Goal: Task Accomplishment & Management: Complete application form

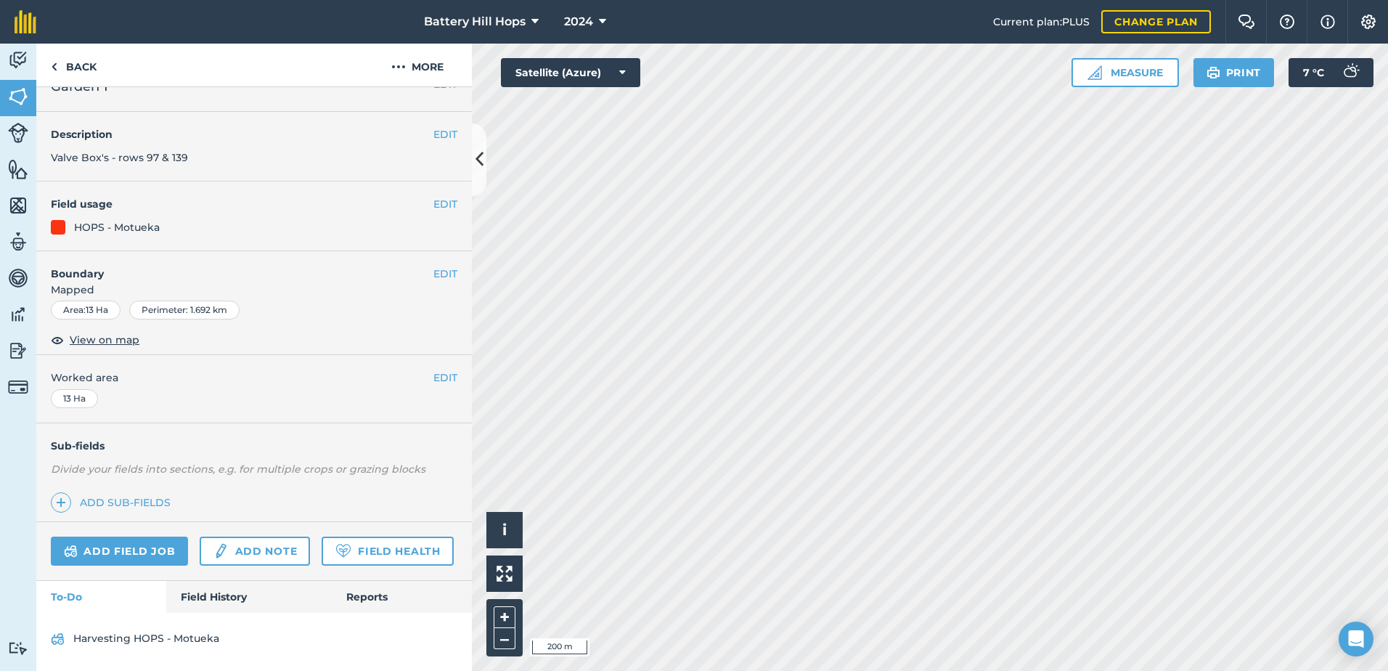
scroll to position [66, 0]
click at [208, 594] on link "Field History" at bounding box center [248, 597] width 165 height 32
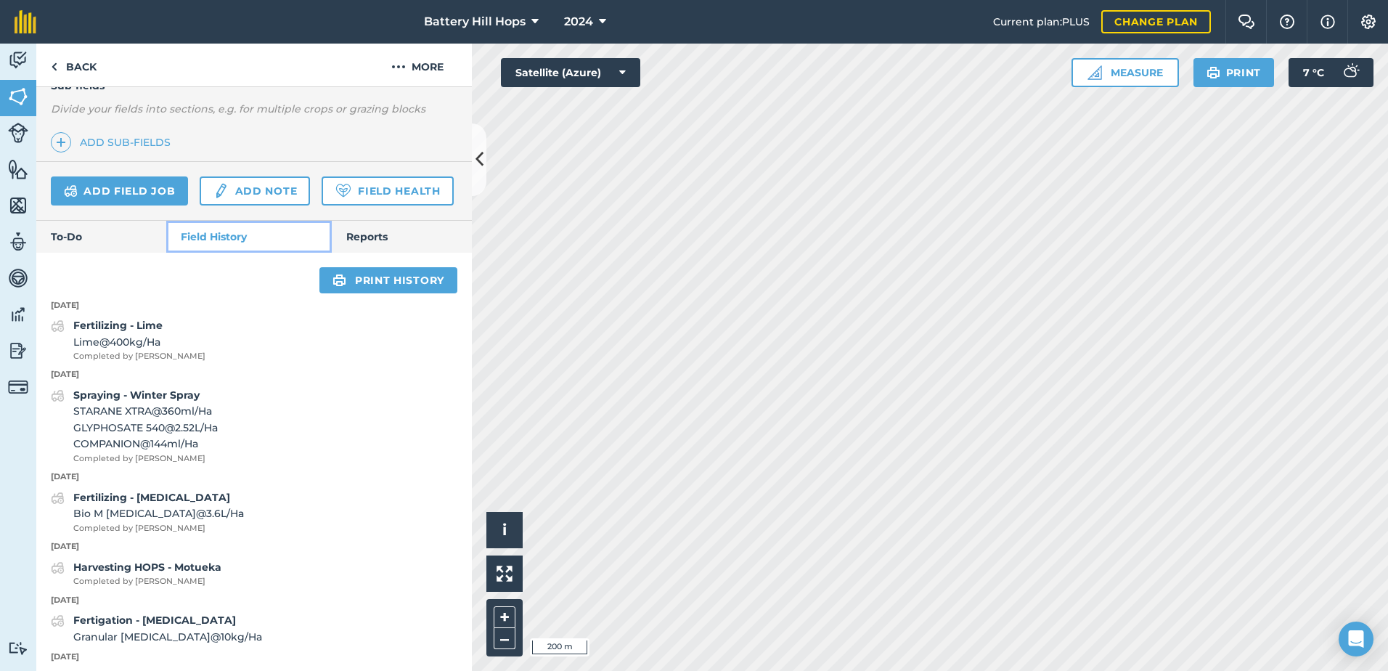
scroll to position [358, 0]
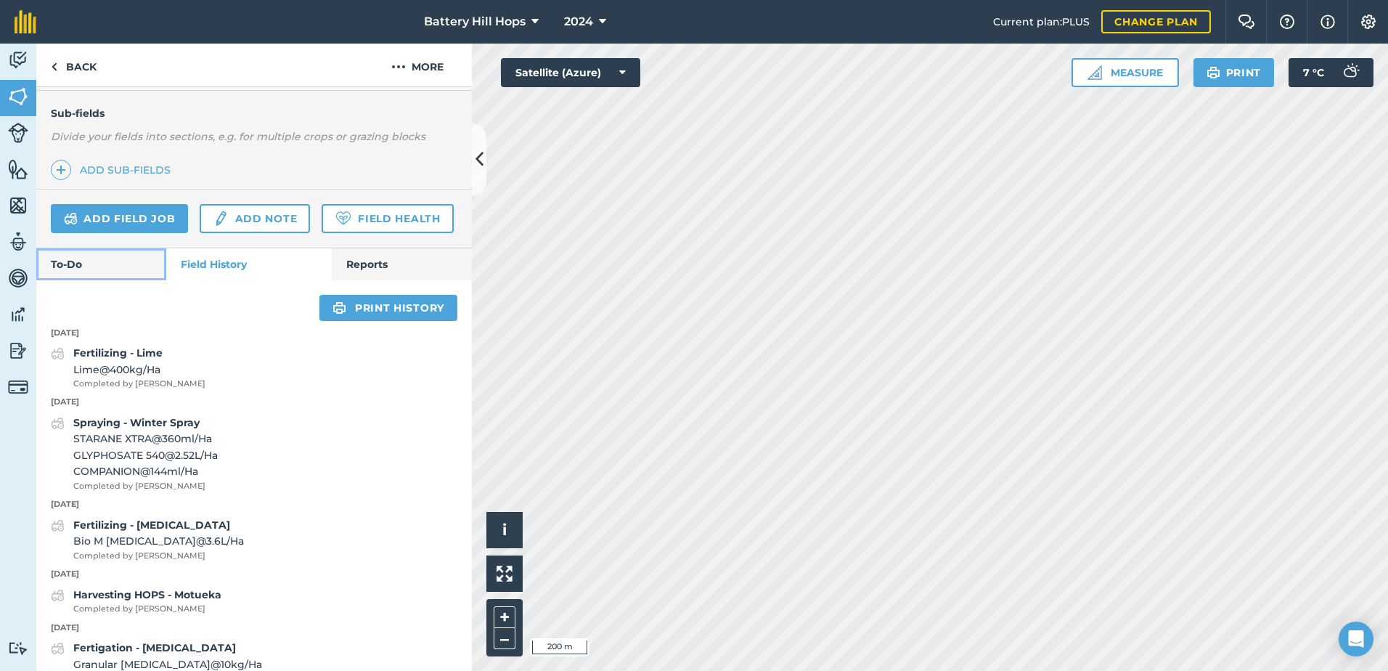
click at [94, 280] on link "To-Do" at bounding box center [101, 264] width 130 height 32
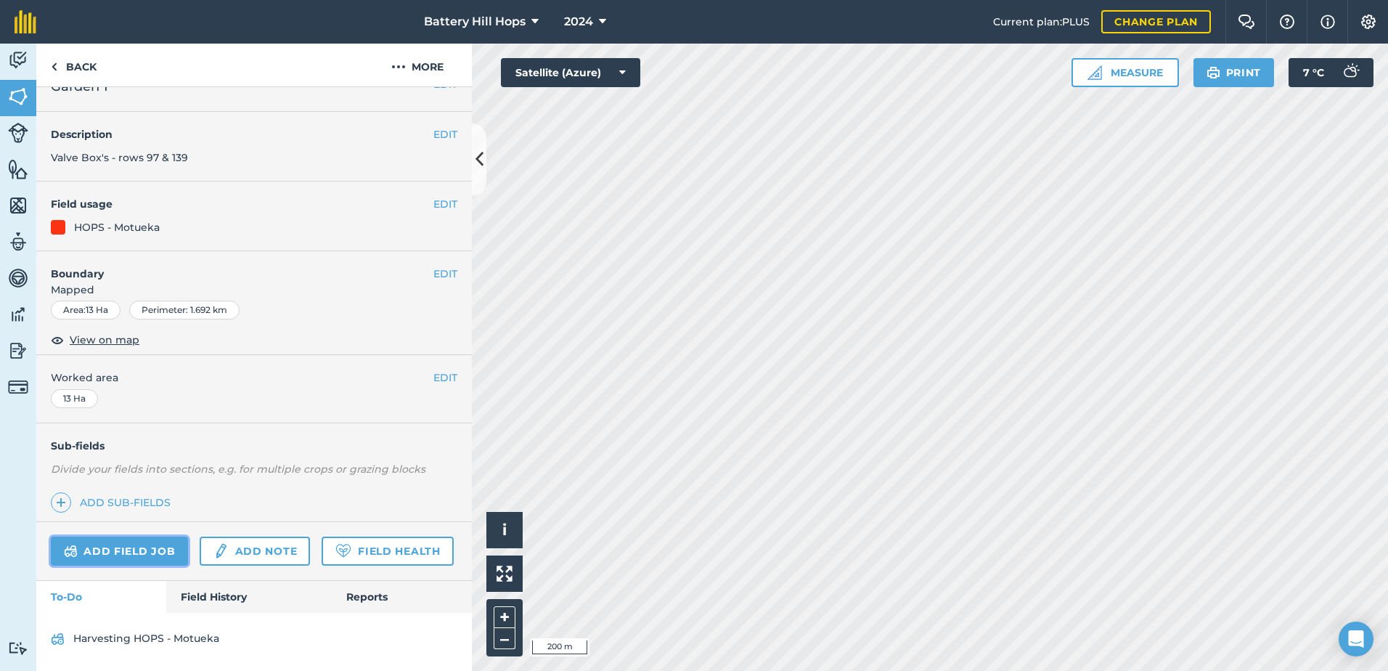
click at [135, 536] on link "Add field job" at bounding box center [119, 550] width 137 height 29
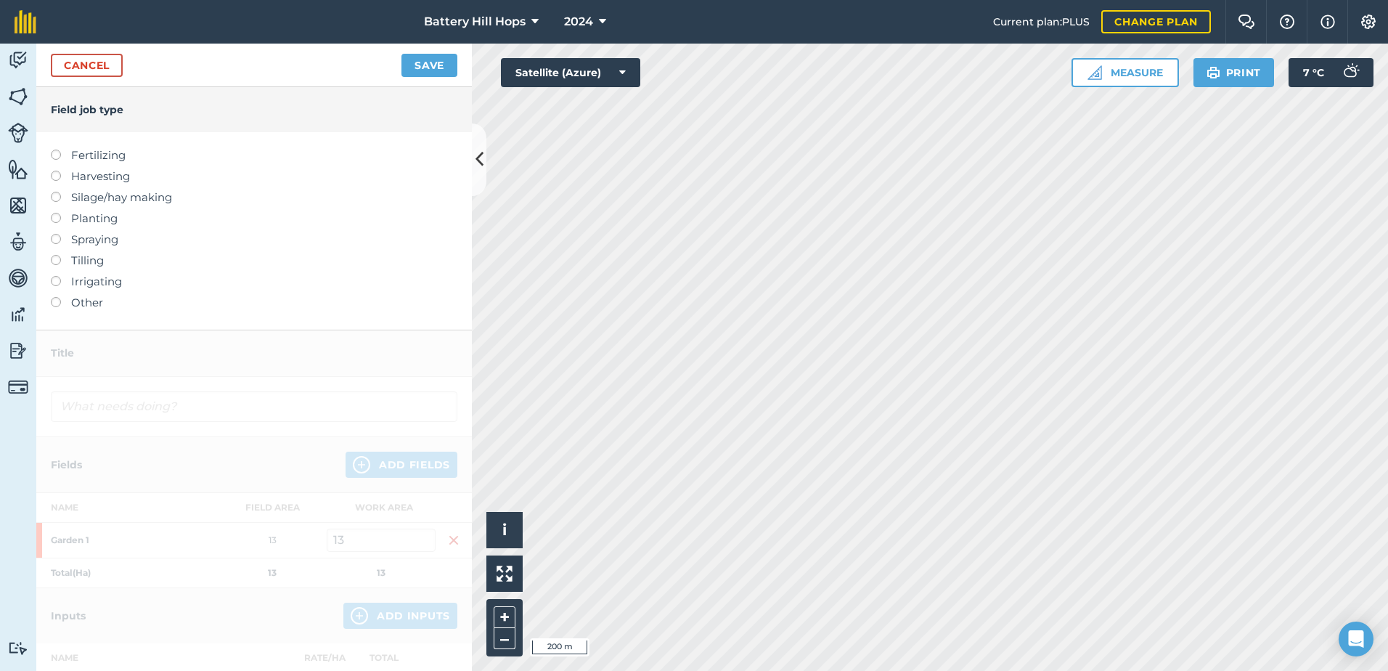
click at [54, 234] on label at bounding box center [61, 234] width 20 height 0
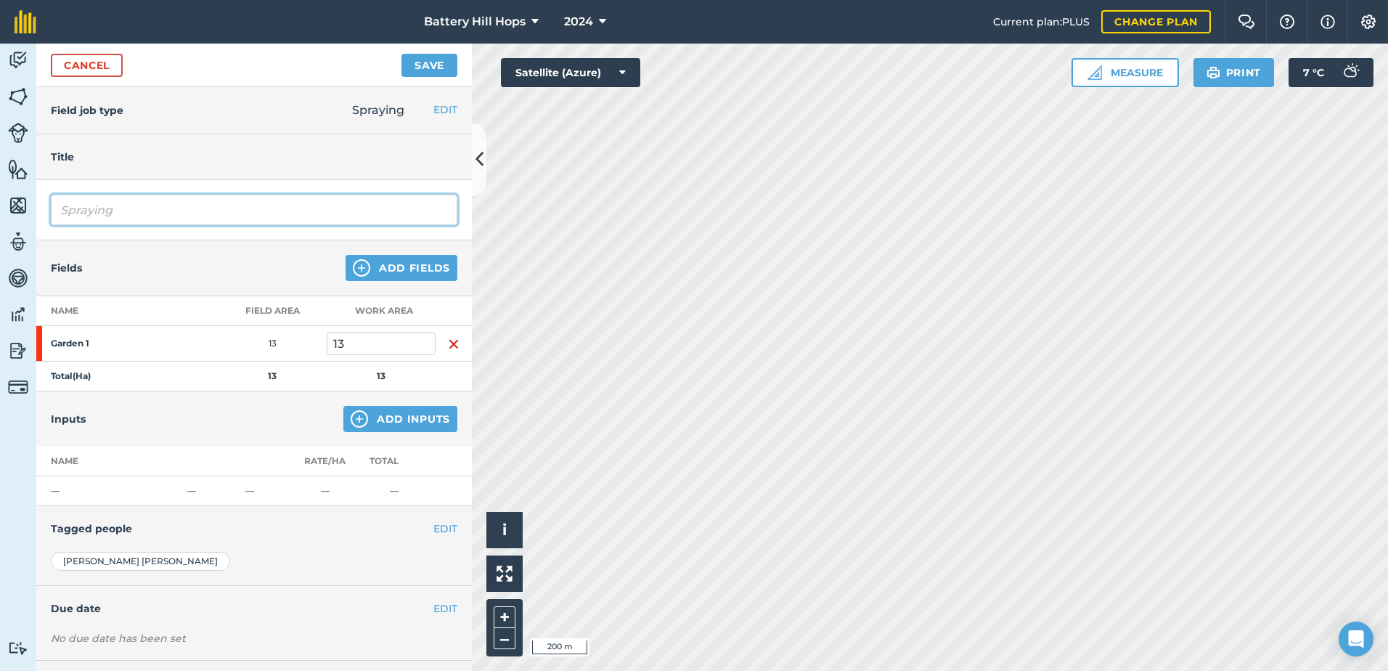
click at [215, 210] on input "Spraying" at bounding box center [254, 210] width 406 height 30
type input "S"
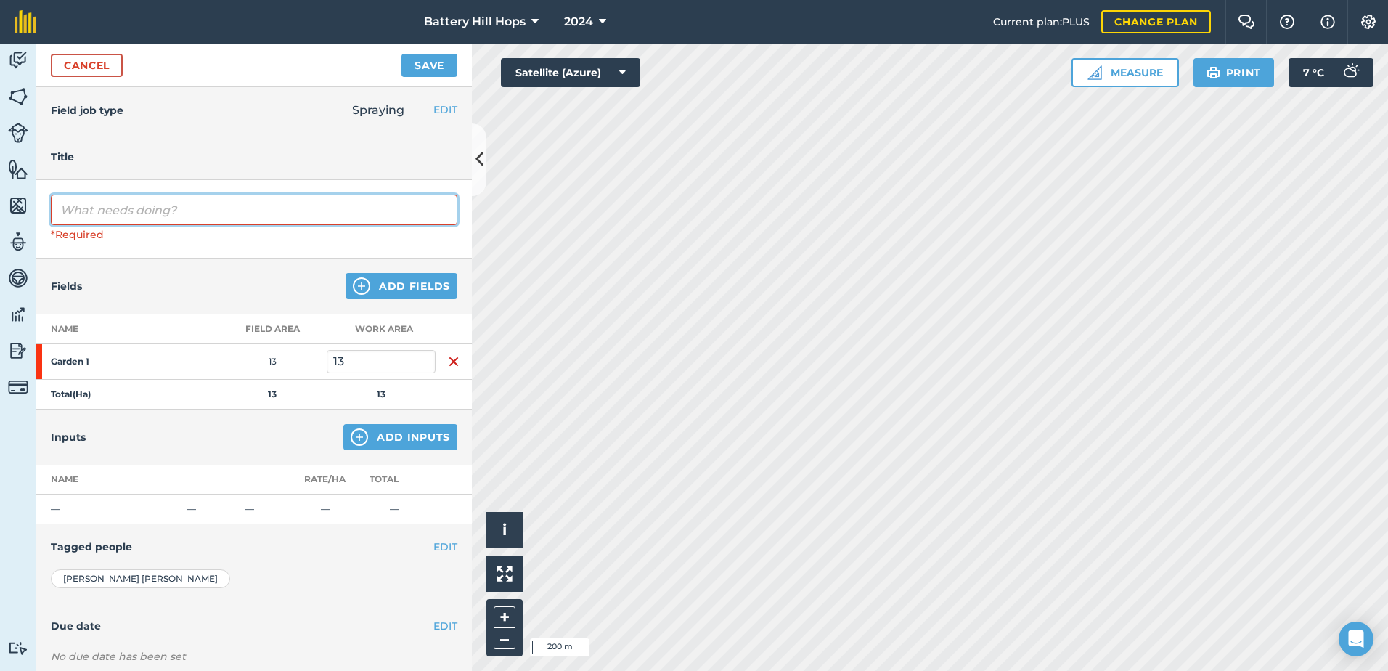
type input "P"
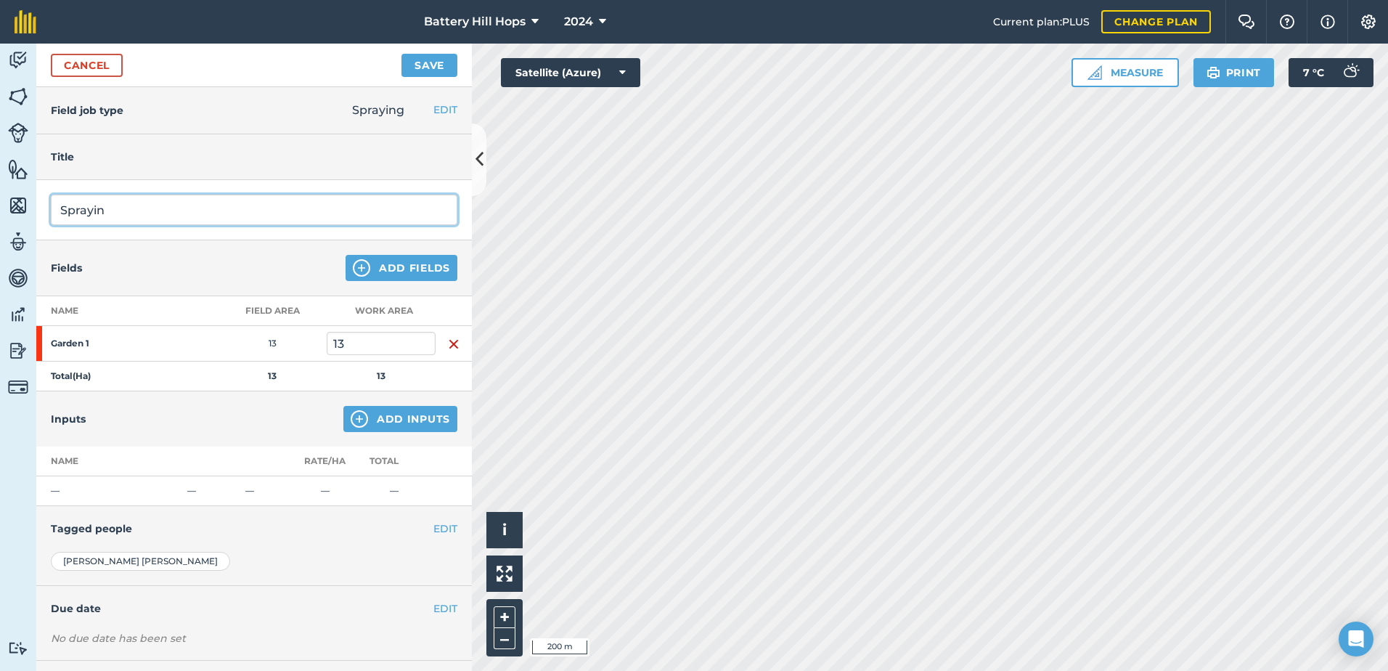
type input "Spraying"
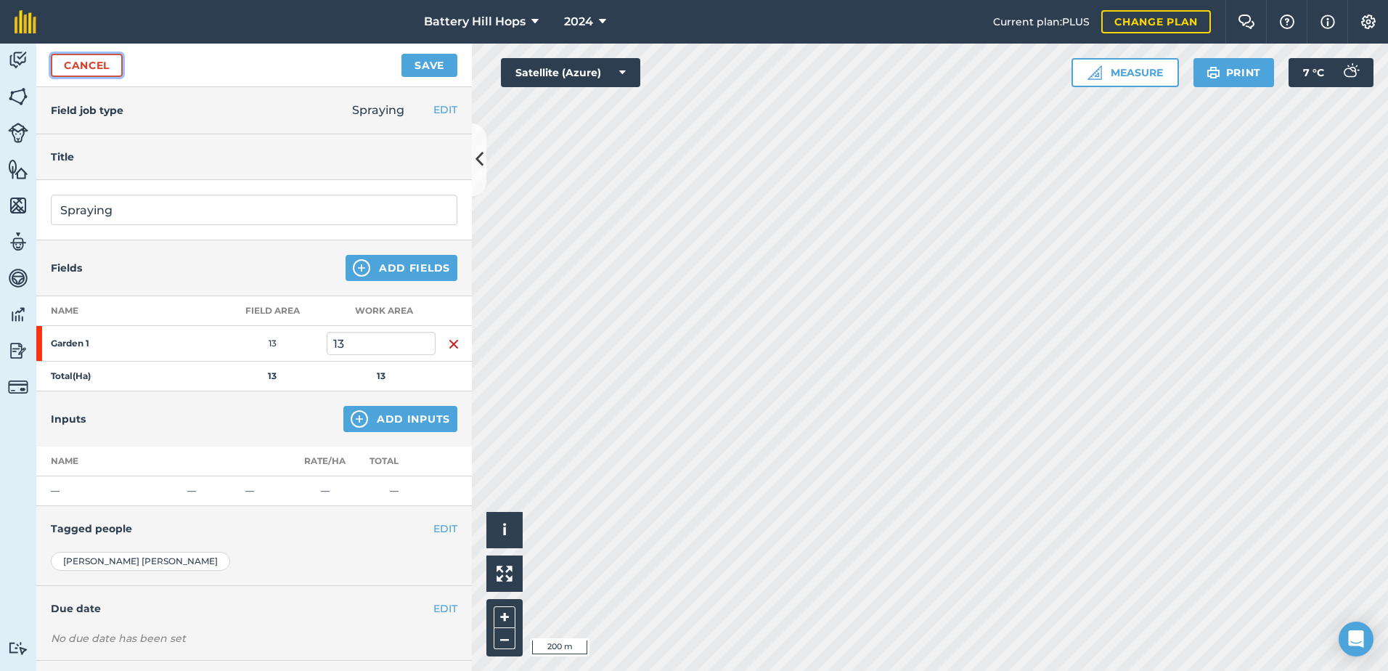
click at [66, 64] on link "Cancel" at bounding box center [87, 65] width 72 height 23
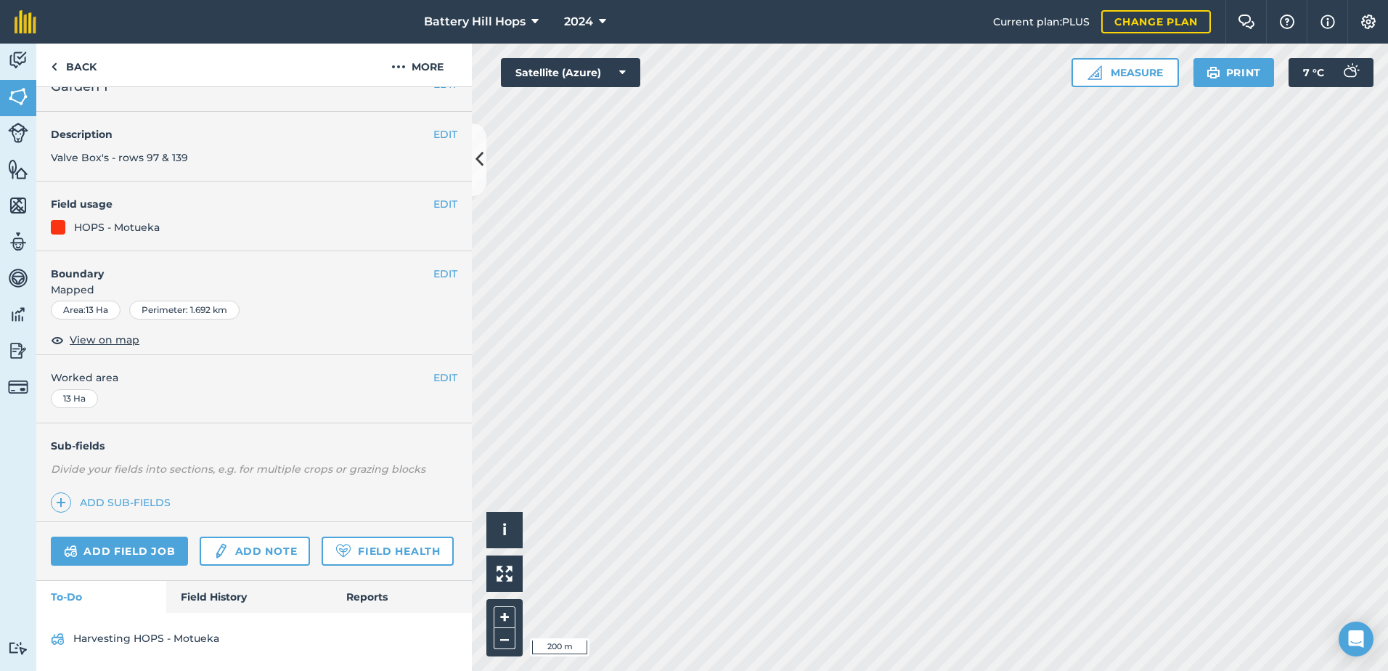
scroll to position [66, 0]
click at [209, 592] on link "Field History" at bounding box center [248, 597] width 165 height 32
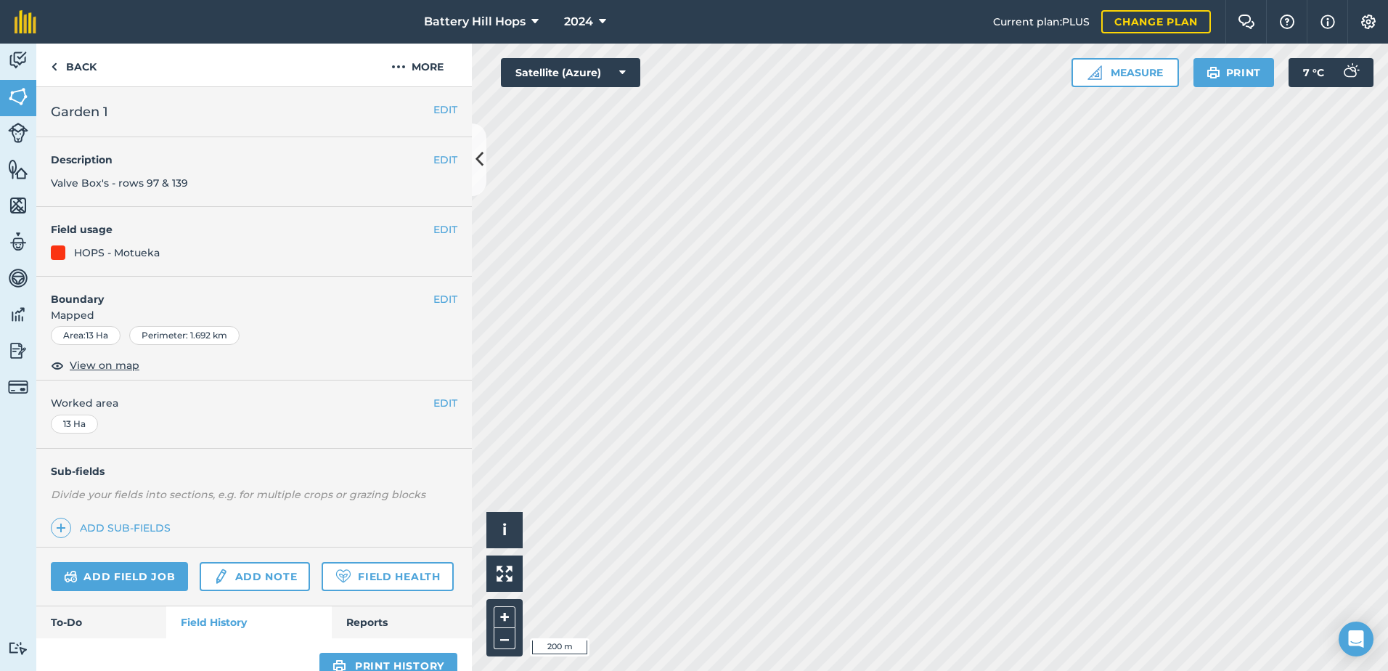
click at [194, 560] on div "Add field job Add note Field Health" at bounding box center [253, 576] width 435 height 59
click at [150, 570] on link "Add field job" at bounding box center [119, 576] width 137 height 29
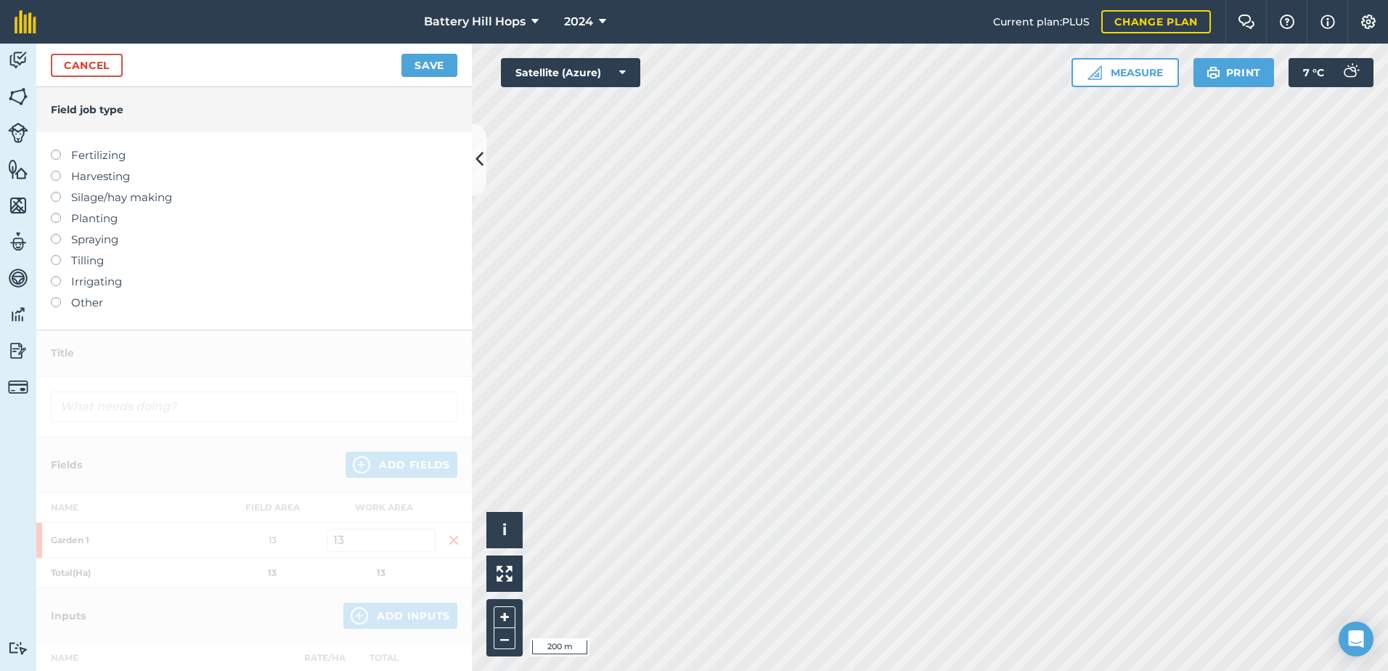
click at [59, 234] on label at bounding box center [61, 234] width 20 height 0
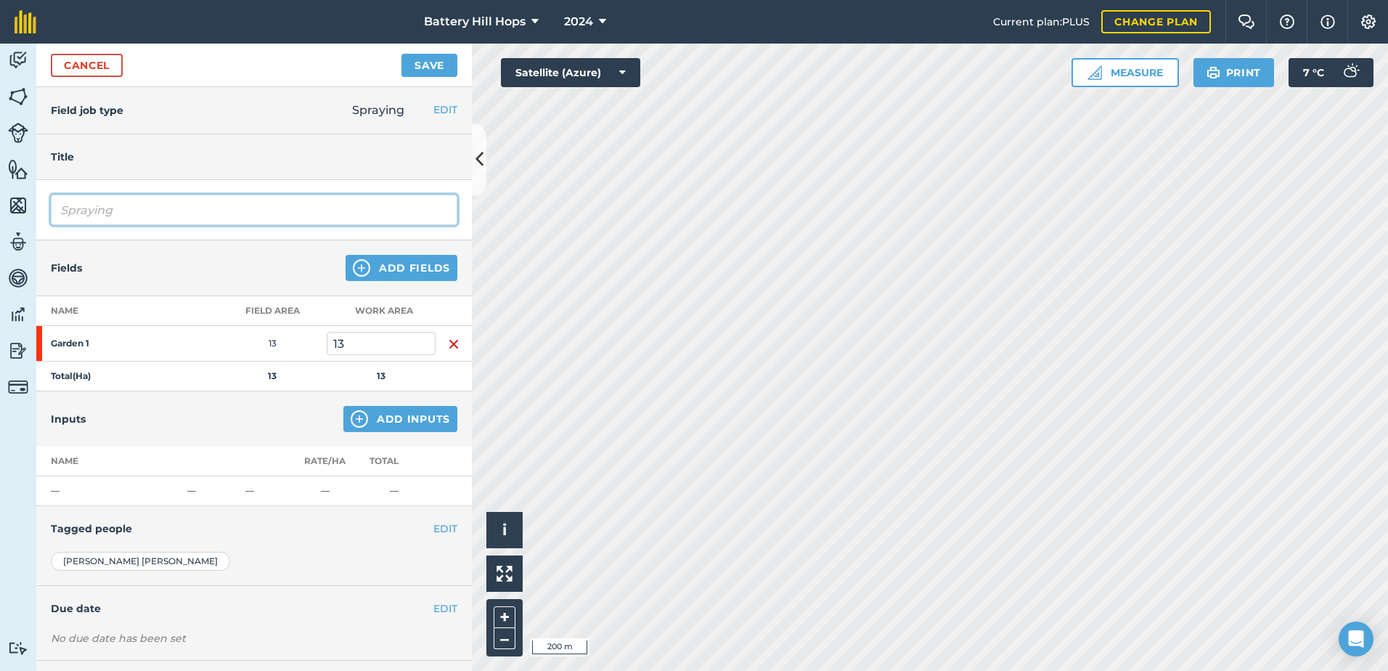
drag, startPoint x: 170, startPoint y: 200, endPoint x: 42, endPoint y: 213, distance: 128.4
click at [42, 213] on div "Spraying" at bounding box center [253, 210] width 435 height 60
type input "Pre-Emerge Spray"
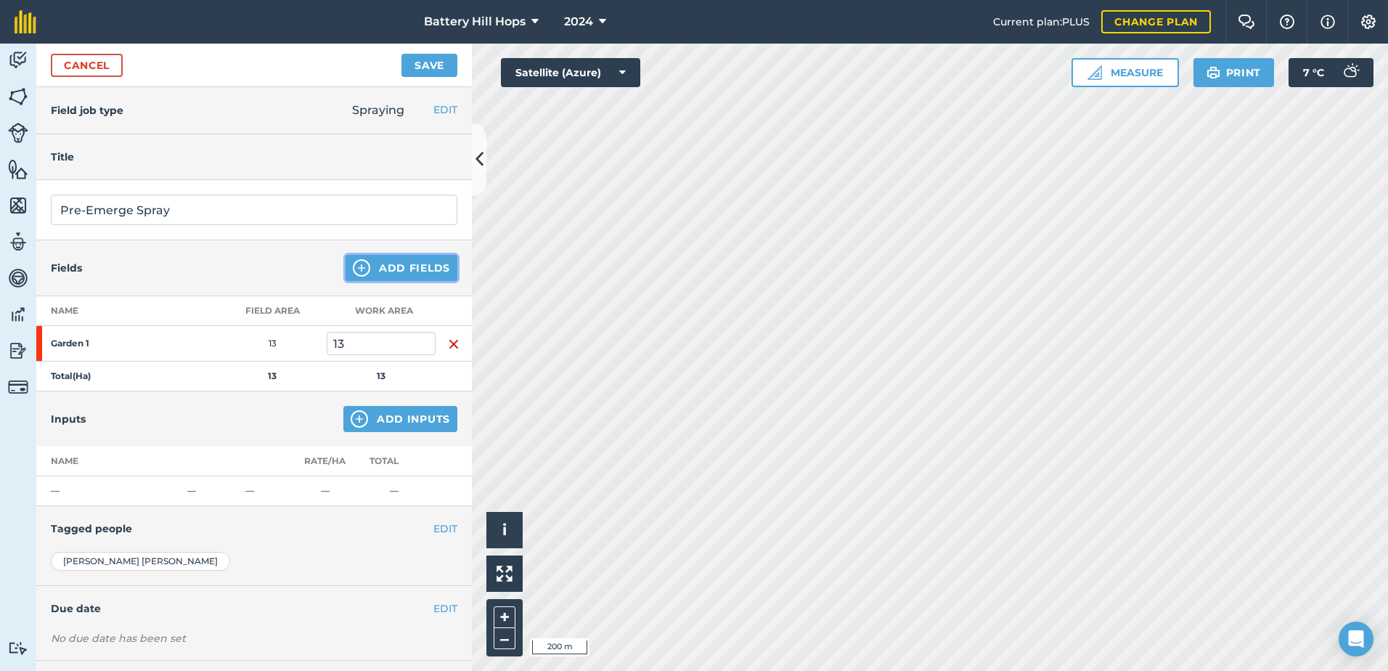
click at [376, 265] on button "Add Fields" at bounding box center [401, 268] width 112 height 26
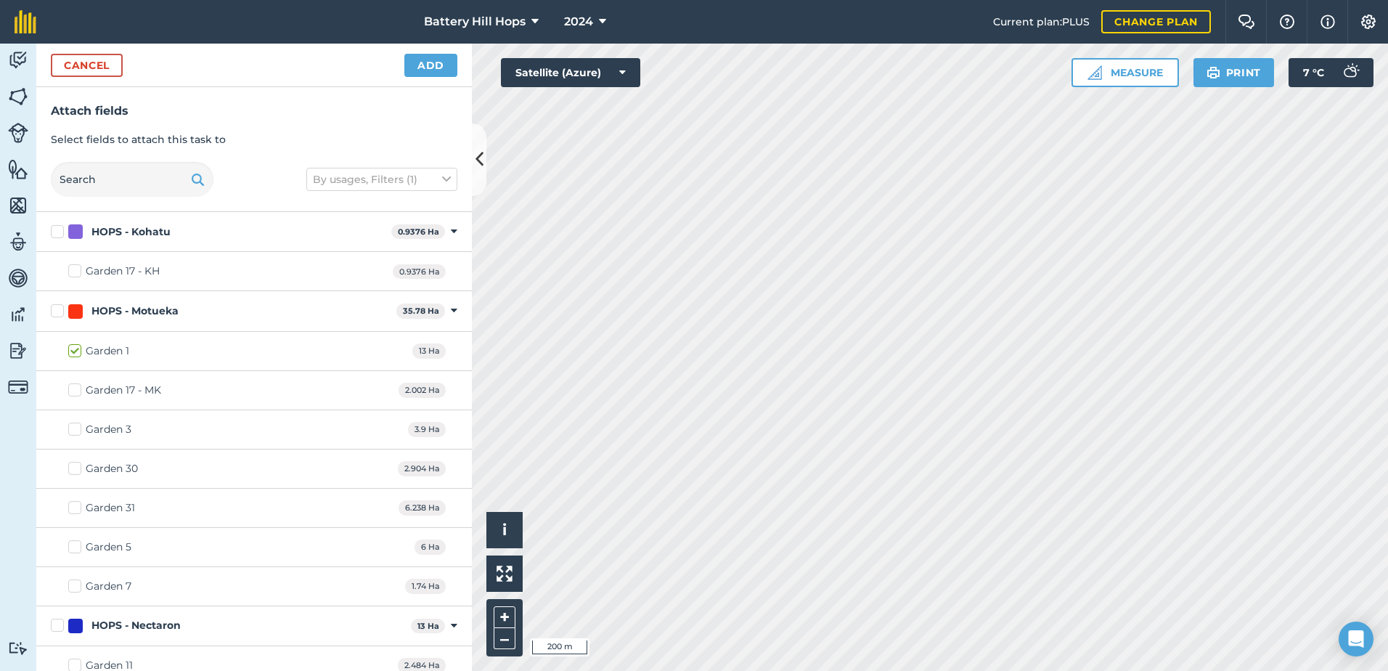
click at [75, 427] on label "Garden 3" at bounding box center [99, 429] width 63 height 15
click at [75, 427] on input "Garden 3" at bounding box center [72, 426] width 9 height 9
checkbox input "true"
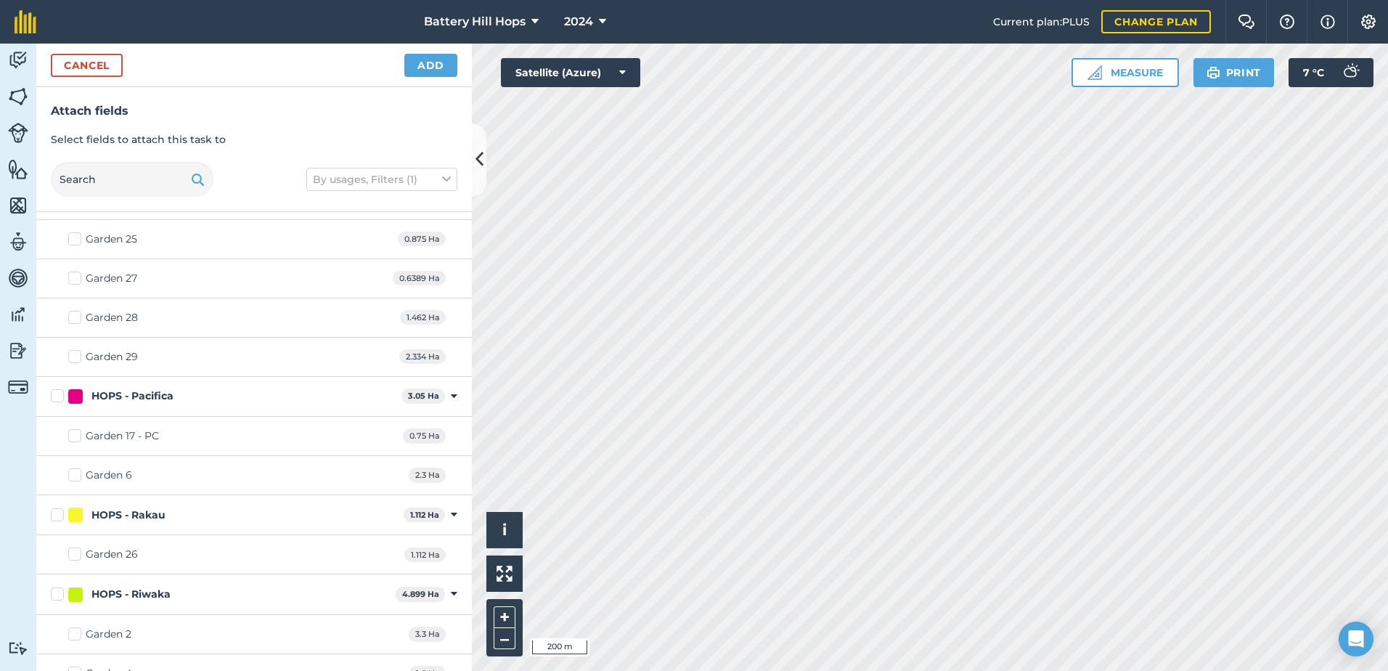
scroll to position [1156, 0]
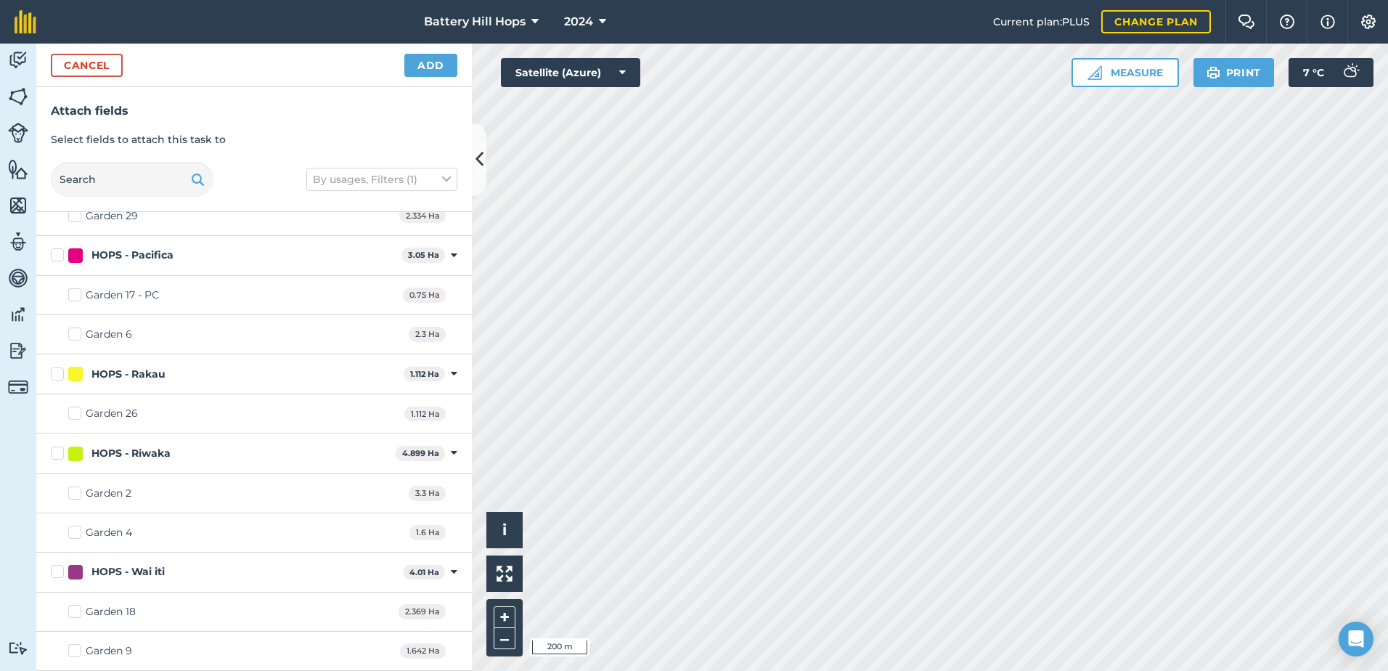
click at [72, 491] on label "Garden 2" at bounding box center [99, 493] width 63 height 15
click at [72, 491] on input "Garden 2" at bounding box center [72, 490] width 9 height 9
checkbox input "true"
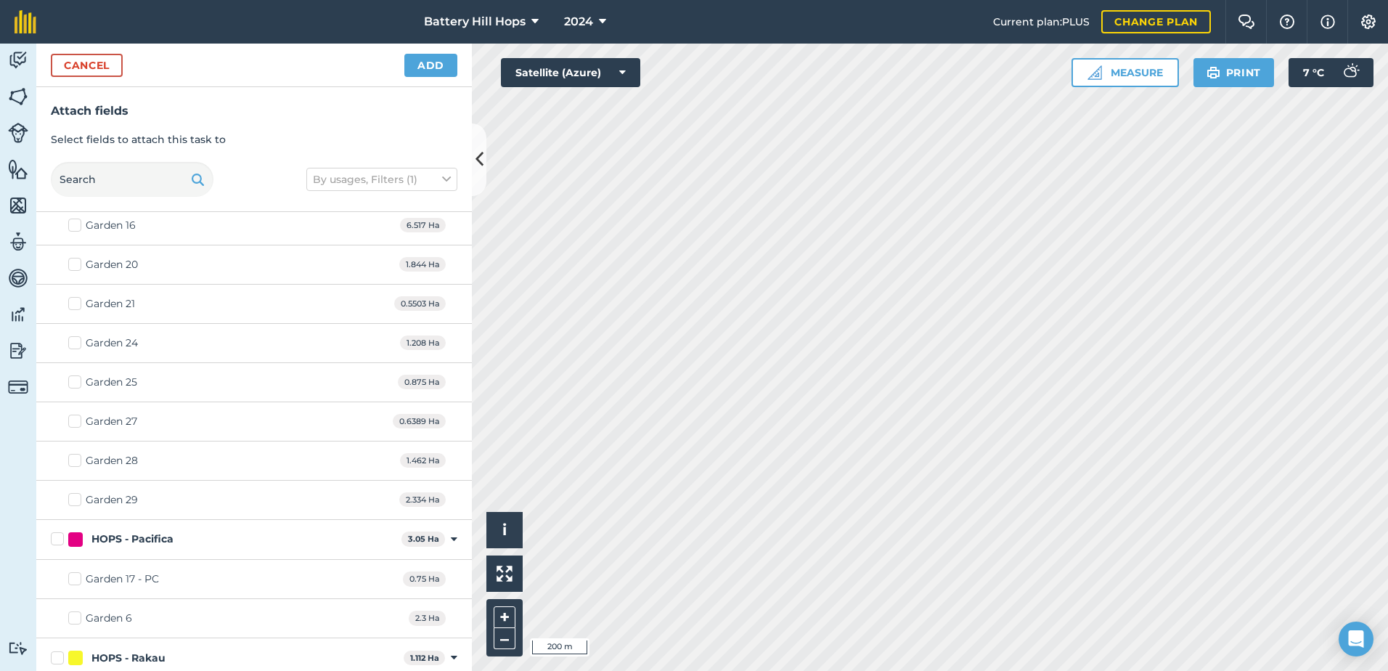
scroll to position [1011, 0]
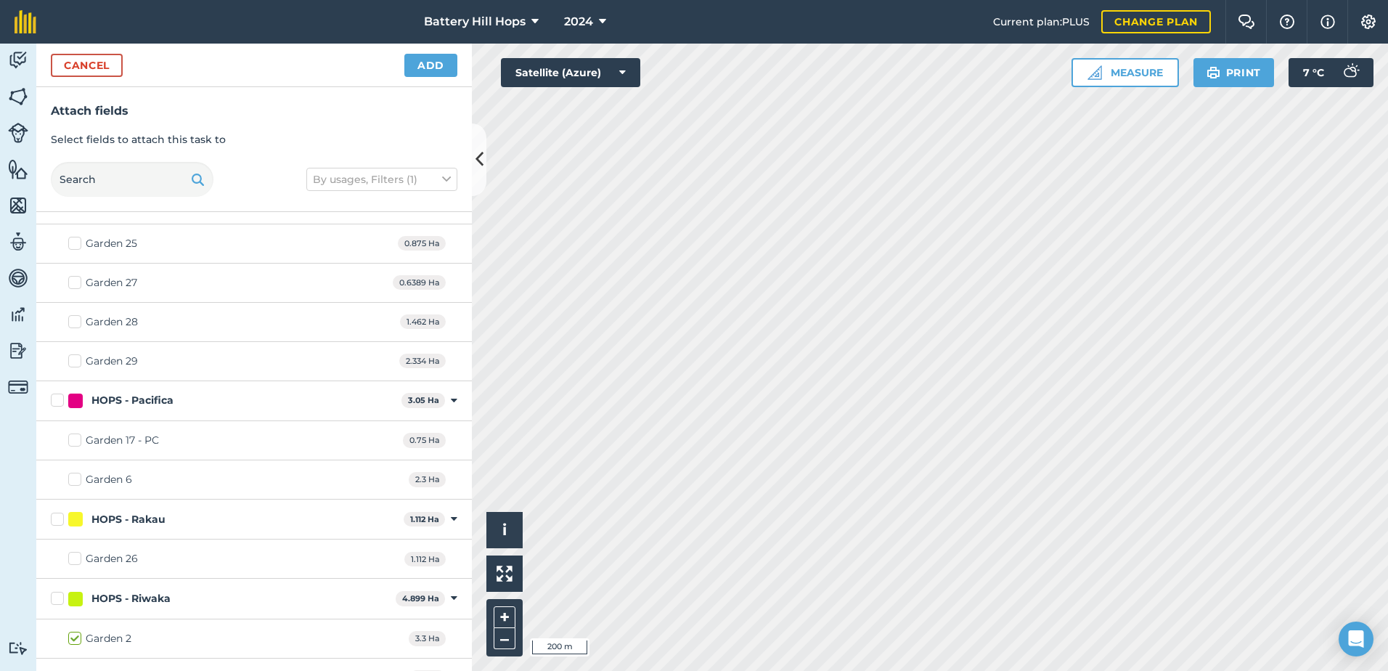
click at [72, 480] on label "Garden 6" at bounding box center [100, 479] width 64 height 15
click at [72, 480] on input "Garden 6" at bounding box center [72, 476] width 9 height 9
checkbox input "true"
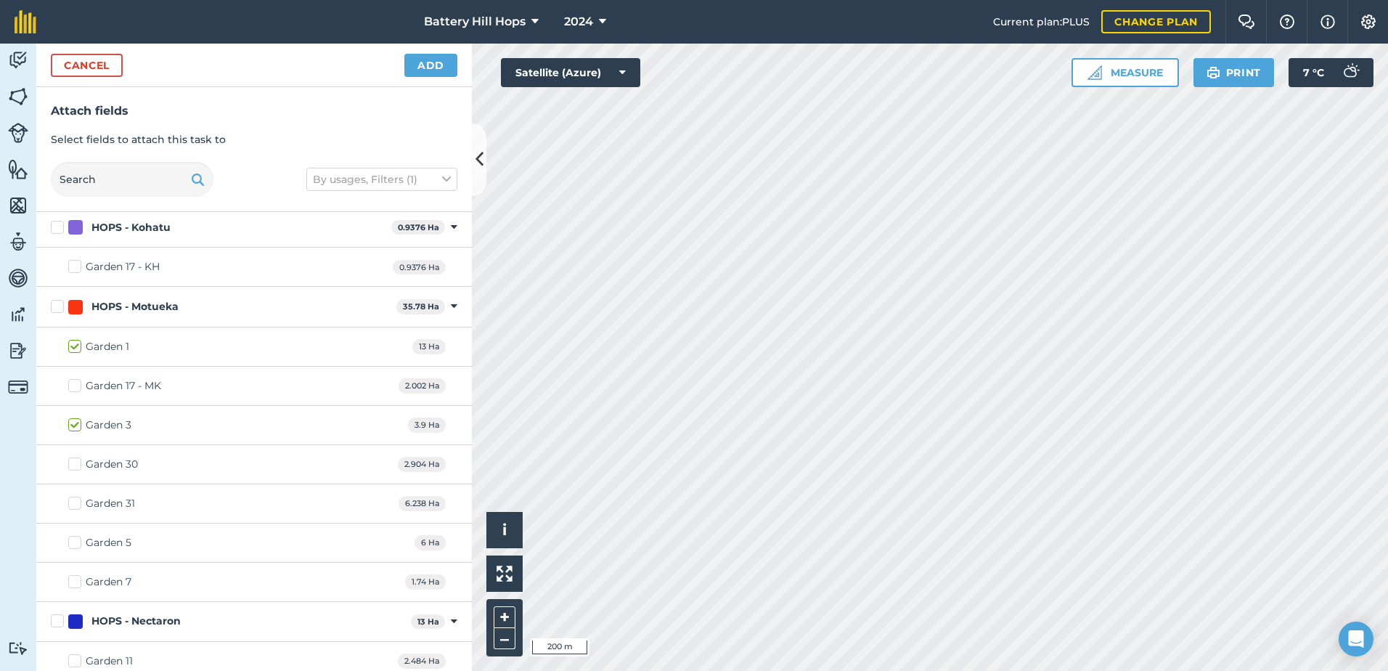
scroll to position [0, 0]
drag, startPoint x: 70, startPoint y: 544, endPoint x: 268, endPoint y: 549, distance: 198.2
click at [70, 544] on label "Garden 5" at bounding box center [99, 546] width 63 height 15
click at [70, 544] on input "Garden 5" at bounding box center [72, 543] width 9 height 9
checkbox input "true"
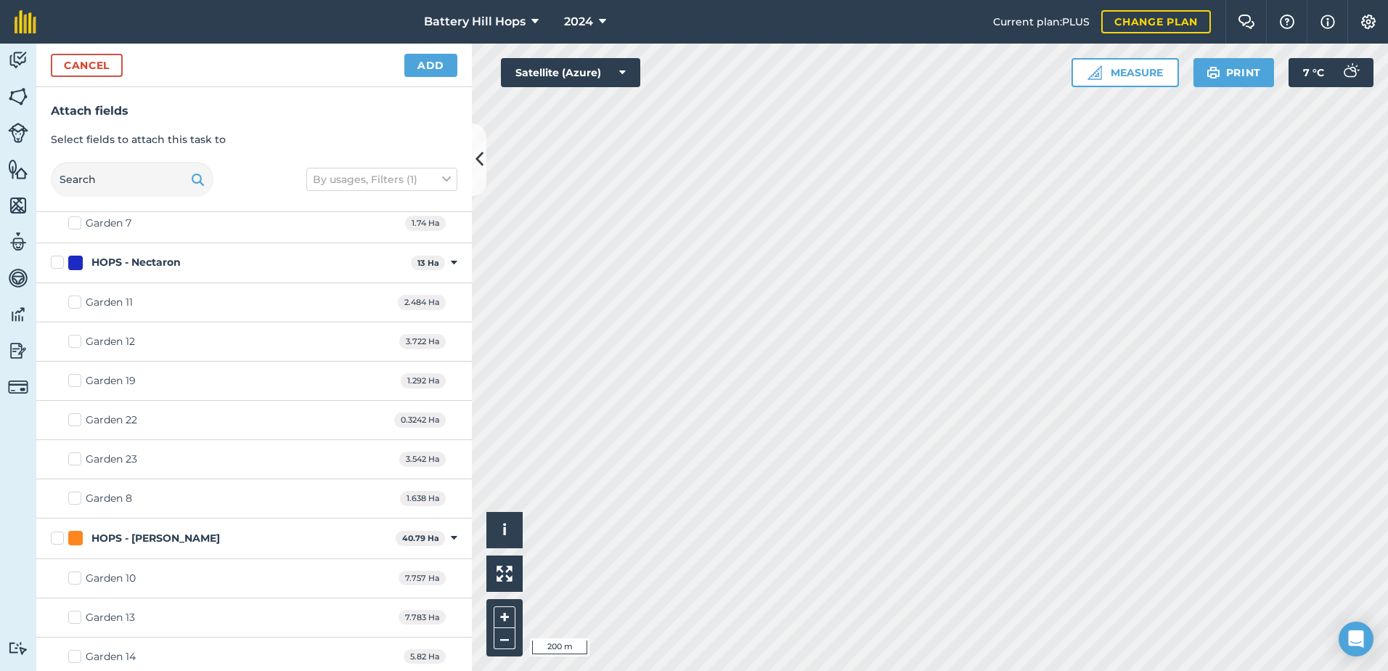
scroll to position [653, 0]
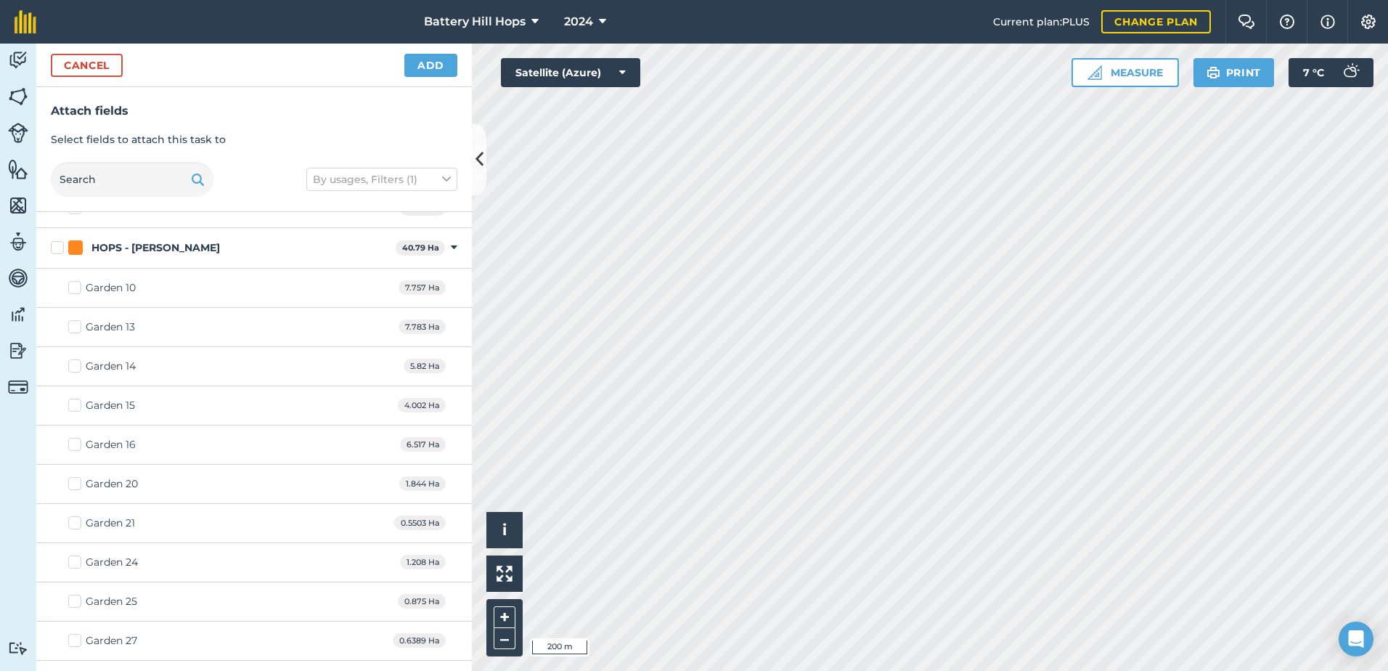
click at [73, 401] on label "Garden 15" at bounding box center [101, 405] width 67 height 15
click at [73, 401] on input "Garden 15" at bounding box center [72, 402] width 9 height 9
checkbox input "true"
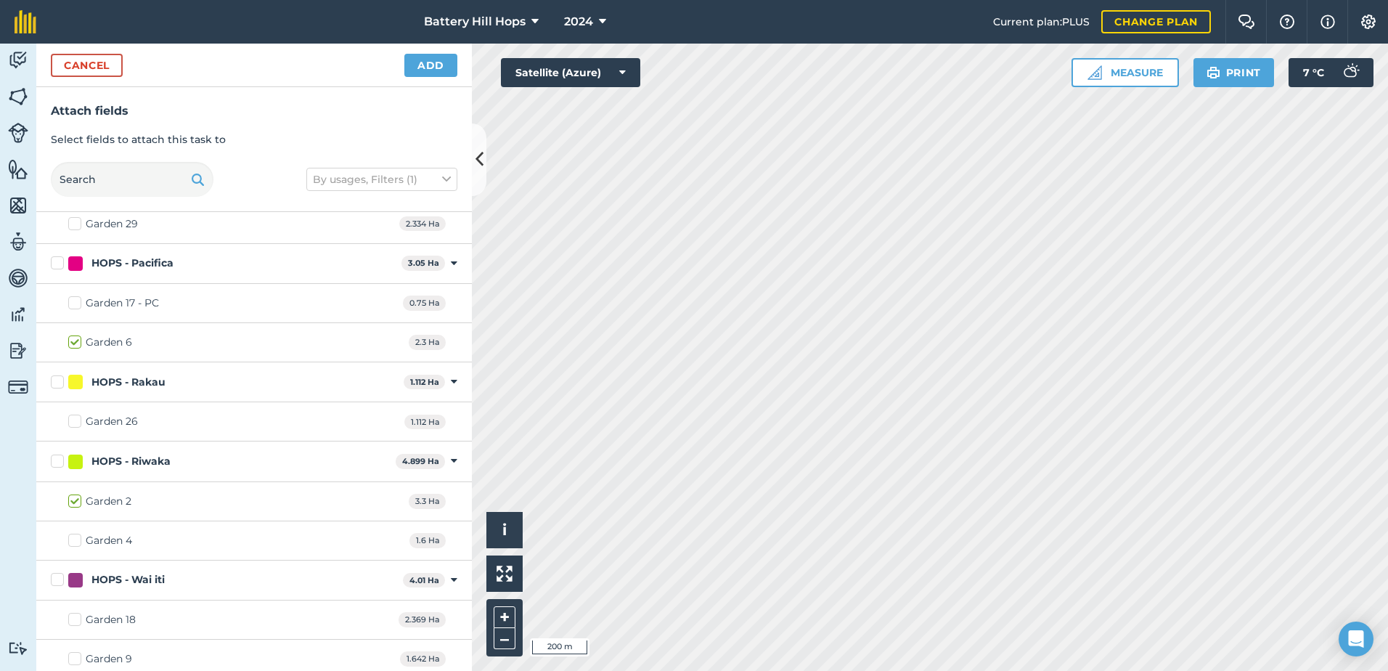
scroll to position [1156, 0]
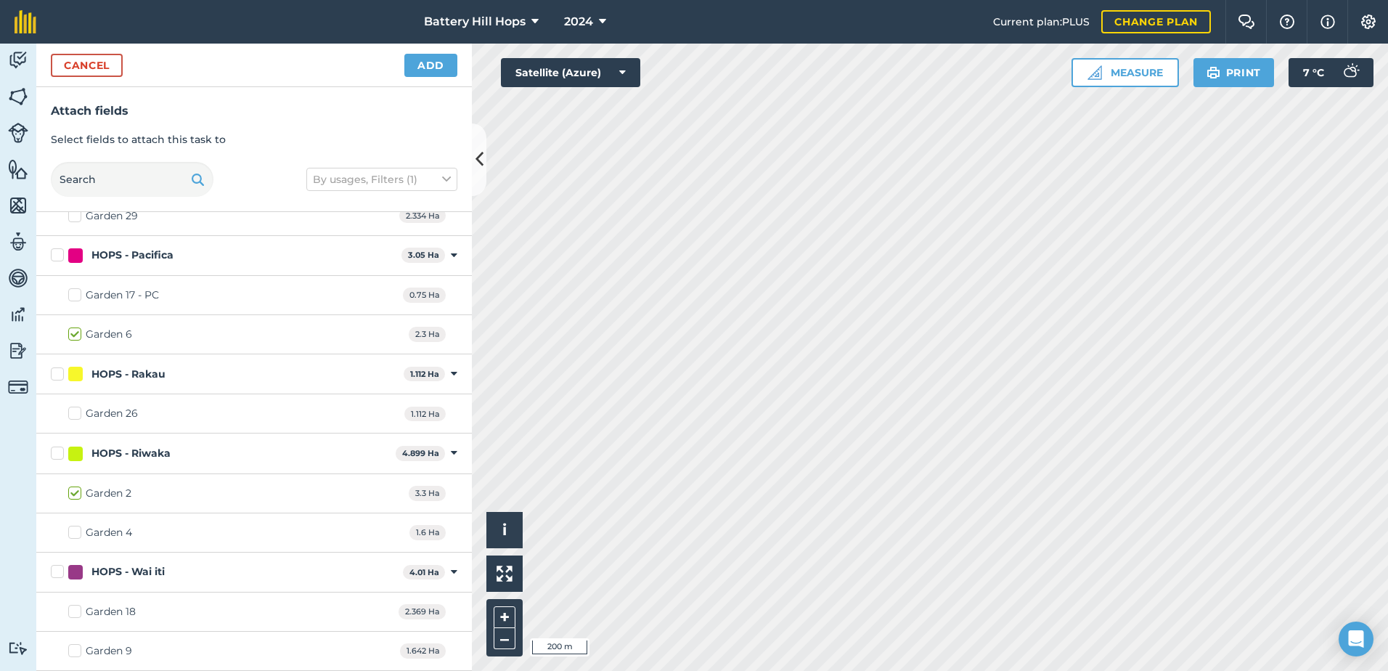
click at [75, 615] on label "Garden 18" at bounding box center [101, 611] width 67 height 15
click at [75, 613] on input "Garden 18" at bounding box center [72, 608] width 9 height 9
checkbox input "true"
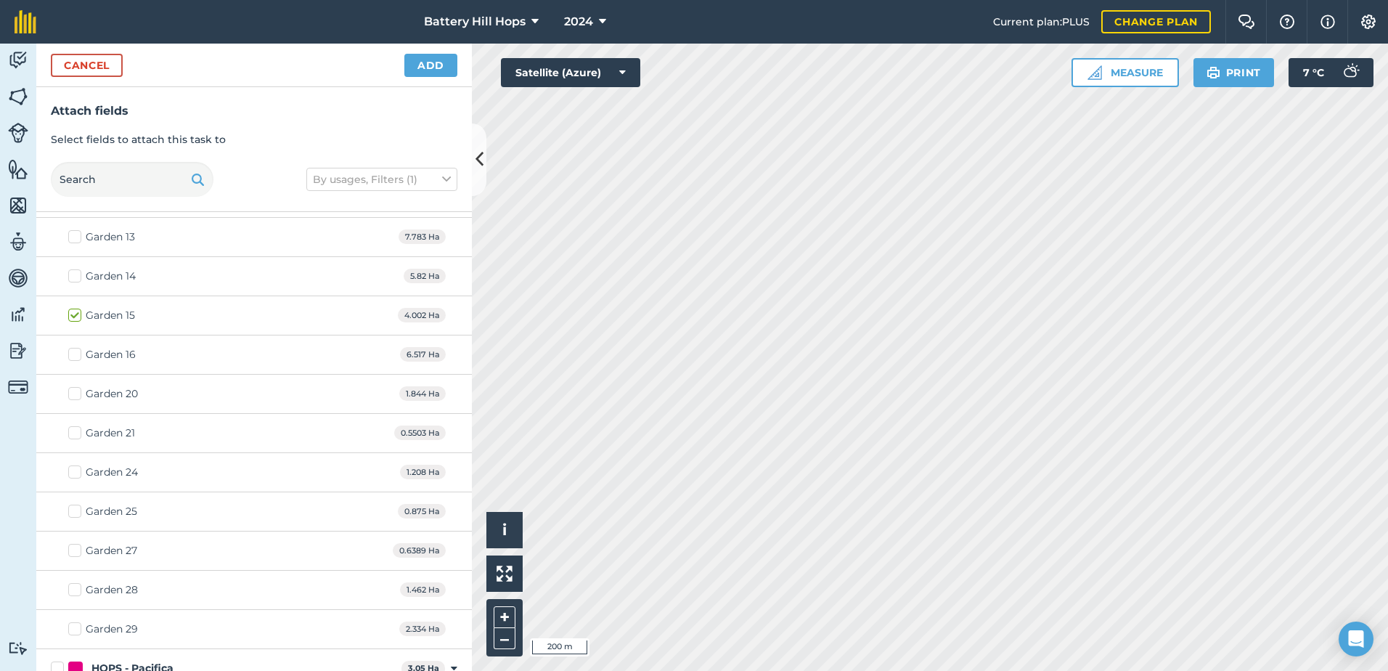
scroll to position [721, 0]
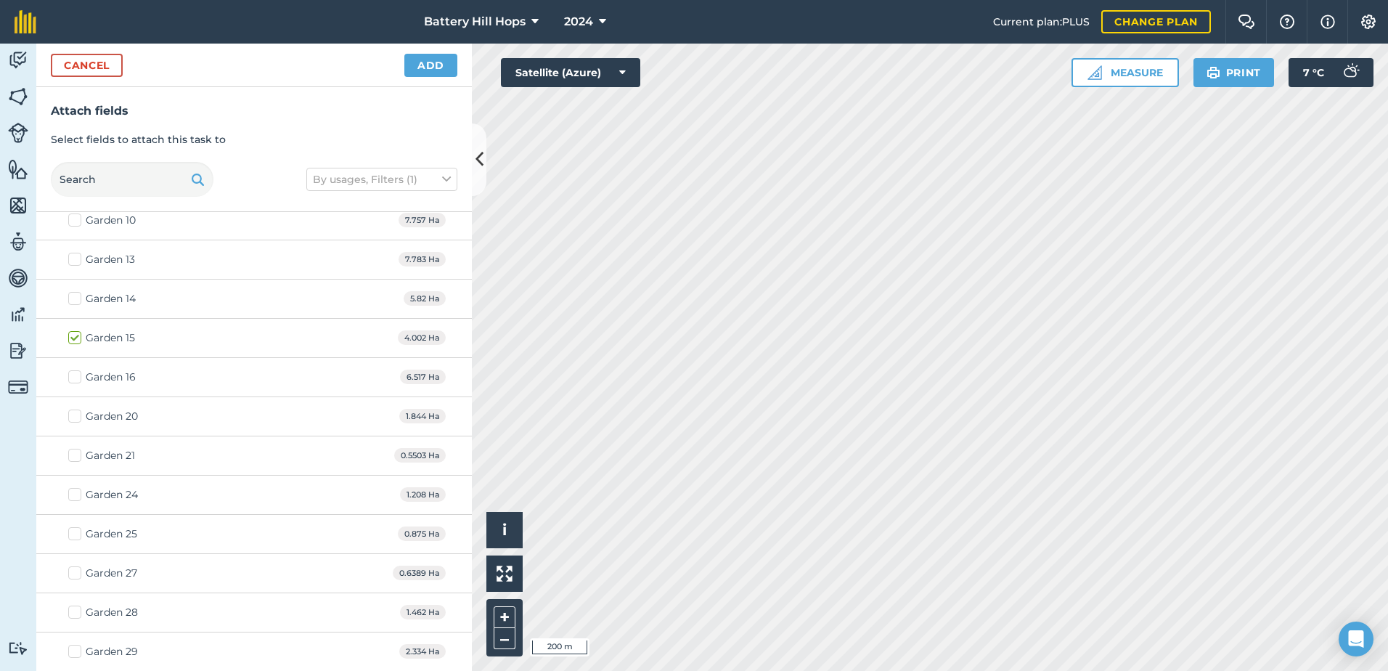
click at [74, 418] on label "Garden 20" at bounding box center [103, 416] width 70 height 15
click at [74, 418] on input "Garden 20" at bounding box center [72, 413] width 9 height 9
checkbox input "true"
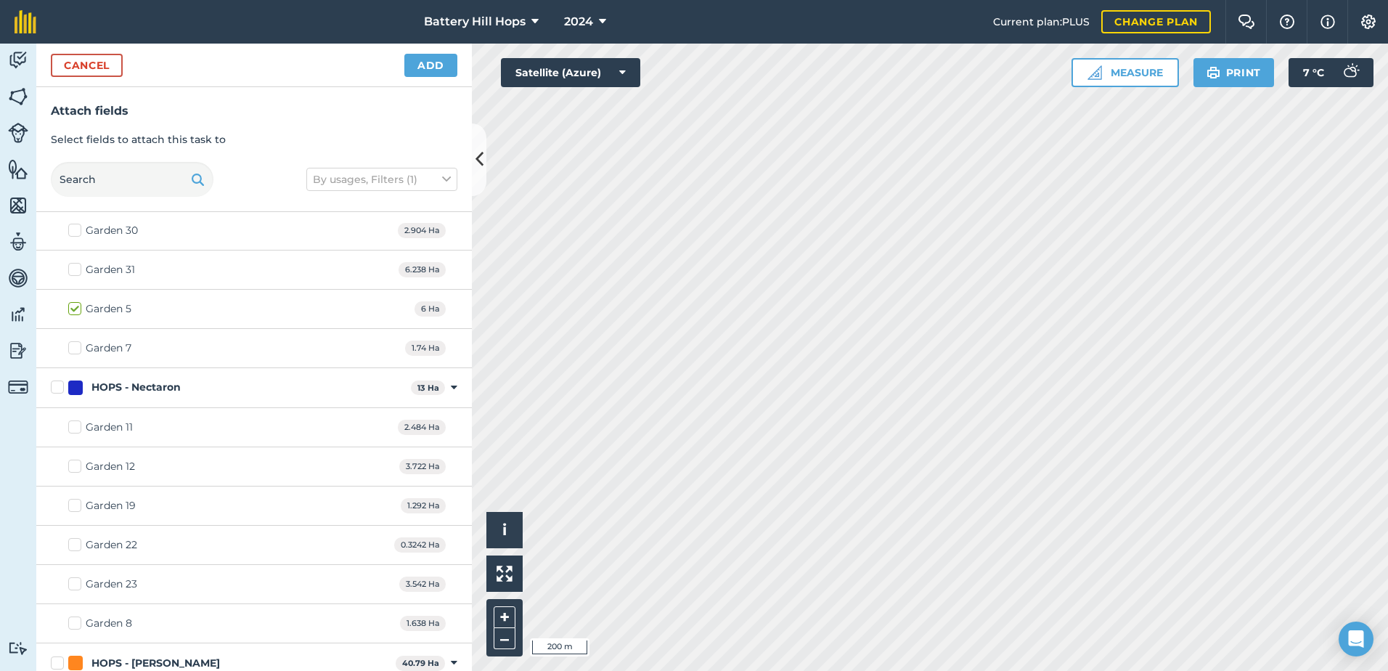
scroll to position [213, 0]
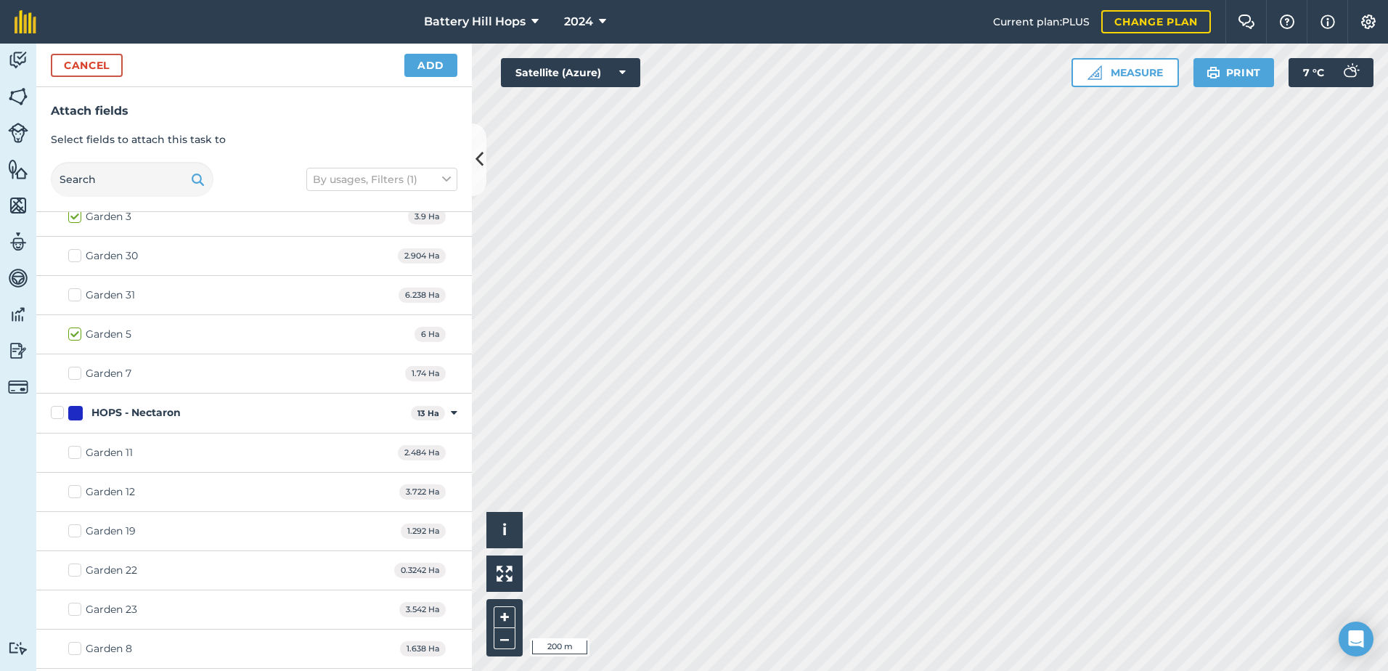
click at [74, 530] on label "Garden 19" at bounding box center [101, 530] width 67 height 15
click at [74, 530] on input "Garden 19" at bounding box center [72, 527] width 9 height 9
checkbox input "true"
click at [435, 66] on button "Add" at bounding box center [430, 65] width 53 height 23
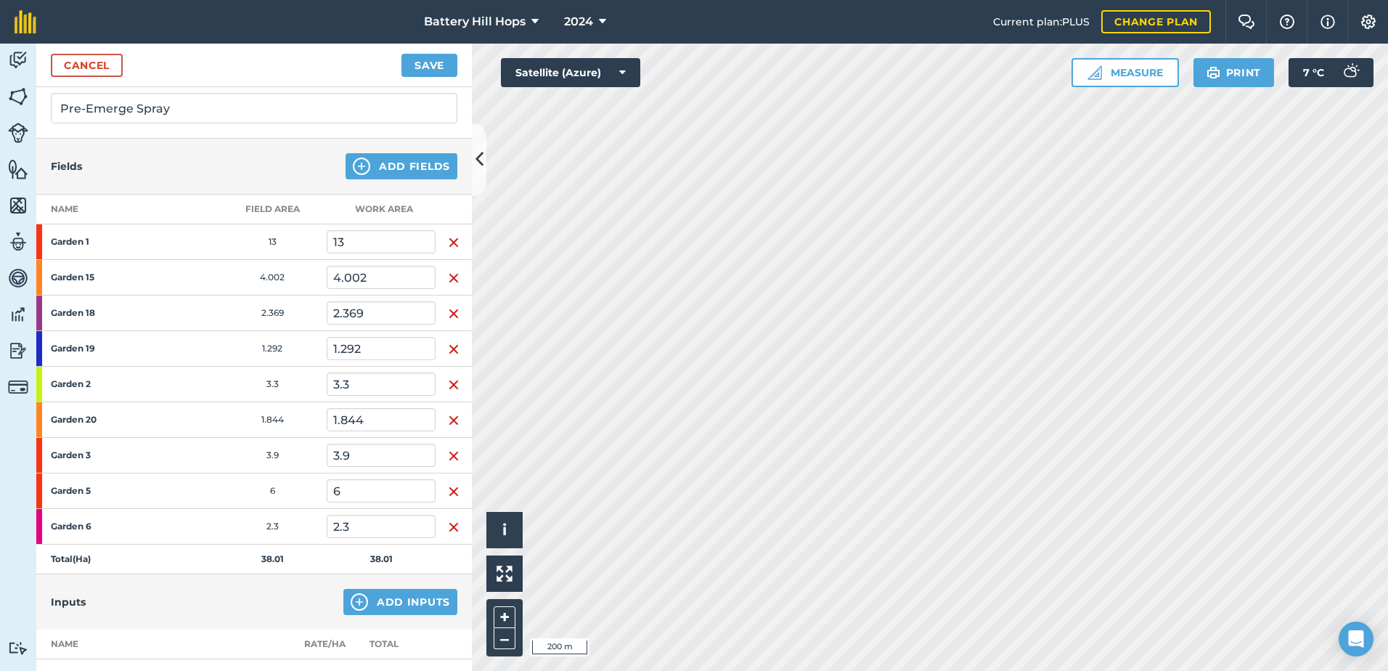
scroll to position [351, 0]
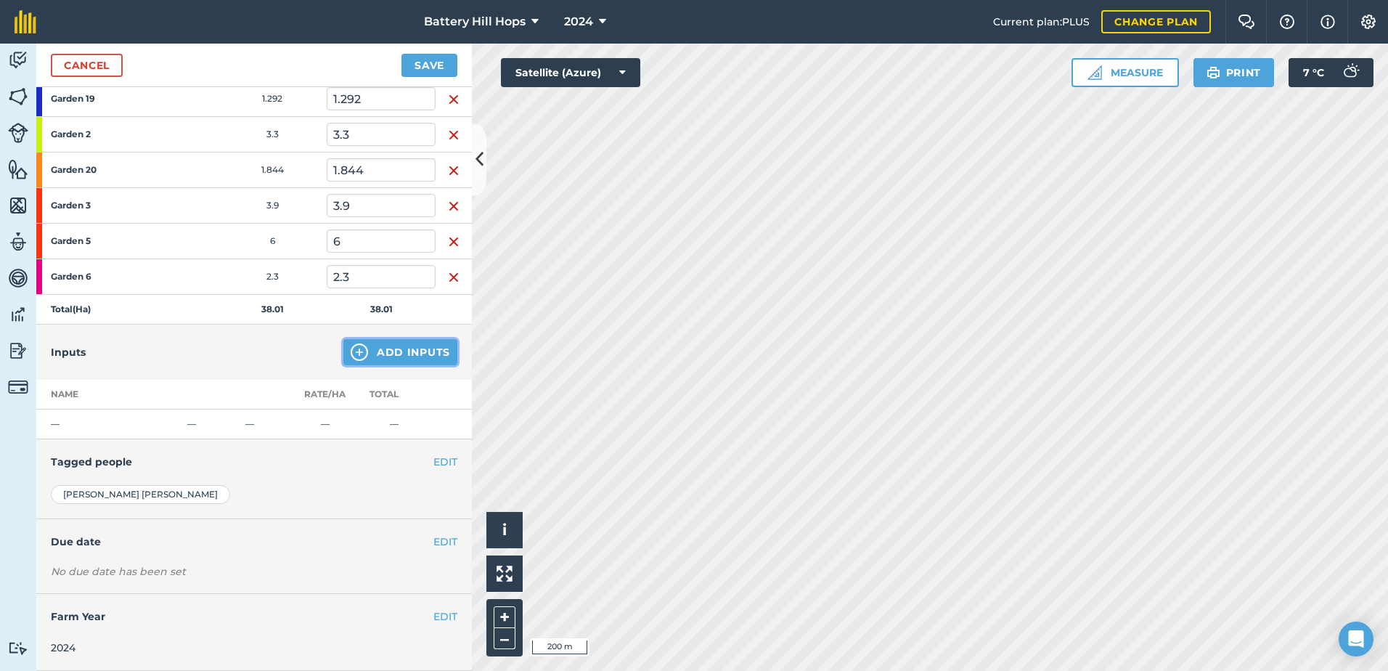
click at [371, 353] on button "Add Inputs" at bounding box center [400, 352] width 114 height 26
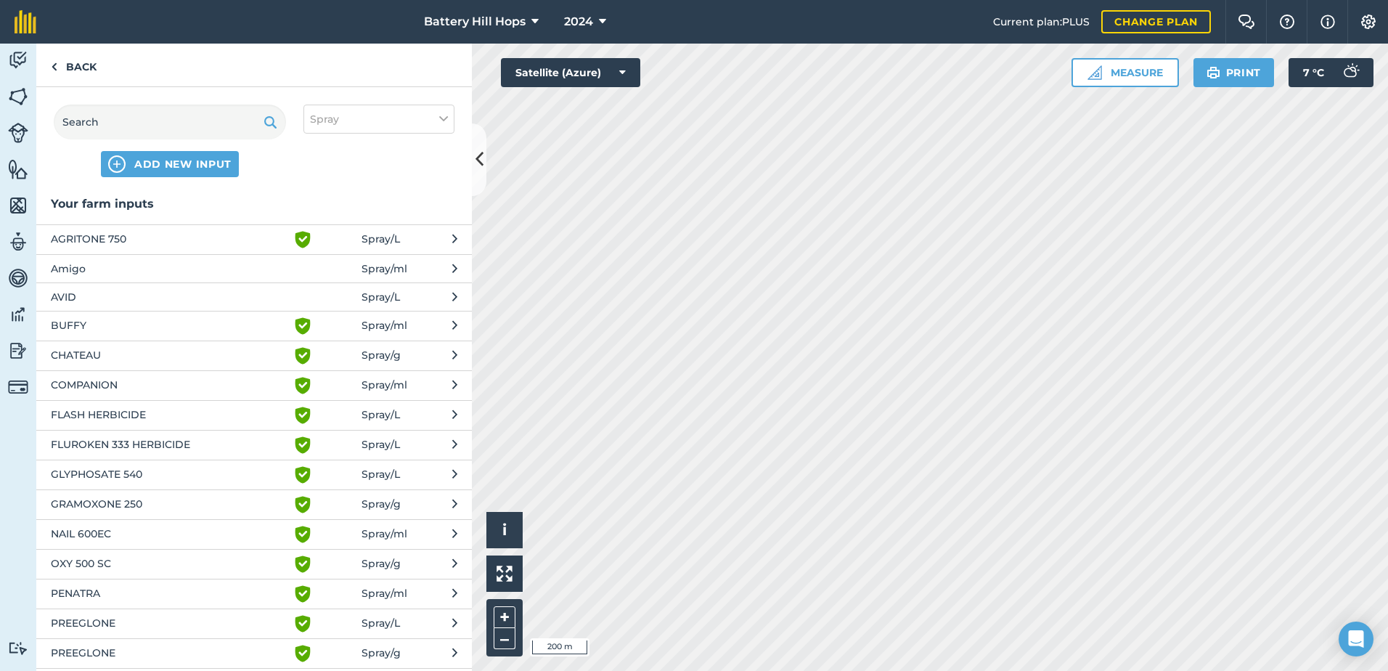
click at [118, 356] on span "CHATEAU" at bounding box center [169, 355] width 237 height 17
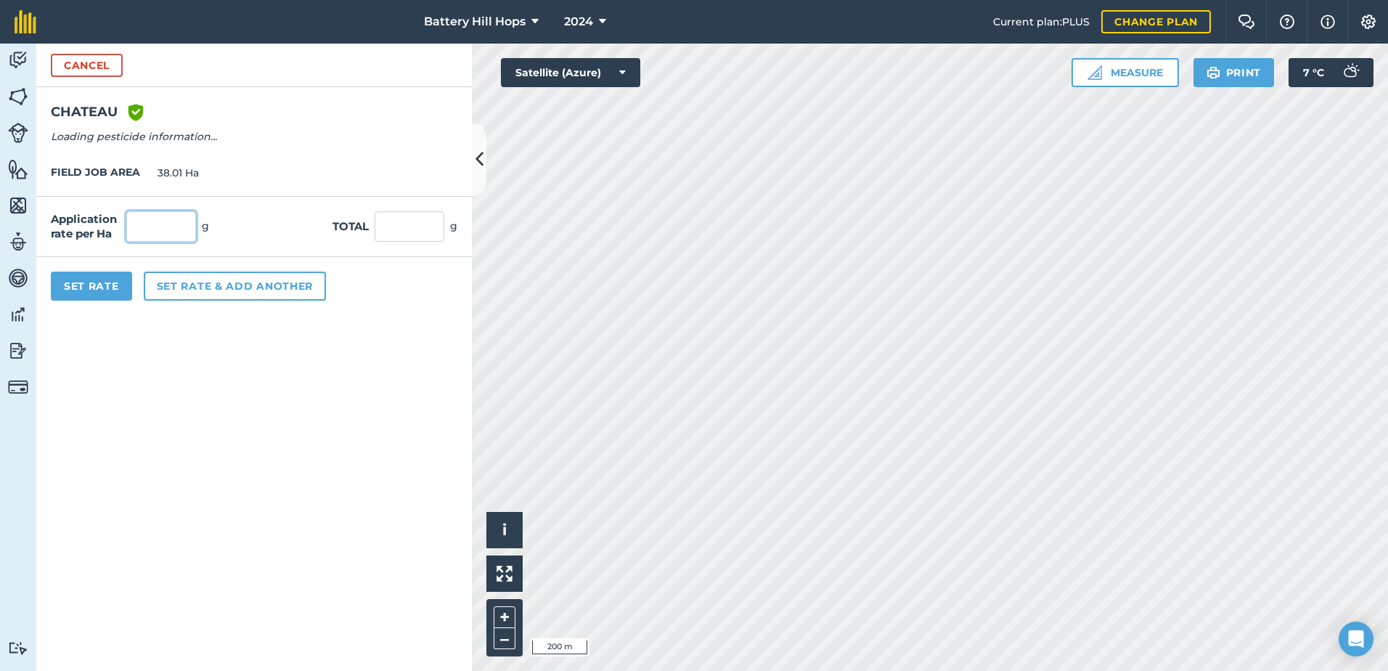
click at [181, 226] on input "text" at bounding box center [161, 226] width 70 height 30
type input "8"
type input "302"
type input "11,479.02"
click at [213, 286] on button "Set rate & add another" at bounding box center [235, 285] width 182 height 29
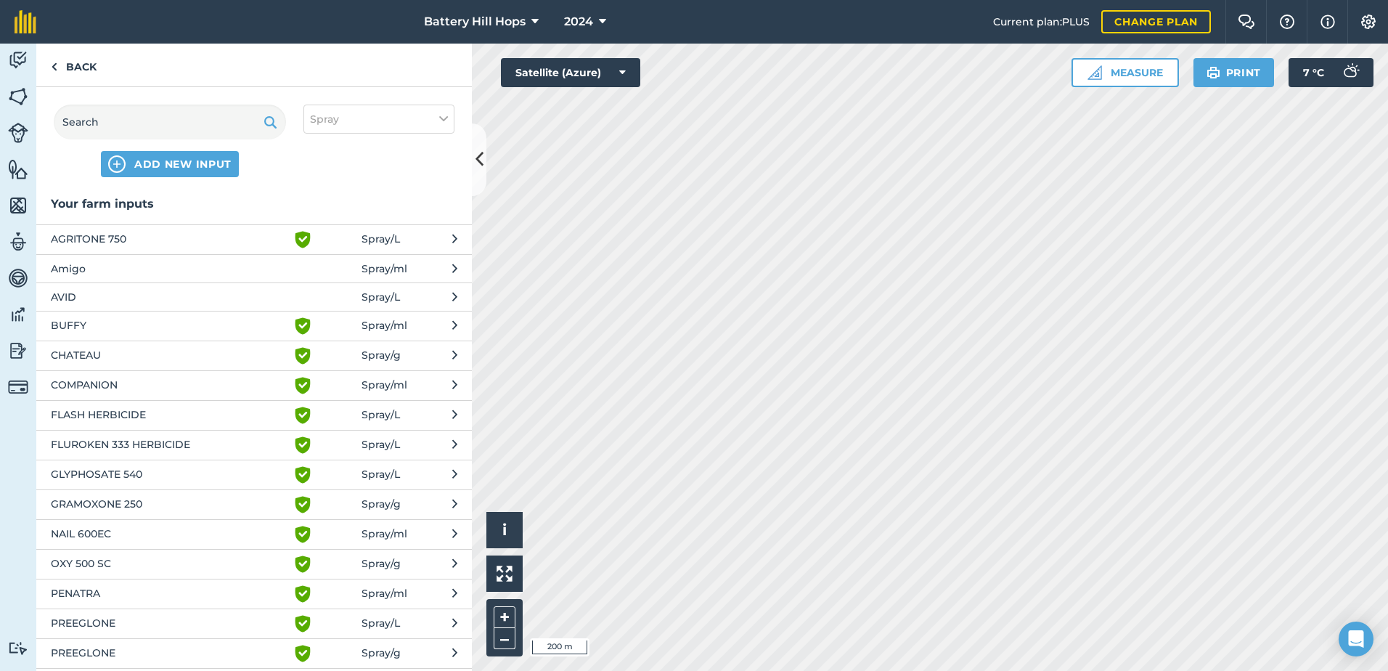
click at [120, 269] on span "Amigo" at bounding box center [169, 269] width 237 height 16
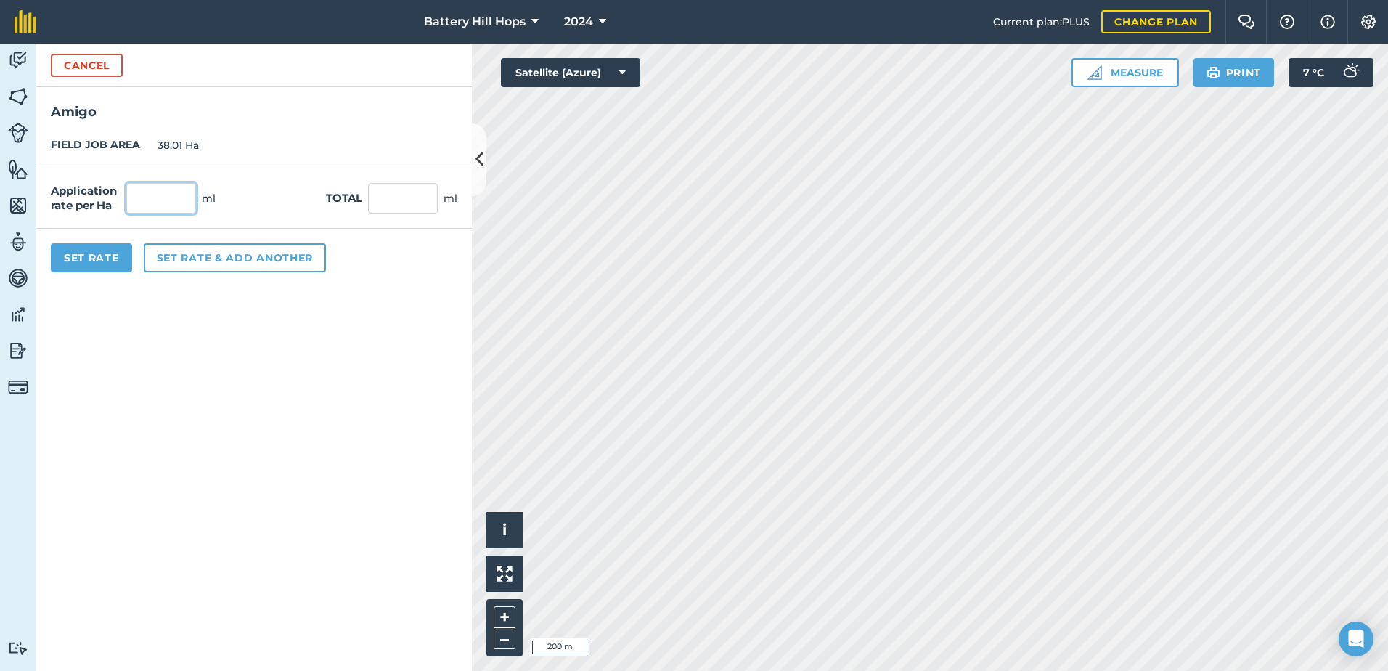
click at [150, 195] on input "text" at bounding box center [161, 198] width 70 height 30
type input "162"
type input "6,157.62"
click at [213, 255] on button "Set rate & add another" at bounding box center [235, 257] width 182 height 29
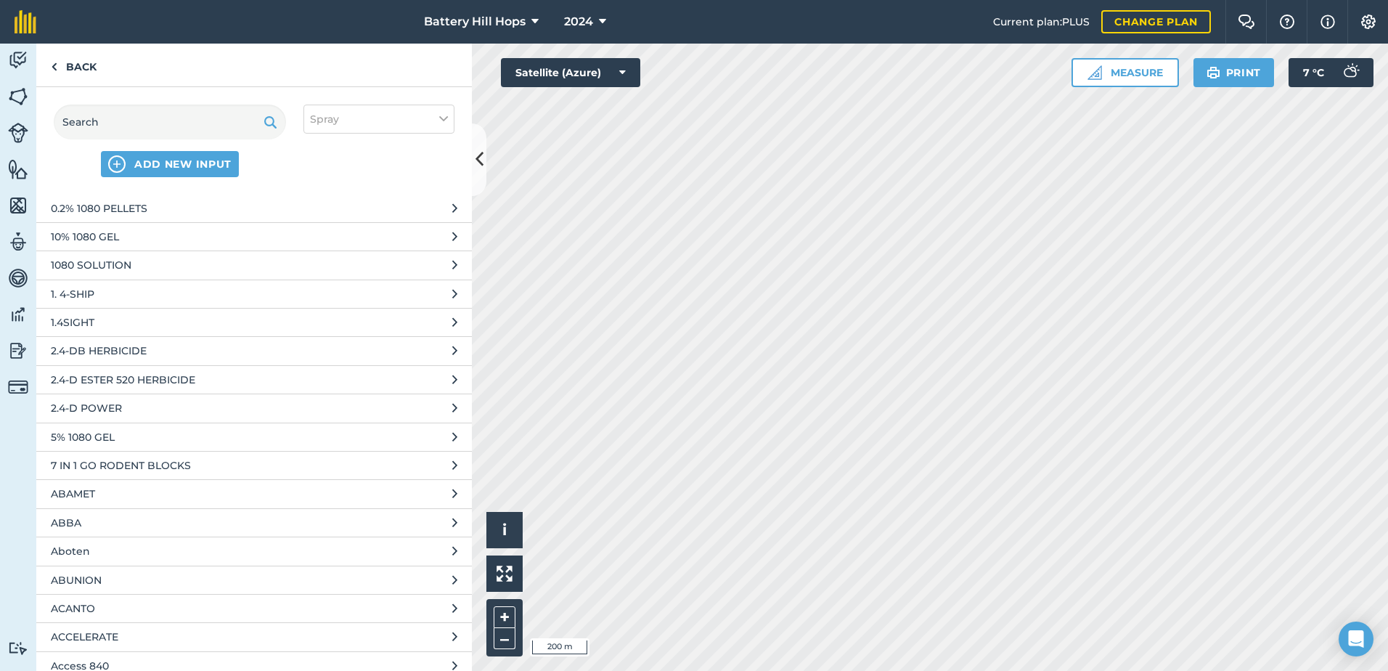
scroll to position [363, 0]
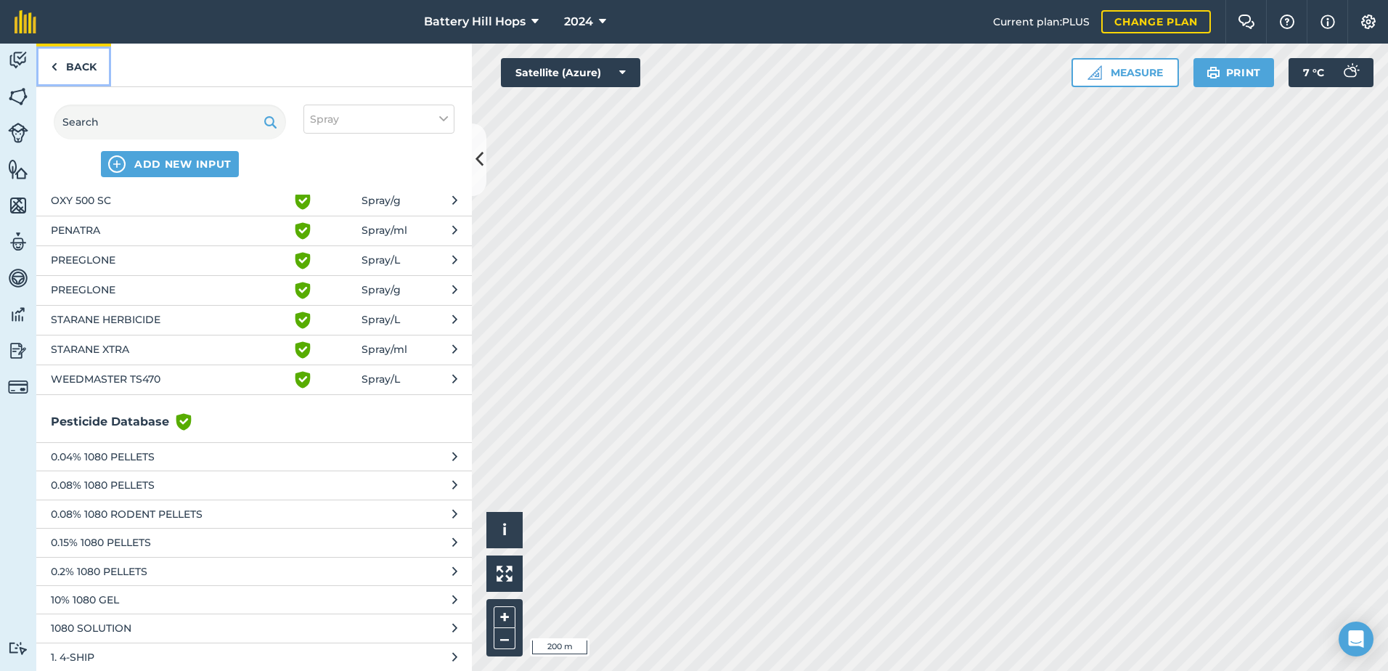
click at [71, 67] on link "Back" at bounding box center [73, 65] width 75 height 43
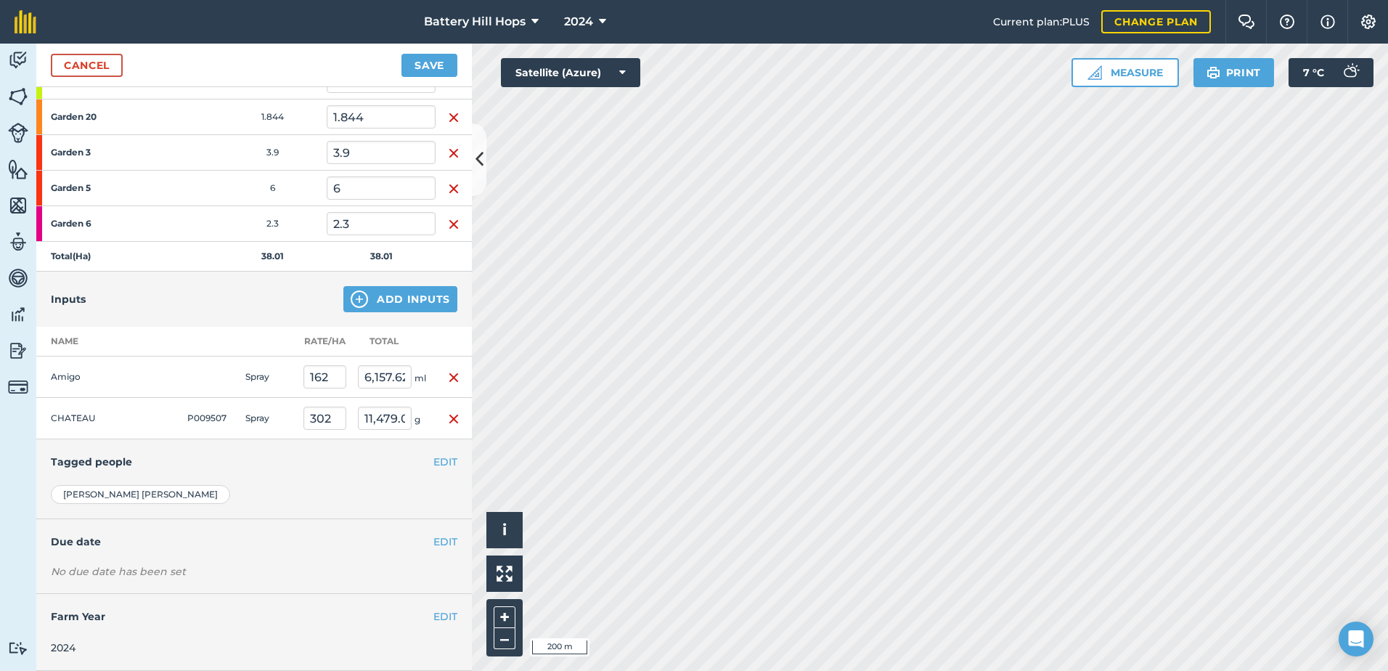
scroll to position [0, 0]
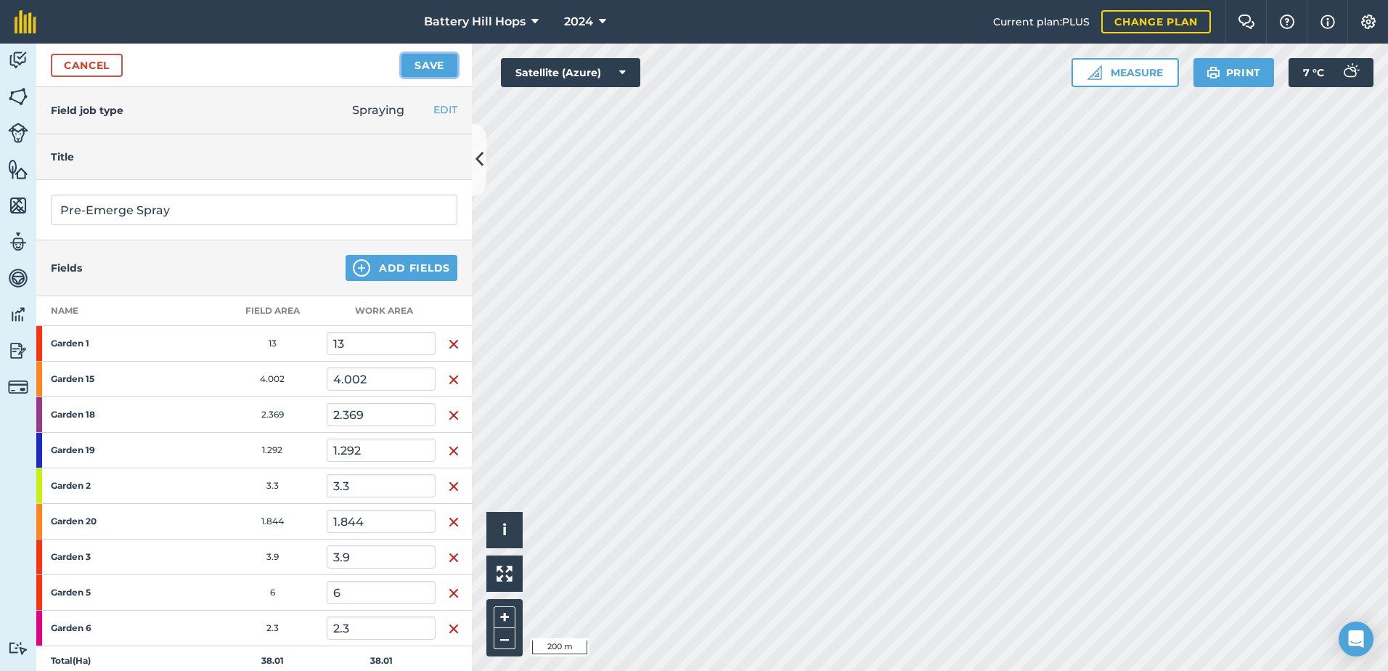
click at [419, 65] on button "Save" at bounding box center [429, 65] width 56 height 23
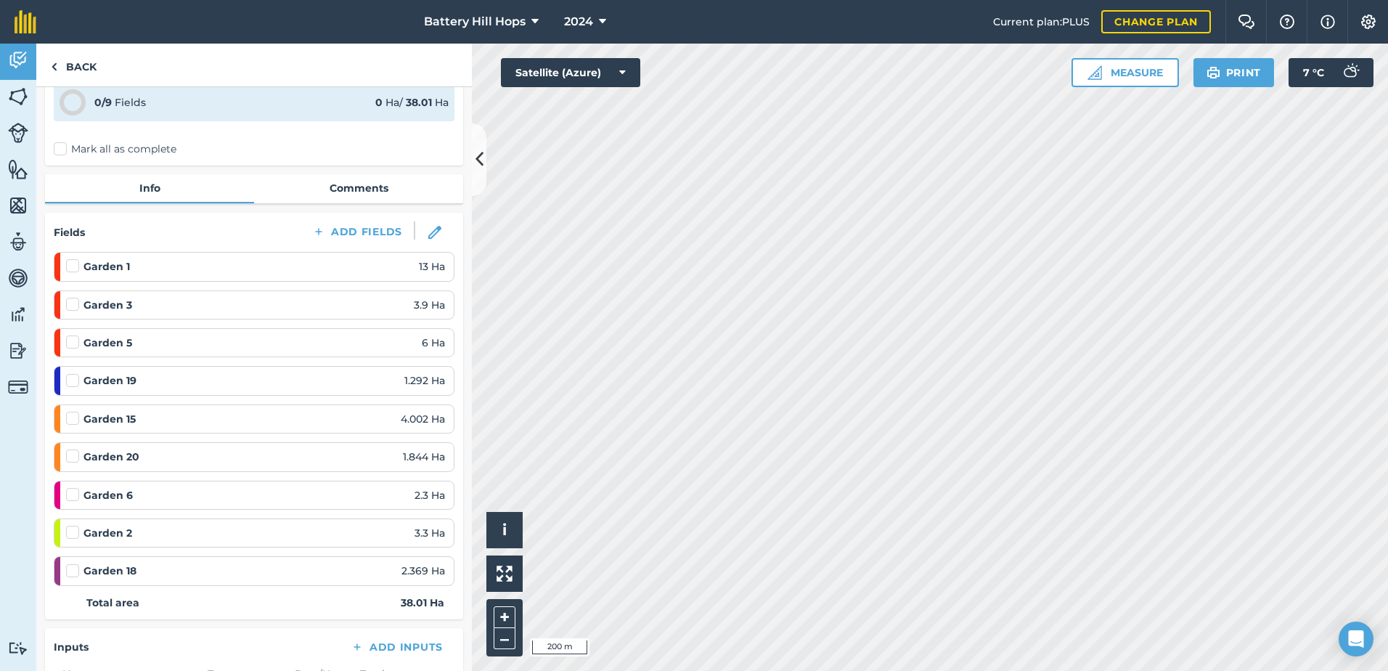
scroll to position [145, 0]
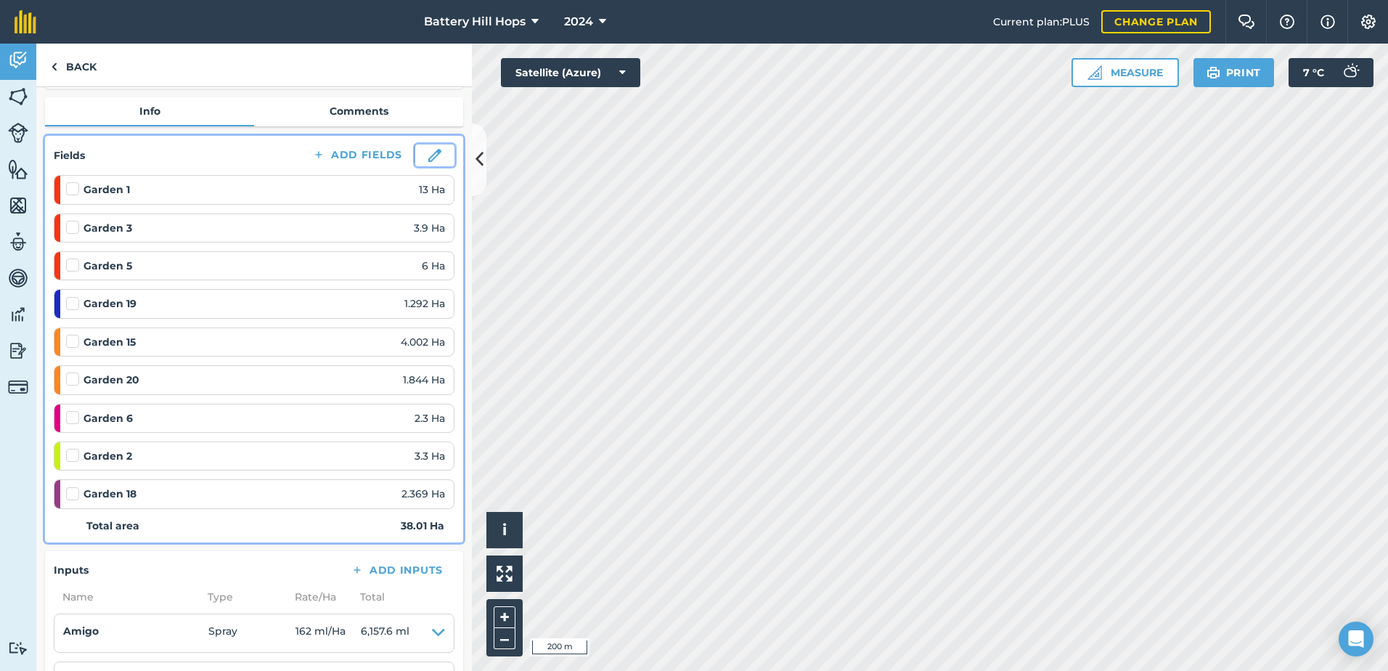
click at [428, 157] on img at bounding box center [434, 155] width 13 height 13
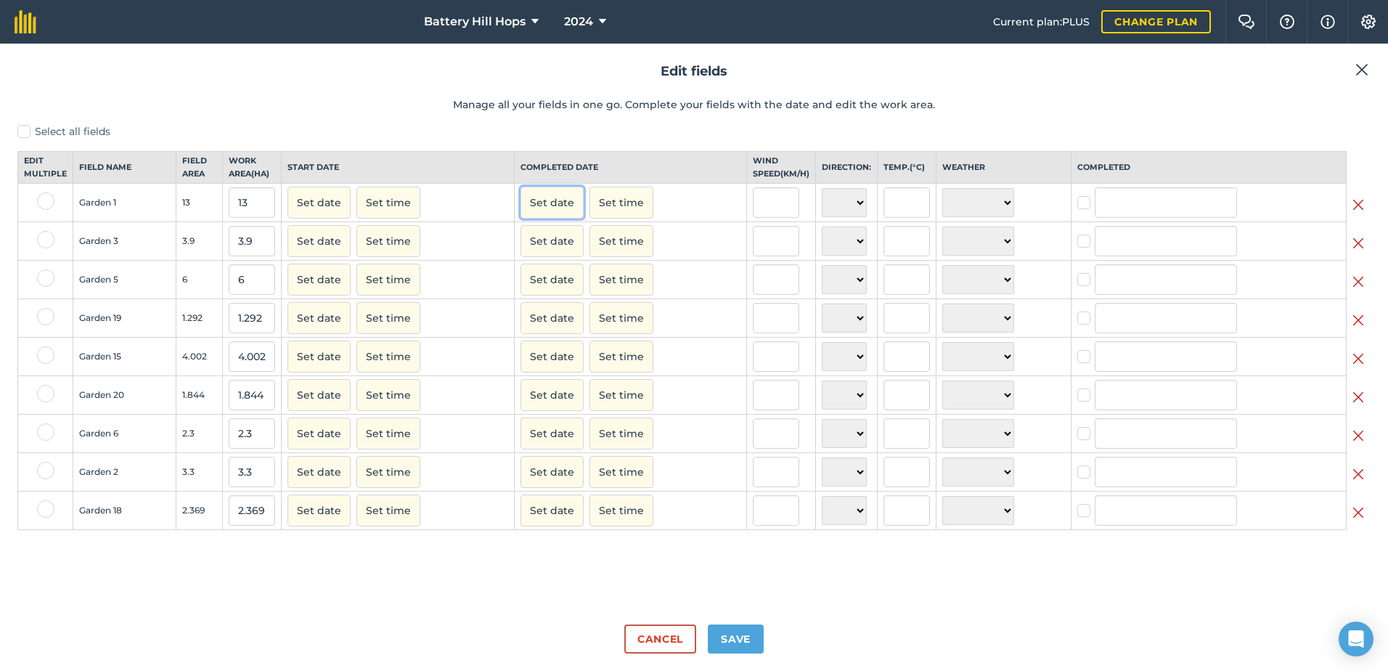
click at [544, 215] on button "Set date" at bounding box center [551, 203] width 63 height 32
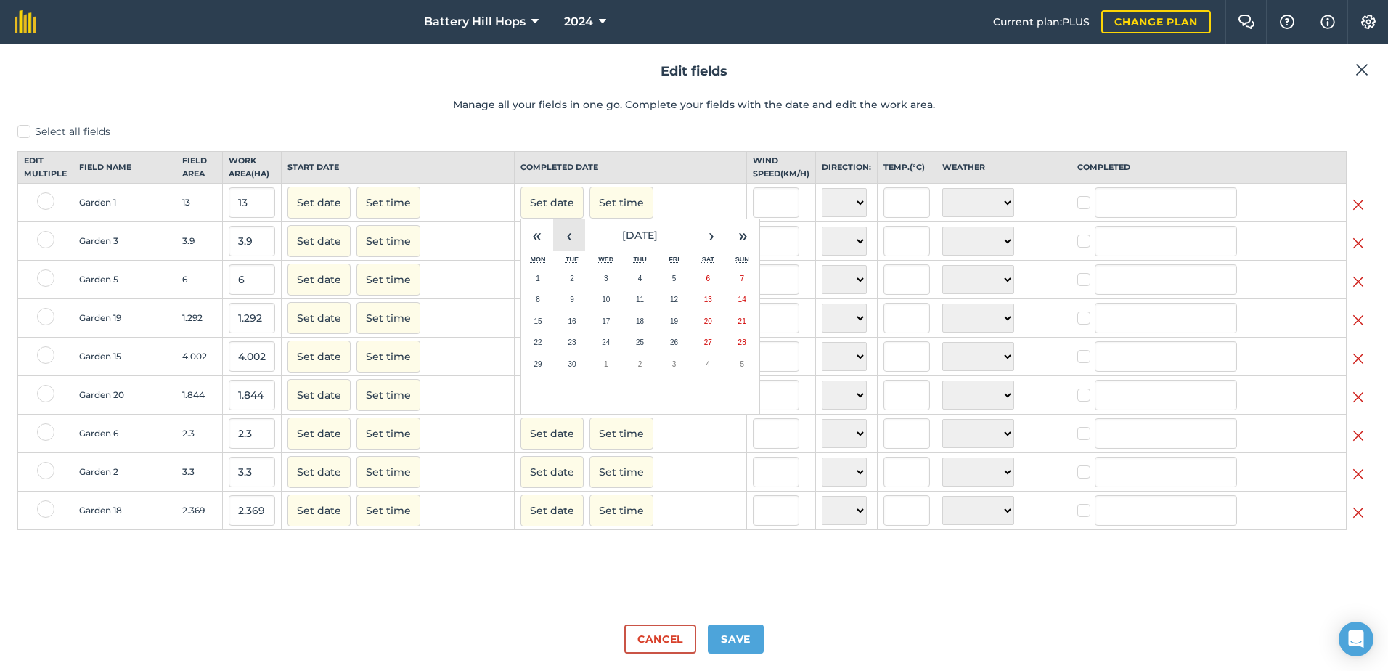
click at [568, 247] on button "‹" at bounding box center [569, 235] width 32 height 32
click at [633, 311] on button "7" at bounding box center [640, 300] width 34 height 22
checkbox input "true"
type input "[PERSON_NAME]"
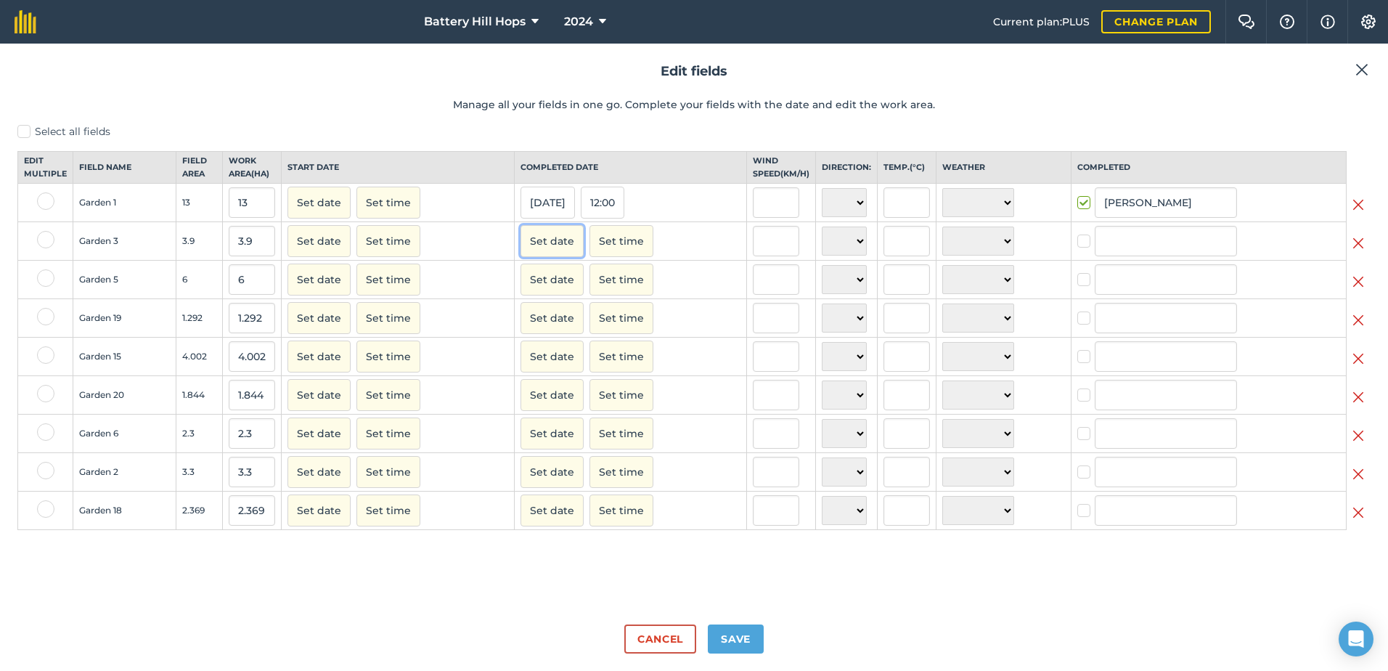
click at [554, 252] on button "Set date" at bounding box center [551, 241] width 63 height 32
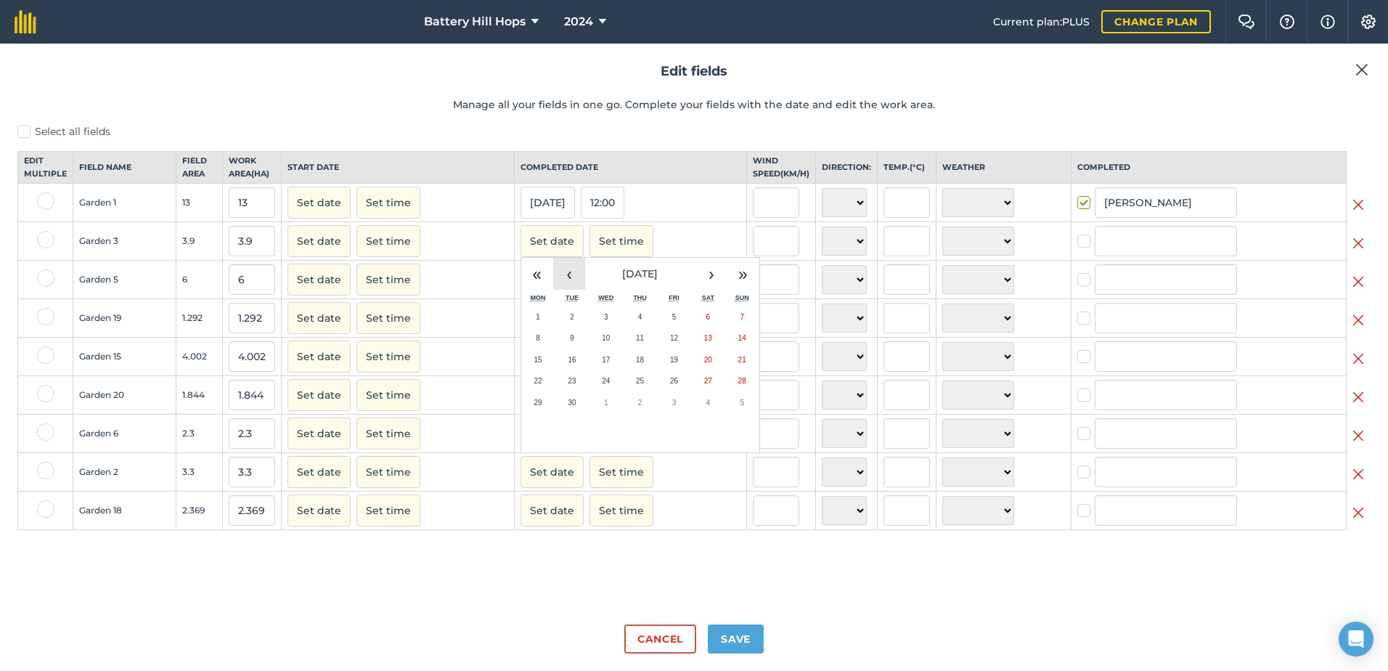
click at [567, 279] on button "‹" at bounding box center [569, 274] width 32 height 32
click at [527, 370] on button "11" at bounding box center [538, 360] width 34 height 22
checkbox input "true"
type input "[PERSON_NAME]"
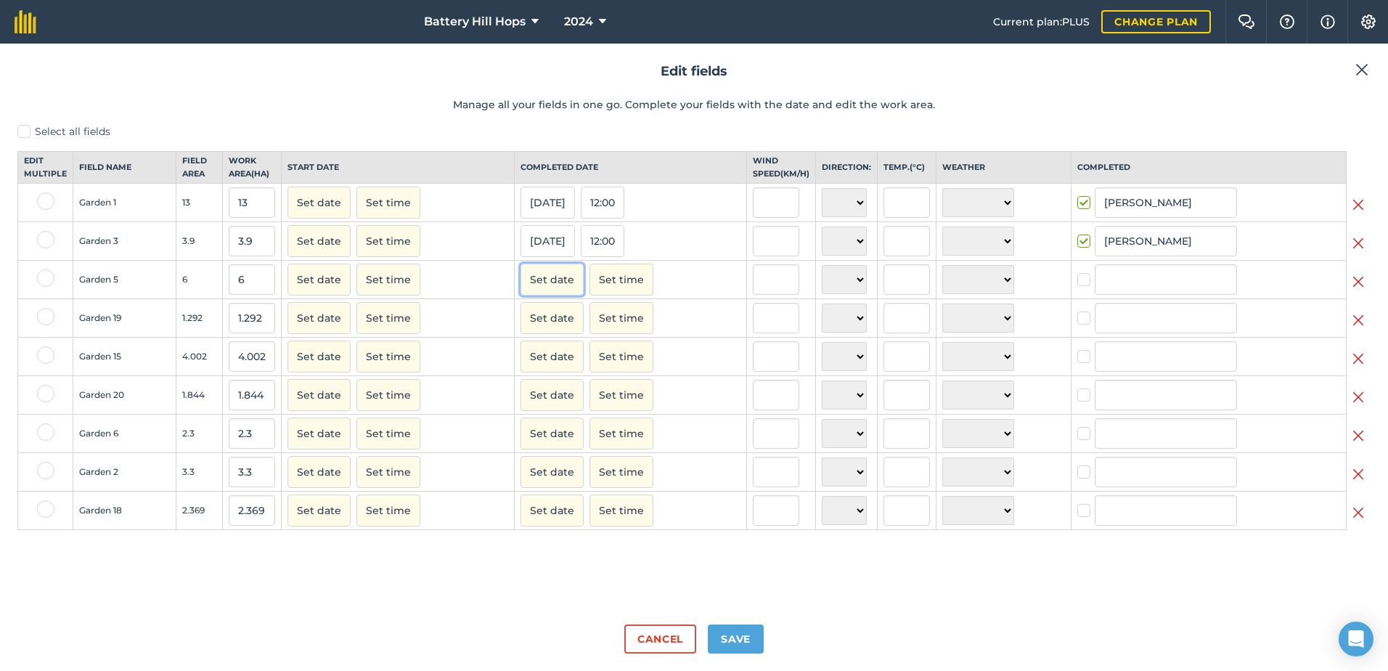
click at [546, 290] on button "Set date" at bounding box center [551, 279] width 63 height 32
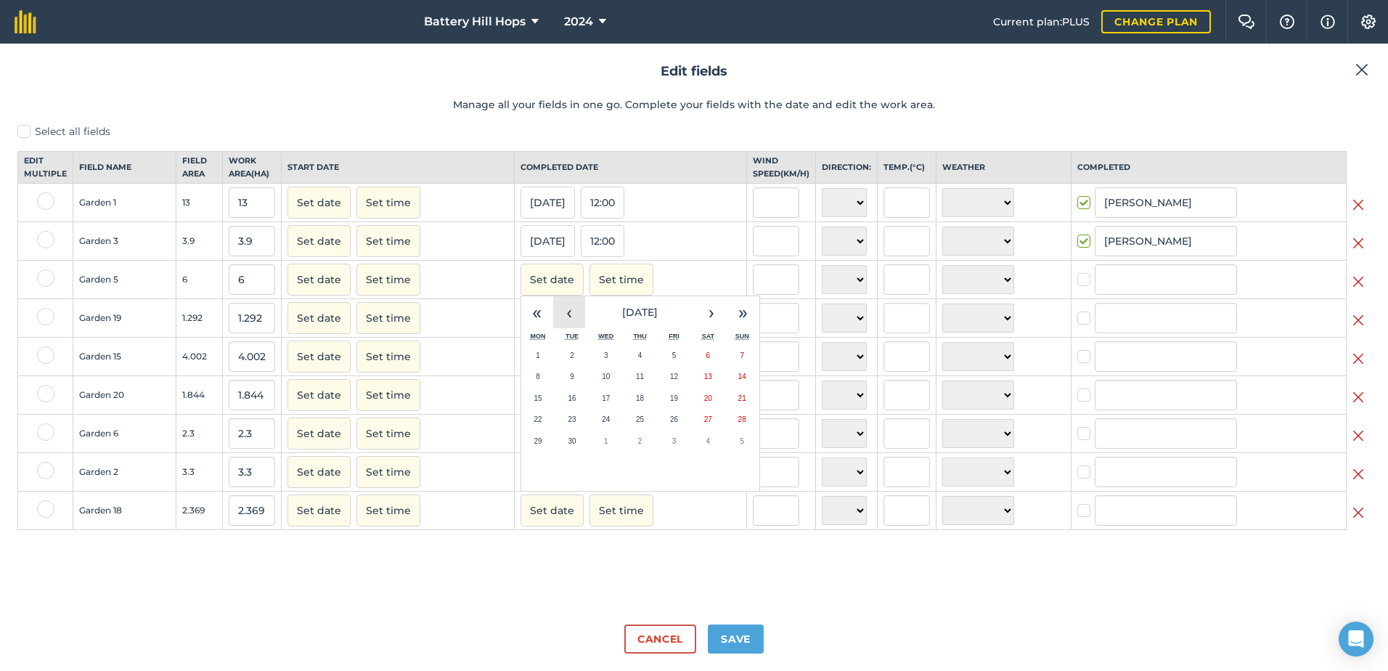
click at [567, 326] on button "‹" at bounding box center [569, 312] width 32 height 32
click at [528, 406] on button "11" at bounding box center [538, 399] width 34 height 22
checkbox input "true"
type input "[PERSON_NAME]"
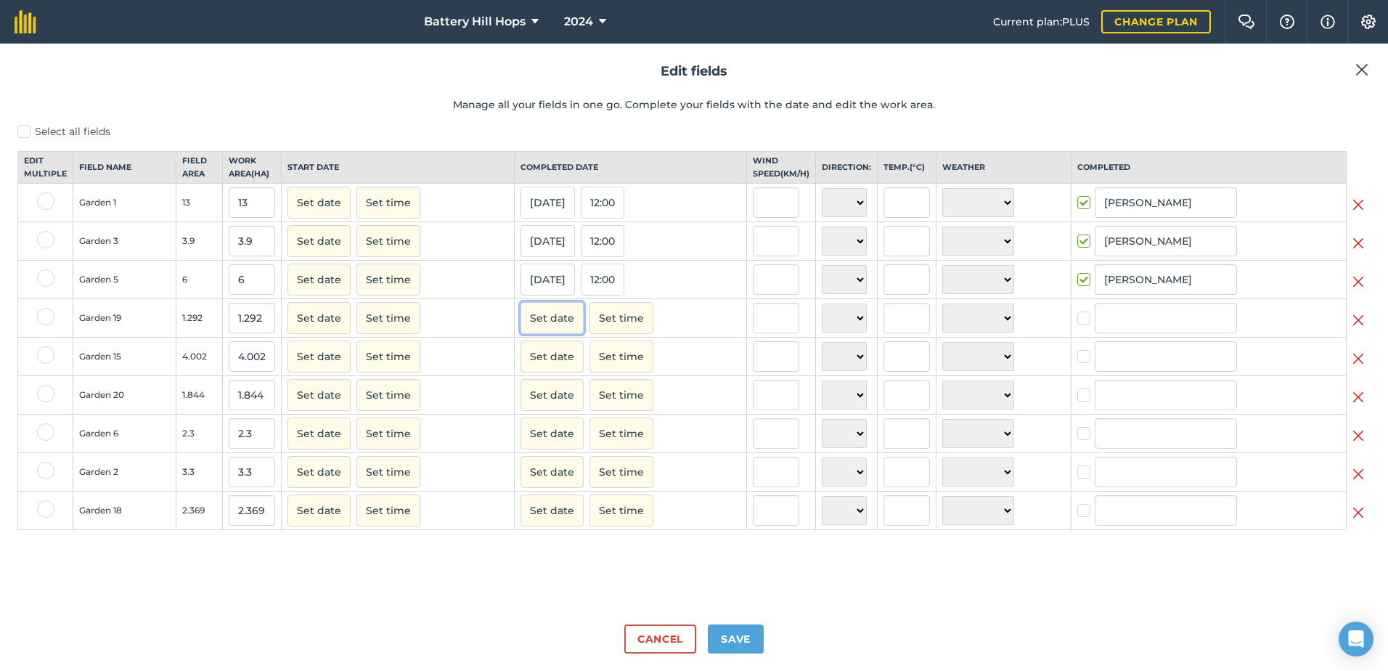
click at [544, 328] on button "Set date" at bounding box center [551, 318] width 63 height 32
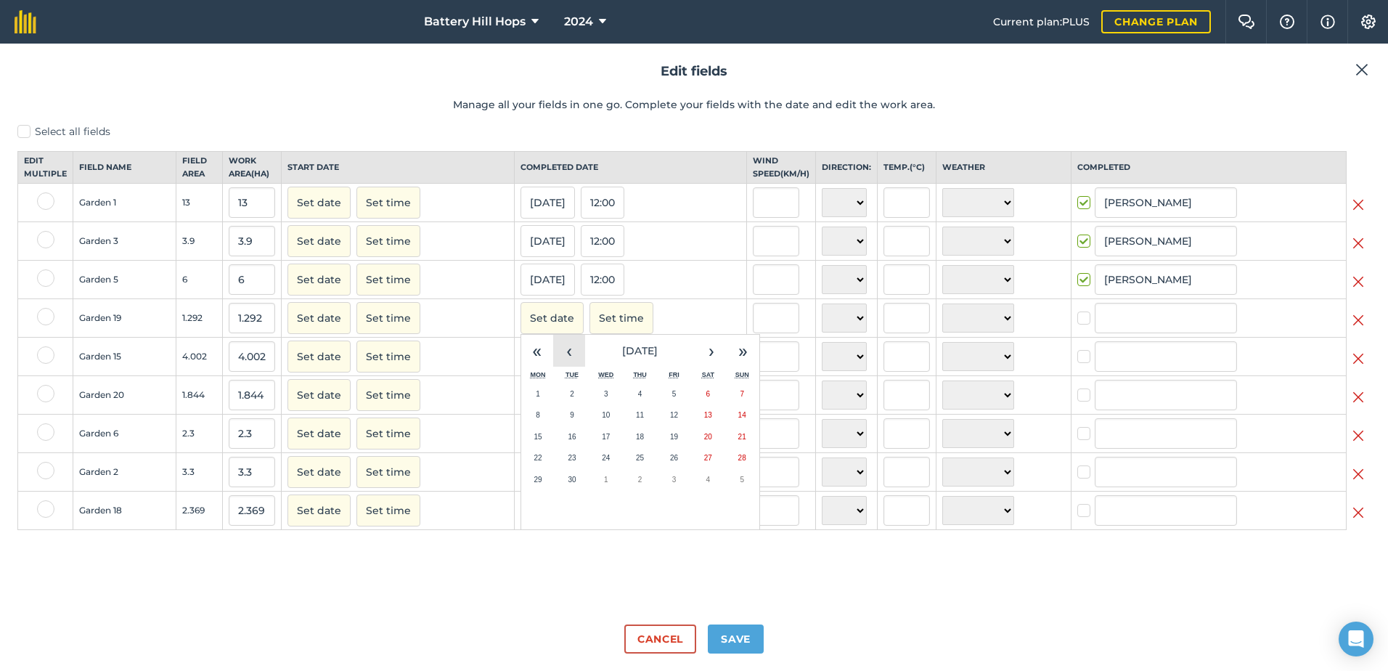
click at [564, 367] on button "‹" at bounding box center [569, 351] width 32 height 32
click at [574, 446] on button "12" at bounding box center [572, 437] width 34 height 22
checkbox input "true"
type input "[PERSON_NAME]"
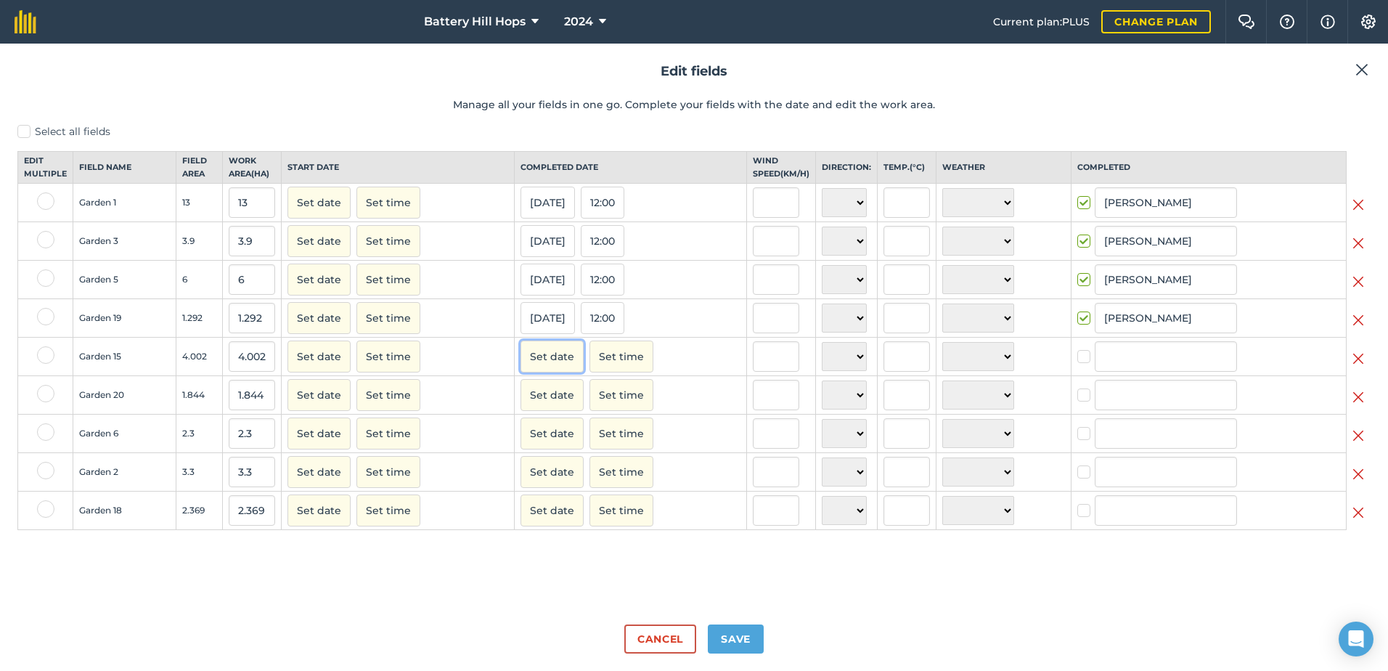
click at [544, 367] on button "Set date" at bounding box center [551, 356] width 63 height 32
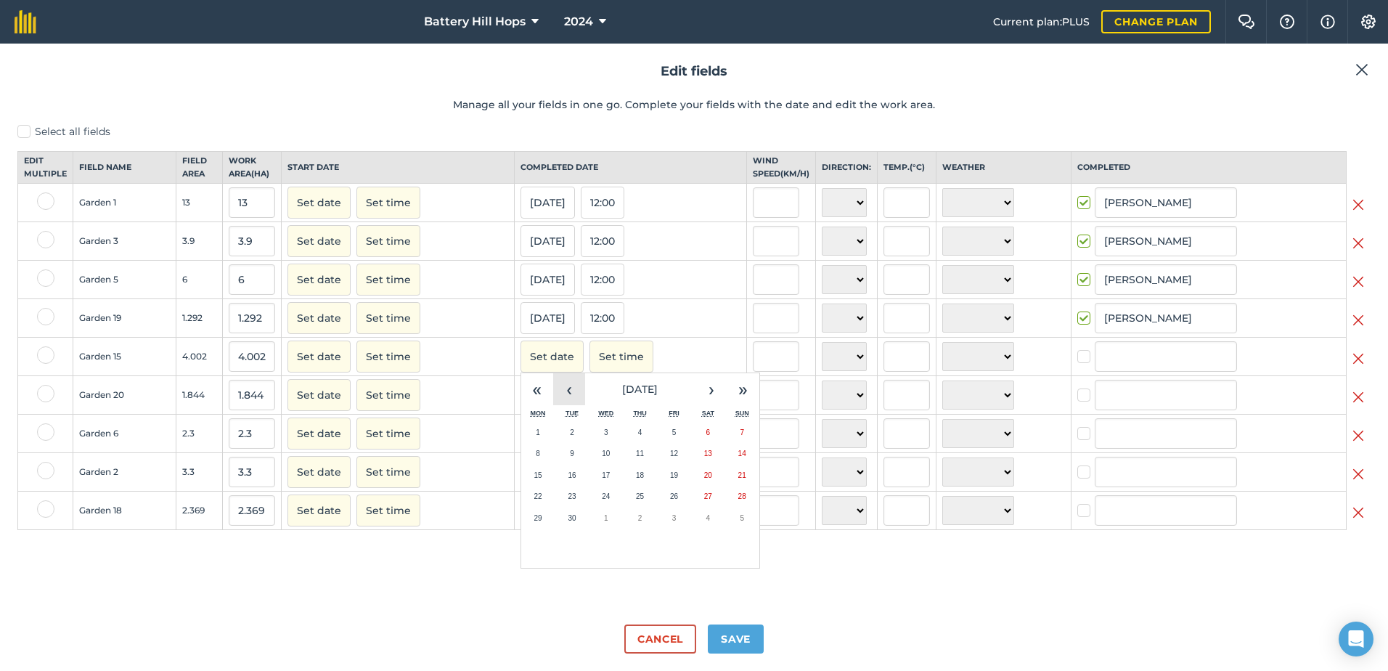
click at [561, 401] on button "‹" at bounding box center [569, 389] width 32 height 32
click at [568, 479] on abbr "12" at bounding box center [572, 475] width 8 height 8
checkbox input "true"
type input "[PERSON_NAME]"
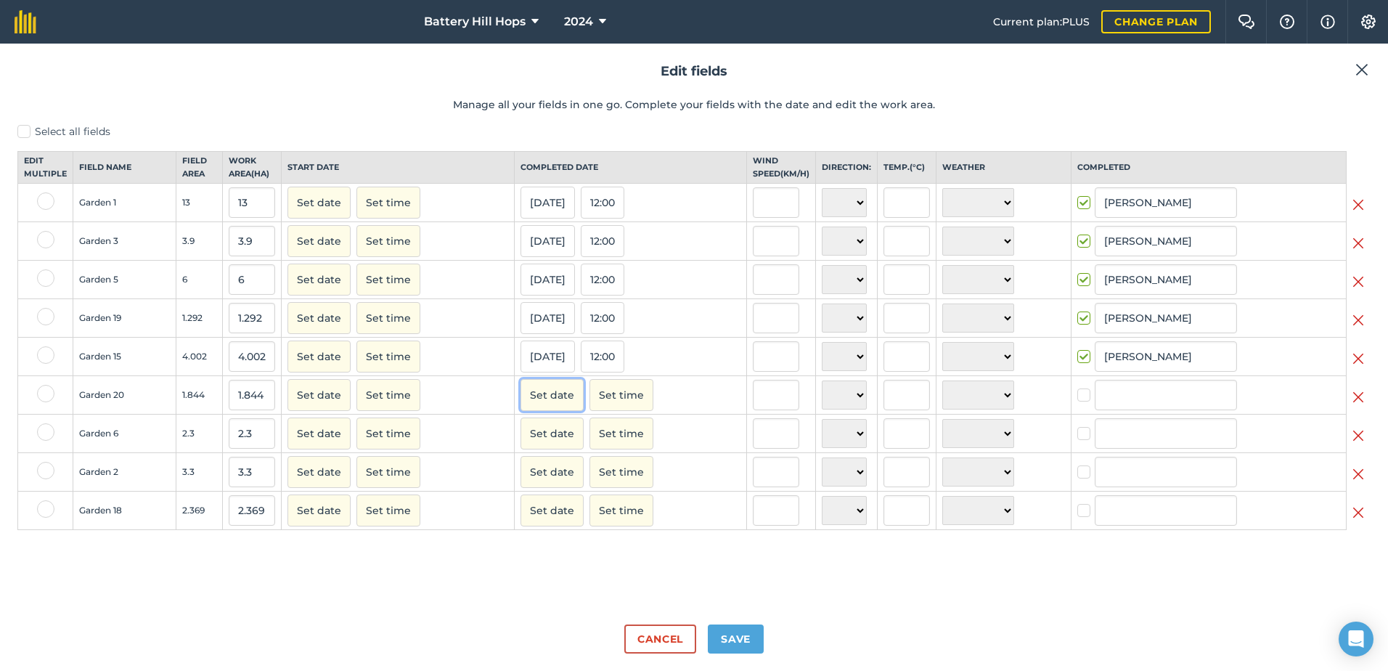
click at [544, 404] on button "Set date" at bounding box center [551, 395] width 63 height 32
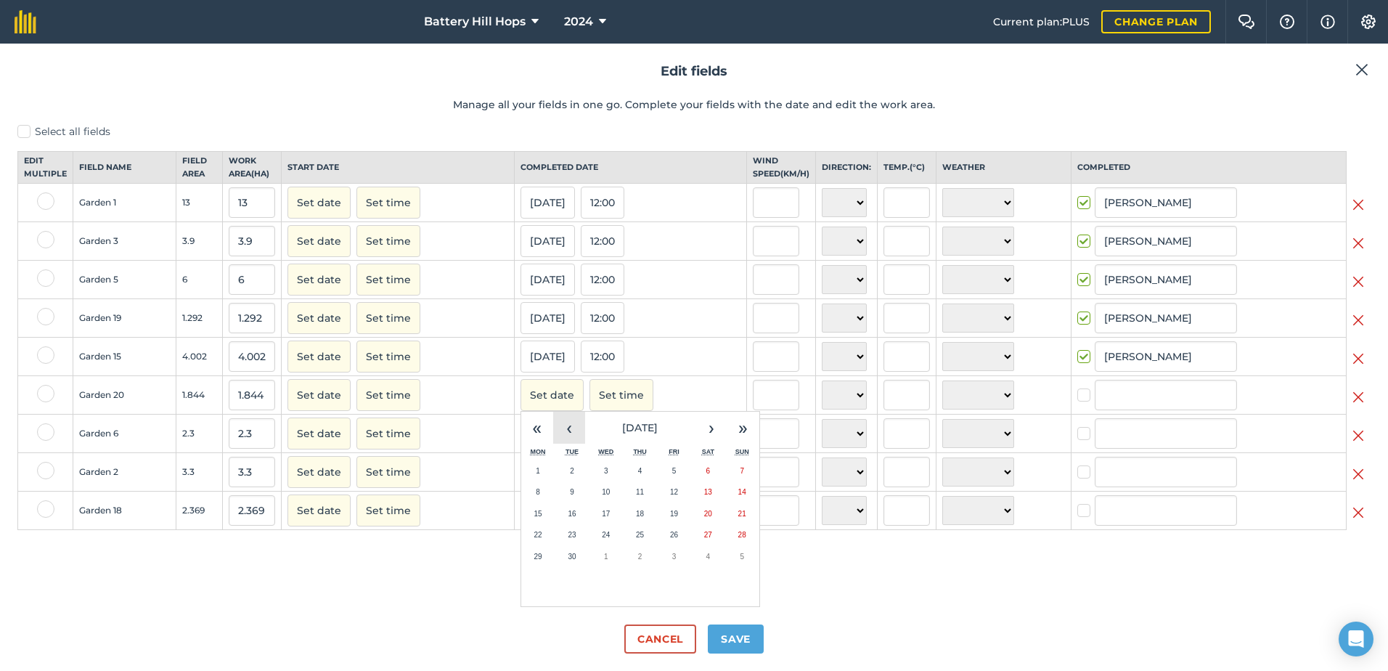
click at [563, 443] on button "‹" at bounding box center [569, 428] width 32 height 32
click at [568, 517] on abbr "12" at bounding box center [572, 514] width 8 height 8
checkbox input "true"
type input "[PERSON_NAME]"
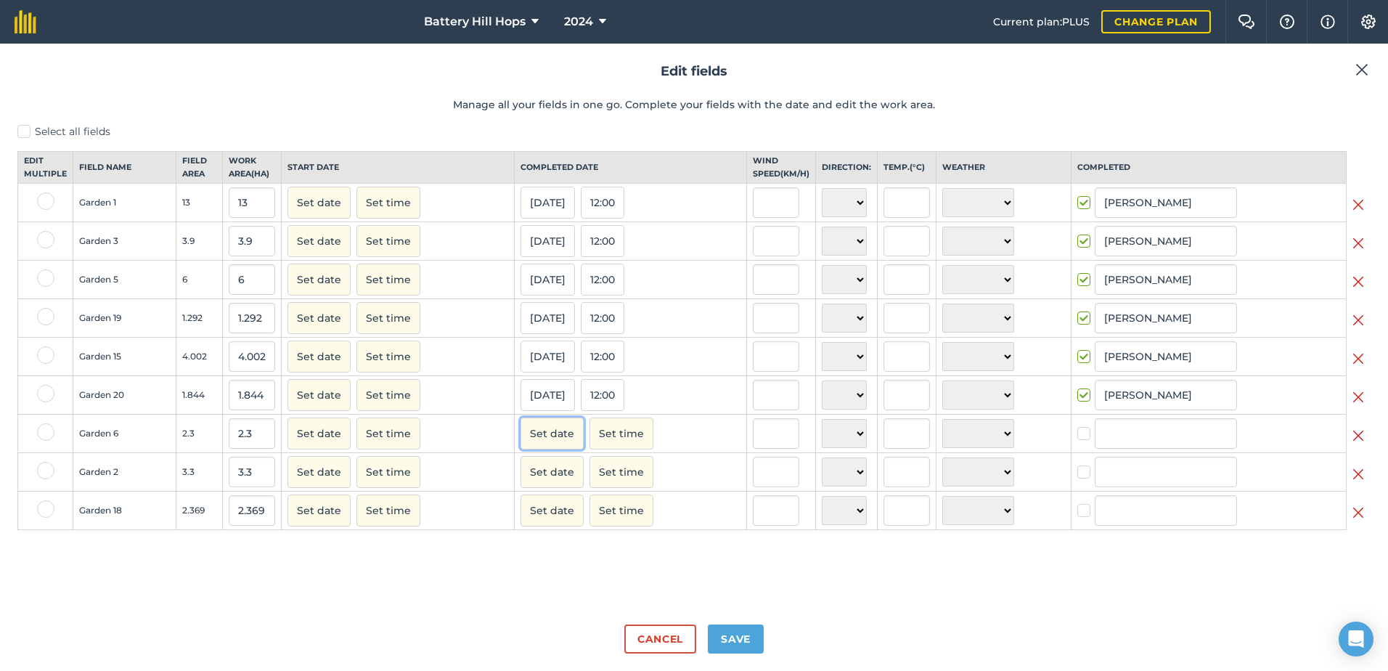
click at [552, 445] on button "Set date" at bounding box center [551, 433] width 63 height 32
click at [562, 474] on button "‹" at bounding box center [569, 466] width 32 height 32
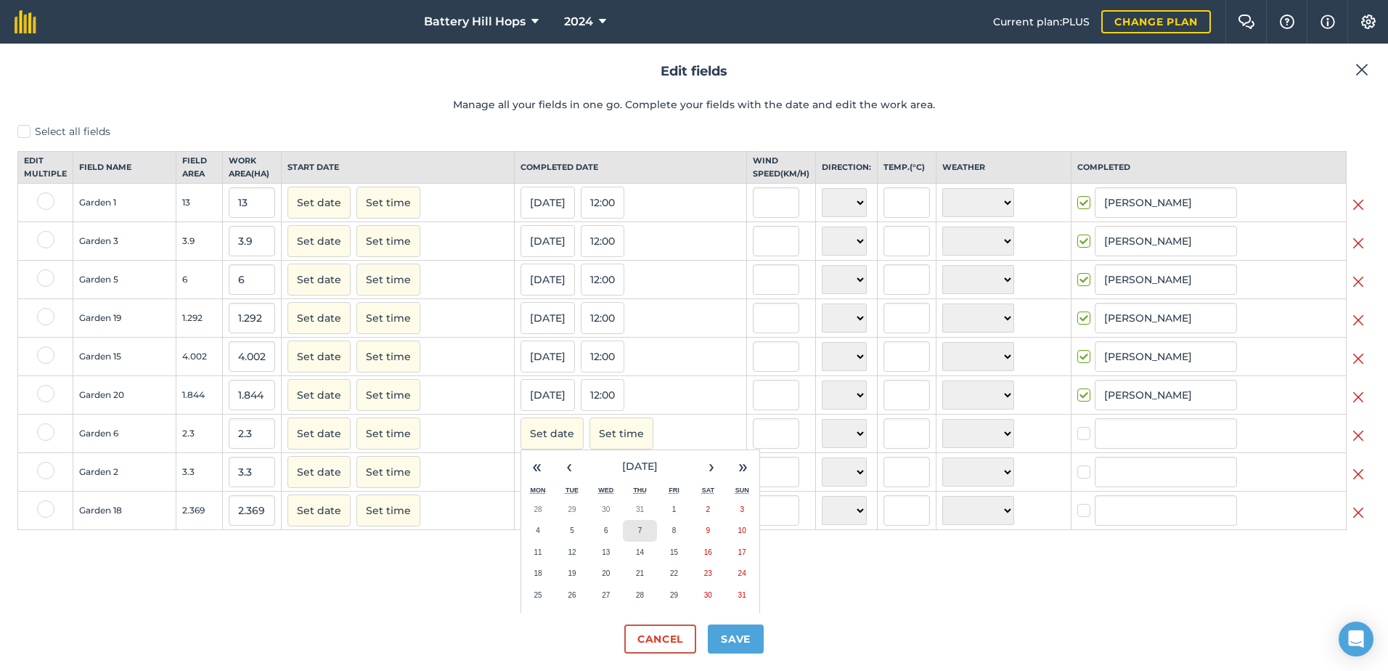
click at [626, 541] on button "7" at bounding box center [640, 531] width 34 height 22
checkbox input "true"
type input "[PERSON_NAME]"
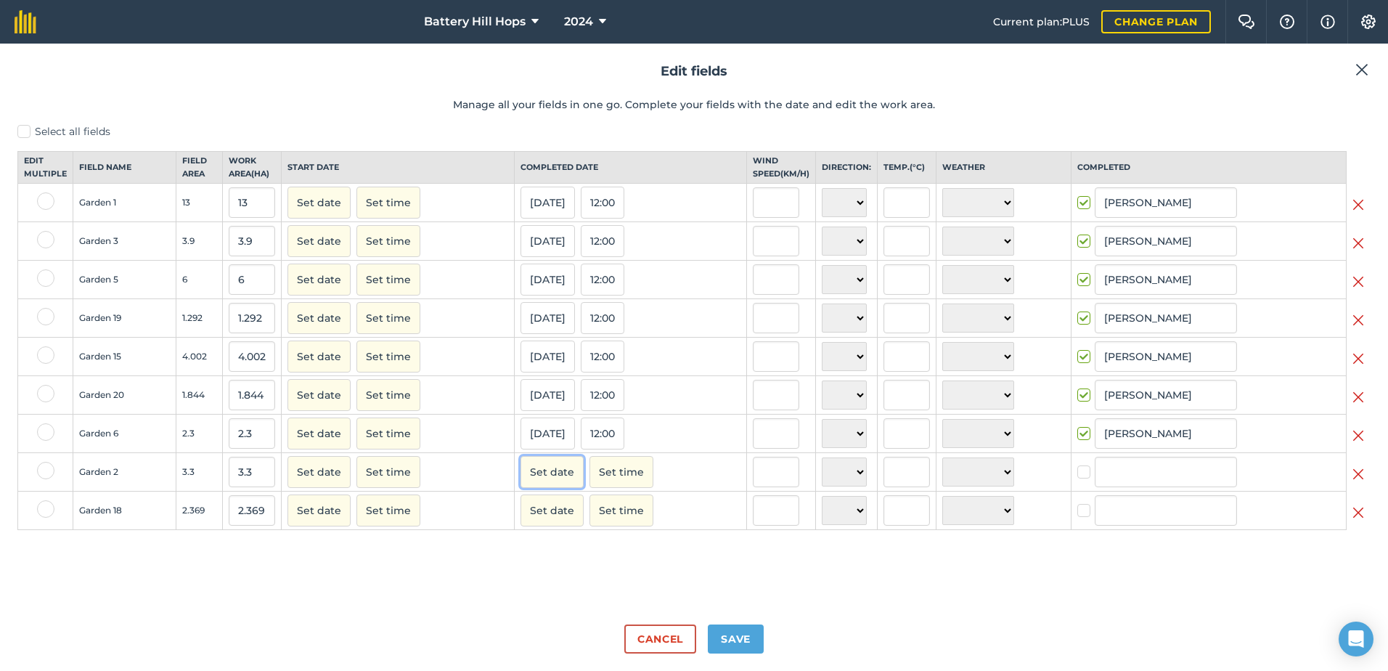
click at [547, 484] on button "Set date" at bounding box center [551, 472] width 63 height 32
click at [568, 514] on button "‹" at bounding box center [569, 504] width 32 height 32
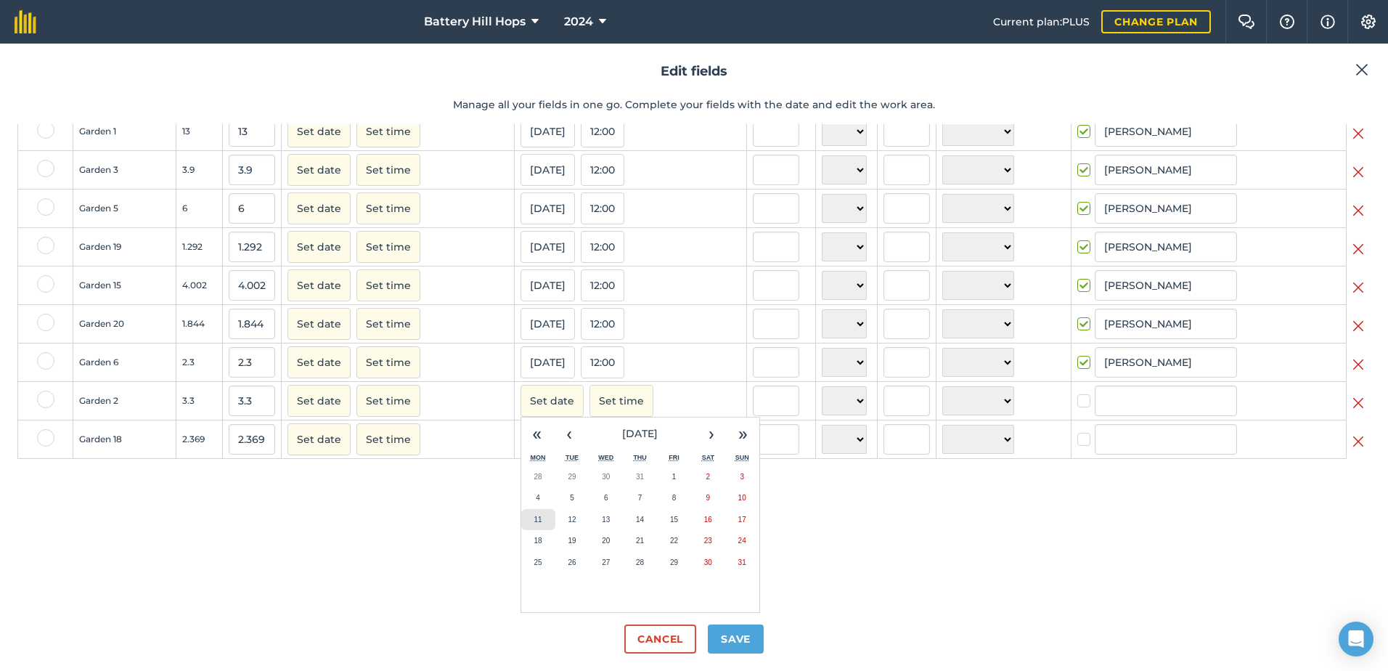
click at [534, 518] on abbr "11" at bounding box center [538, 519] width 8 height 8
checkbox input "true"
type input "[PERSON_NAME]"
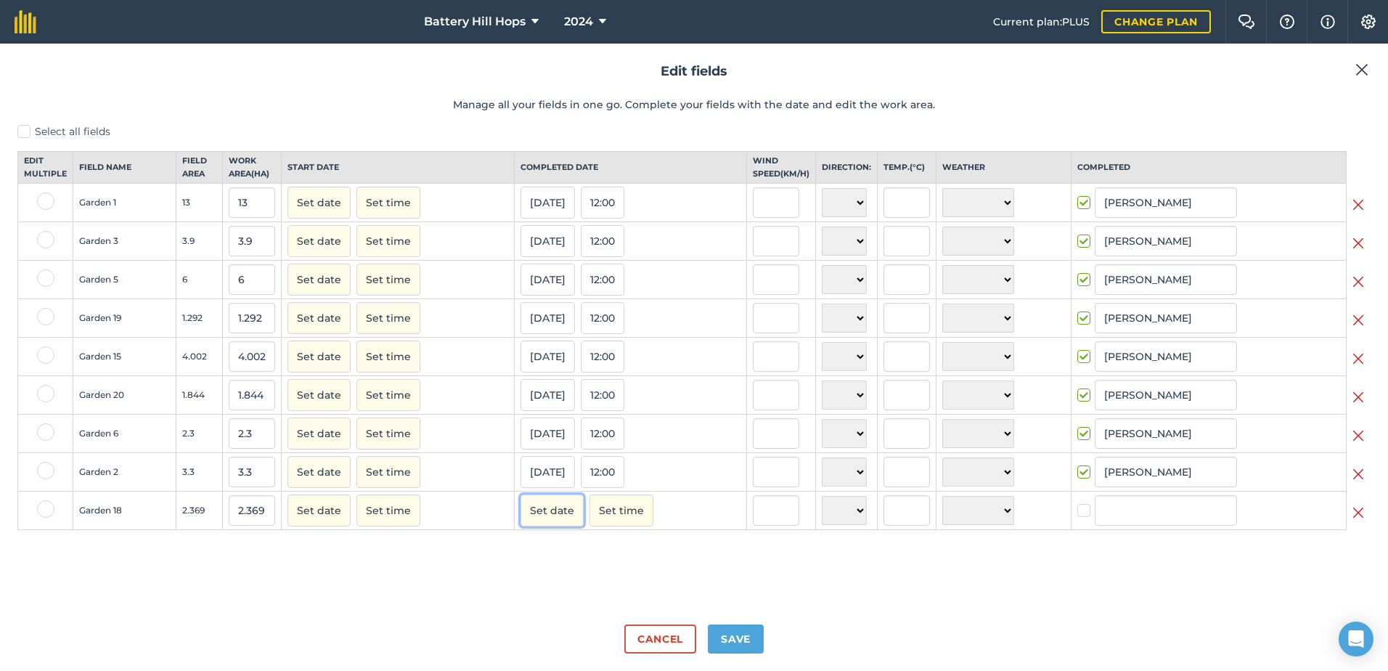
click at [539, 517] on button "Set date" at bounding box center [551, 510] width 63 height 32
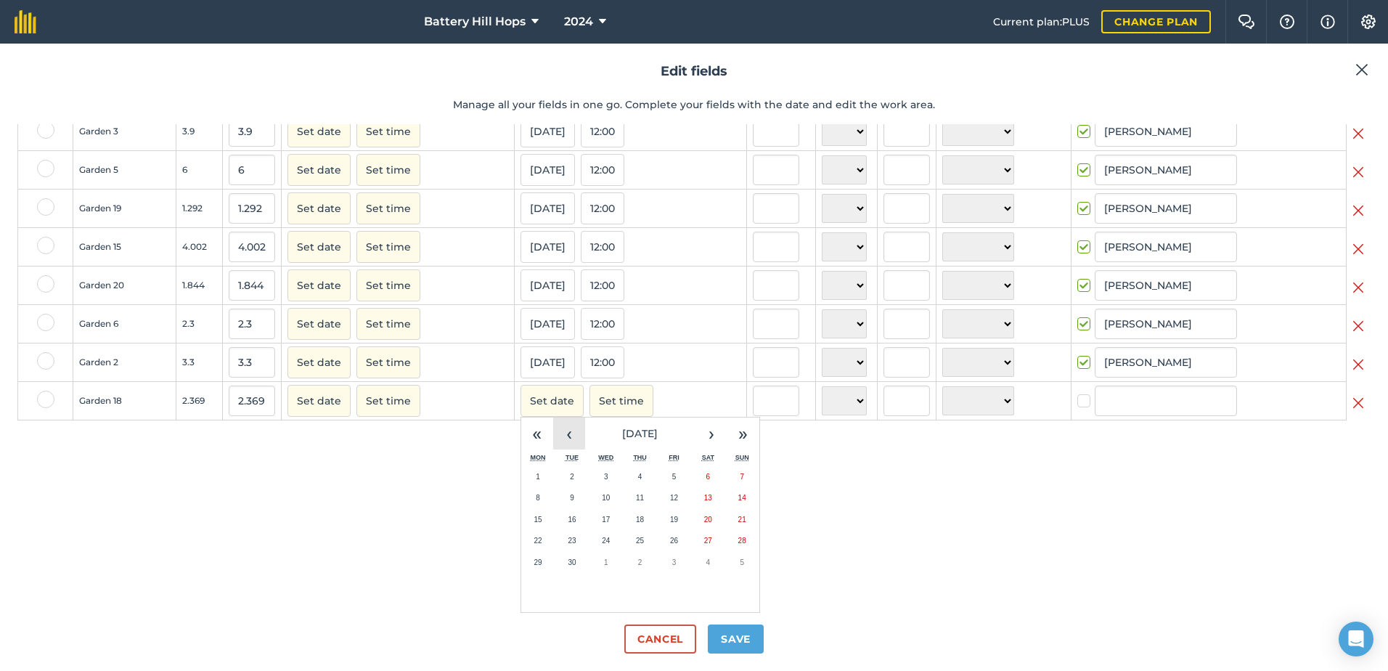
click at [568, 436] on button "‹" at bounding box center [569, 433] width 32 height 32
click at [568, 517] on abbr "12" at bounding box center [572, 519] width 8 height 8
checkbox input "true"
type input "[PERSON_NAME]"
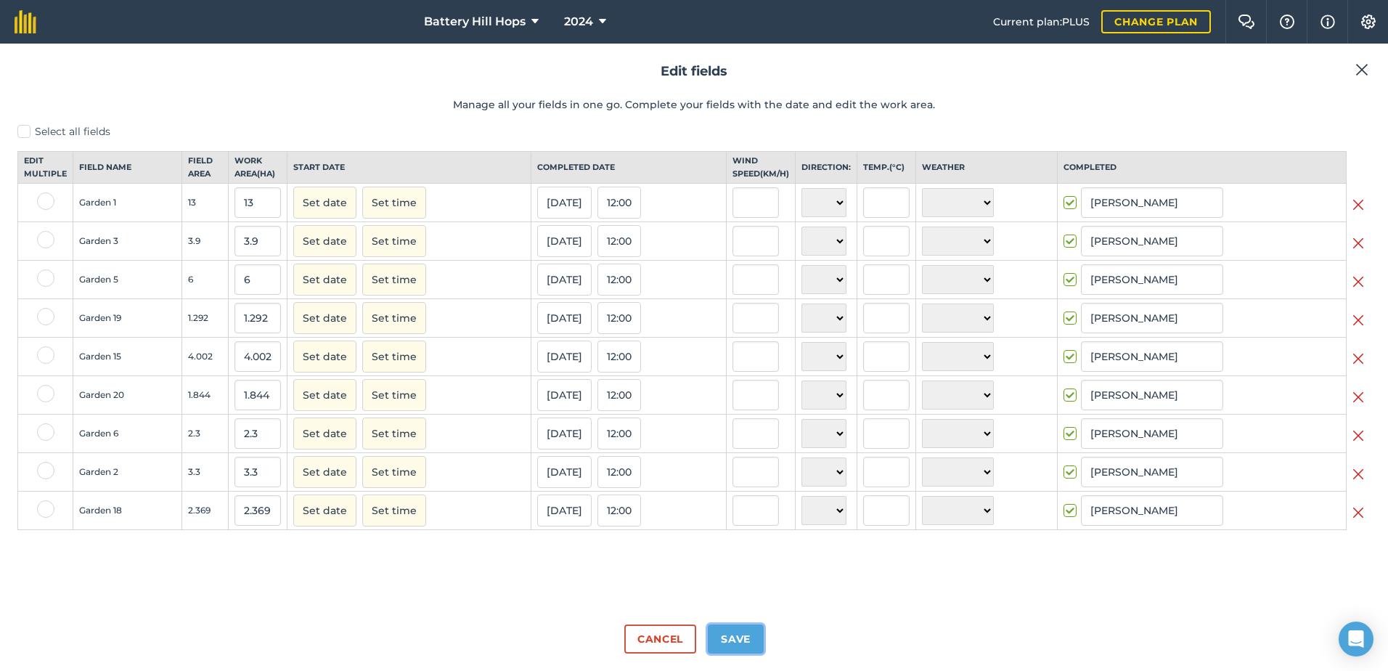
click at [732, 635] on button "Save" at bounding box center [736, 638] width 56 height 29
checkbox input "true"
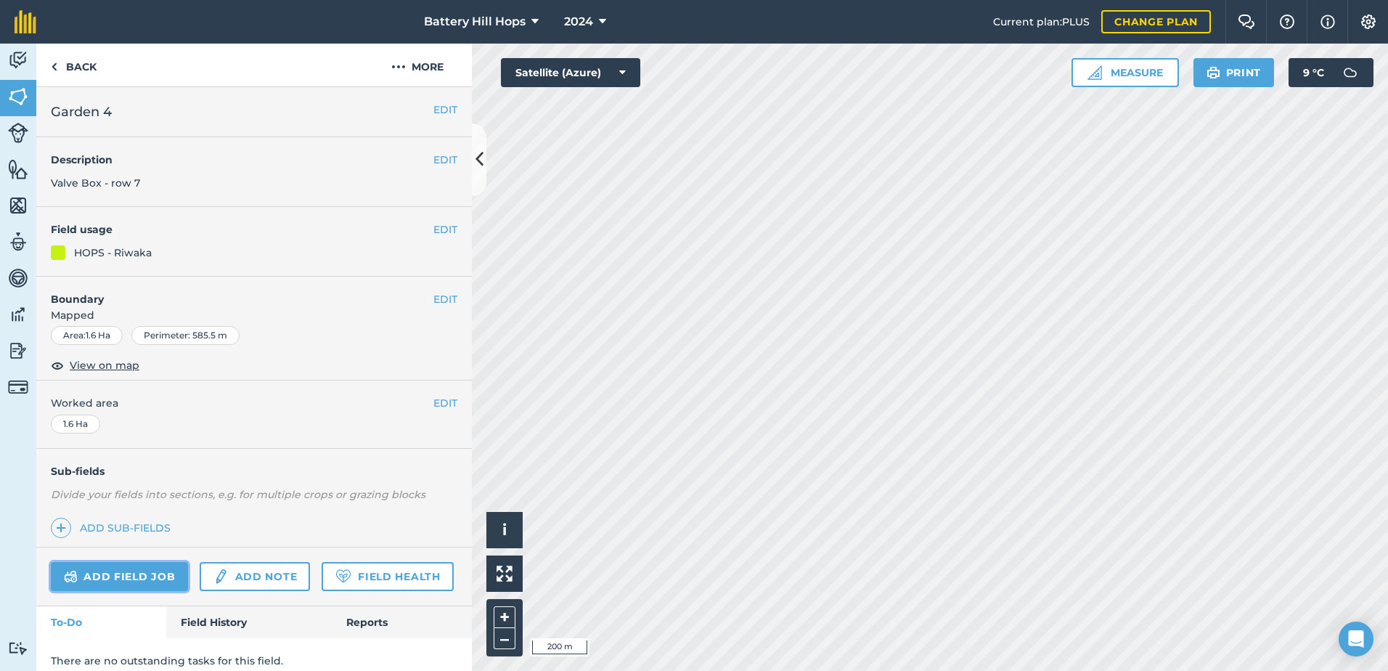
click at [122, 575] on link "Add field job" at bounding box center [119, 576] width 137 height 29
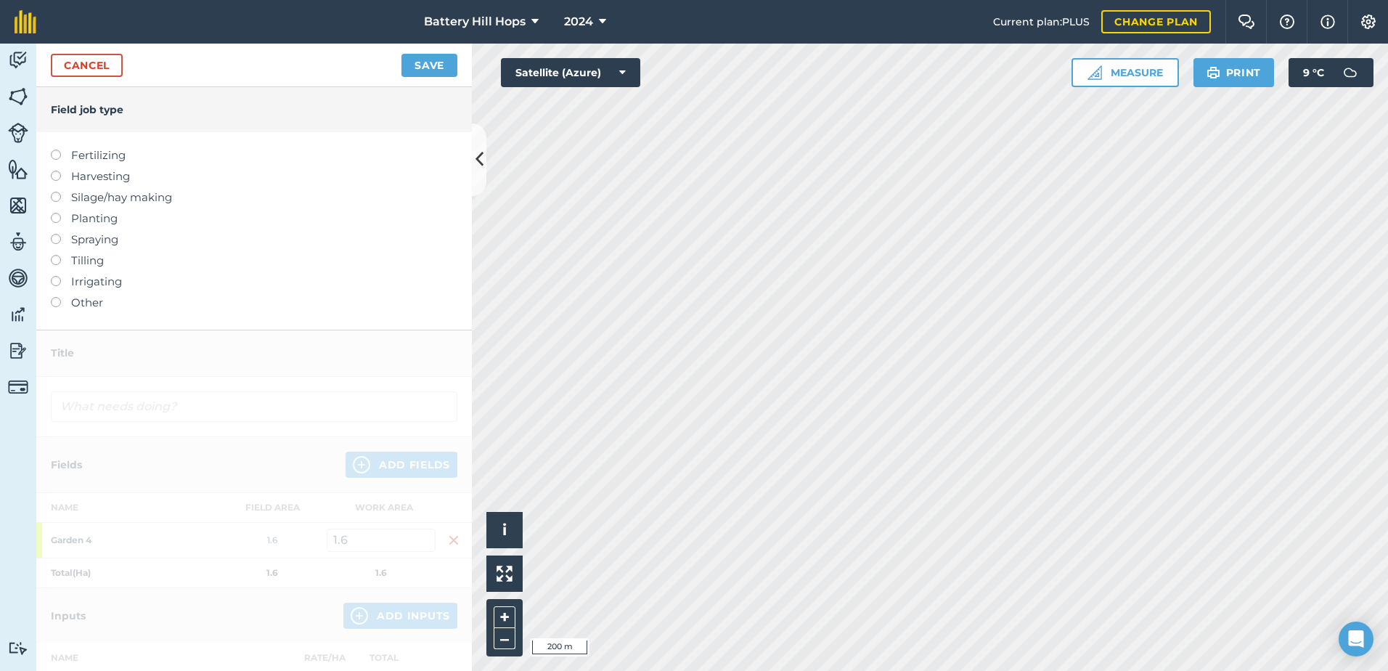
click at [56, 234] on label at bounding box center [61, 234] width 20 height 0
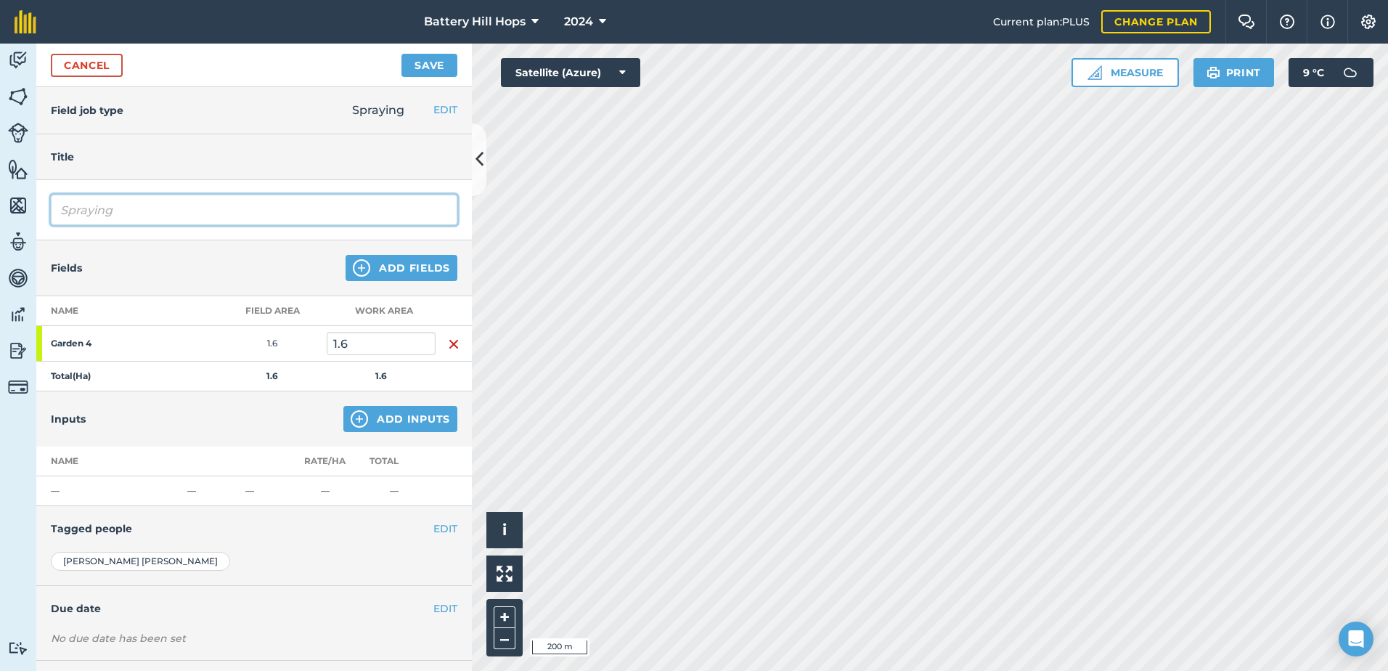
drag, startPoint x: 171, startPoint y: 212, endPoint x: 33, endPoint y: 205, distance: 137.4
click at [33, 205] on div "Activity Fields Livestock Features Maps Team Vehicles Data Reporting Billing Tu…" at bounding box center [694, 357] width 1388 height 627
type input "Pre-Emergent Spray"
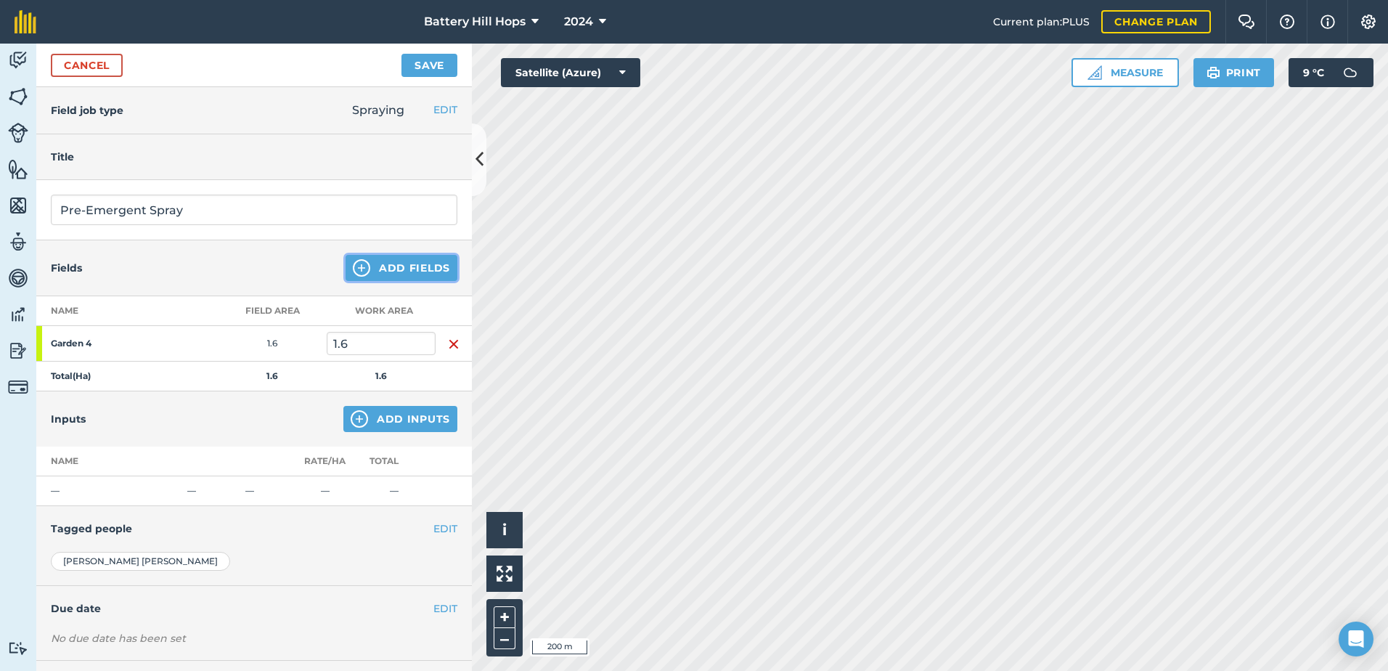
click at [388, 266] on button "Add Fields" at bounding box center [401, 268] width 112 height 26
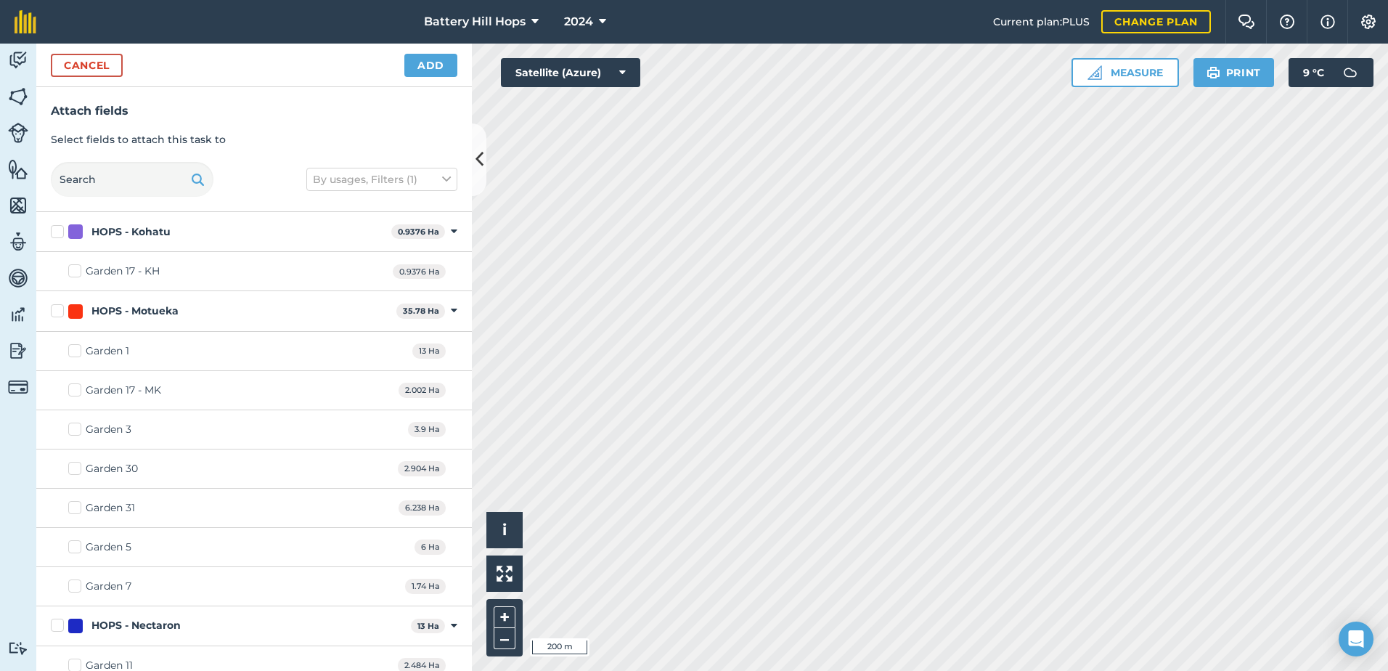
click at [74, 584] on label "Garden 7" at bounding box center [99, 585] width 63 height 15
click at [74, 584] on input "Garden 7" at bounding box center [72, 582] width 9 height 9
checkbox input "true"
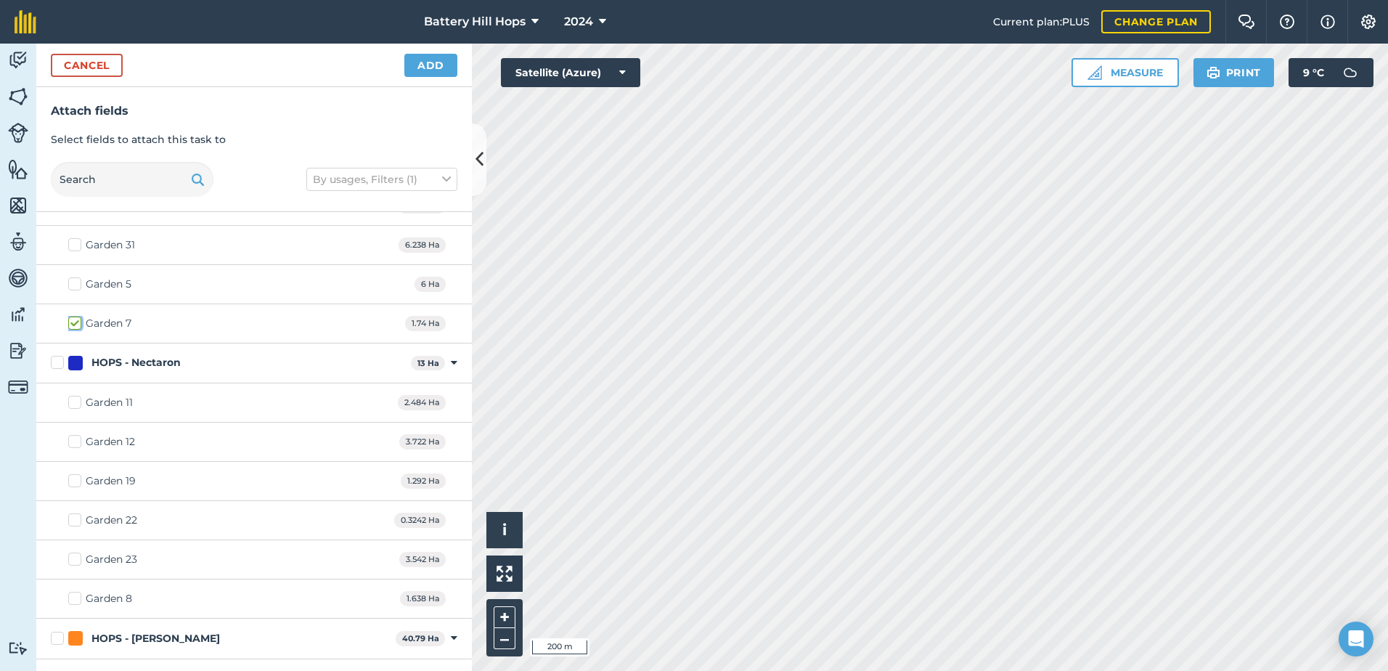
scroll to position [290, 0]
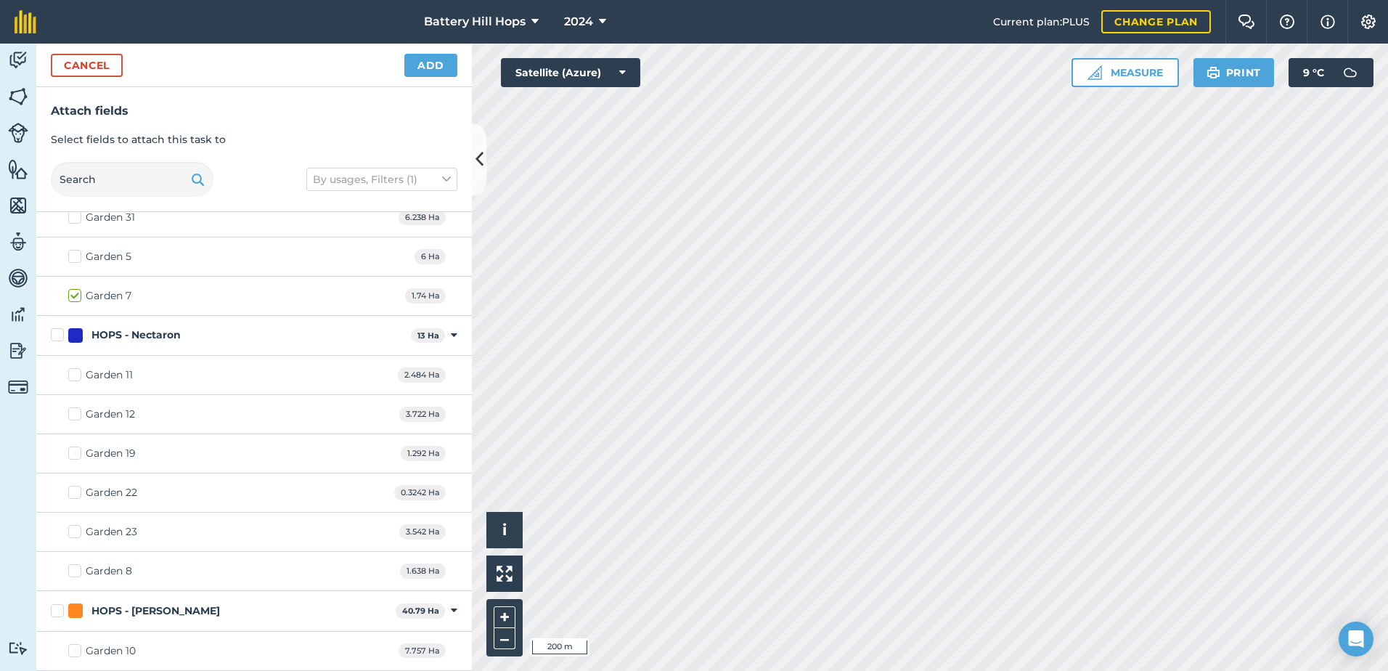
click at [73, 573] on label "Garden 8" at bounding box center [100, 570] width 64 height 15
click at [73, 573] on input "Garden 8" at bounding box center [72, 567] width 9 height 9
checkbox input "true"
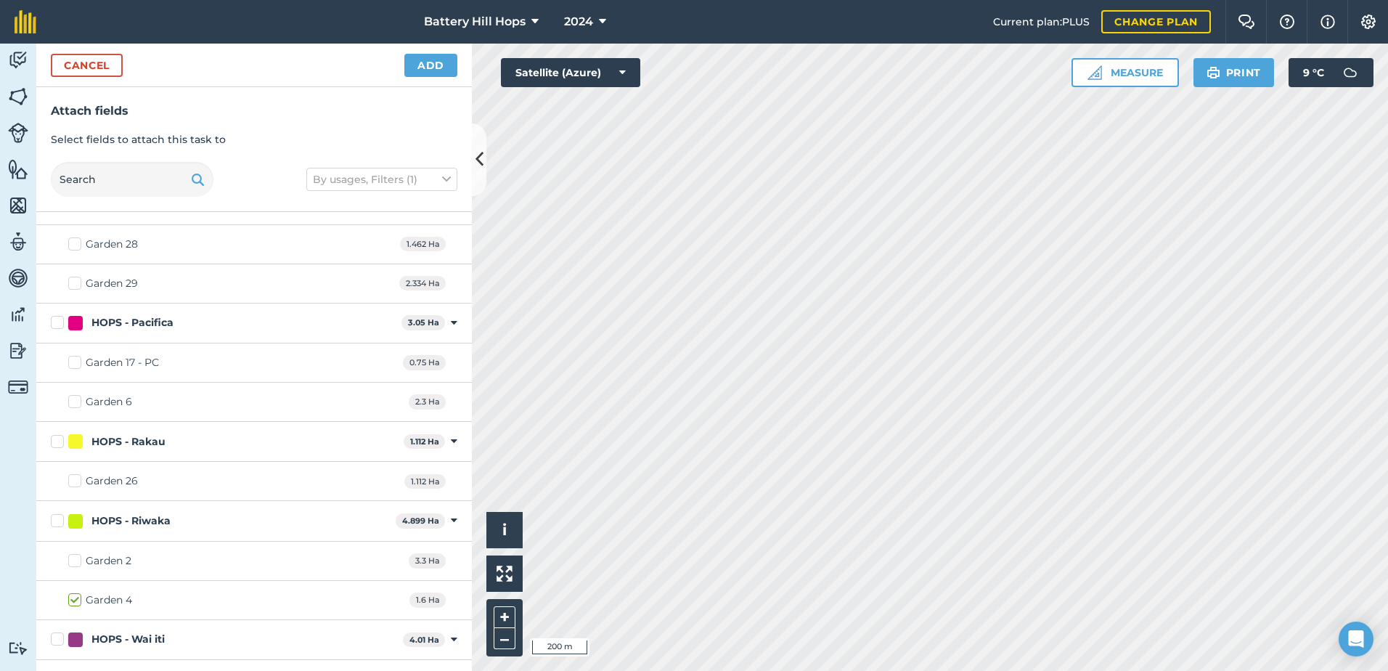
scroll to position [1156, 0]
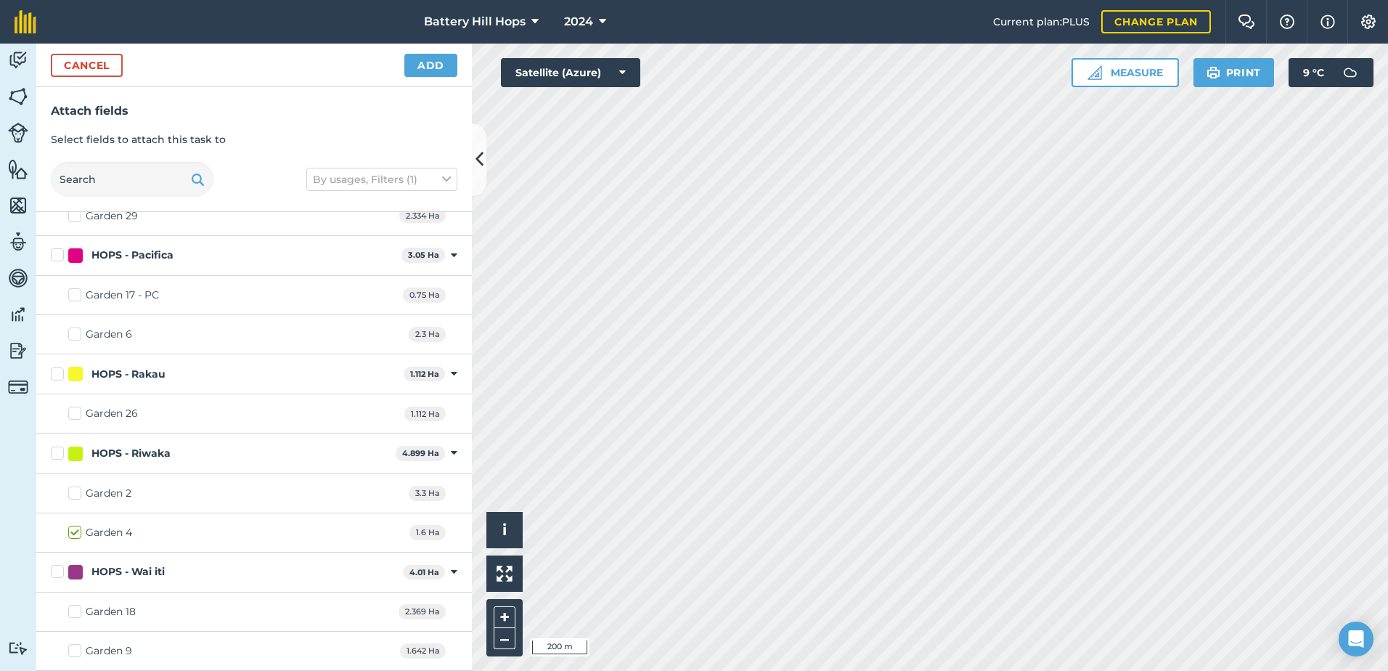
click at [75, 647] on label "Garden 9" at bounding box center [100, 650] width 64 height 15
click at [75, 647] on input "Garden 9" at bounding box center [72, 647] width 9 height 9
checkbox input "true"
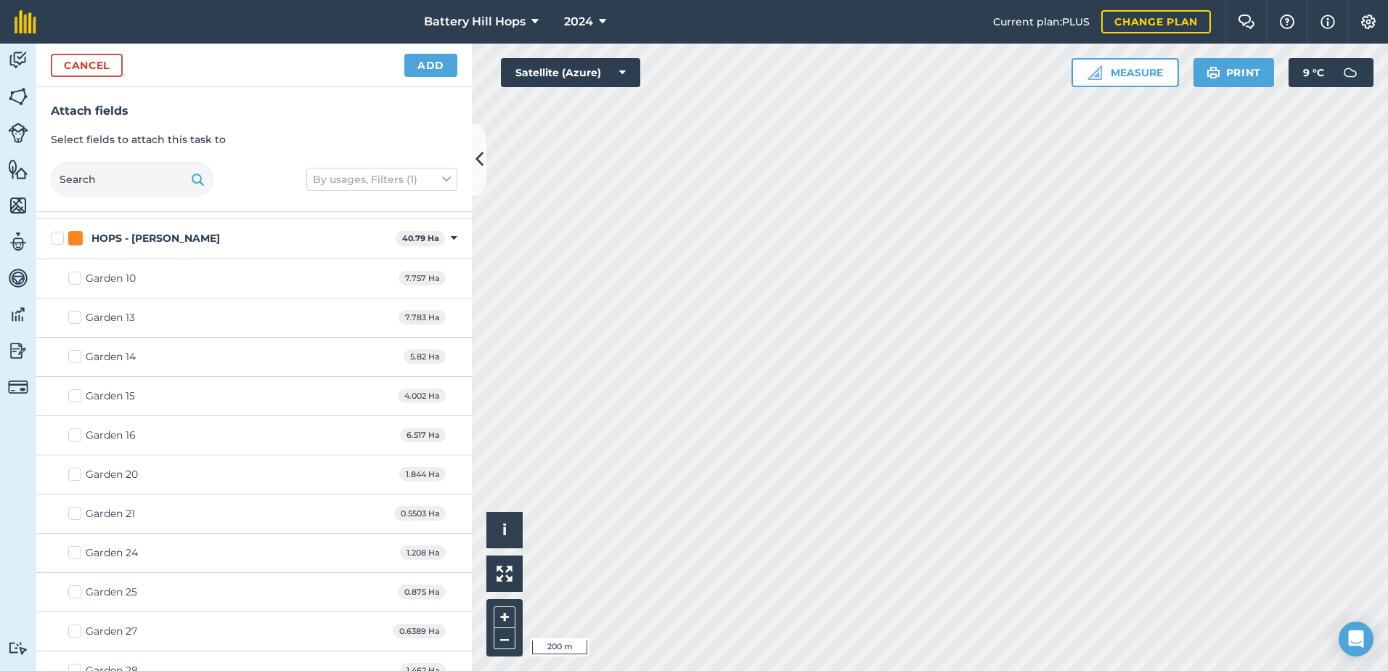
scroll to position [581, 0]
click at [72, 360] on label "Garden 10" at bounding box center [101, 360] width 67 height 15
click at [72, 360] on input "Garden 10" at bounding box center [72, 357] width 9 height 9
checkbox input "true"
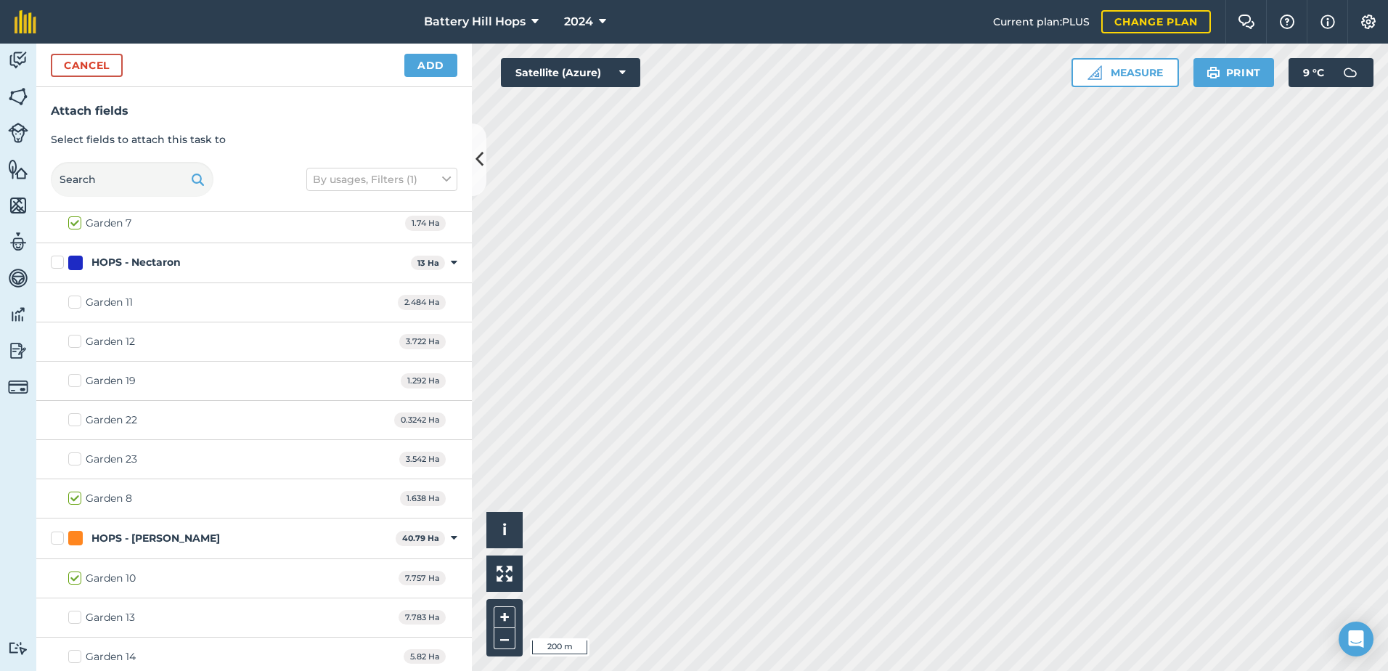
click at [73, 299] on label "Garden 11" at bounding box center [100, 302] width 65 height 15
click at [73, 299] on input "Garden 11" at bounding box center [72, 299] width 9 height 9
checkbox input "true"
click at [76, 339] on label "Garden 12" at bounding box center [101, 341] width 67 height 15
click at [76, 339] on input "Garden 12" at bounding box center [72, 338] width 9 height 9
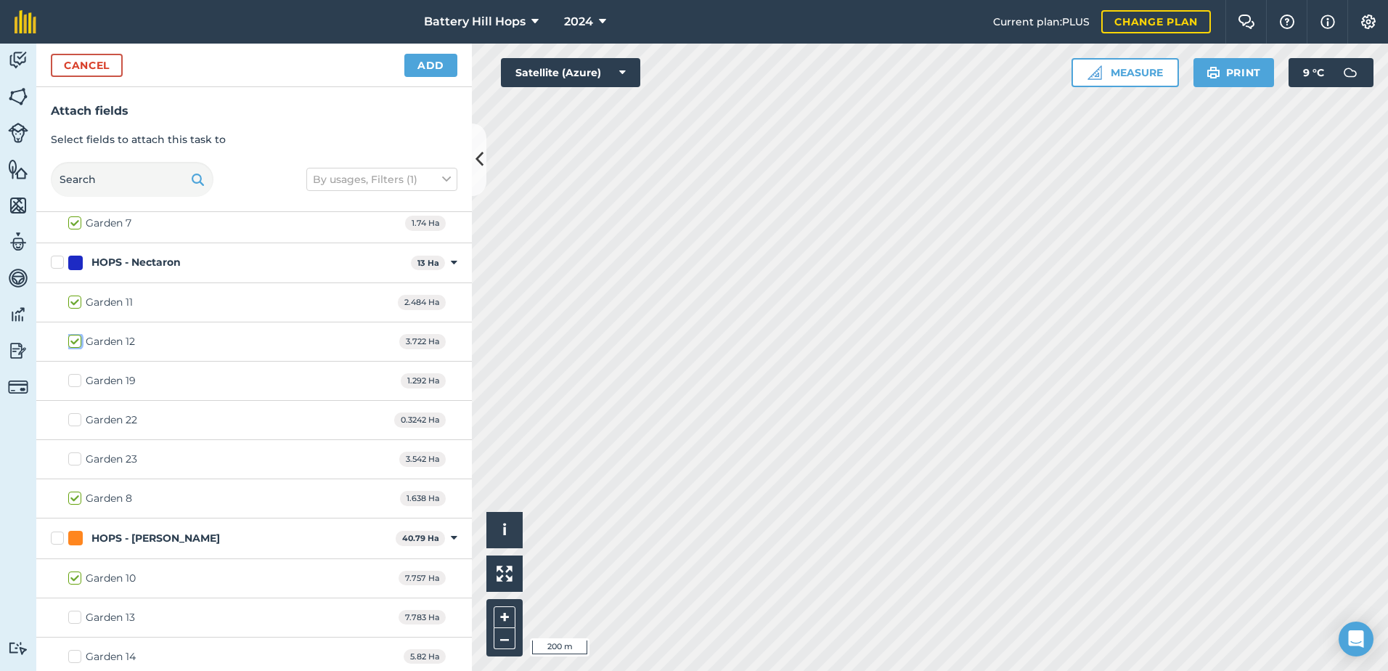
checkbox input "true"
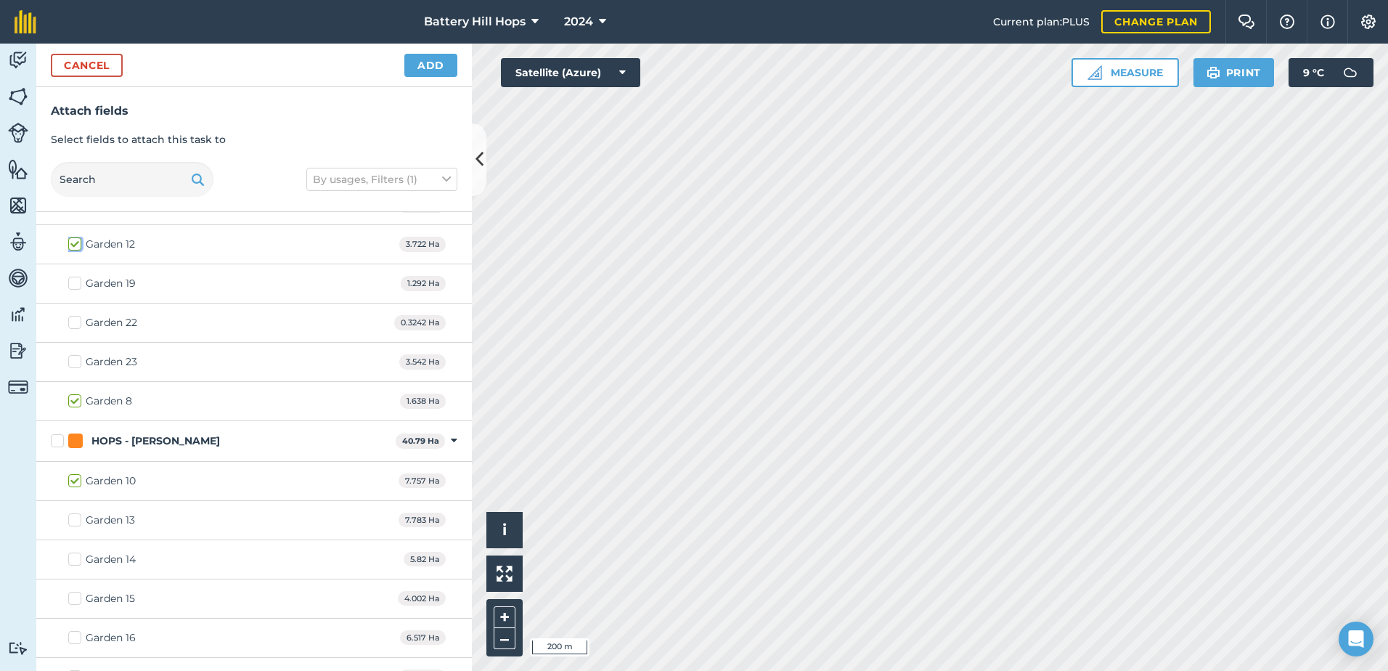
scroll to position [653, 0]
click at [74, 328] on label "Garden 13" at bounding box center [101, 326] width 67 height 15
click at [74, 328] on input "Garden 13" at bounding box center [72, 323] width 9 height 9
checkbox input "true"
click at [77, 363] on label "Garden 14" at bounding box center [101, 366] width 67 height 15
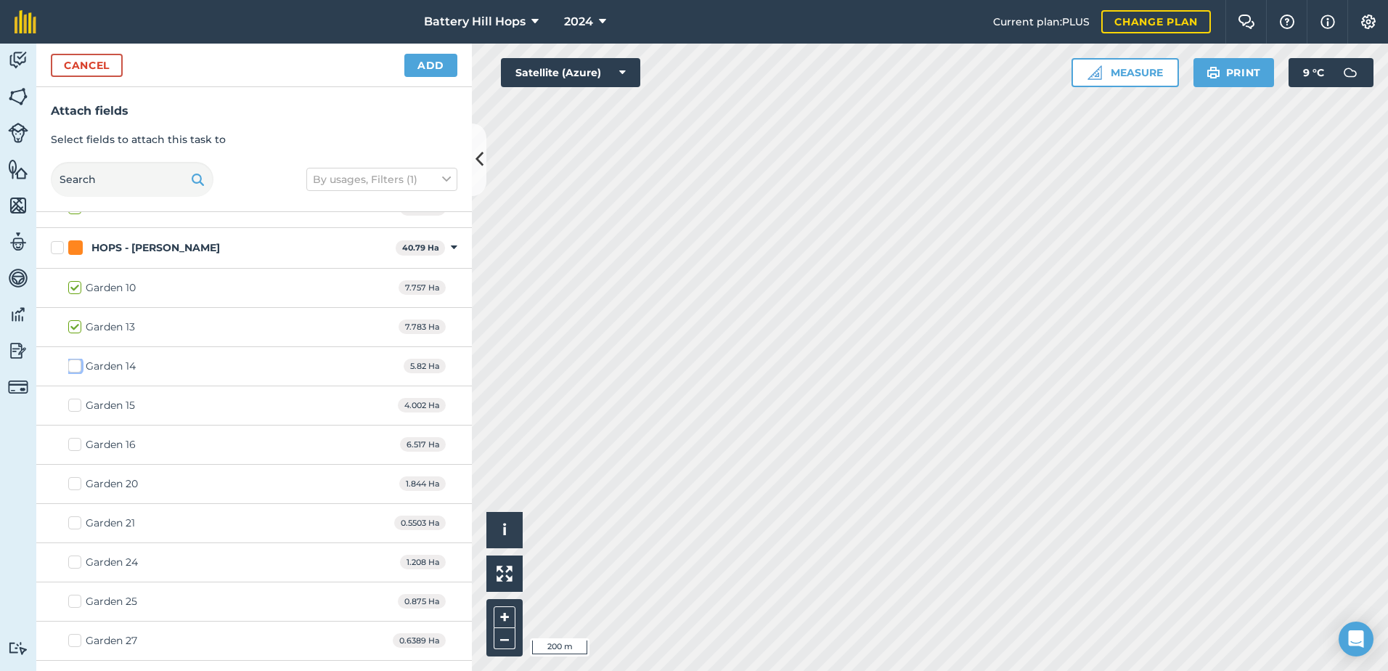
click at [77, 363] on input "Garden 14" at bounding box center [72, 363] width 9 height 9
checkbox input "true"
click at [75, 442] on label "Garden 16" at bounding box center [101, 444] width 67 height 15
click at [75, 442] on input "Garden 16" at bounding box center [72, 441] width 9 height 9
checkbox input "true"
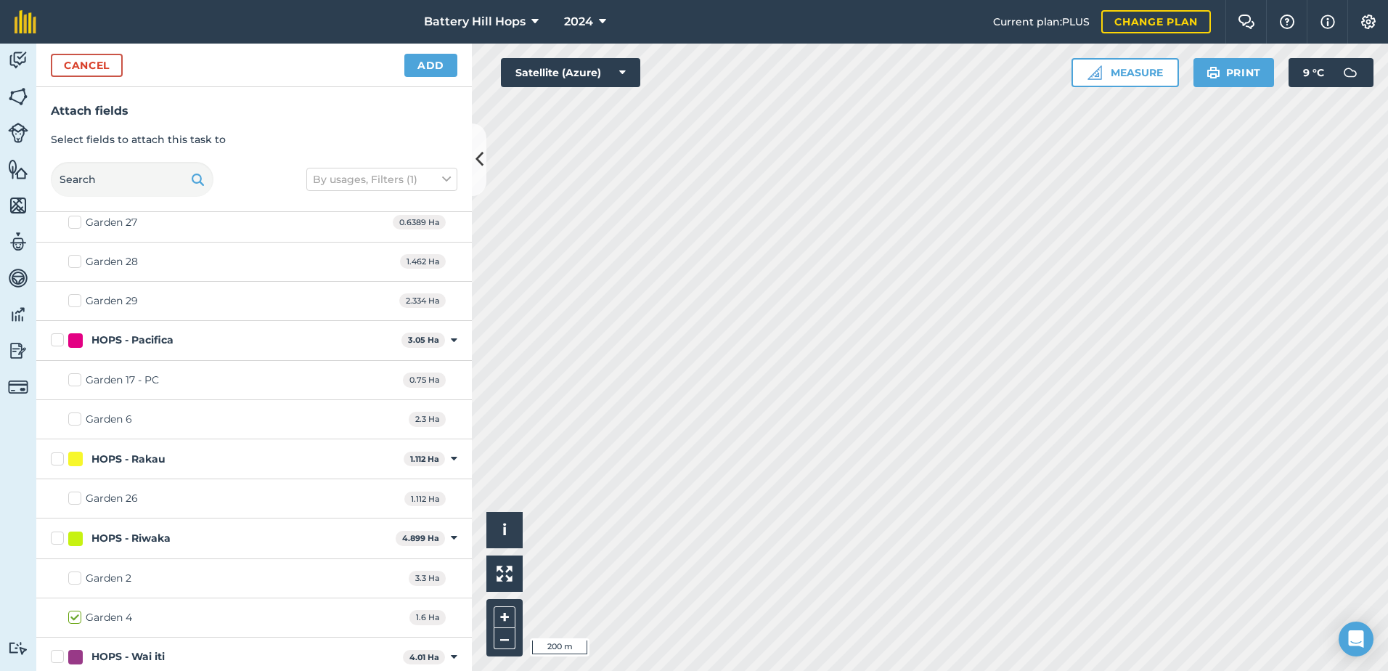
scroll to position [1089, 0]
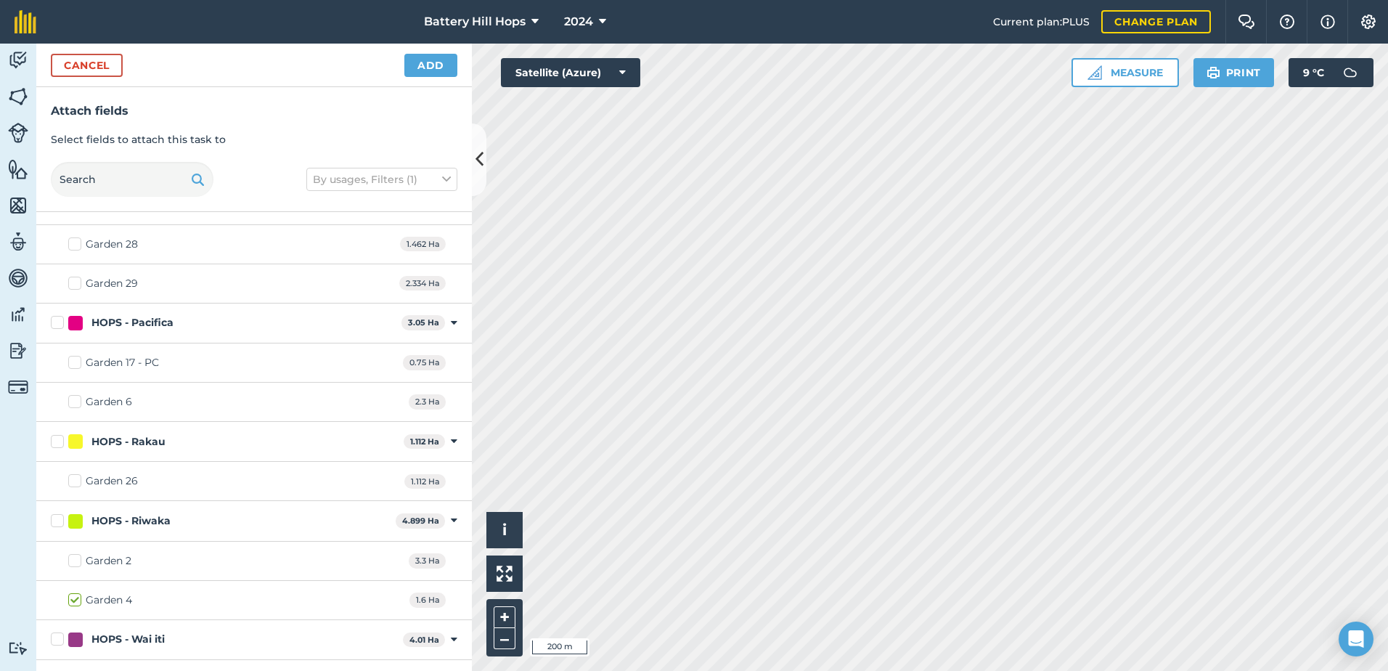
click at [74, 363] on label "Garden 17 - PC" at bounding box center [113, 362] width 91 height 15
click at [74, 363] on input "Garden 17 - PC" at bounding box center [72, 359] width 9 height 9
checkbox input "true"
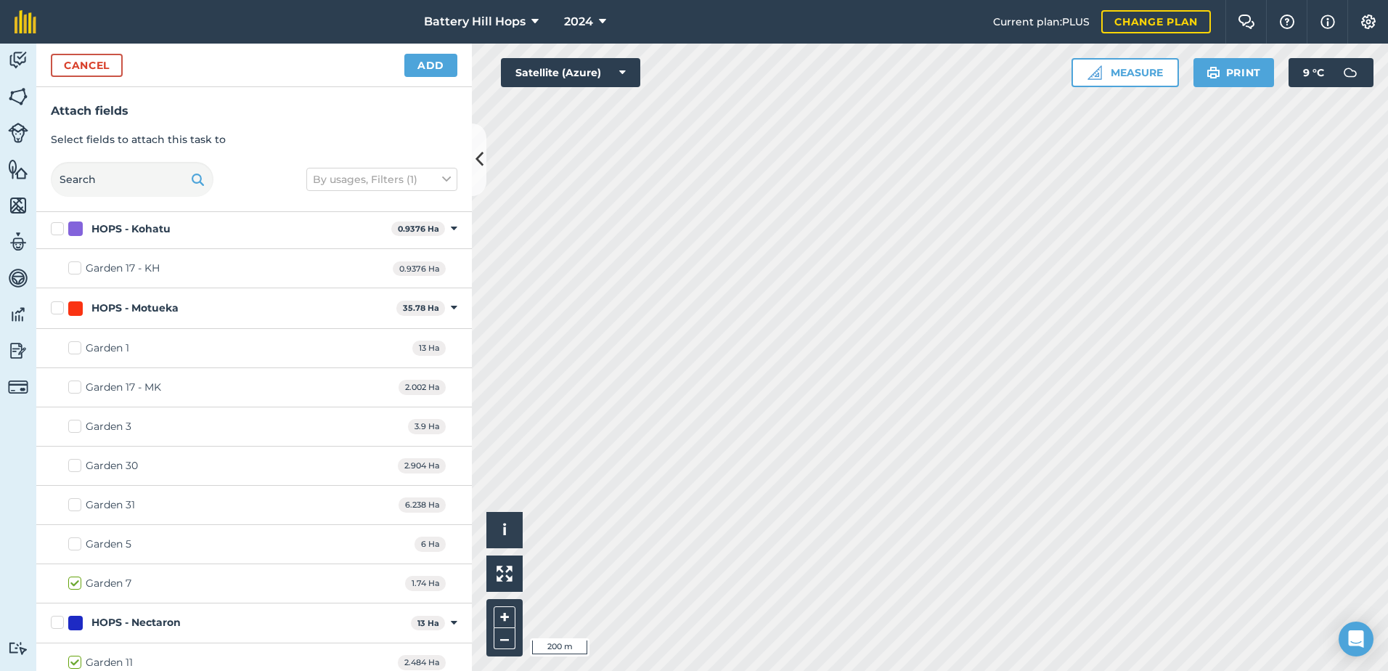
scroll to position [0, 0]
click at [76, 388] on label "Garden 17 - MK" at bounding box center [114, 389] width 93 height 15
click at [76, 388] on input "Garden 17 - MK" at bounding box center [72, 386] width 9 height 9
checkbox input "true"
click at [75, 269] on label "Garden 17 - KH" at bounding box center [113, 270] width 91 height 15
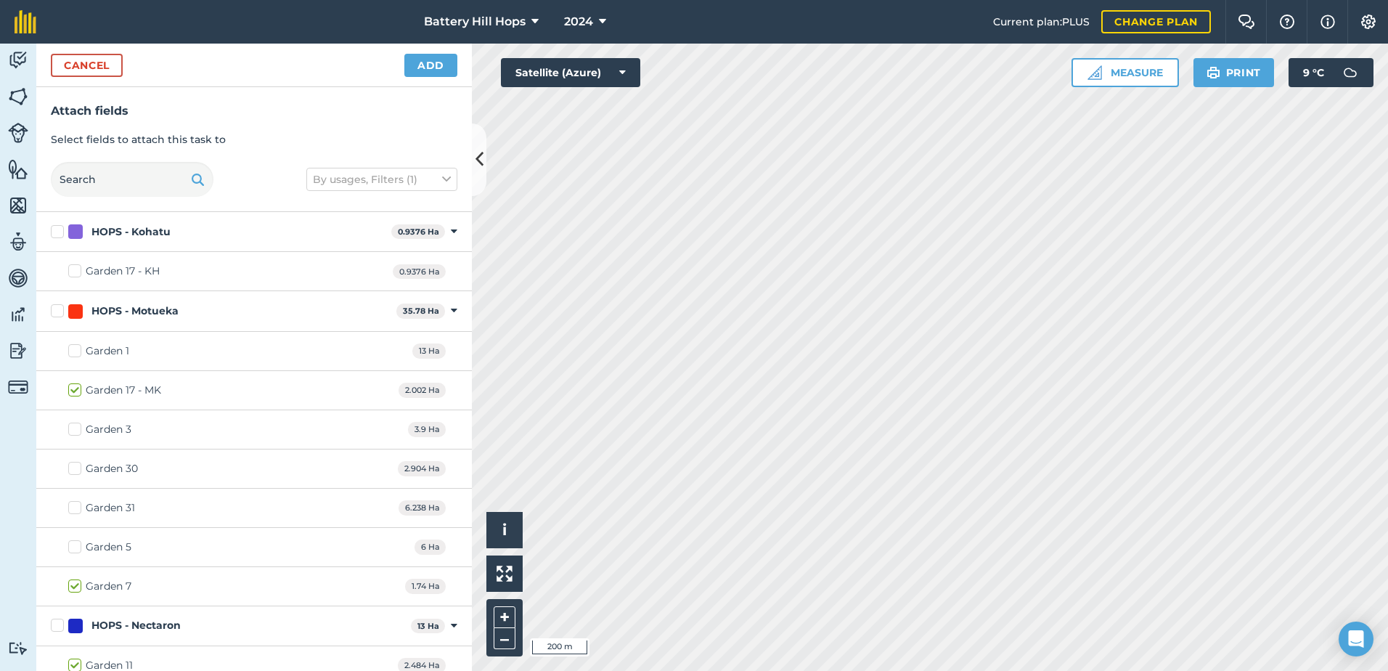
click at [75, 269] on input "Garden 17 - KH" at bounding box center [72, 267] width 9 height 9
checkbox input "true"
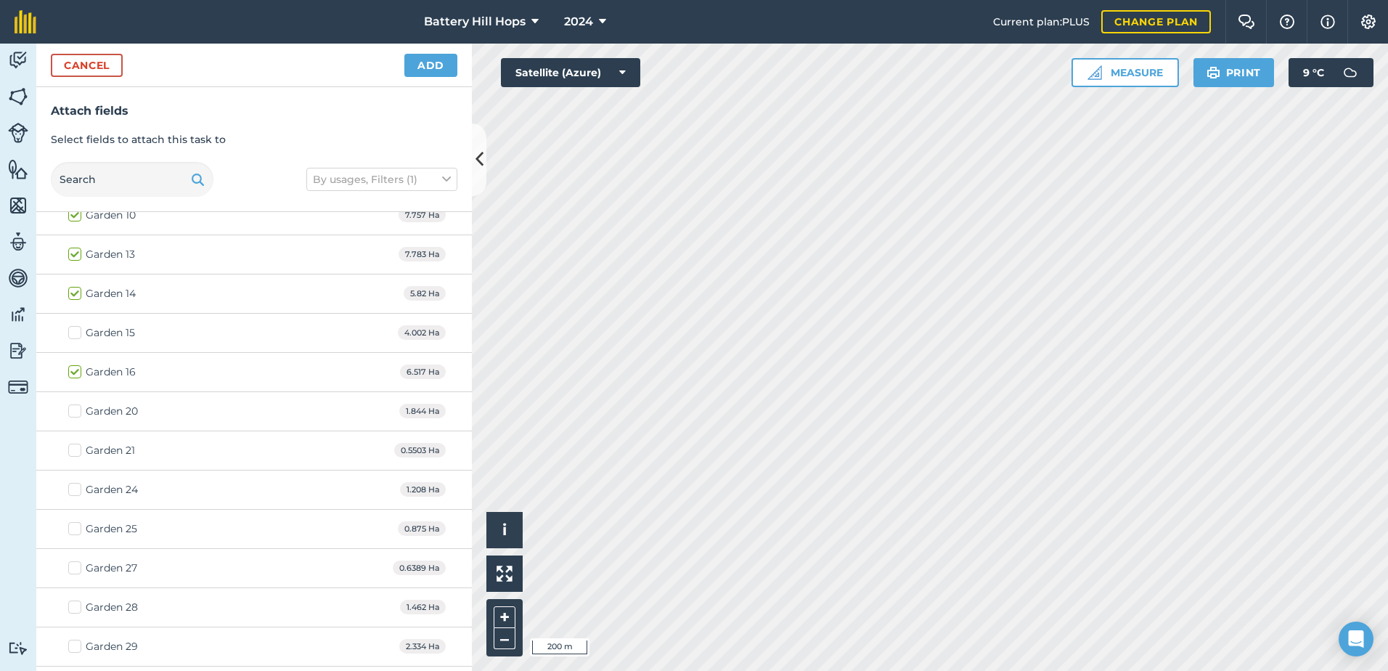
click at [75, 452] on label "Garden 21" at bounding box center [101, 450] width 67 height 15
click at [75, 452] on input "Garden 21" at bounding box center [72, 447] width 9 height 9
checkbox input "true"
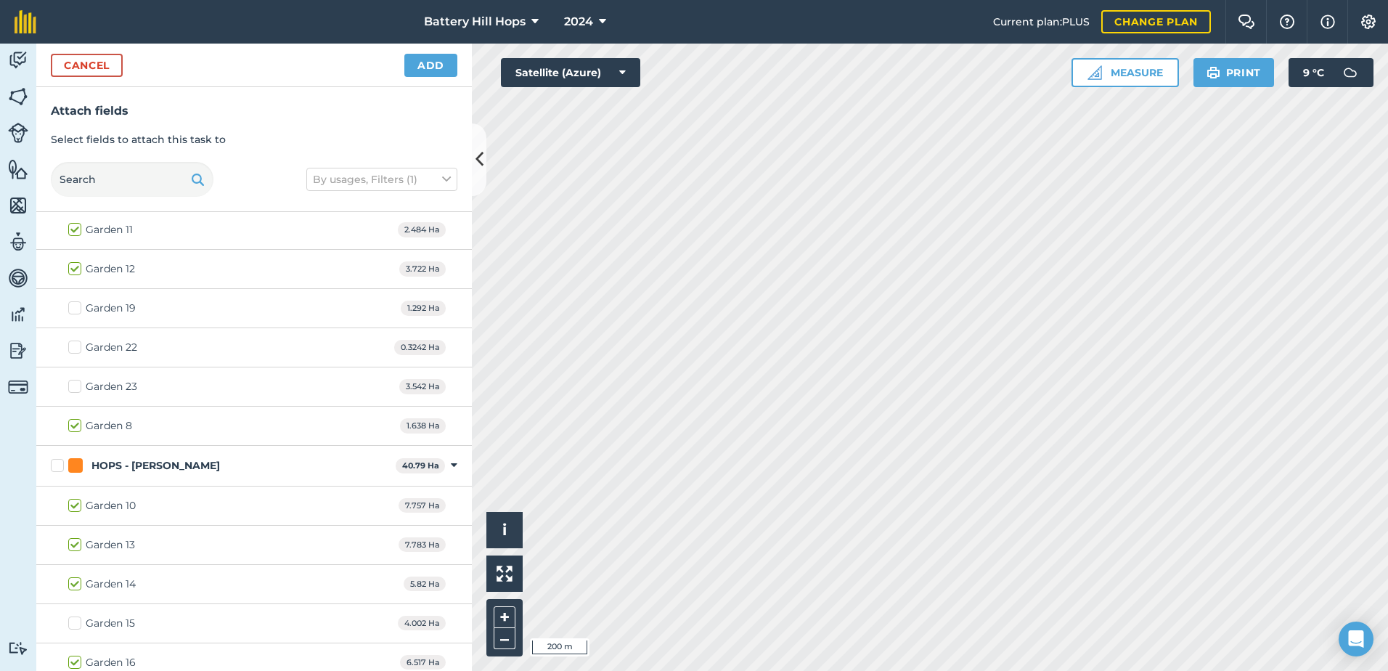
scroll to position [363, 0]
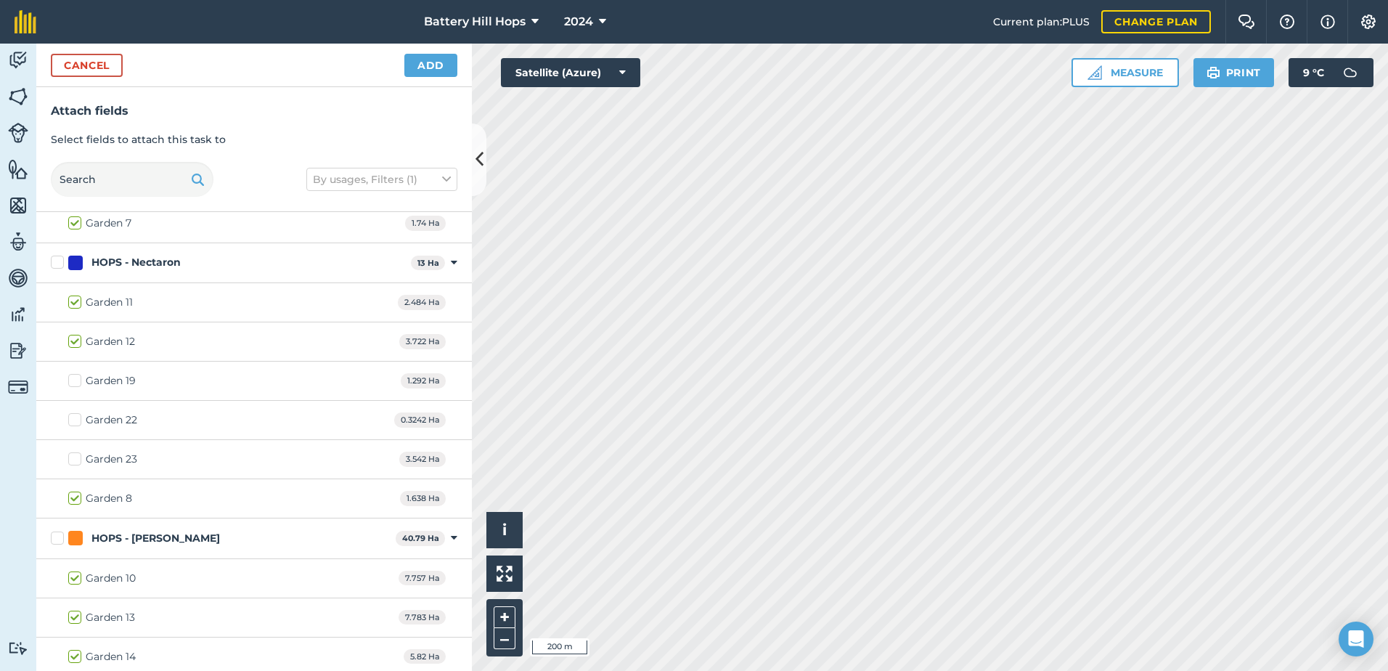
click at [75, 419] on label "Garden 22" at bounding box center [102, 419] width 69 height 15
click at [75, 419] on input "Garden 22" at bounding box center [72, 416] width 9 height 9
checkbox input "true"
click at [74, 459] on label "Garden 23" at bounding box center [102, 458] width 69 height 15
click at [74, 459] on input "Garden 23" at bounding box center [72, 455] width 9 height 9
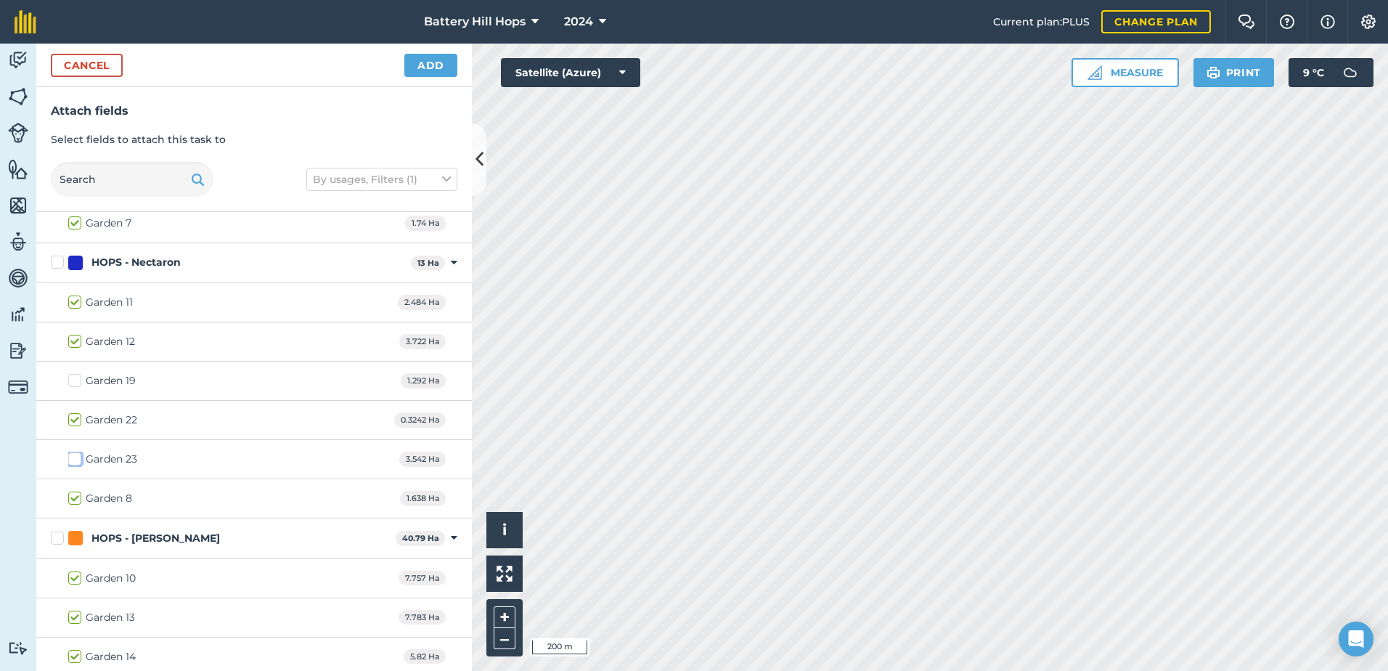
checkbox input "true"
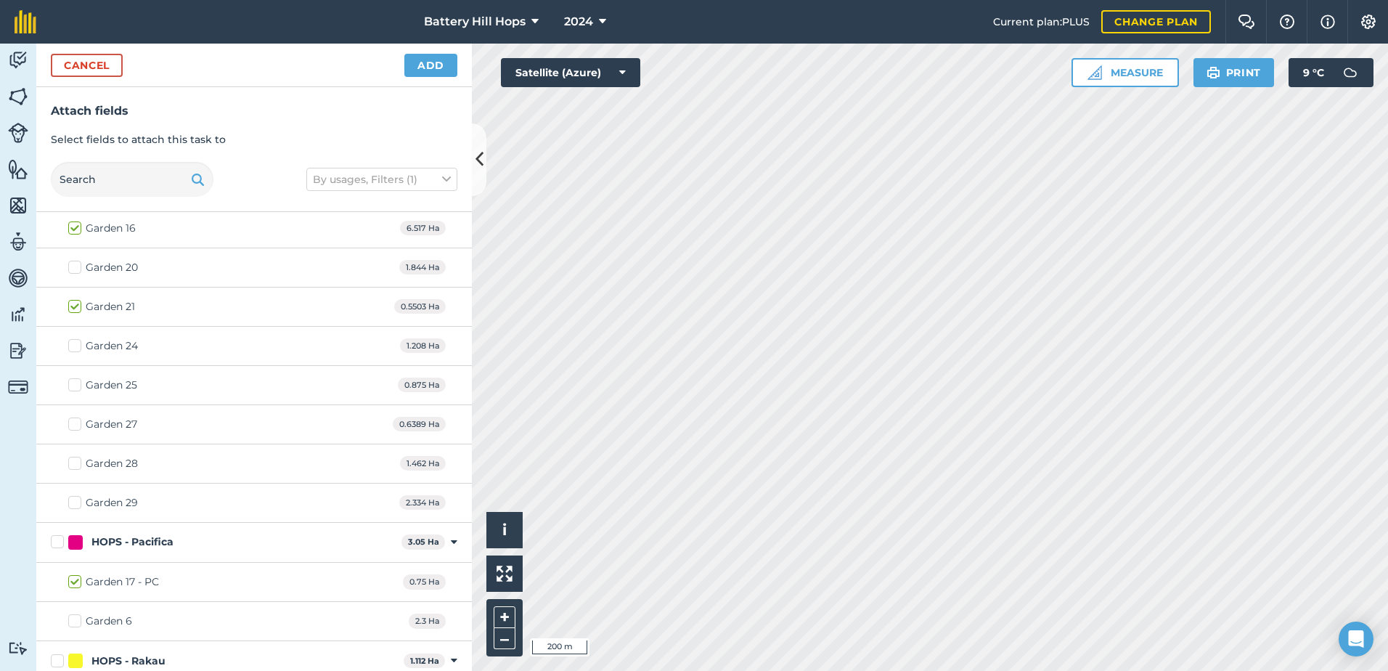
scroll to position [871, 0]
click at [75, 344] on label "Garden 24" at bounding box center [103, 344] width 70 height 15
click at [75, 344] on input "Garden 24" at bounding box center [72, 341] width 9 height 9
checkbox input "true"
click at [75, 383] on label "Garden 25" at bounding box center [102, 383] width 69 height 15
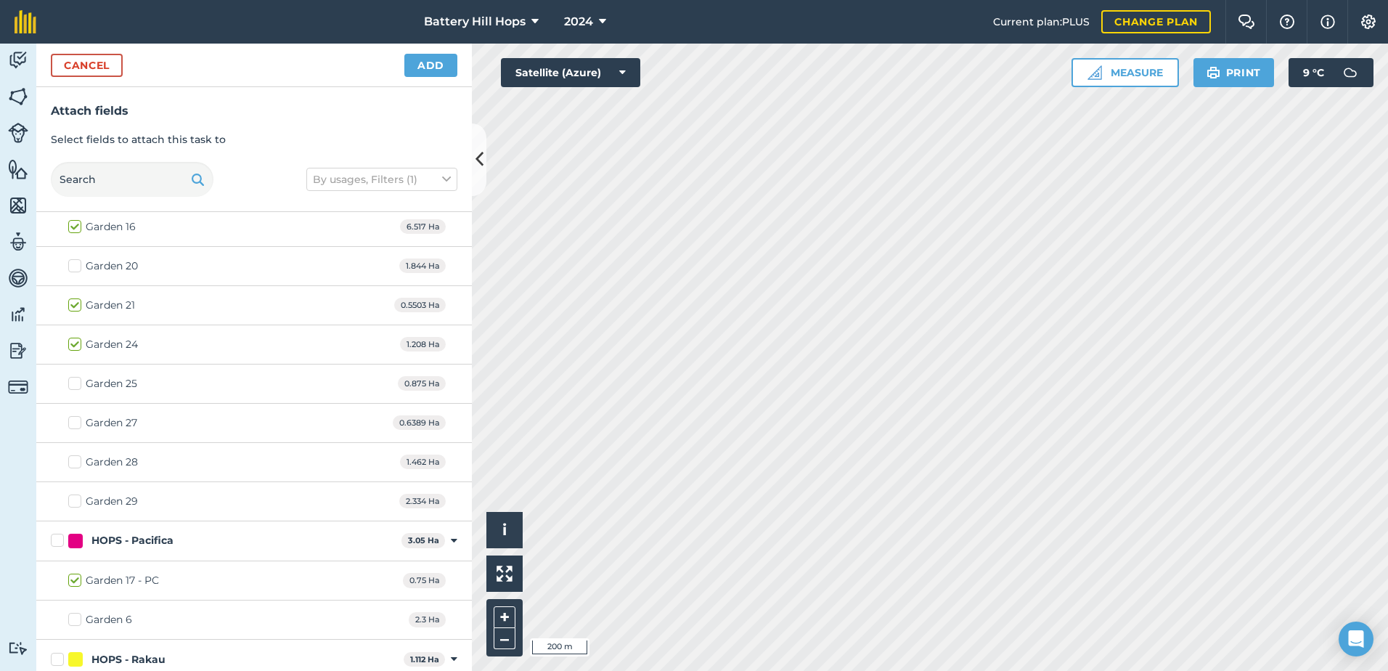
click at [75, 383] on input "Garden 25" at bounding box center [72, 380] width 9 height 9
checkbox input "true"
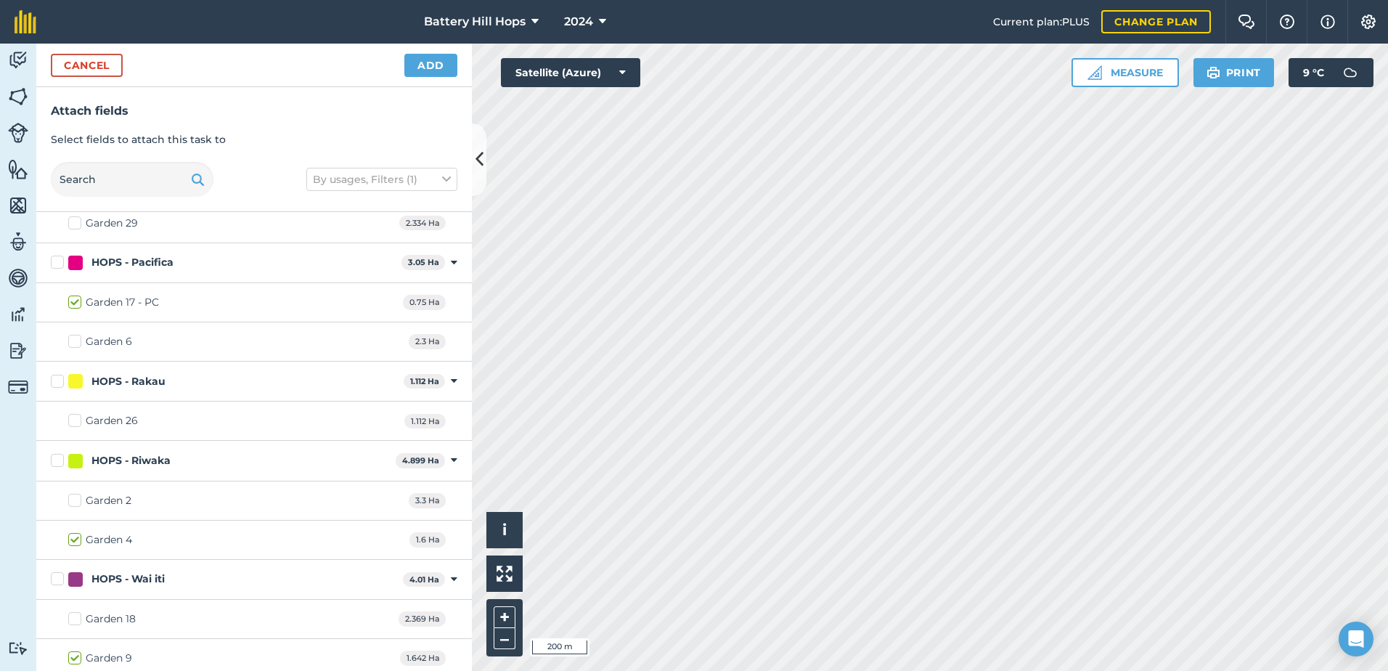
scroll to position [1156, 0]
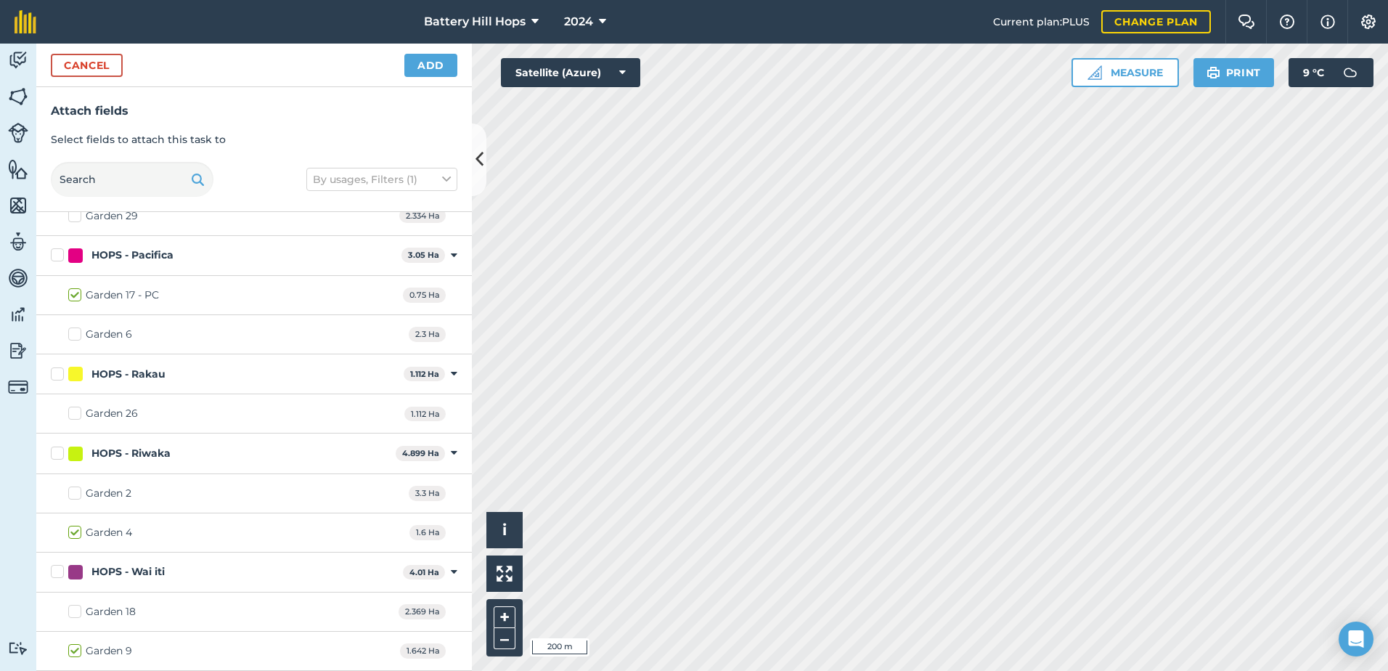
click at [75, 412] on label "Garden 26" at bounding box center [103, 413] width 70 height 15
click at [75, 412] on input "Garden 26" at bounding box center [72, 410] width 9 height 9
checkbox input "true"
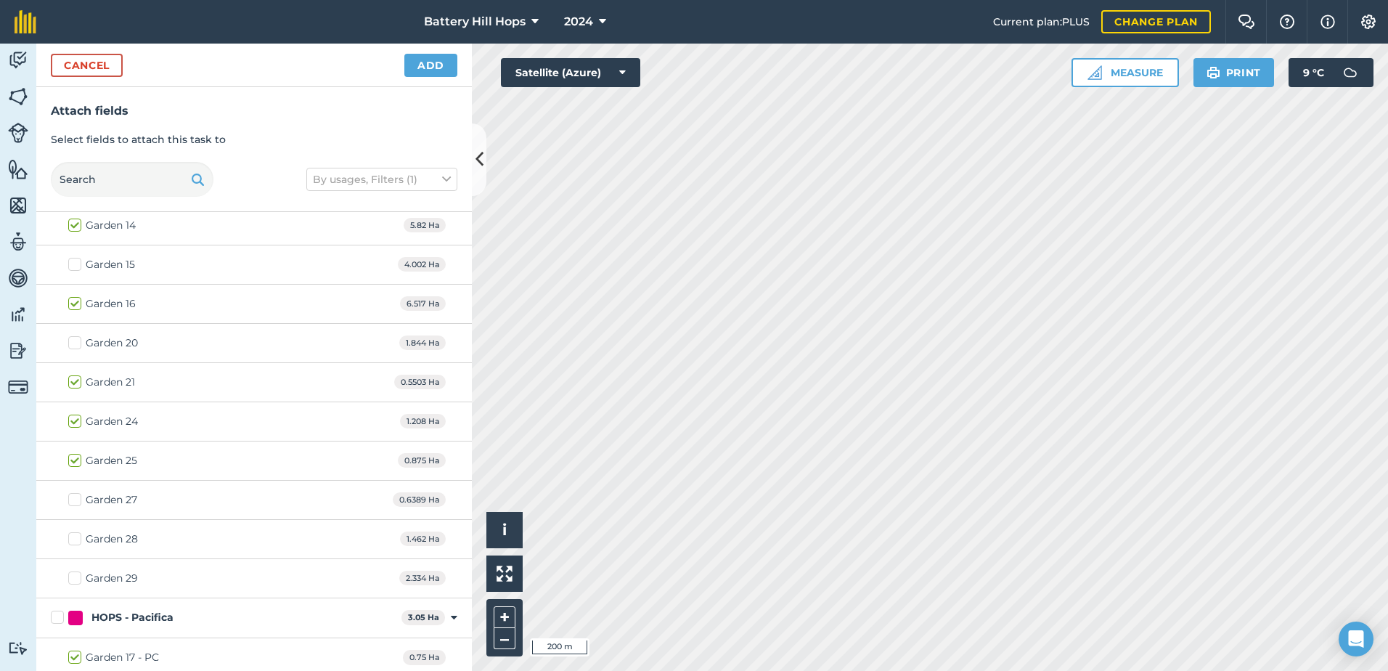
scroll to position [793, 0]
click at [72, 504] on label "Garden 27" at bounding box center [102, 500] width 69 height 15
click at [72, 502] on input "Garden 27" at bounding box center [72, 497] width 9 height 9
checkbox input "true"
click at [76, 538] on label "Garden 28" at bounding box center [103, 539] width 70 height 15
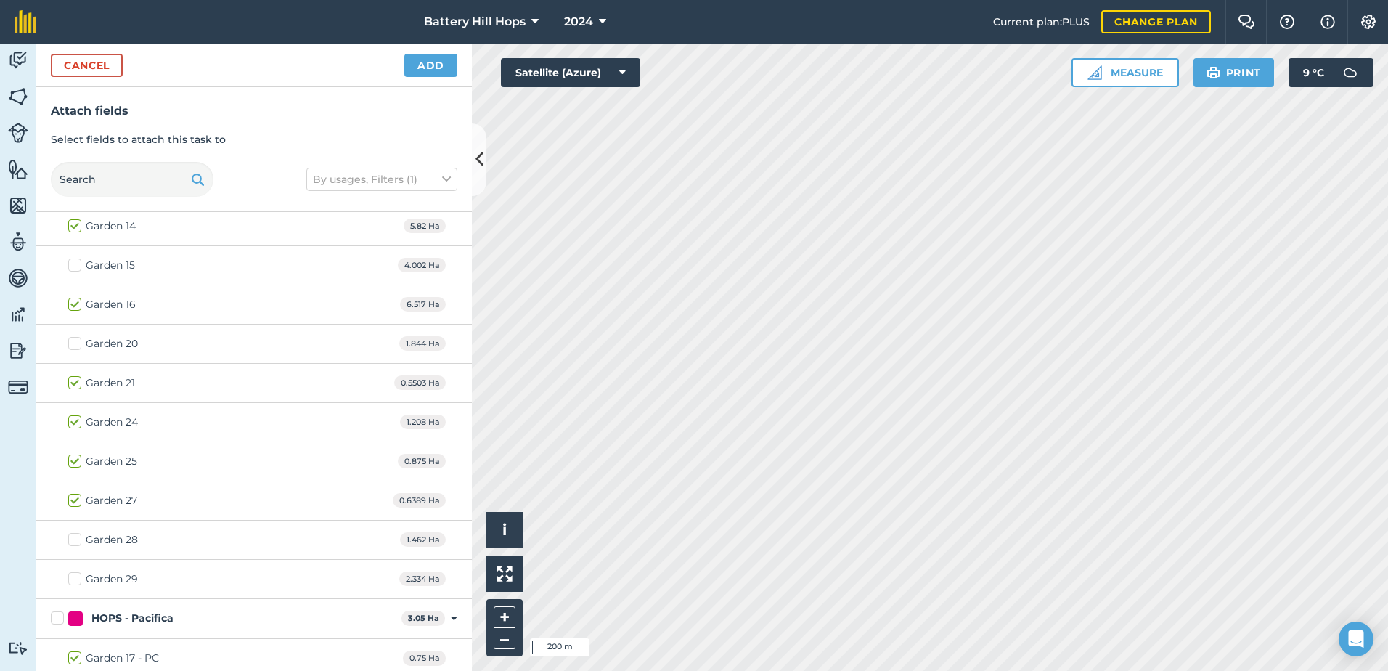
click at [76, 538] on input "Garden 28" at bounding box center [72, 536] width 9 height 9
checkbox input "true"
click at [71, 578] on label "Garden 29" at bounding box center [103, 578] width 70 height 15
click at [71, 578] on input "Garden 29" at bounding box center [72, 575] width 9 height 9
checkbox input "true"
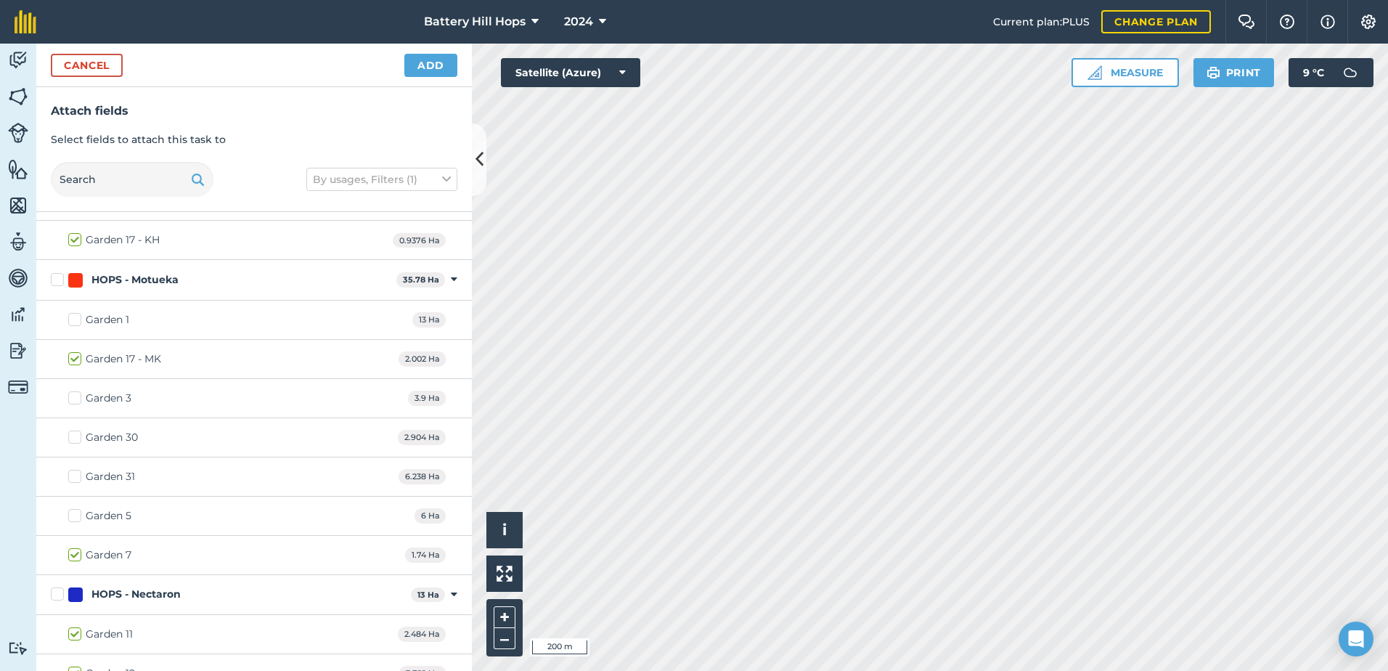
scroll to position [0, 0]
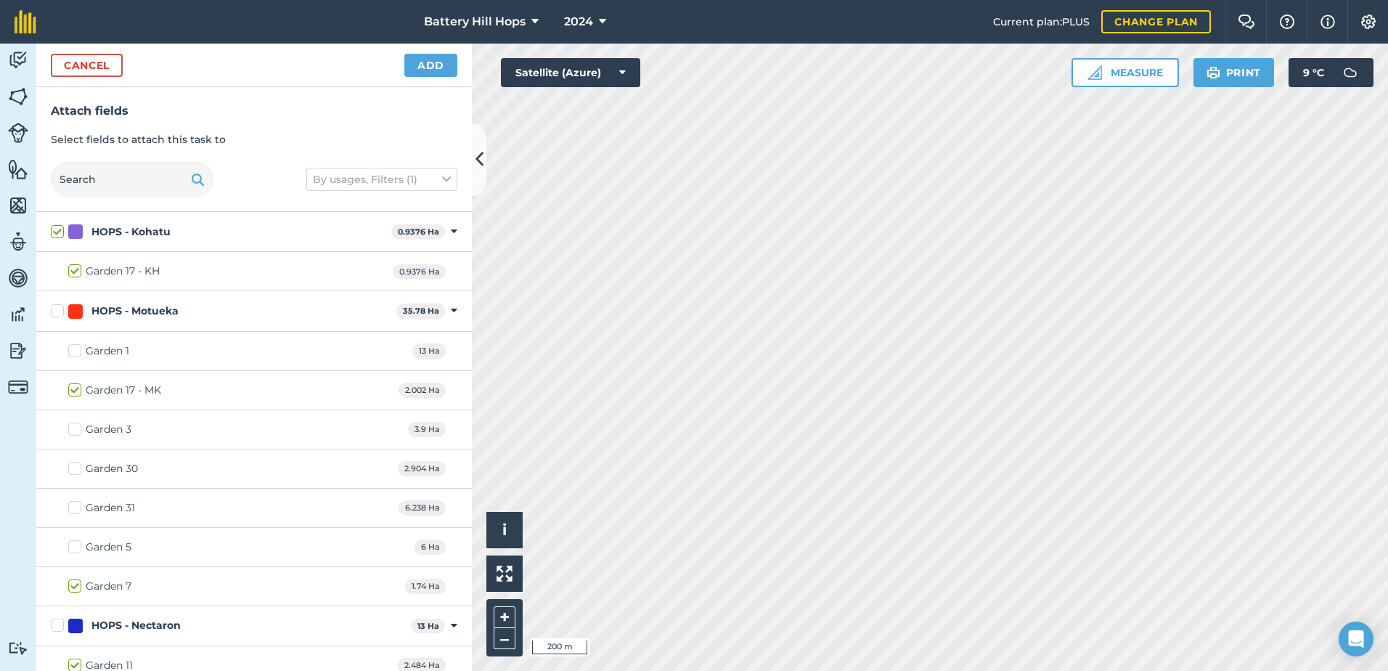
click at [74, 470] on label "Garden 30" at bounding box center [103, 468] width 70 height 15
click at [74, 470] on input "Garden 30" at bounding box center [72, 465] width 9 height 9
checkbox input "true"
click at [75, 507] on label "Garden 31" at bounding box center [101, 507] width 67 height 15
click at [75, 507] on input "Garden 31" at bounding box center [72, 504] width 9 height 9
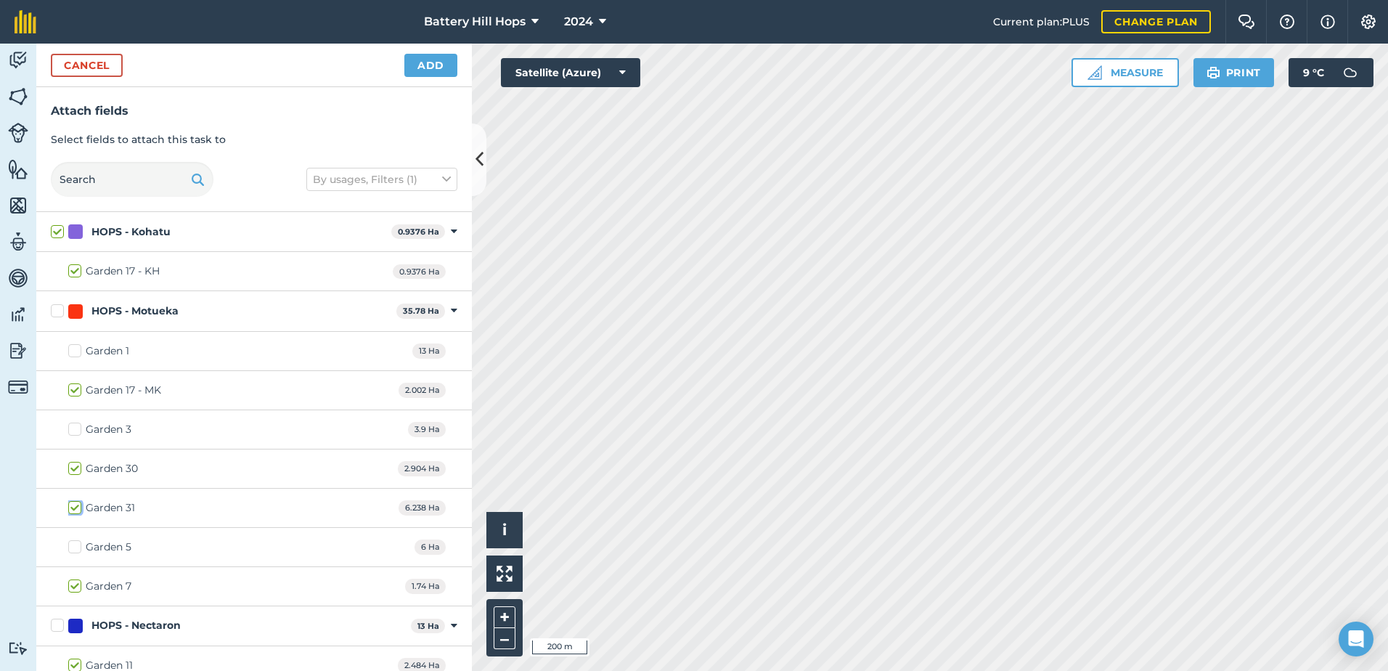
checkbox input "true"
click at [430, 62] on button "Add" at bounding box center [430, 65] width 53 height 23
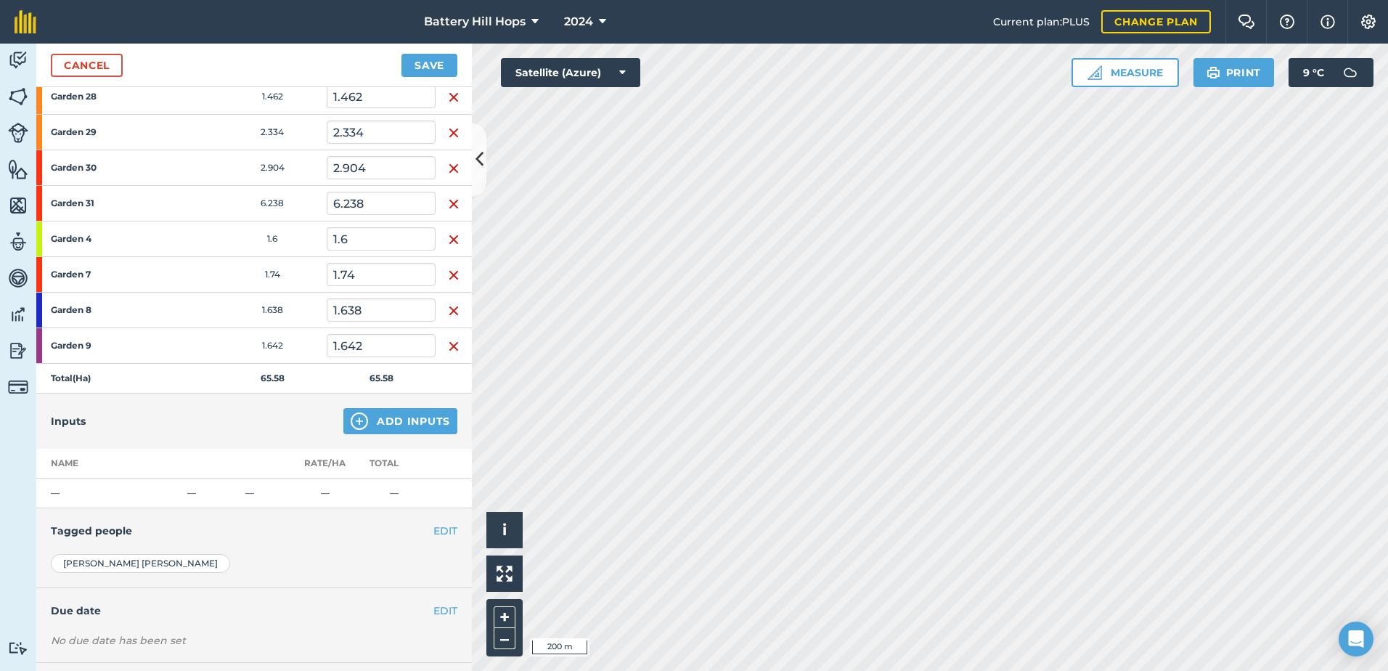
scroll to position [885, 0]
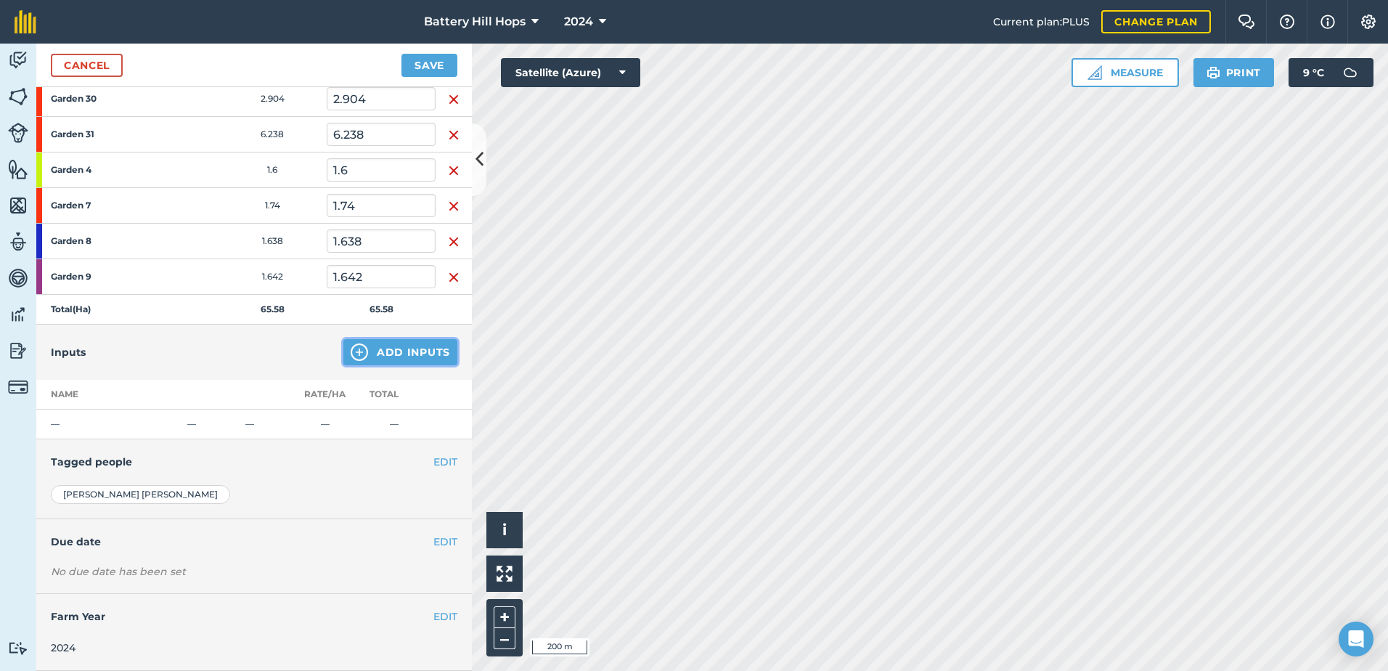
click at [385, 350] on button "Add Inputs" at bounding box center [400, 352] width 114 height 26
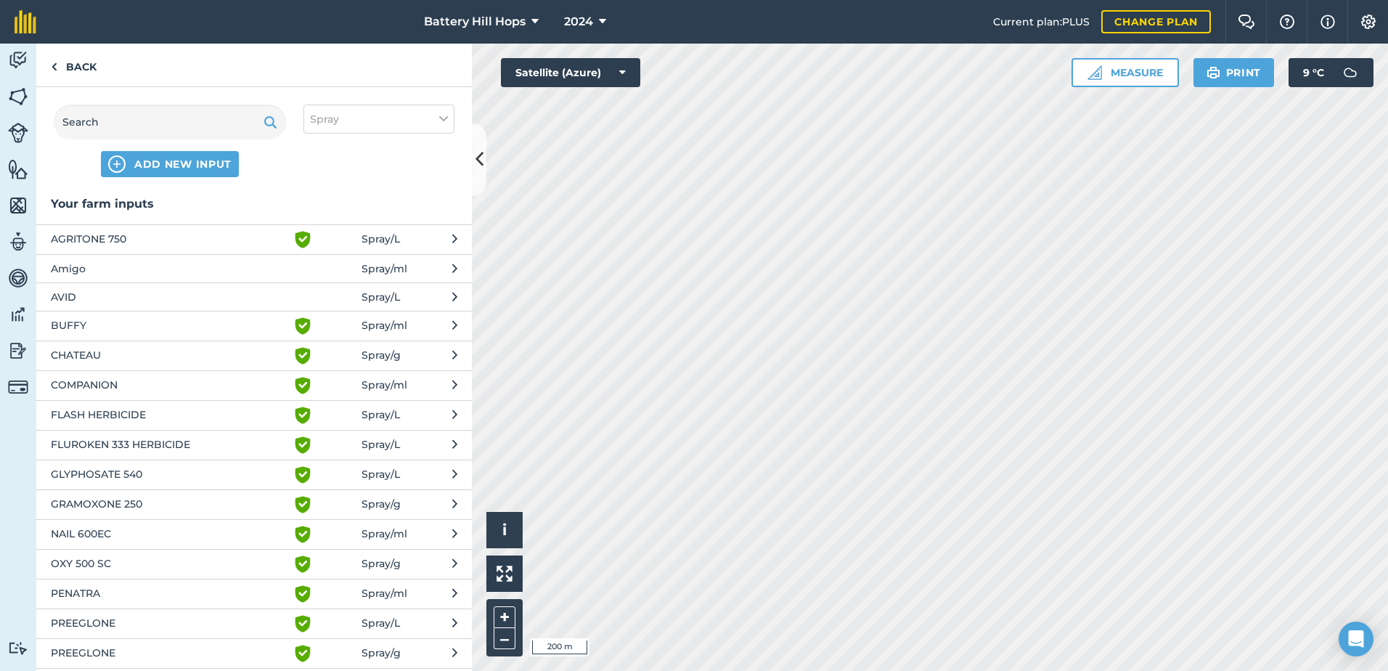
click at [122, 356] on span "CHATEAU" at bounding box center [169, 355] width 237 height 17
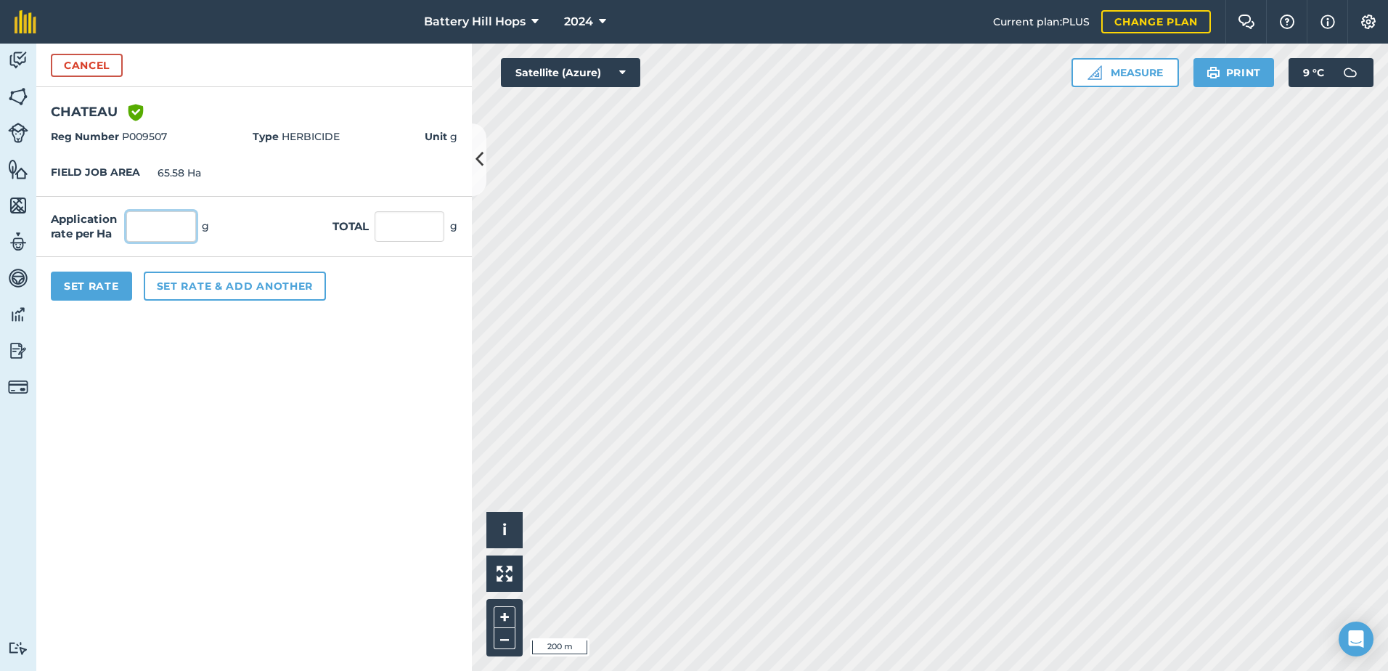
click at [172, 232] on input "text" at bounding box center [161, 226] width 70 height 30
click at [81, 64] on button "Cancel" at bounding box center [87, 65] width 72 height 23
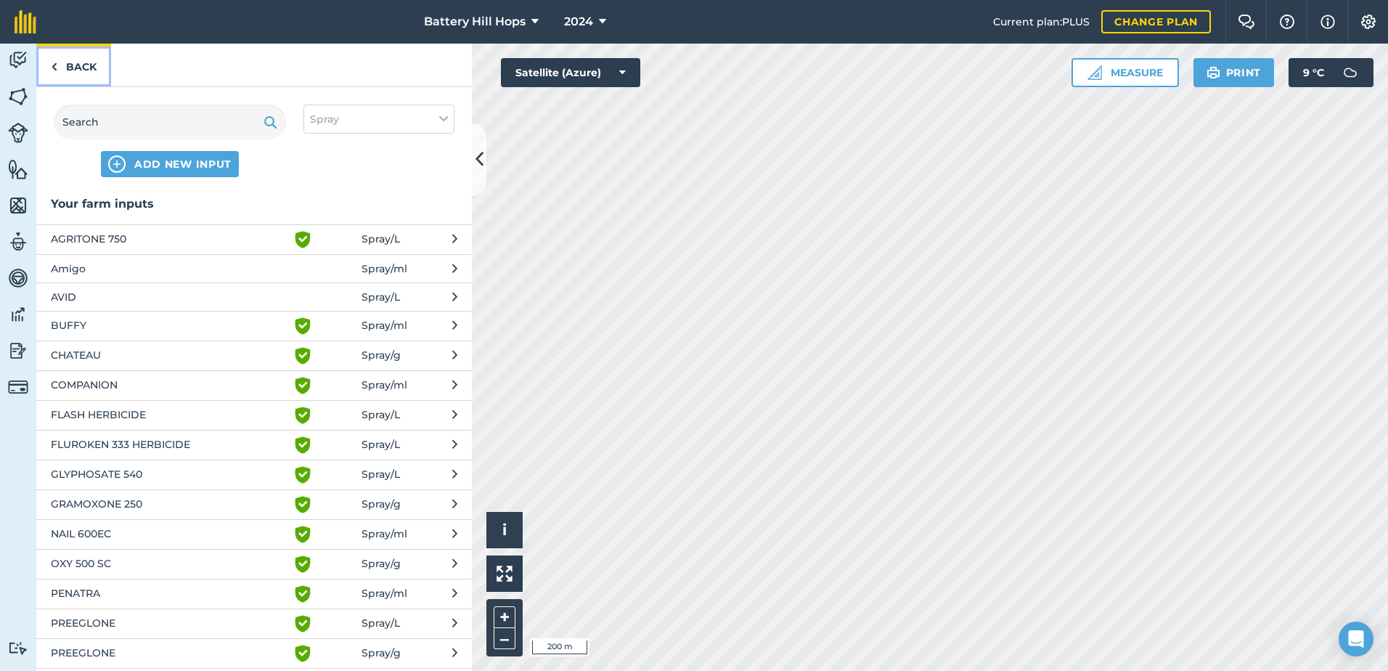
click at [85, 66] on link "Back" at bounding box center [73, 65] width 75 height 43
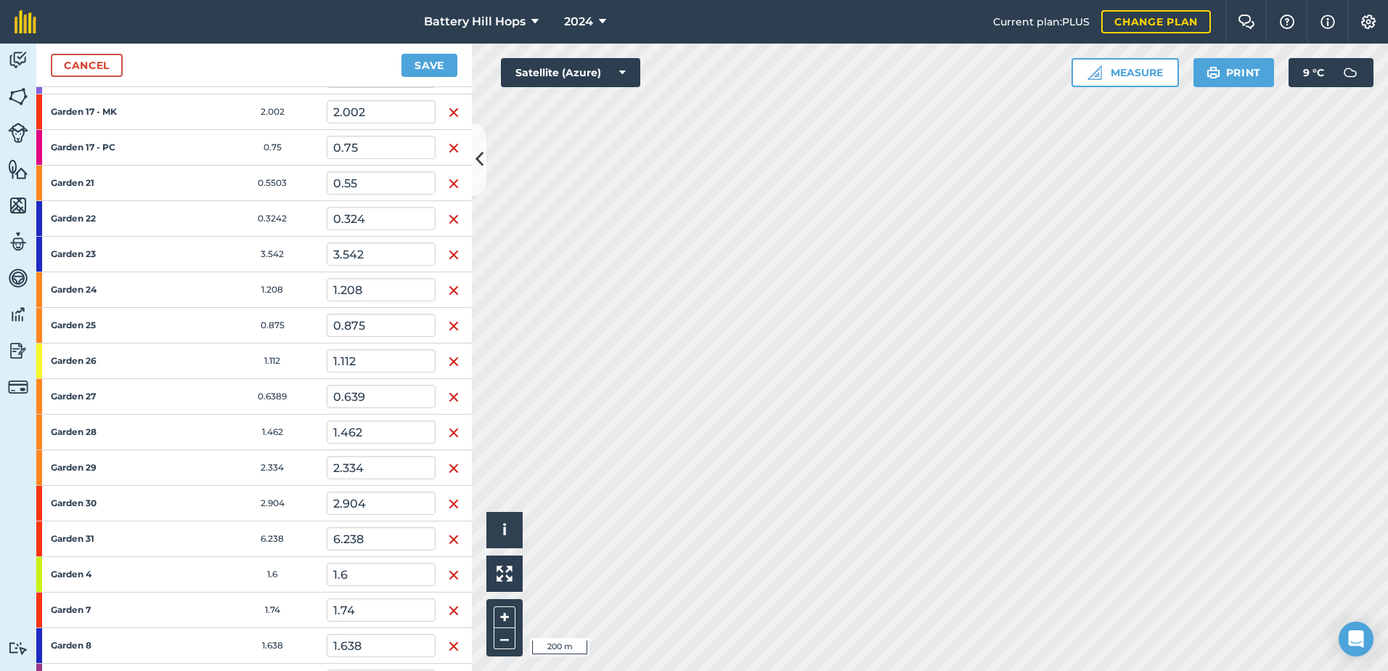
scroll to position [449, 0]
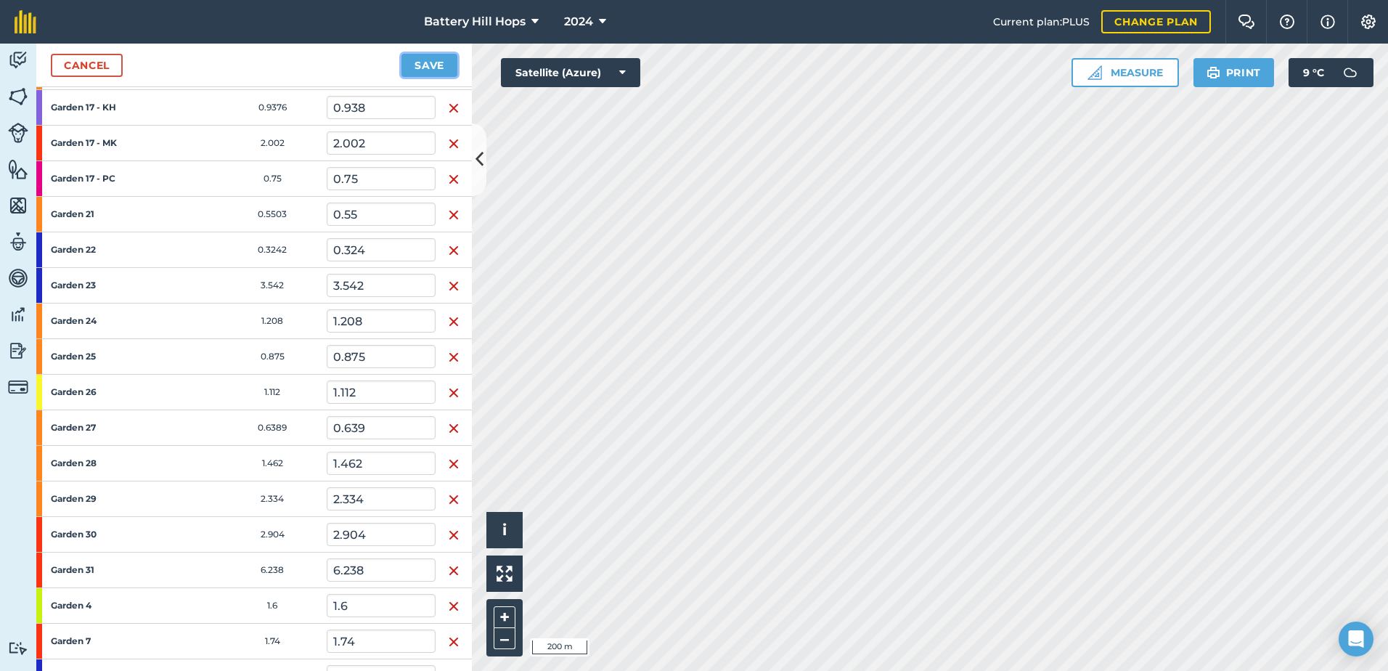
click at [429, 60] on button "Save" at bounding box center [429, 65] width 56 height 23
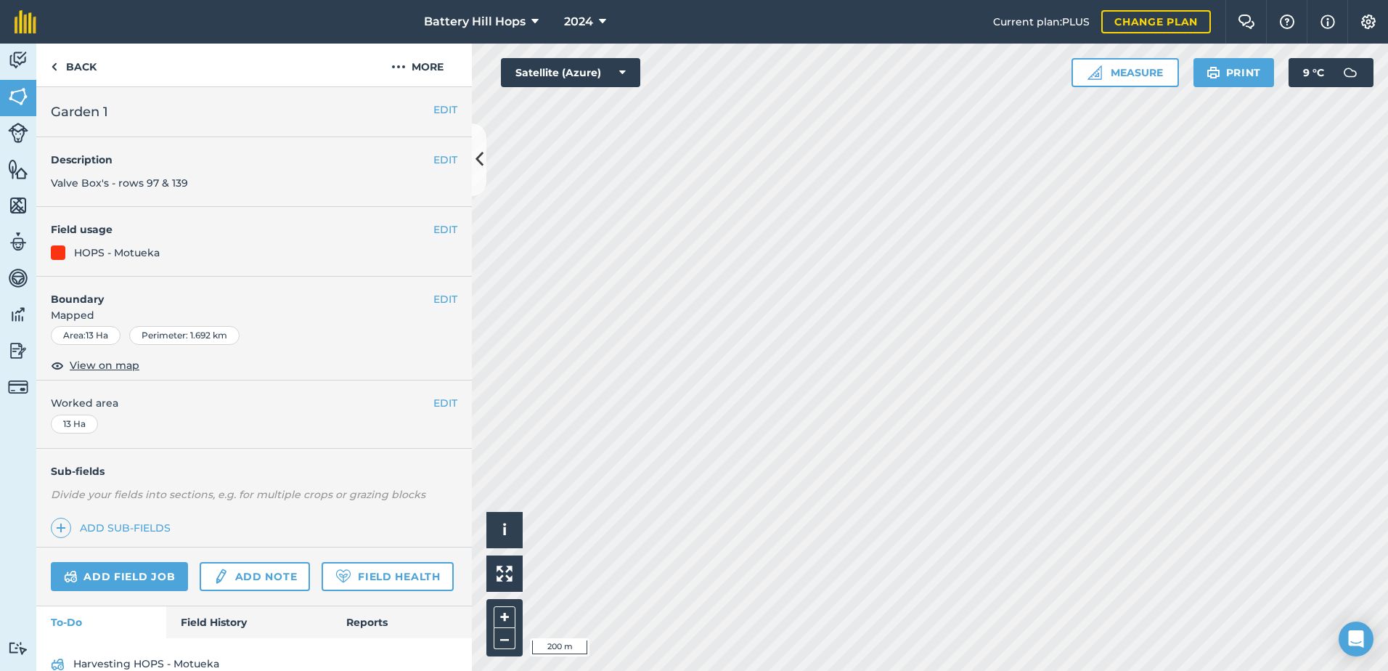
scroll to position [66, 0]
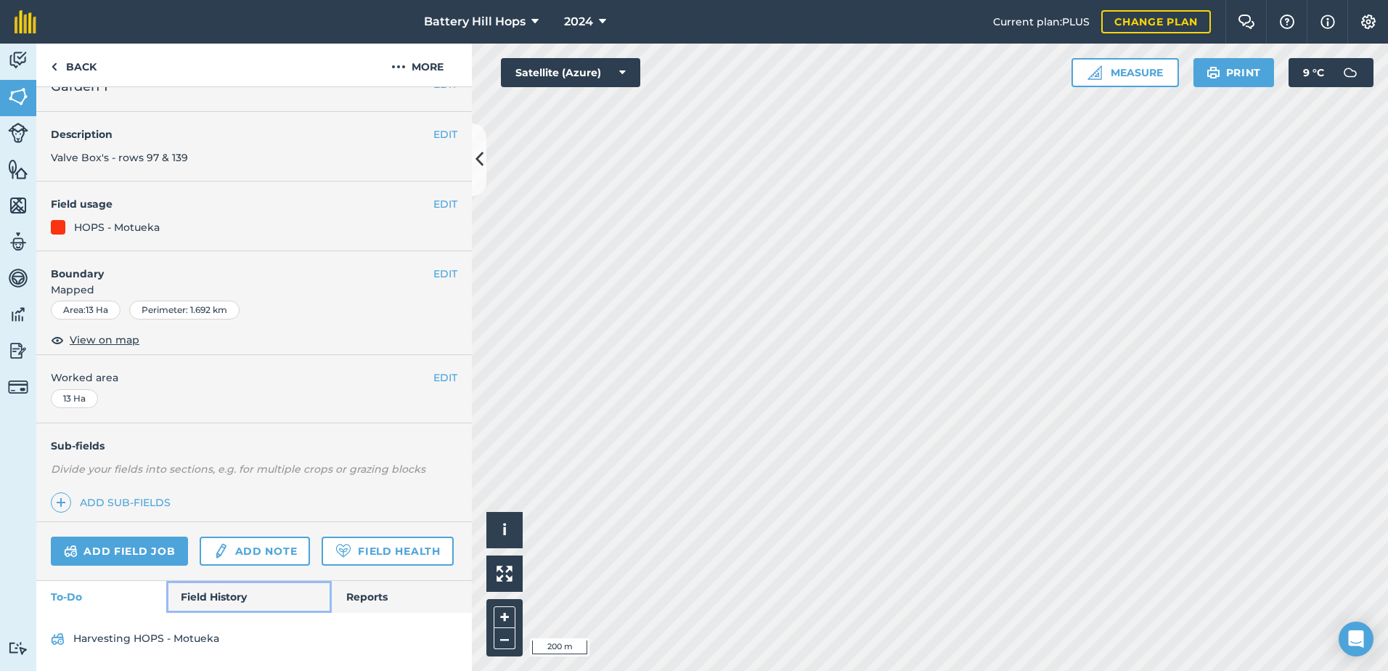
click at [195, 593] on link "Field History" at bounding box center [248, 597] width 165 height 32
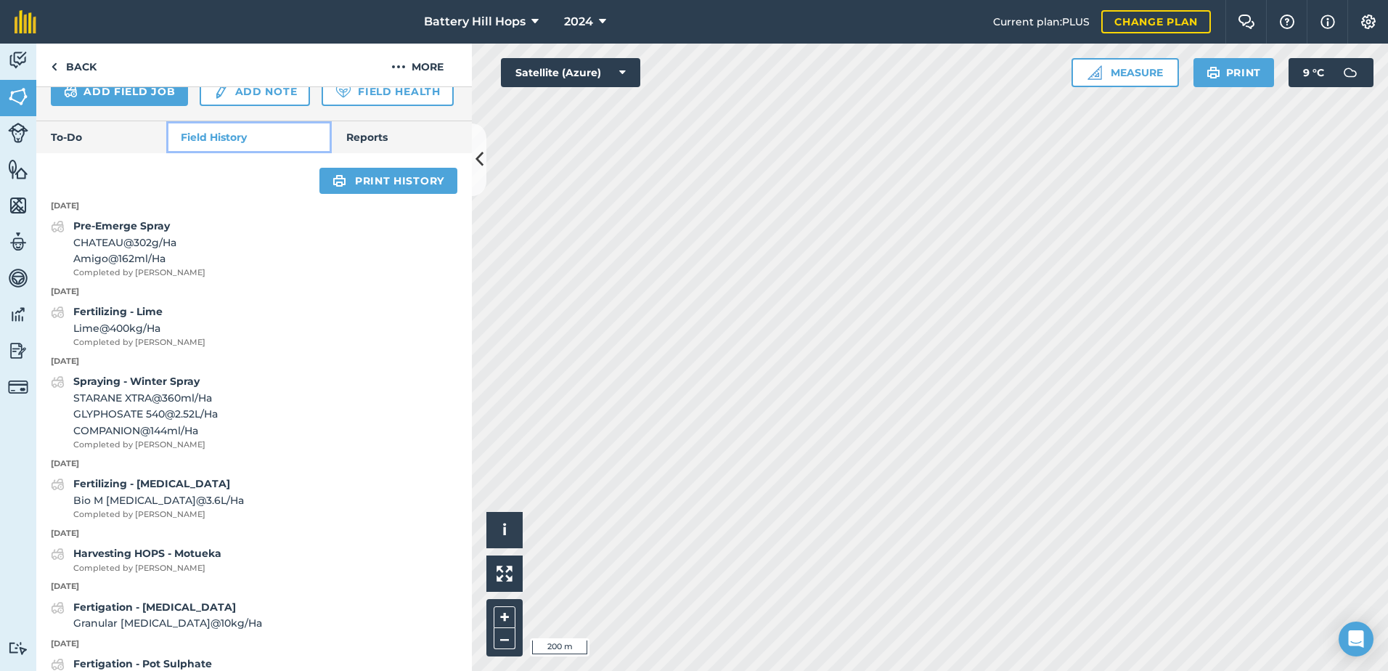
scroll to position [502, 0]
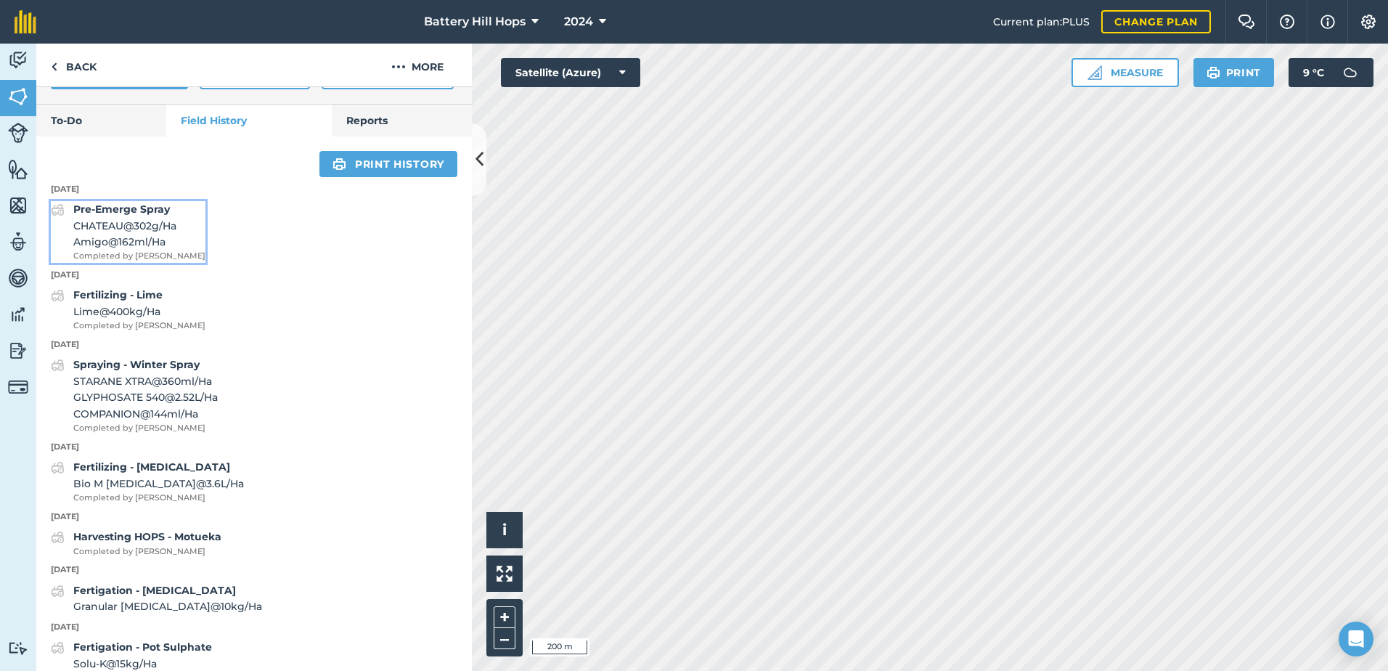
click at [125, 234] on span "CHATEAU @ 302 g / Ha" at bounding box center [139, 226] width 132 height 16
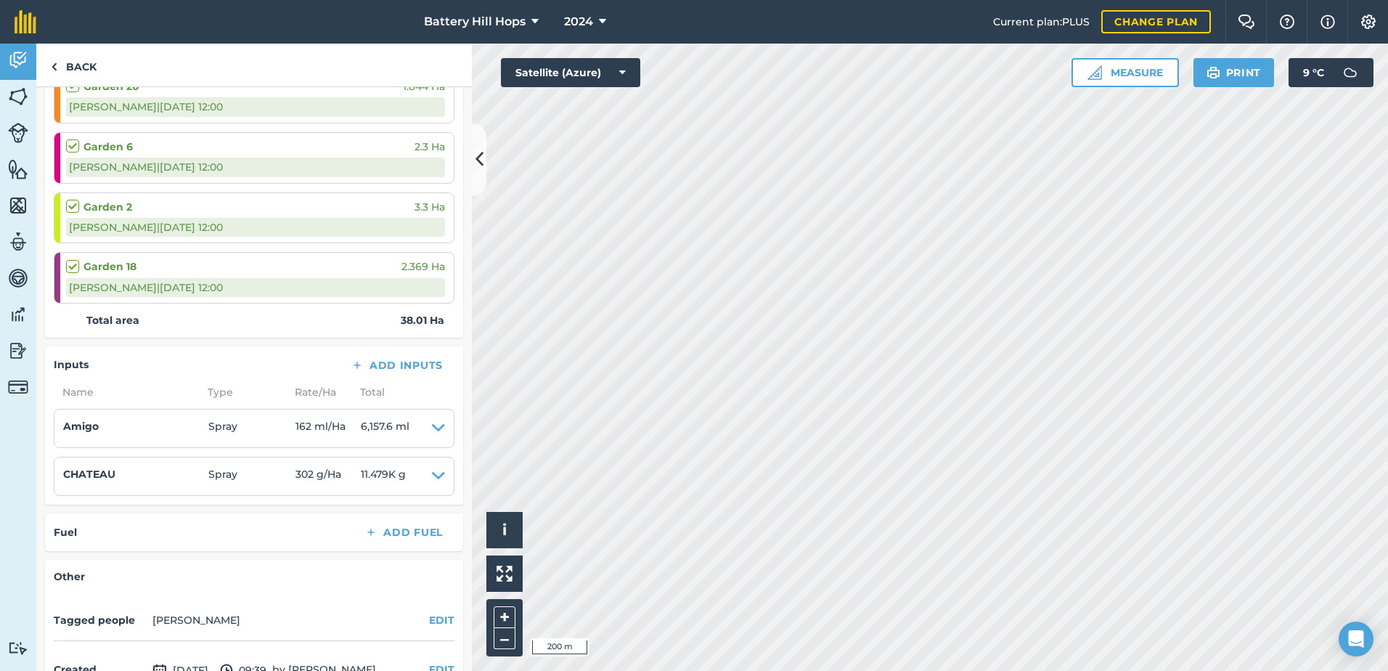
scroll to position [634, 0]
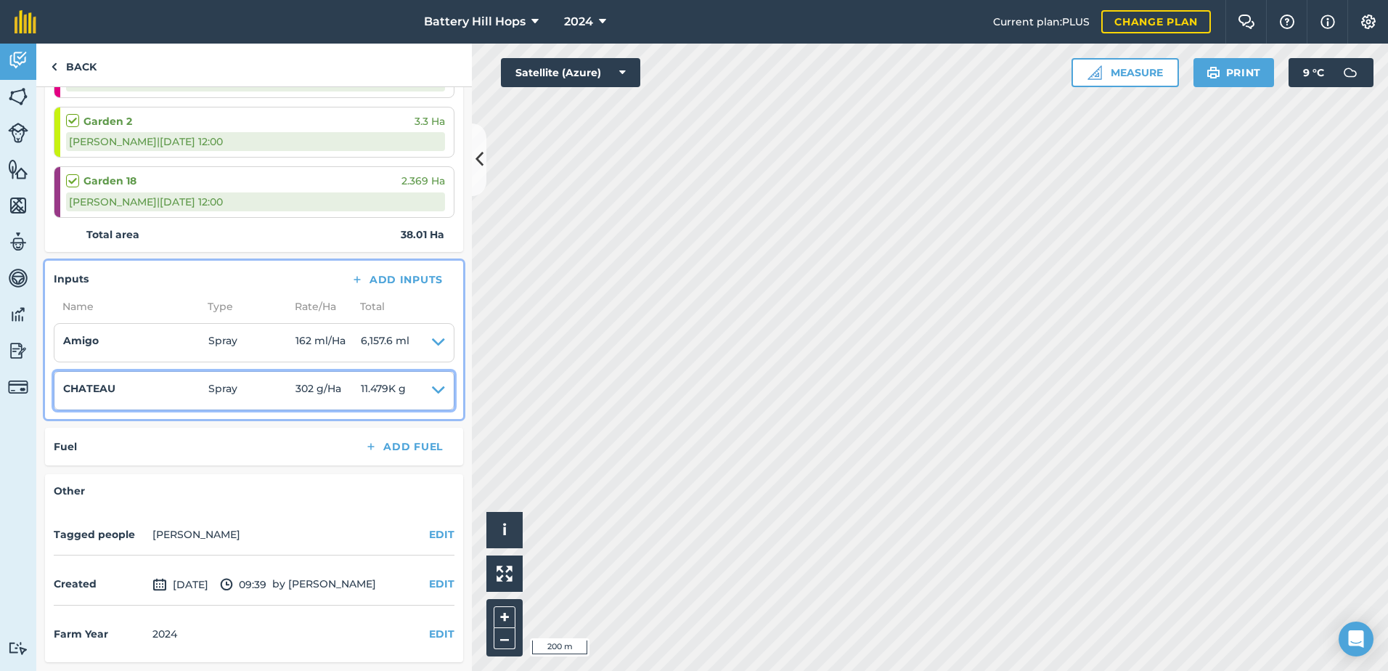
click at [432, 380] on icon at bounding box center [438, 390] width 13 height 20
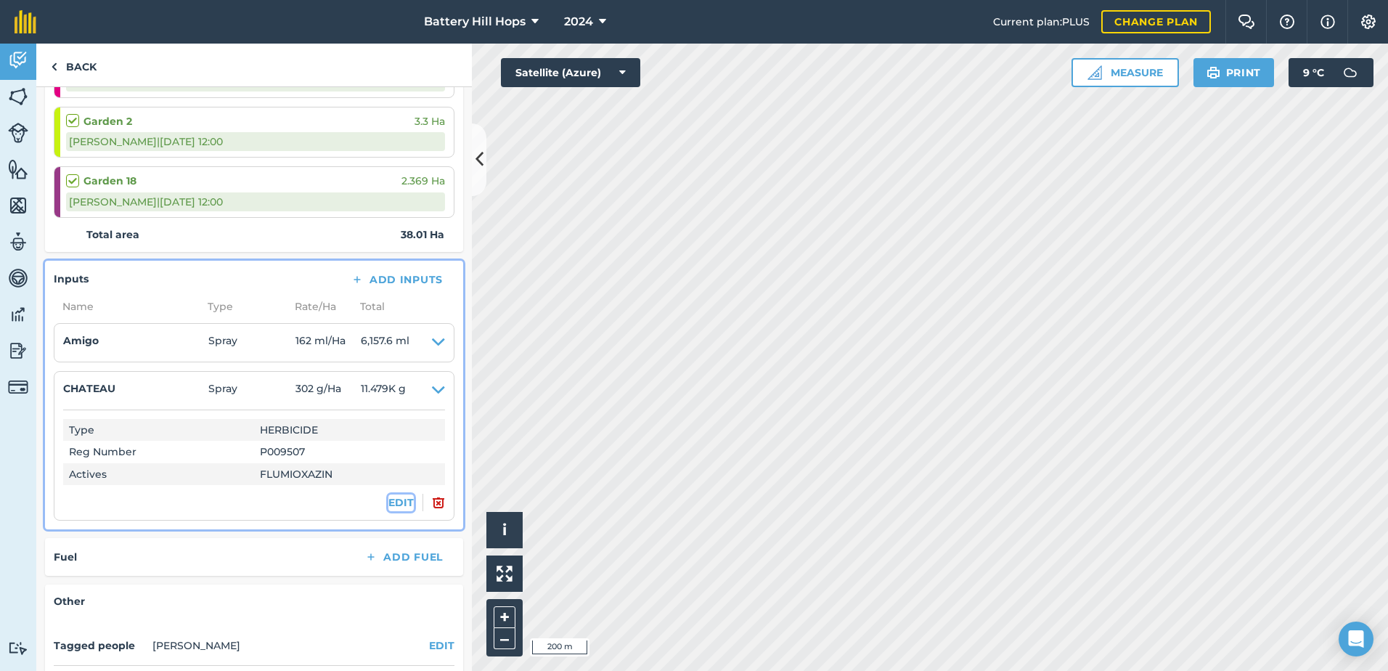
click at [390, 499] on button "EDIT" at bounding box center [400, 502] width 25 height 16
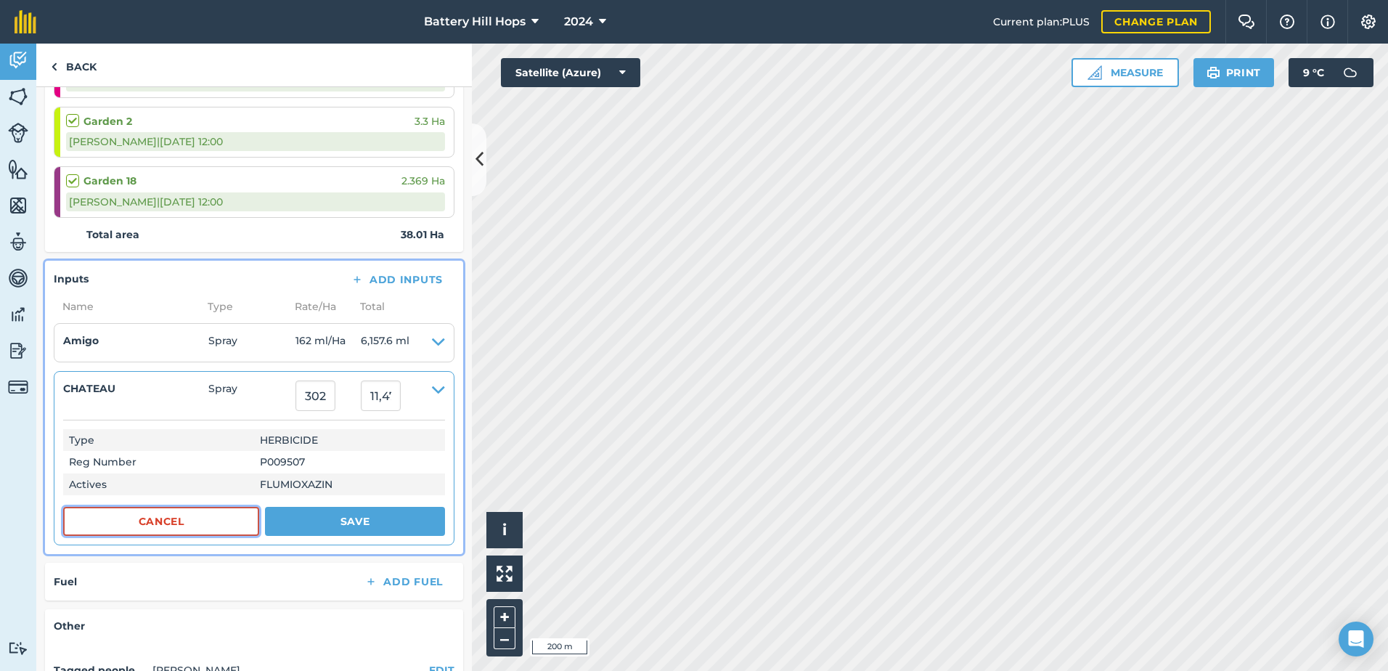
click at [179, 524] on button "Cancel" at bounding box center [161, 521] width 196 height 29
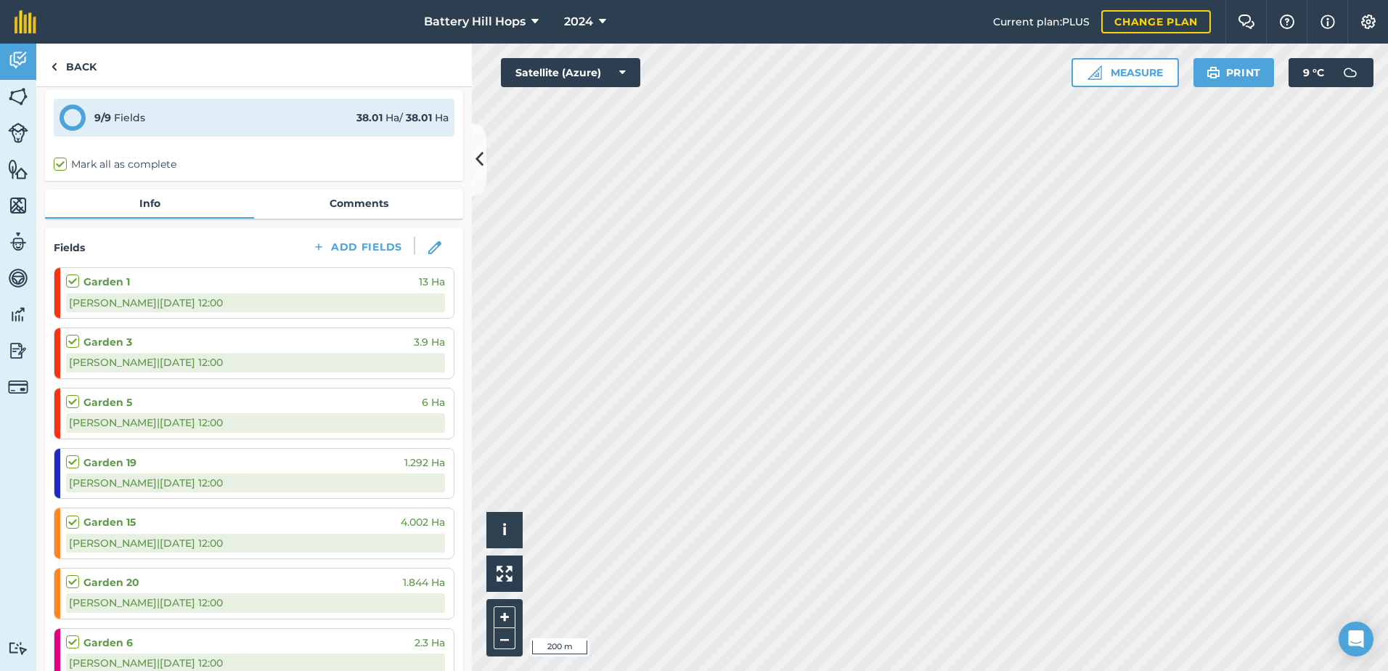
scroll to position [0, 0]
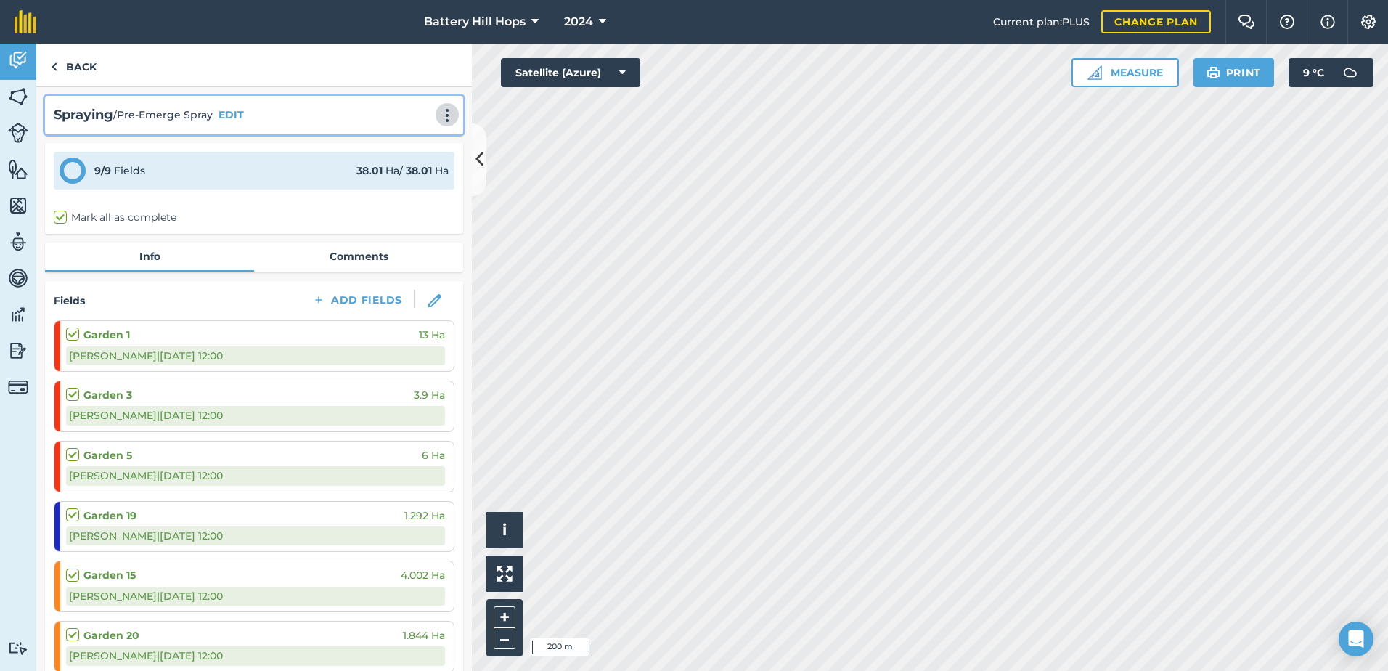
click at [438, 121] on img at bounding box center [446, 115] width 17 height 15
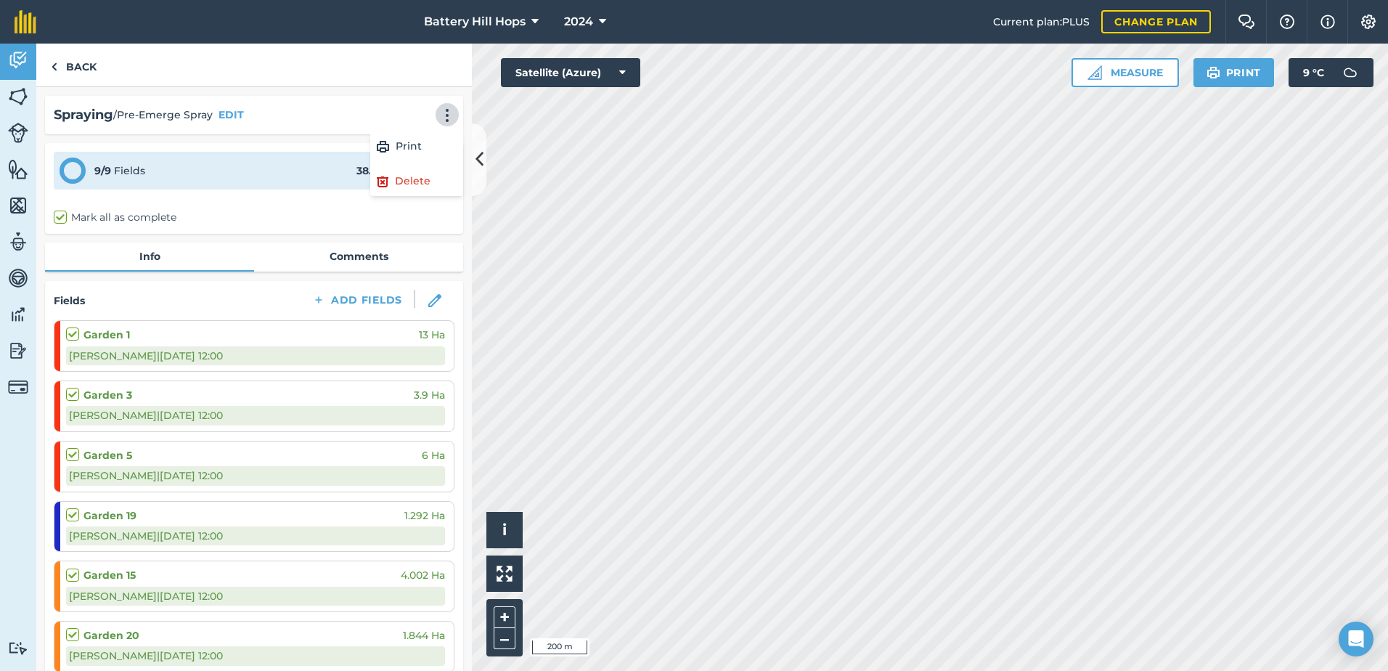
click at [200, 114] on span "/ Pre-Emerge Spray" at bounding box center [162, 115] width 99 height 16
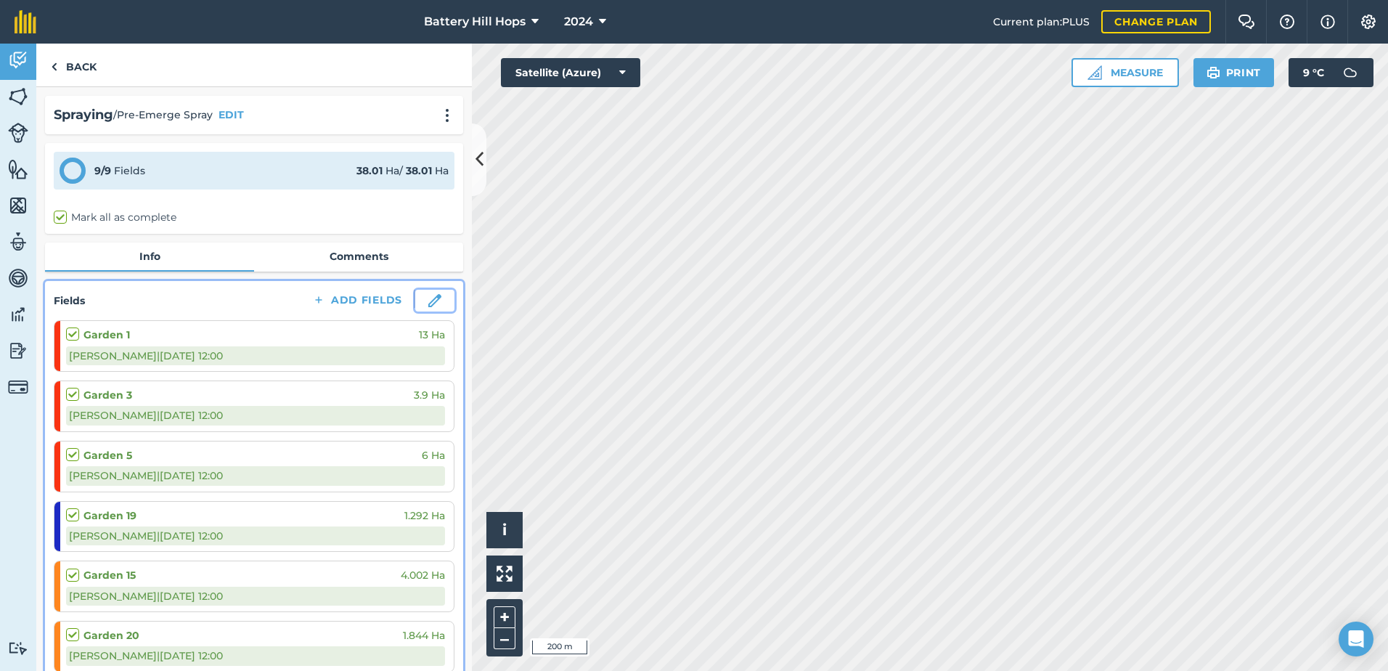
click at [428, 301] on img at bounding box center [434, 300] width 13 height 13
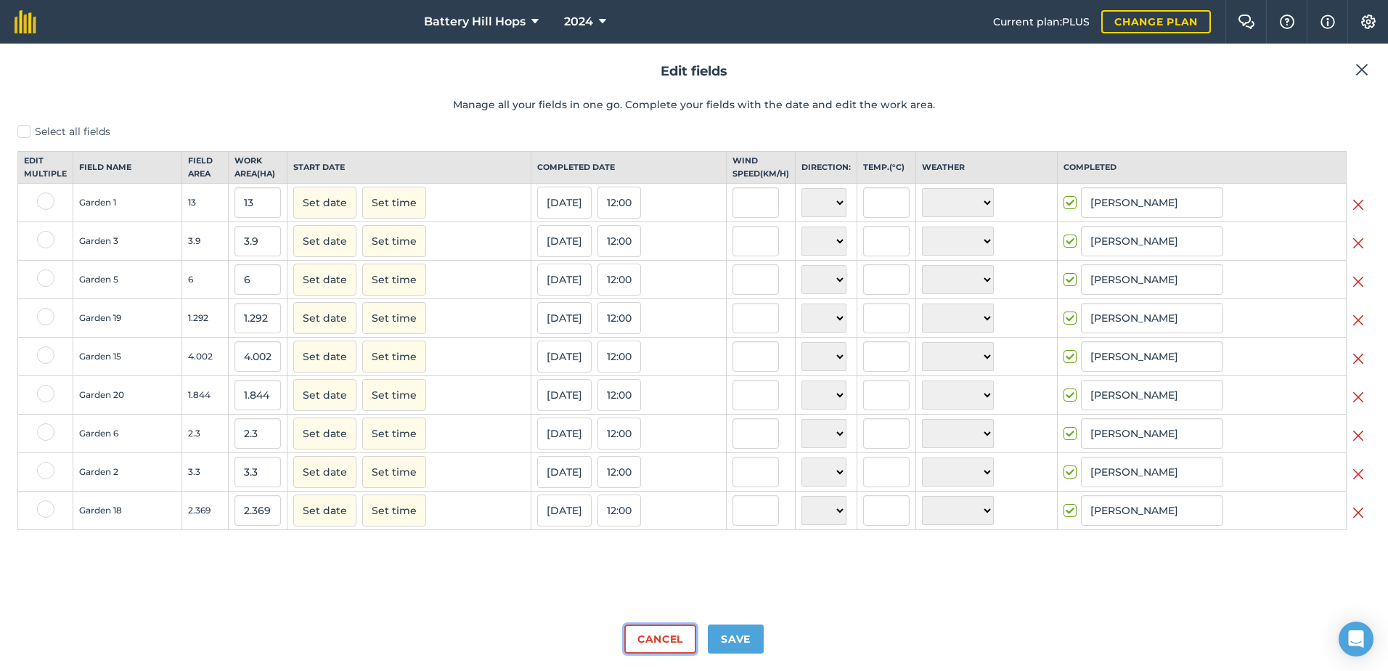
click at [644, 634] on button "Cancel" at bounding box center [660, 638] width 72 height 29
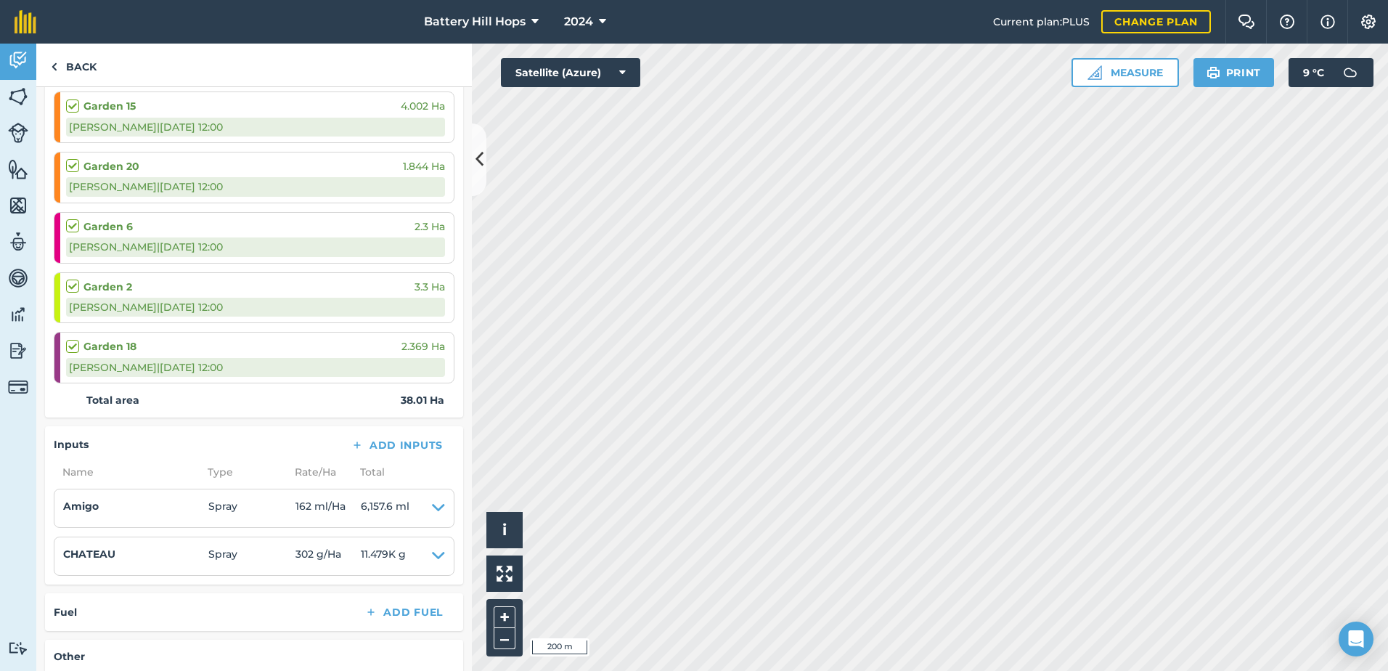
scroll to position [634, 0]
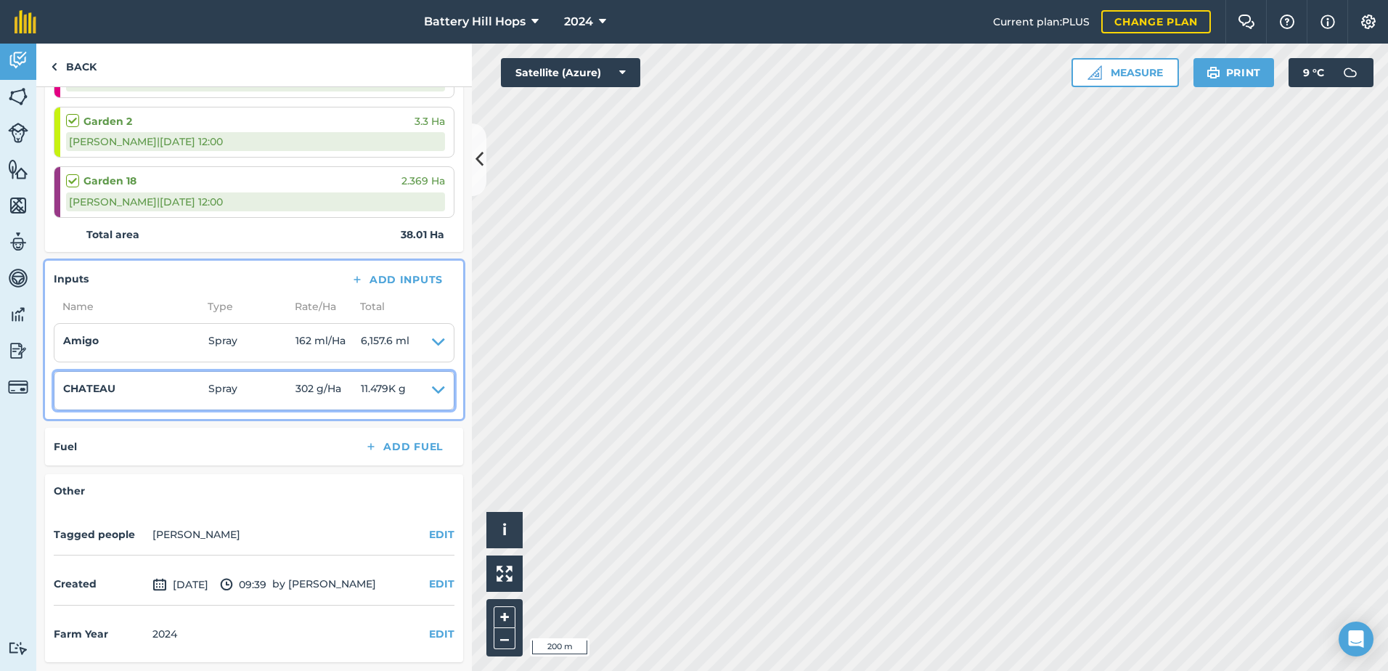
click at [265, 393] on span "Spray" at bounding box center [251, 390] width 87 height 20
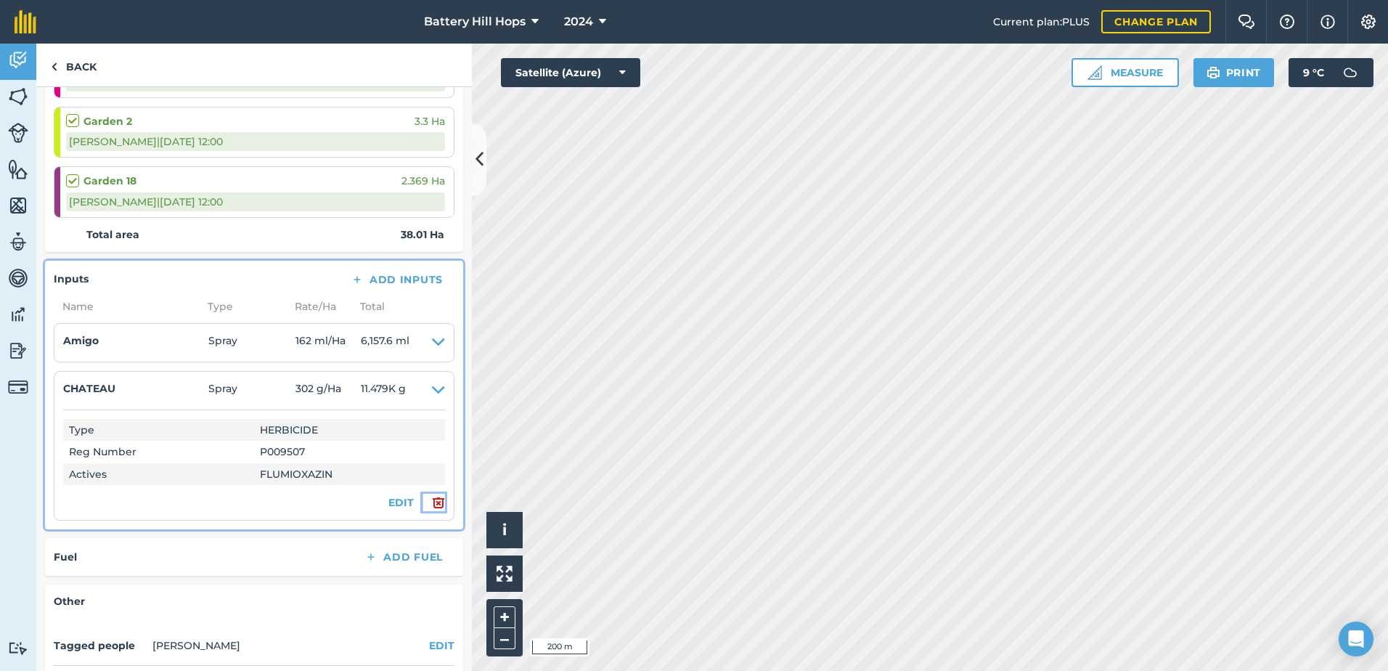
click at [432, 502] on img at bounding box center [438, 502] width 13 height 17
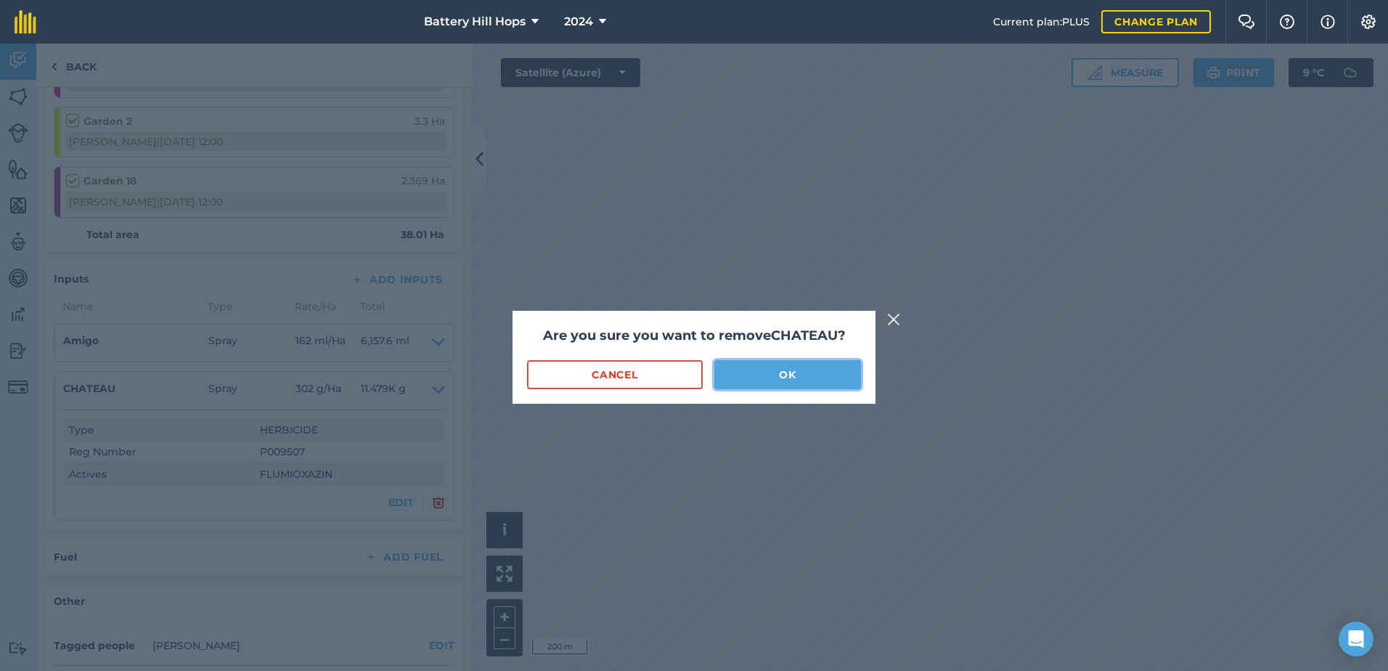
click at [793, 375] on button "OK" at bounding box center [787, 374] width 147 height 29
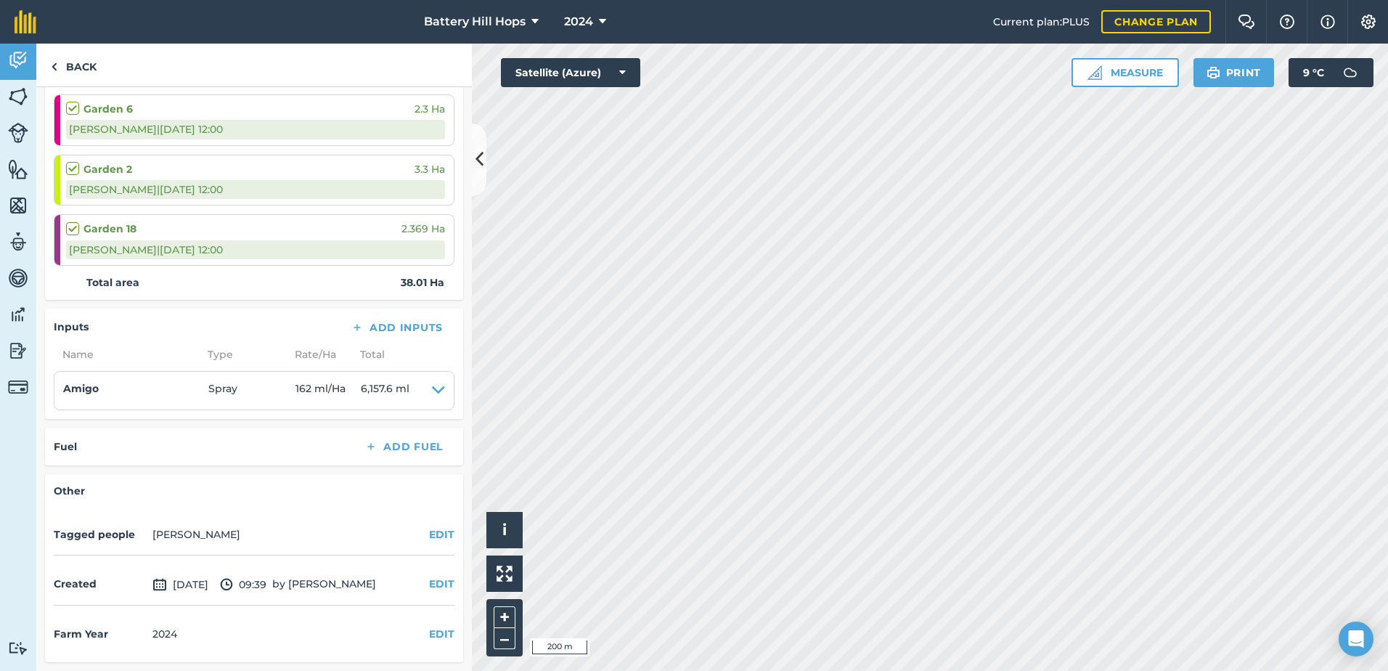
scroll to position [586, 0]
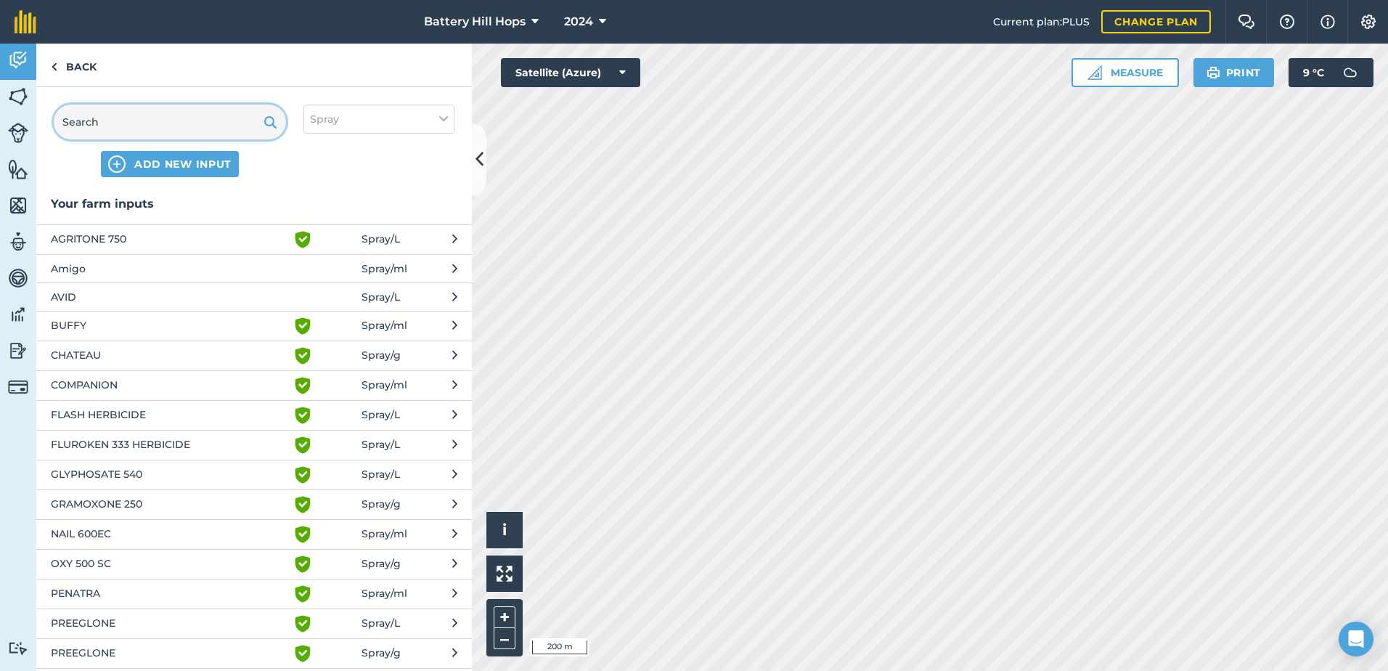
click at [126, 128] on input "text" at bounding box center [170, 122] width 232 height 35
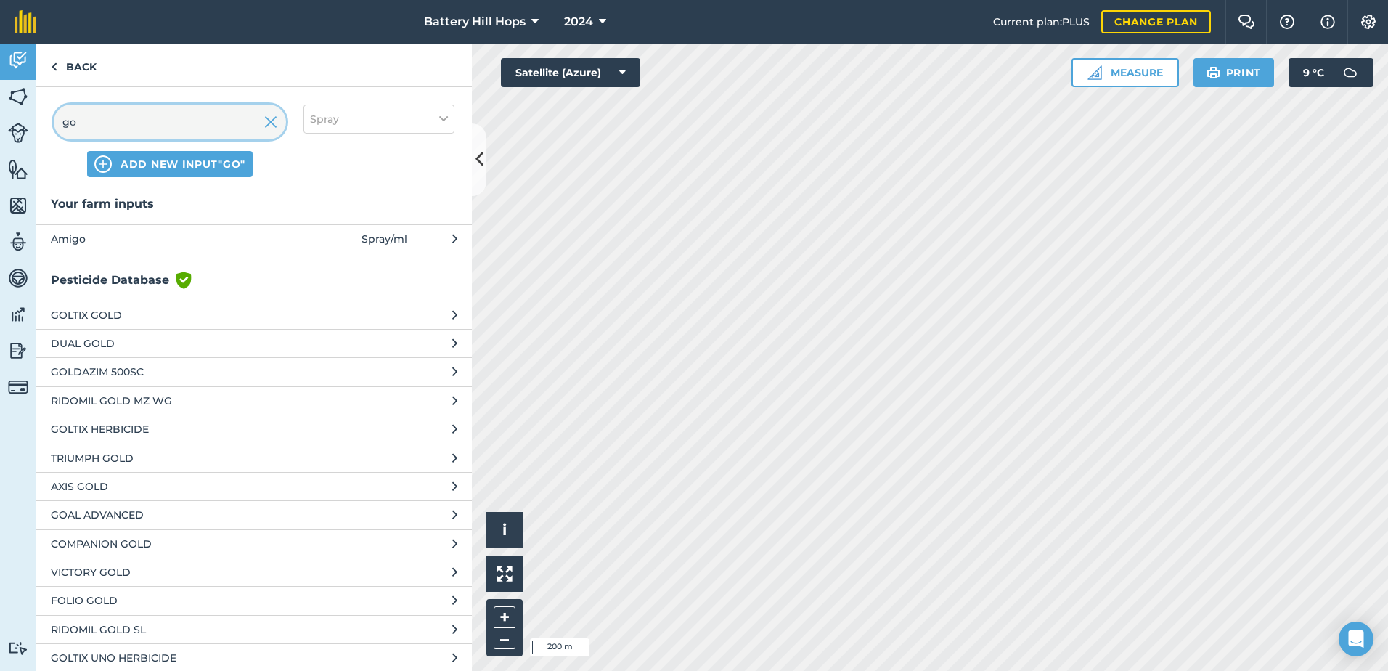
type input "go"
click at [120, 512] on span "GOAL ADVANCED" at bounding box center [169, 515] width 237 height 16
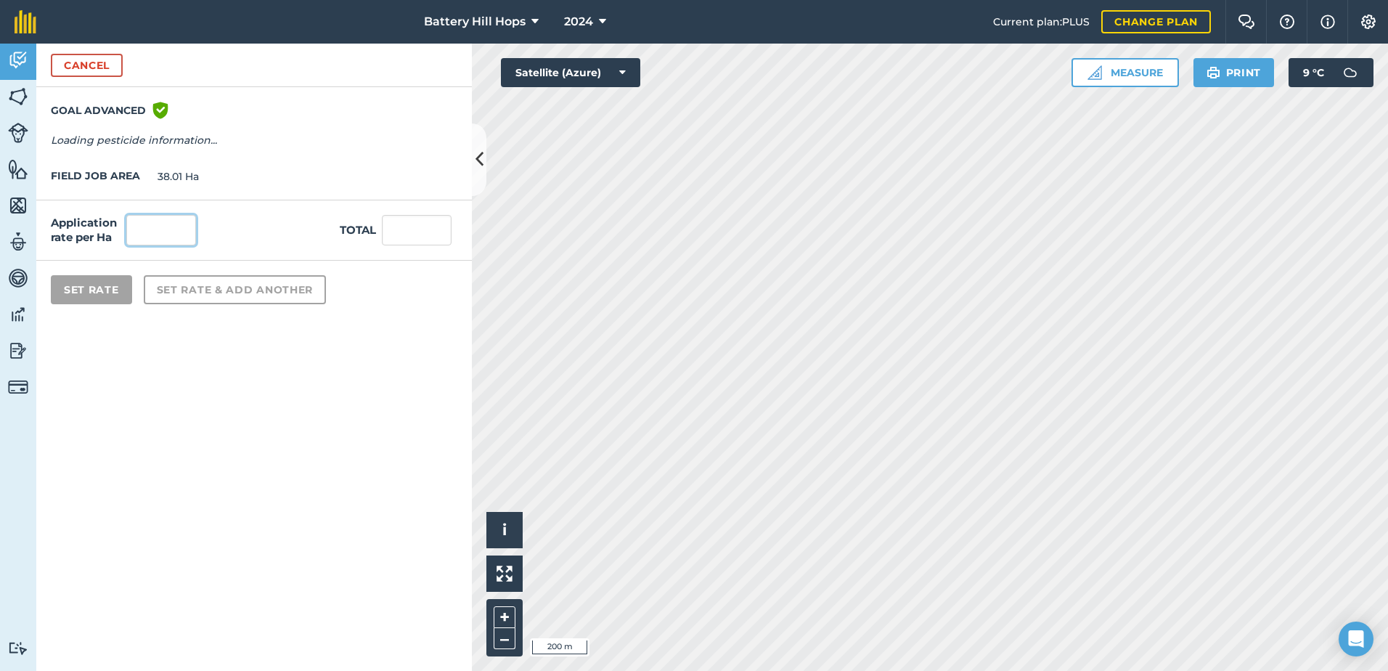
click at [163, 239] on input "text" at bounding box center [161, 230] width 70 height 30
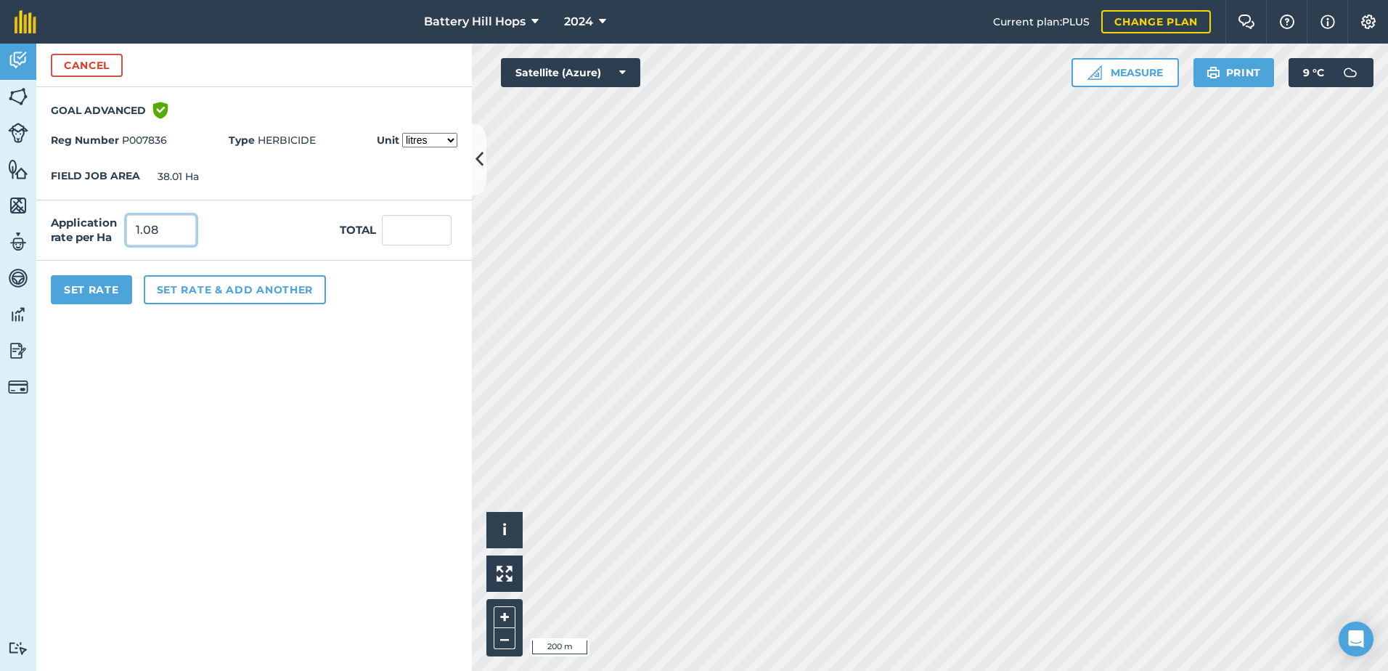
type input "1.08"
type input "41.051"
click at [107, 289] on button "Set Rate" at bounding box center [91, 289] width 81 height 29
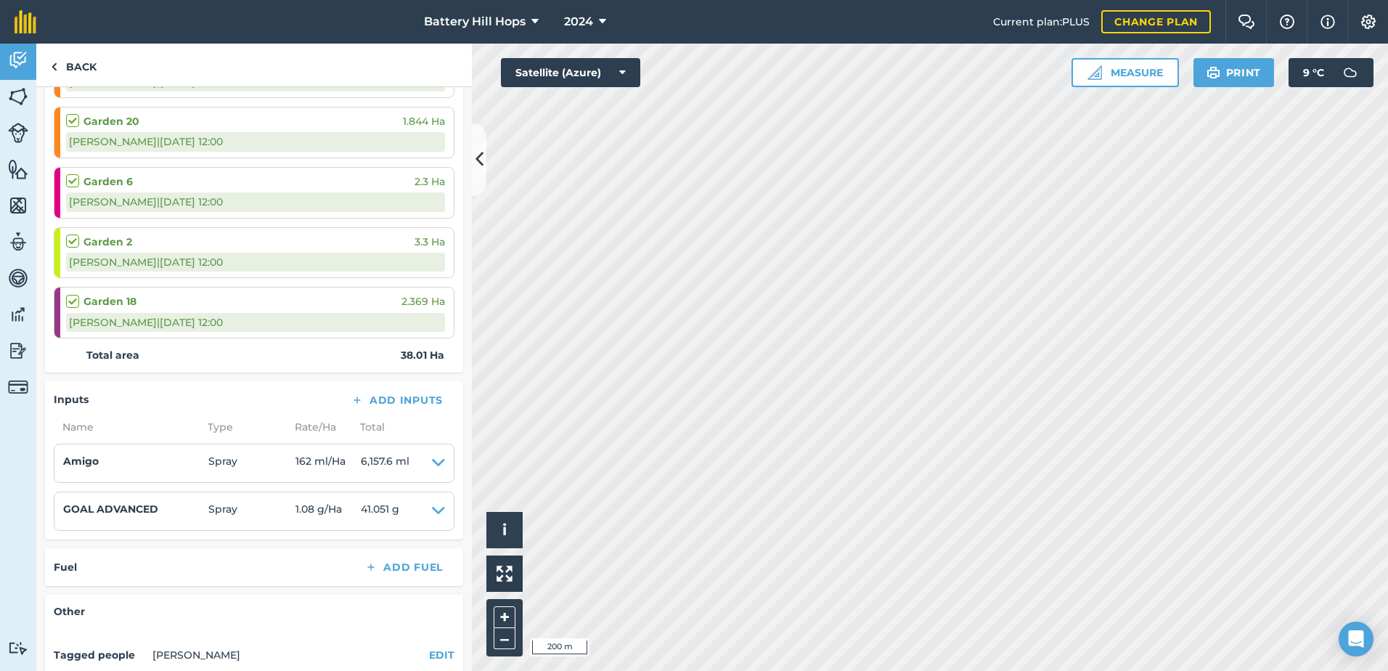
scroll to position [489, 0]
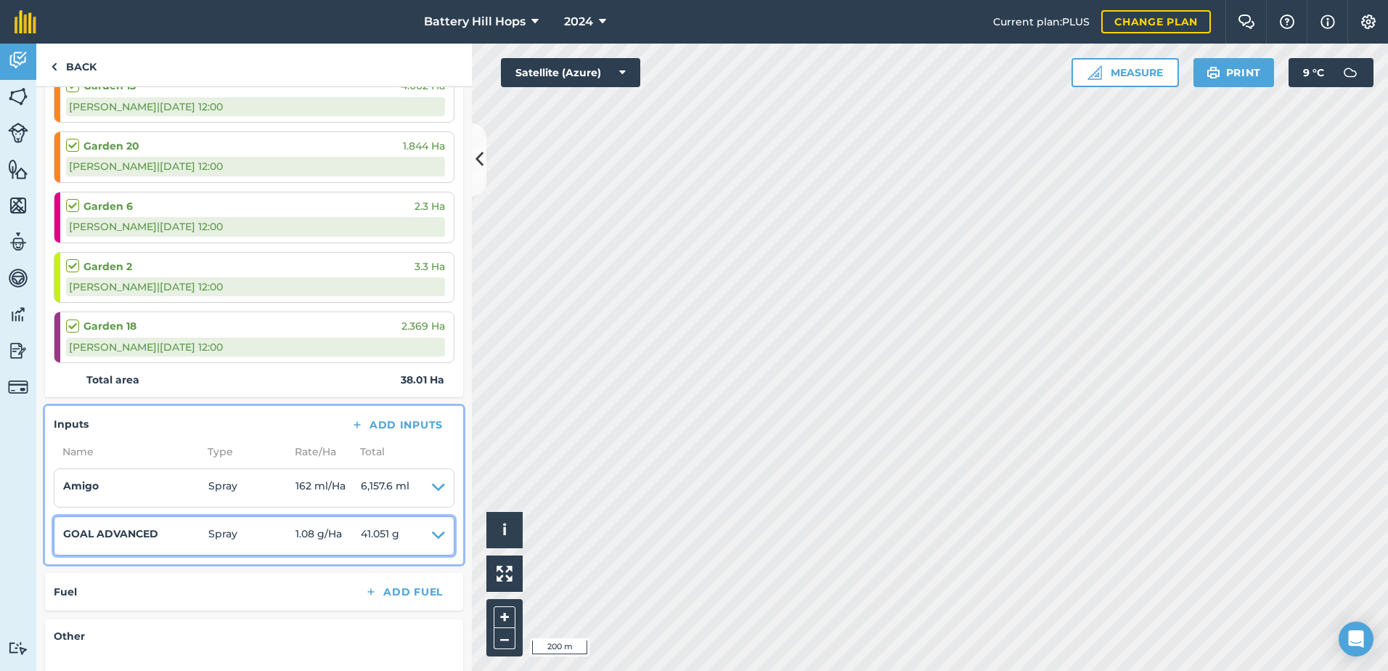
click at [432, 536] on icon at bounding box center [438, 535] width 13 height 20
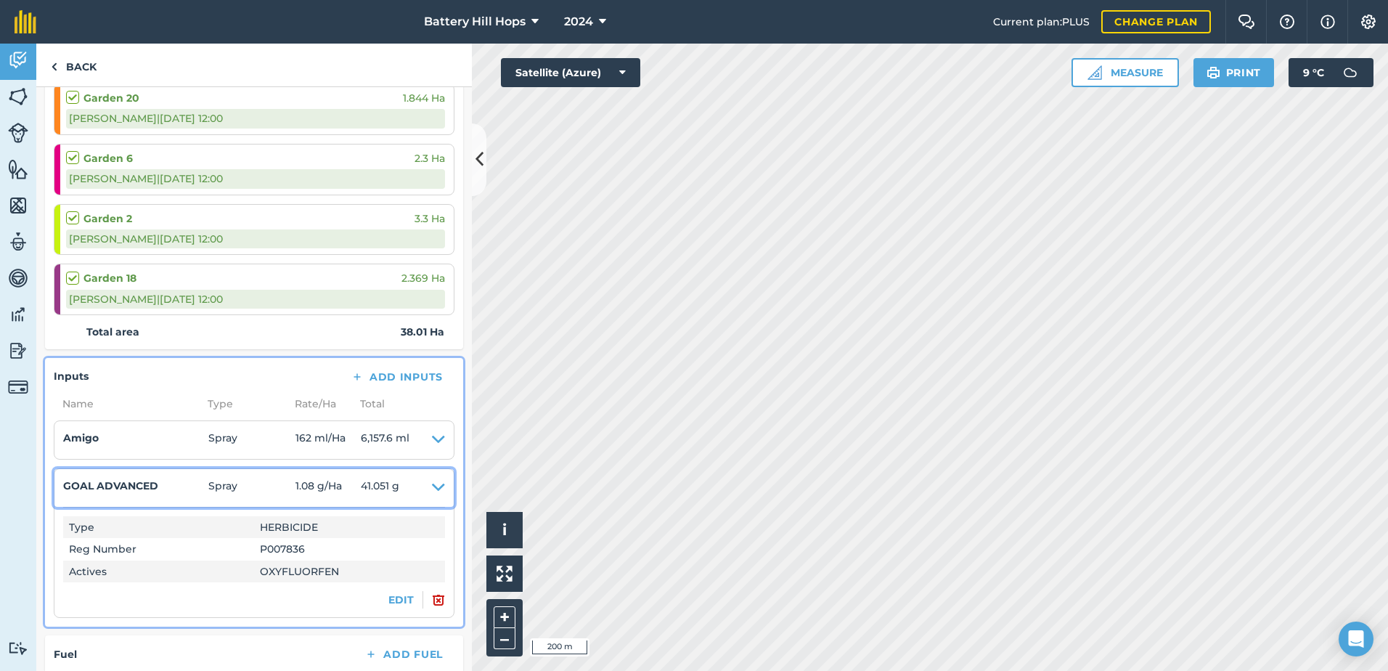
scroll to position [562, 0]
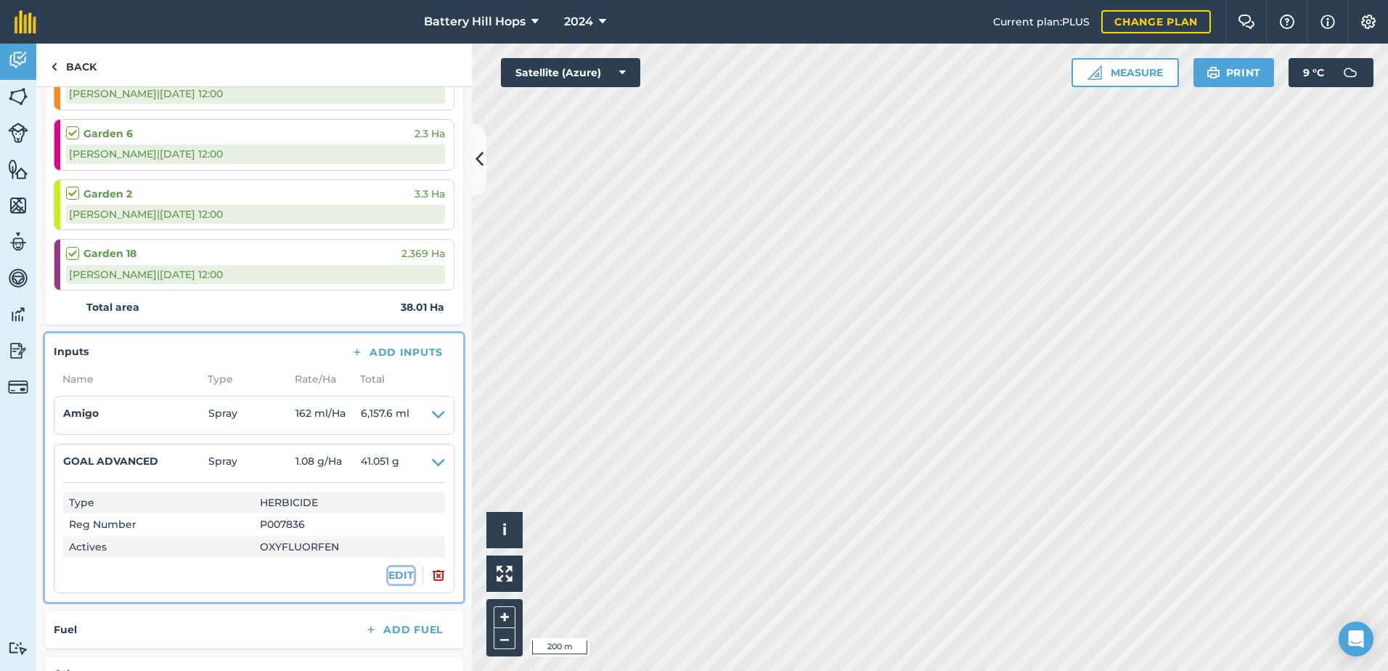
click at [390, 576] on button "EDIT" at bounding box center [400, 575] width 25 height 16
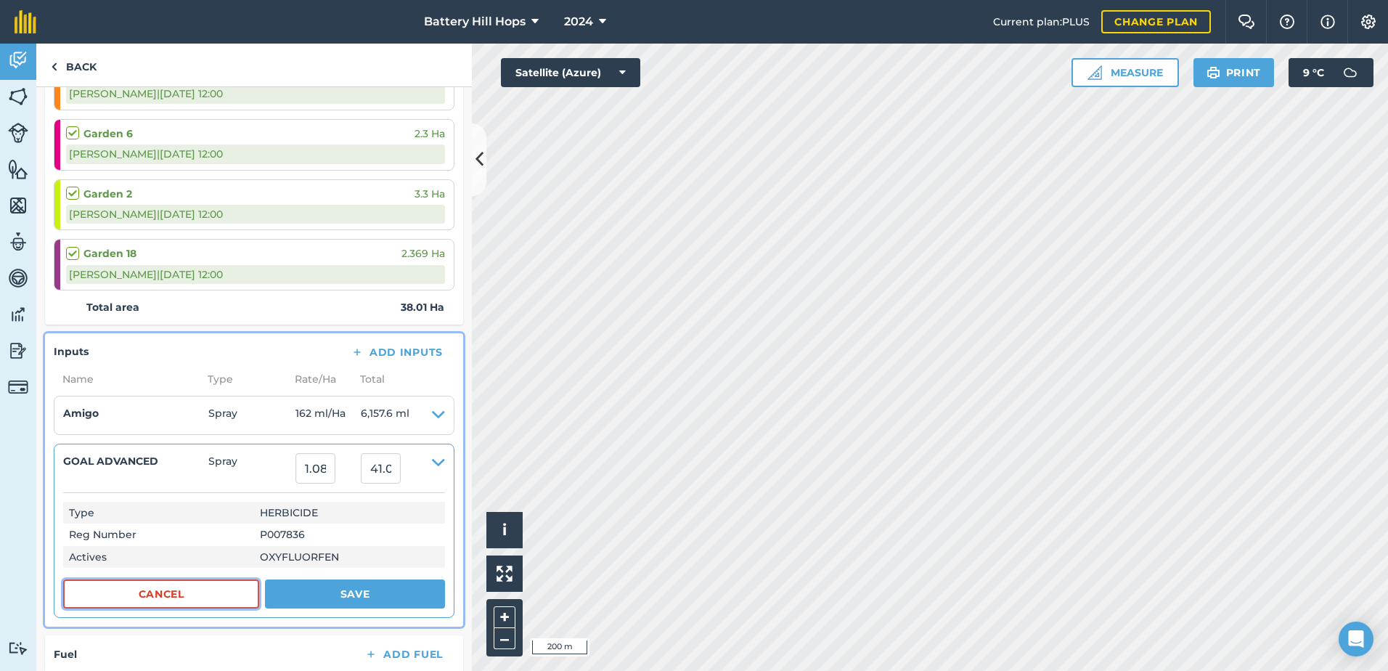
click at [197, 597] on button "Cancel" at bounding box center [161, 593] width 196 height 29
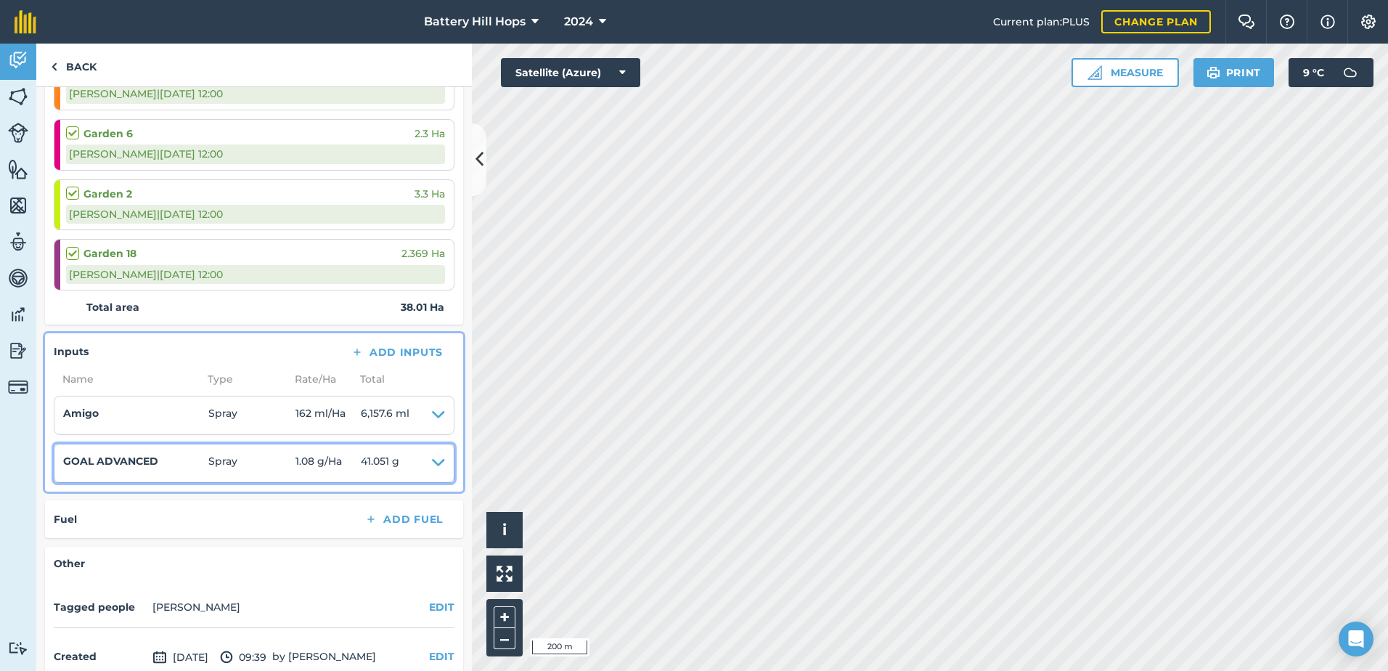
click at [328, 465] on span "1.08 g / Ha" at bounding box center [327, 463] width 65 height 20
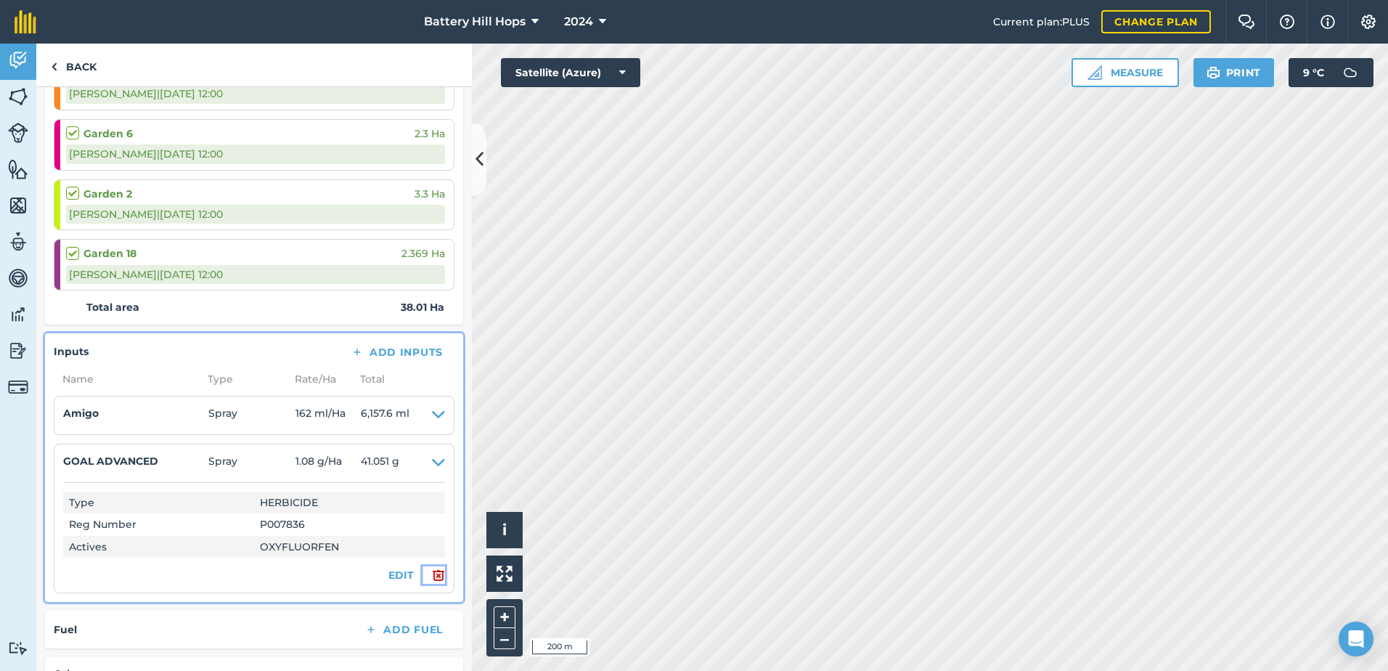
click at [432, 575] on img at bounding box center [438, 574] width 13 height 17
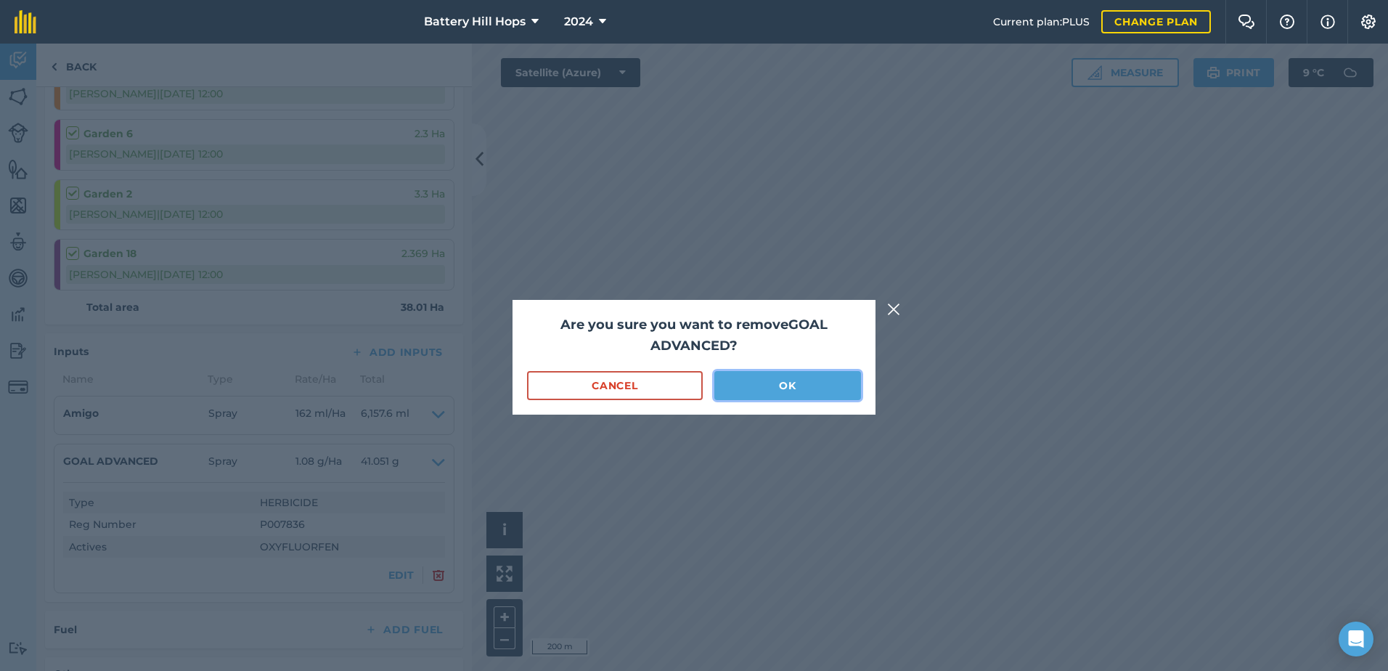
click at [757, 390] on button "OK" at bounding box center [787, 385] width 147 height 29
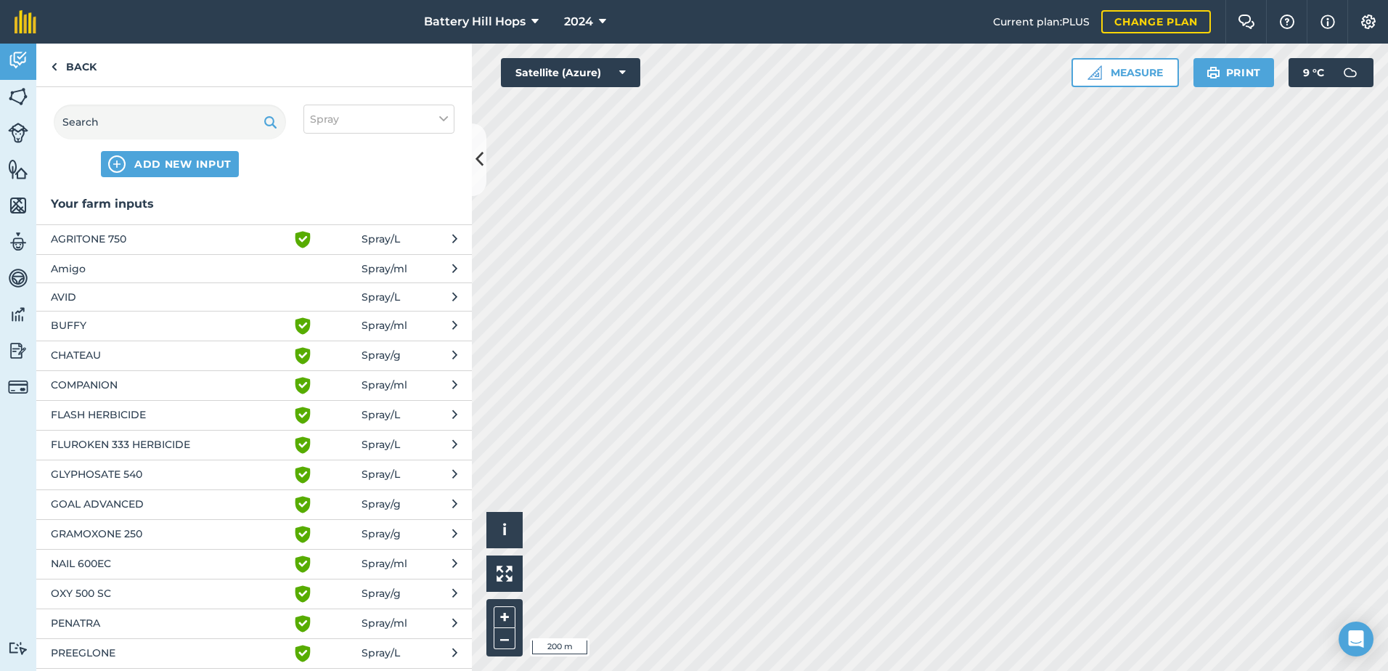
click at [104, 502] on span "GOAL ADVANCED" at bounding box center [169, 504] width 237 height 17
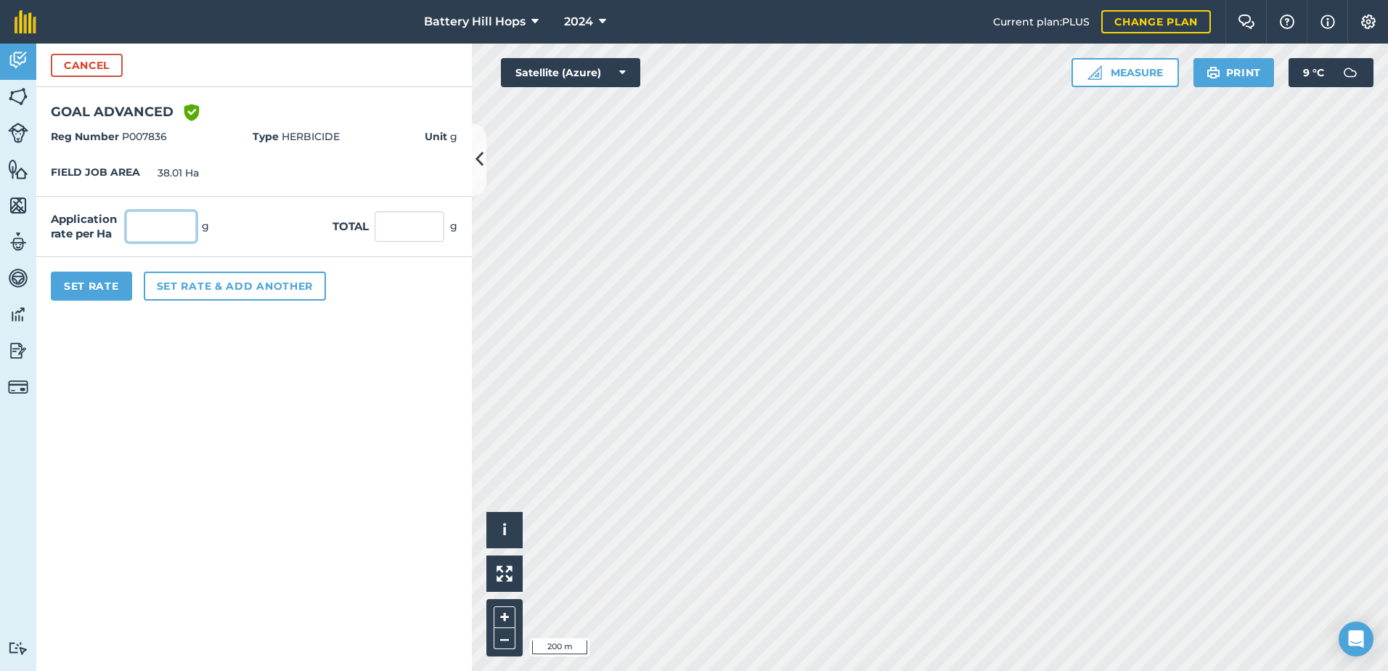
click at [168, 232] on input "text" at bounding box center [161, 226] width 70 height 30
click at [84, 60] on button "Cancel" at bounding box center [87, 65] width 72 height 23
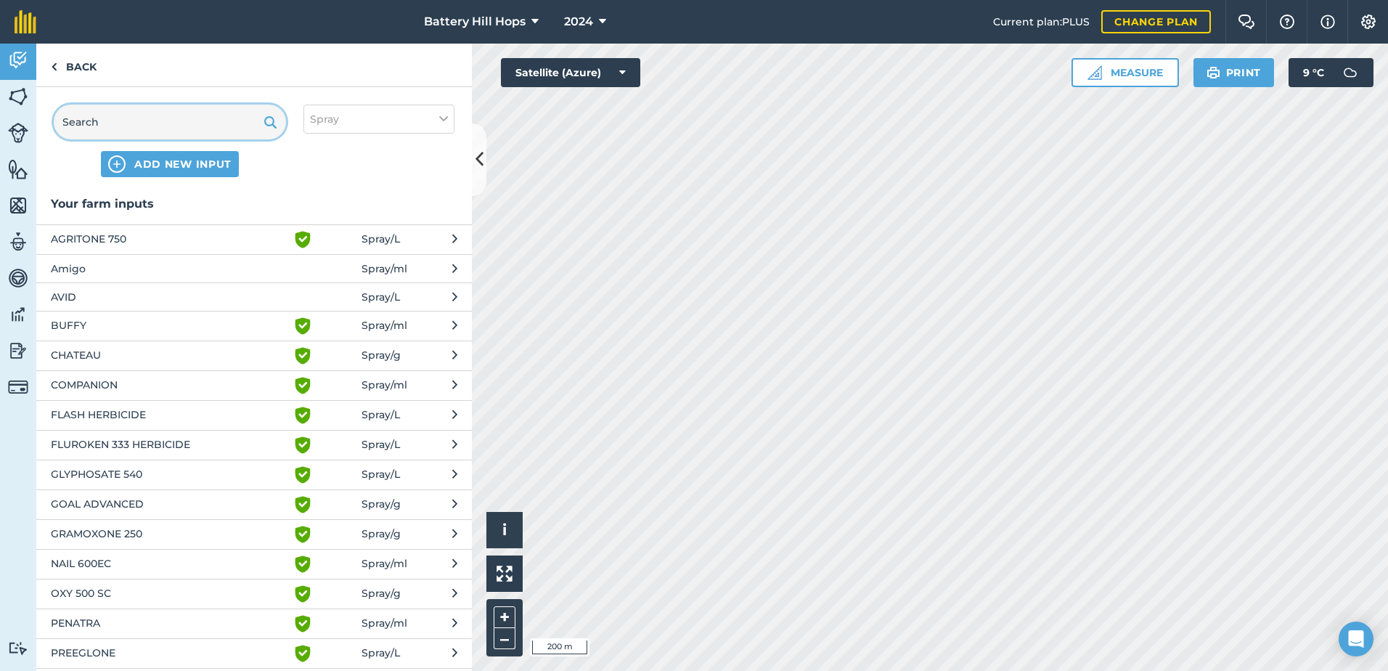
click at [114, 123] on input "text" at bounding box center [170, 122] width 232 height 35
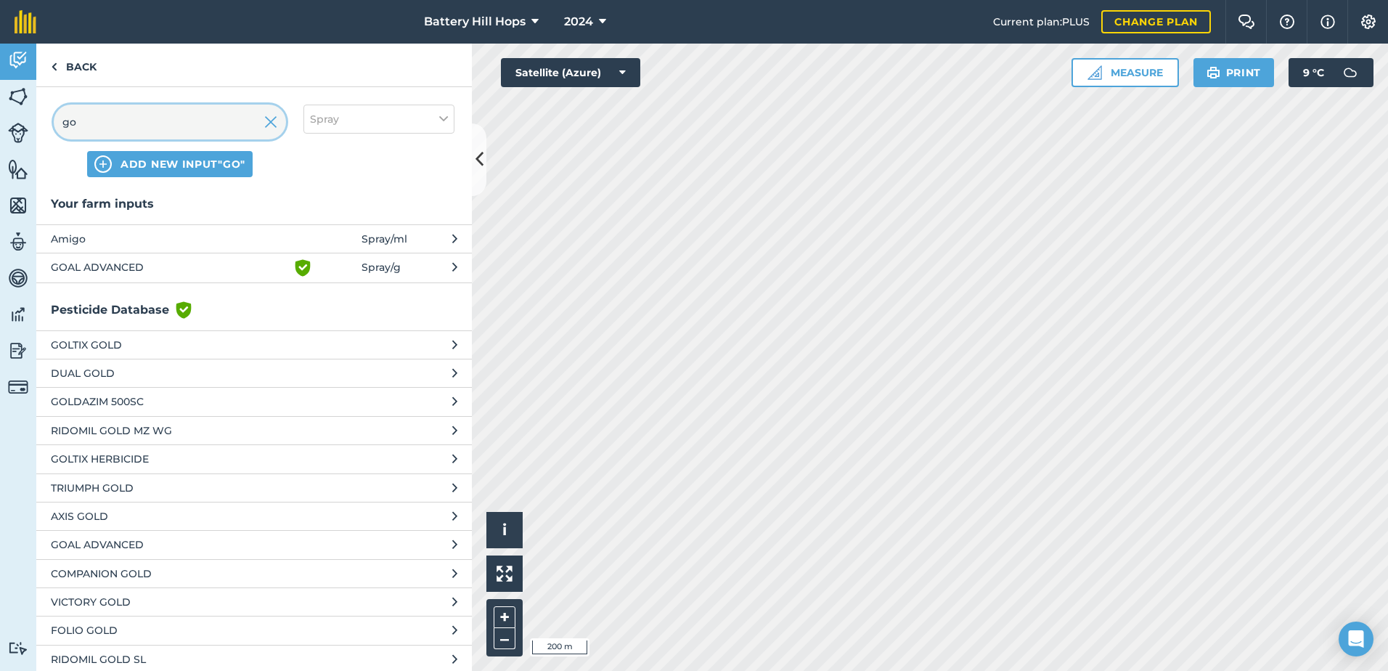
type input "go"
click at [184, 542] on span "GOAL ADVANCED" at bounding box center [169, 544] width 237 height 16
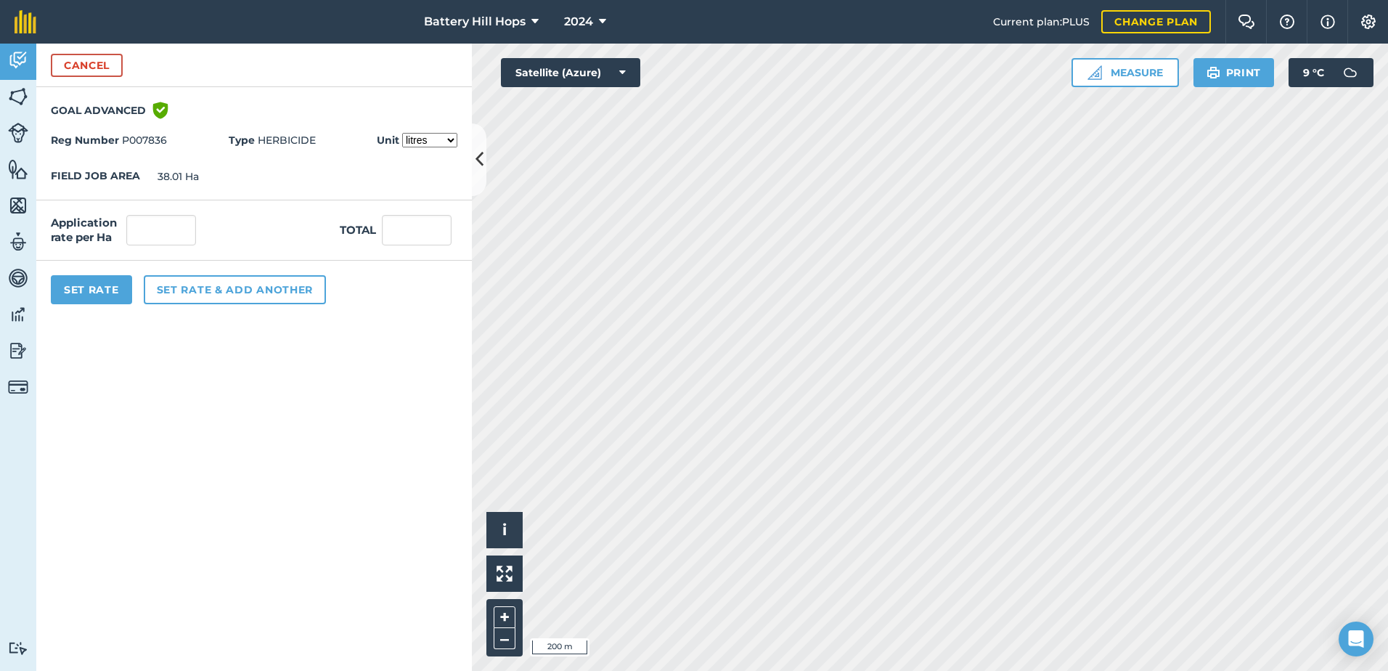
click at [449, 139] on select "litres millilitres" at bounding box center [429, 140] width 55 height 15
click at [402, 133] on select "litres millilitres" at bounding box center [429, 140] width 55 height 15
click at [147, 229] on input "text" at bounding box center [161, 230] width 70 height 30
type input "1.08"
type input "41.051"
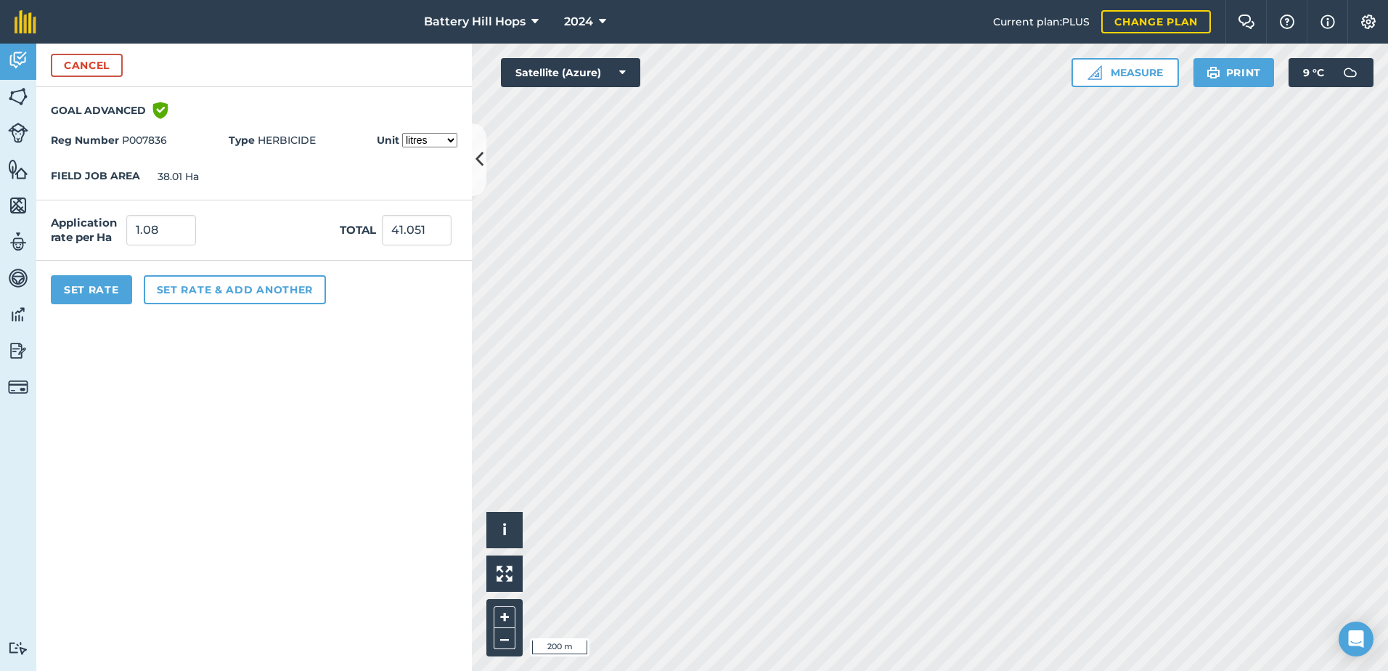
click at [312, 367] on form "Cancel GOAL ADVANCED Green shield with white tick Reg Number P007836 Type HERBI…" at bounding box center [253, 357] width 435 height 627
click at [95, 287] on button "Set Rate" at bounding box center [91, 289] width 81 height 29
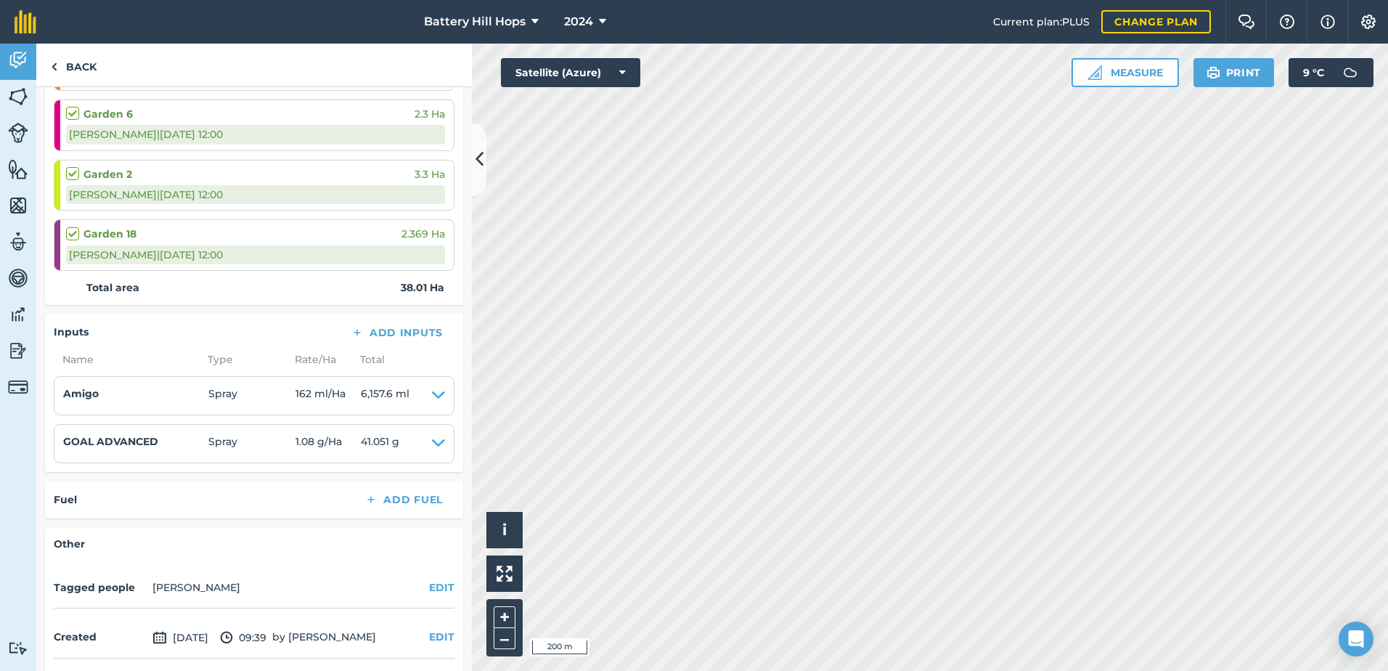
scroll to position [634, 0]
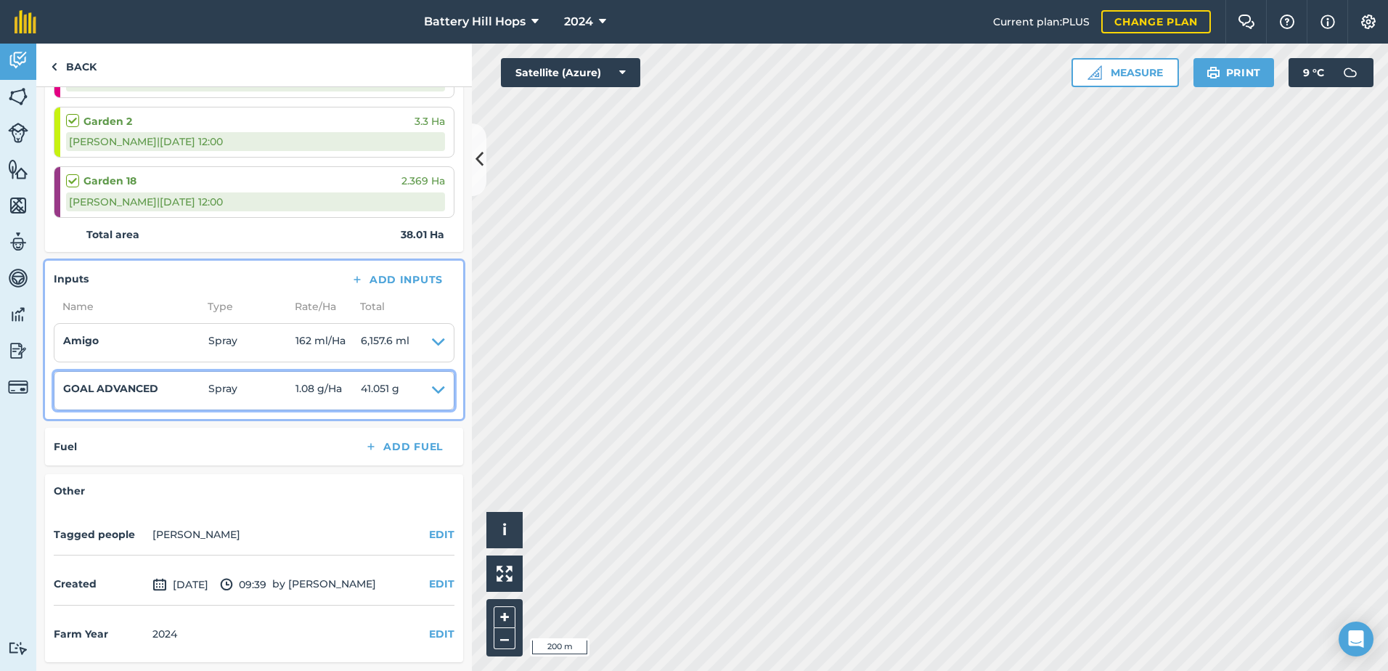
click at [411, 394] on summary "GOAL ADVANCED Spray 1.08 g / Ha 41.051 g" at bounding box center [254, 390] width 382 height 20
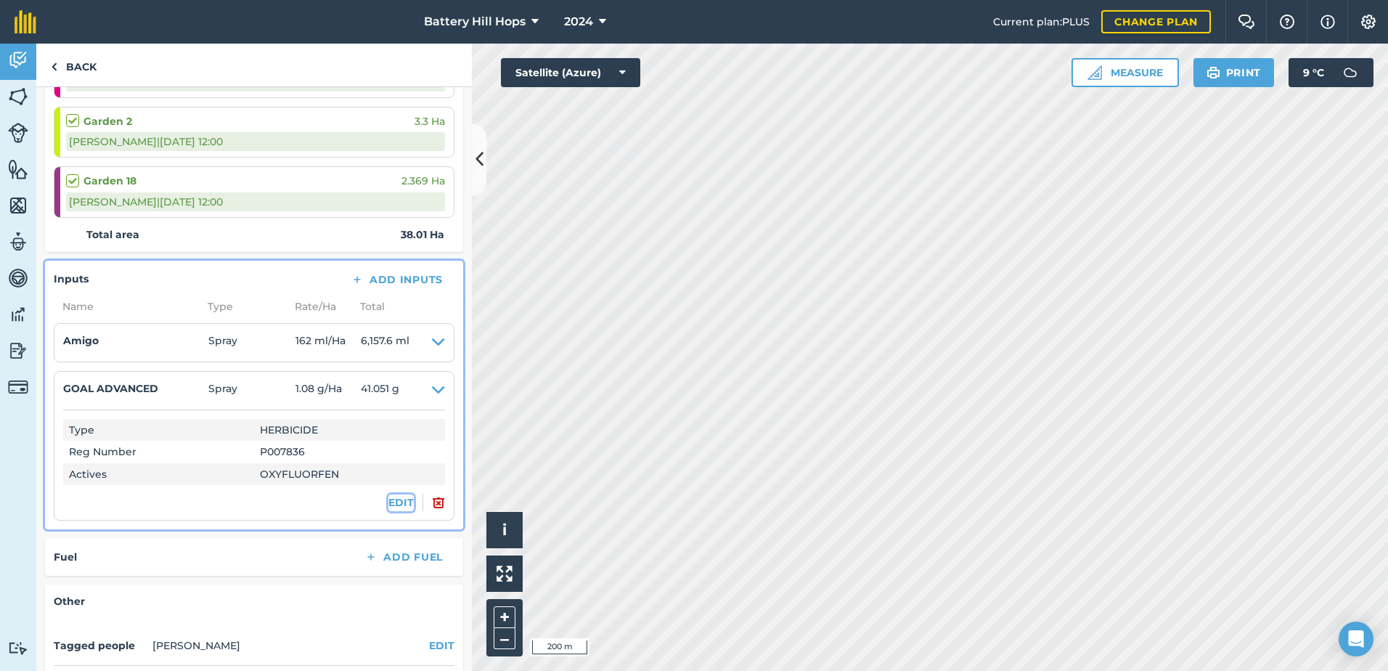
click at [393, 499] on button "EDIT" at bounding box center [400, 502] width 25 height 16
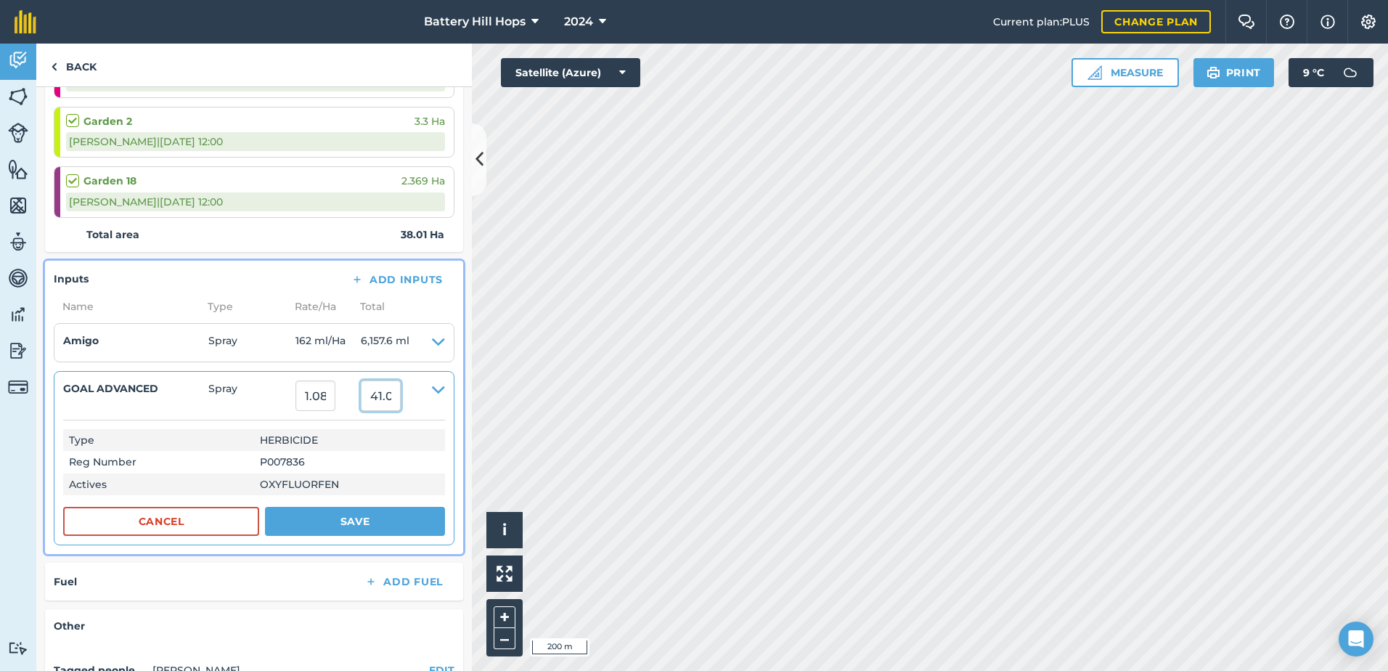
click at [388, 396] on input "41.0508" at bounding box center [381, 395] width 40 height 30
click at [327, 404] on input "1.08" at bounding box center [315, 395] width 40 height 30
drag, startPoint x: 335, startPoint y: 398, endPoint x: 291, endPoint y: 398, distance: 43.5
click at [291, 398] on summary "GOAL ADVANCED Spray 1.08 41.0508" at bounding box center [254, 395] width 382 height 30
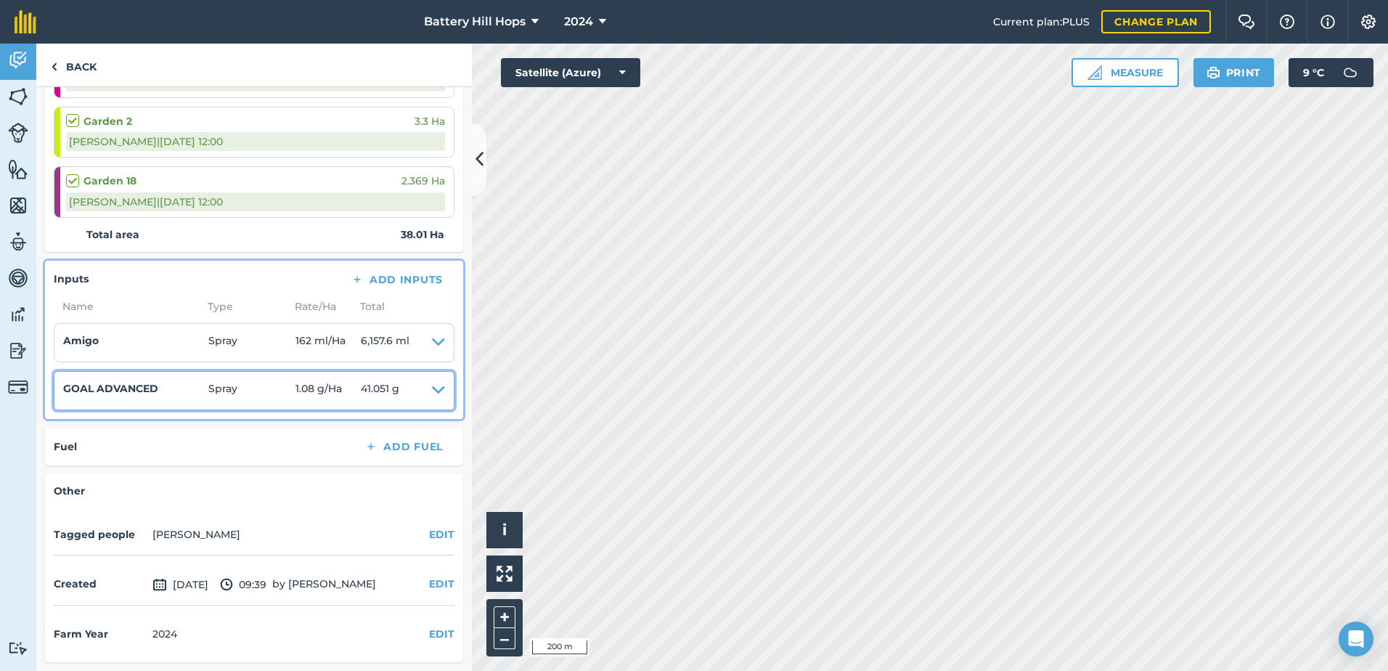
click at [432, 392] on icon at bounding box center [438, 390] width 13 height 20
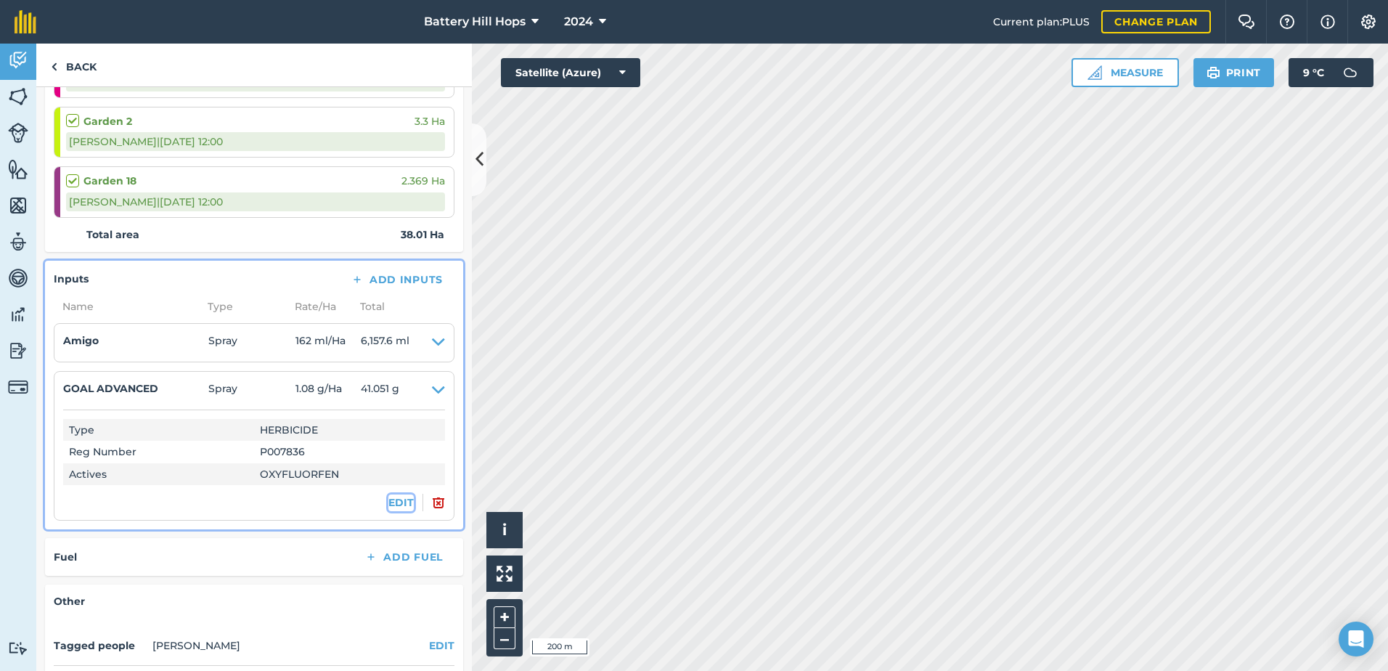
click at [388, 505] on button "EDIT" at bounding box center [400, 502] width 25 height 16
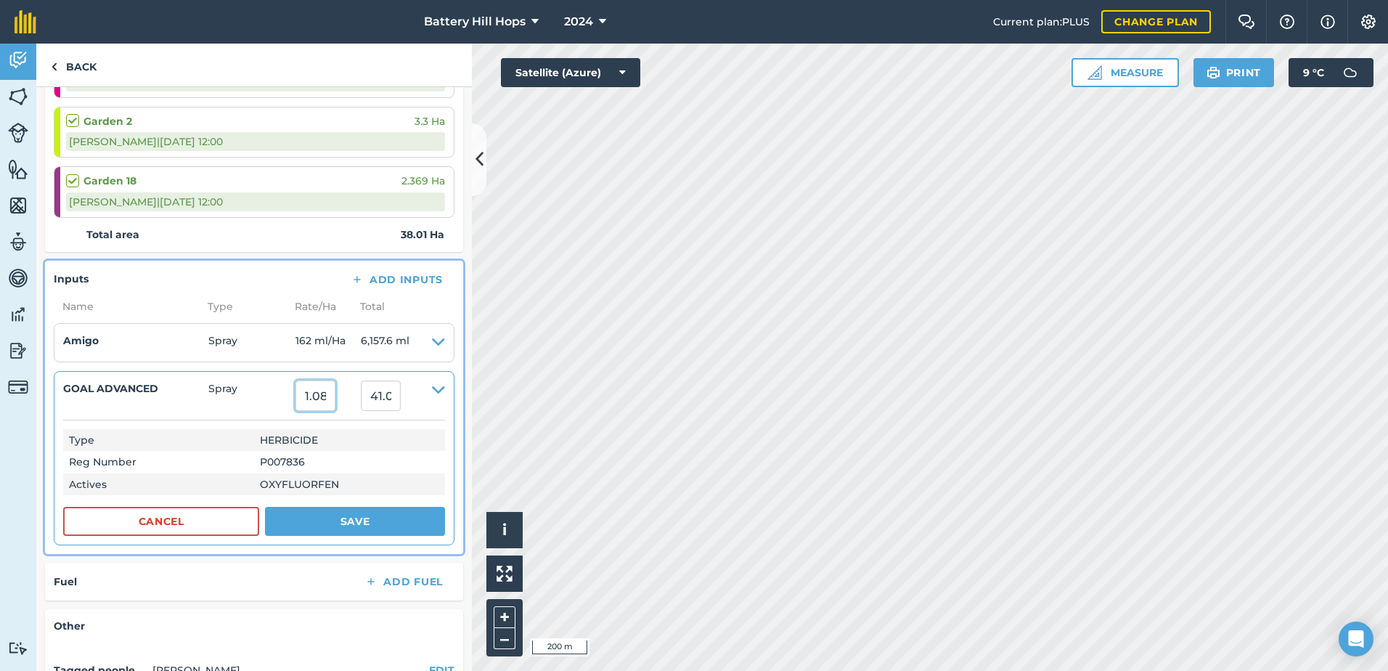
drag, startPoint x: 337, startPoint y: 401, endPoint x: 302, endPoint y: 396, distance: 35.8
click at [302, 396] on input "1.08" at bounding box center [315, 395] width 40 height 30
click at [235, 276] on div "Inputs Add Inputs" at bounding box center [254, 279] width 401 height 20
drag, startPoint x: 195, startPoint y: 519, endPoint x: 245, endPoint y: 520, distance: 50.1
click at [194, 519] on button "Cancel" at bounding box center [161, 521] width 196 height 29
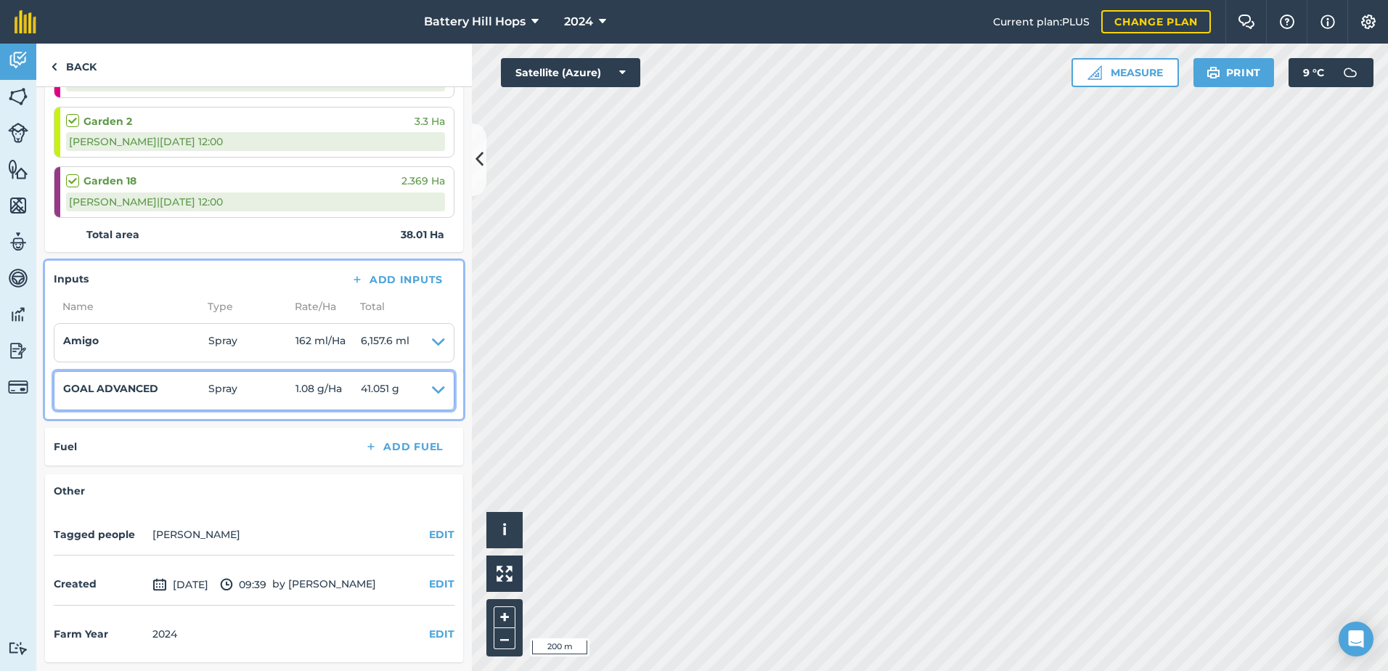
click at [358, 385] on span "1.08 g / Ha" at bounding box center [327, 390] width 65 height 20
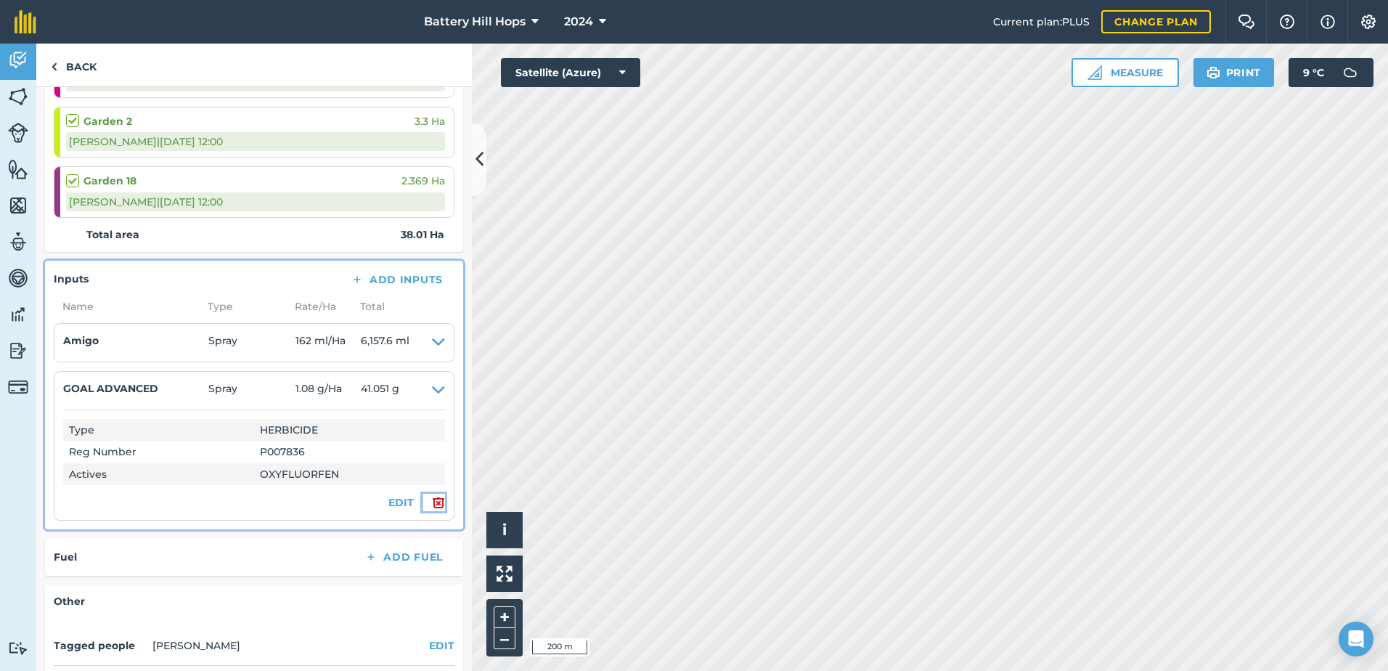
click at [432, 505] on img at bounding box center [438, 502] width 13 height 17
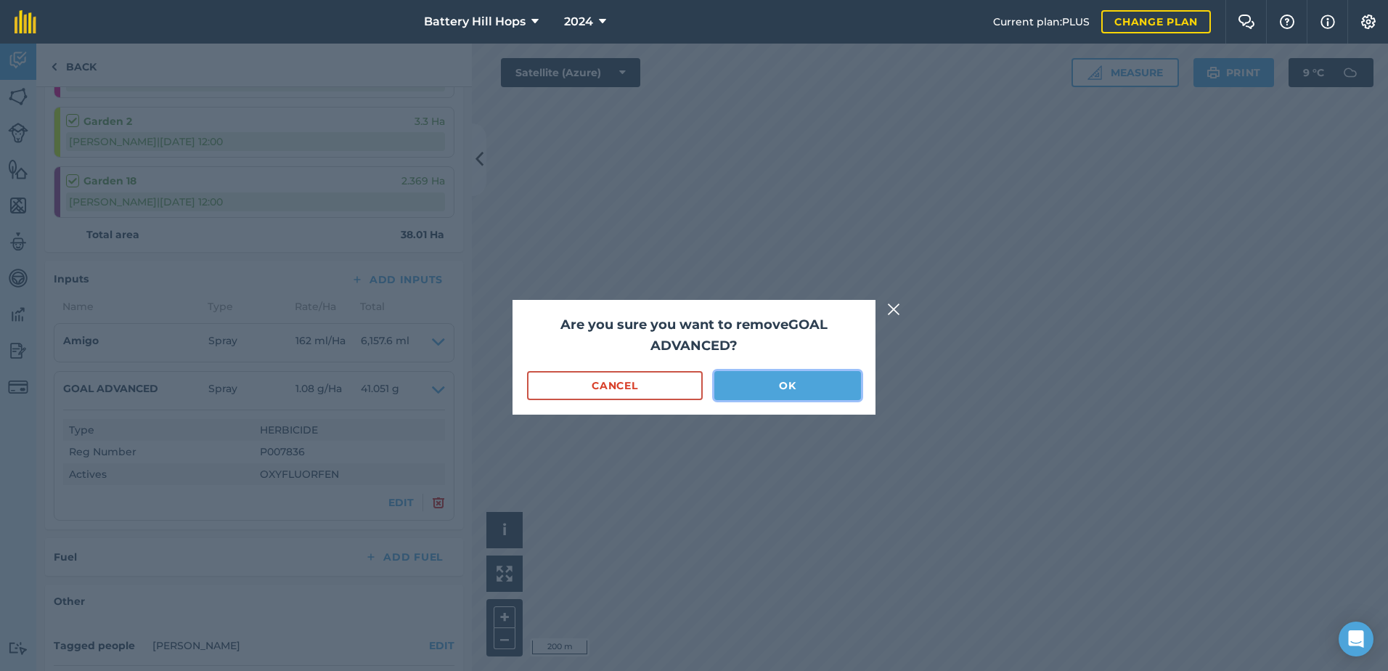
click at [841, 379] on button "OK" at bounding box center [787, 385] width 147 height 29
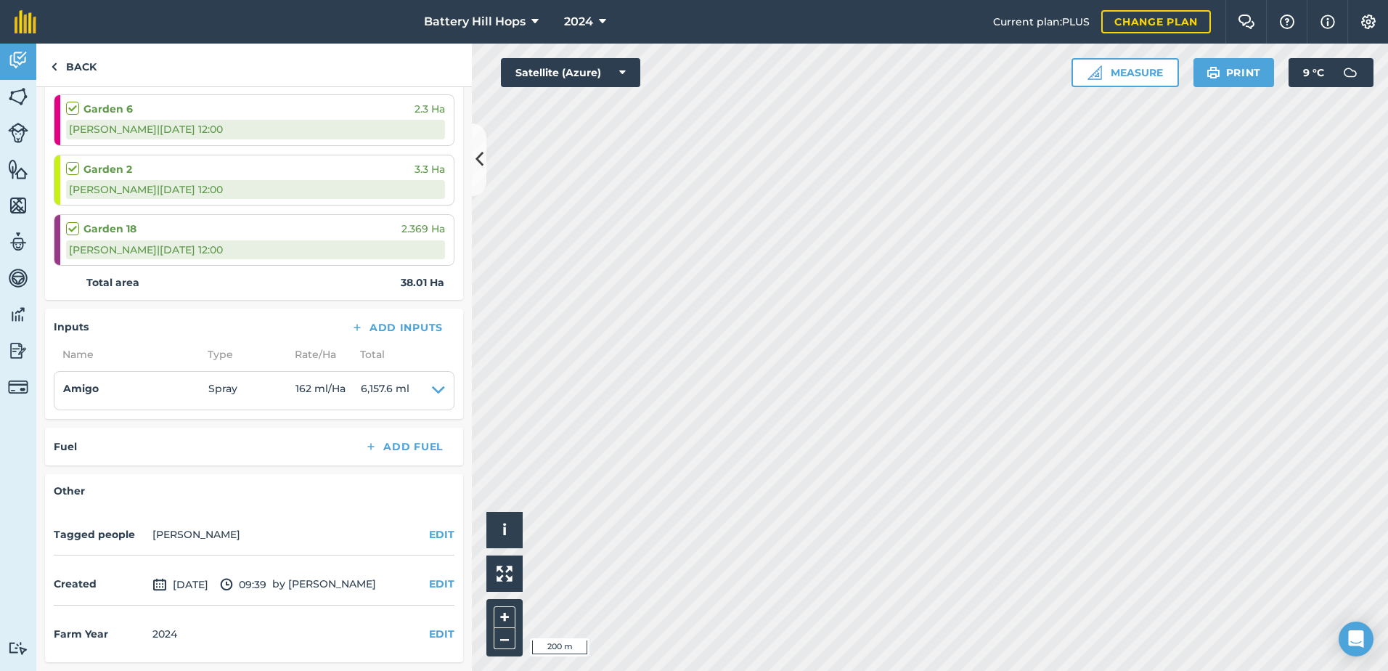
scroll to position [586, 0]
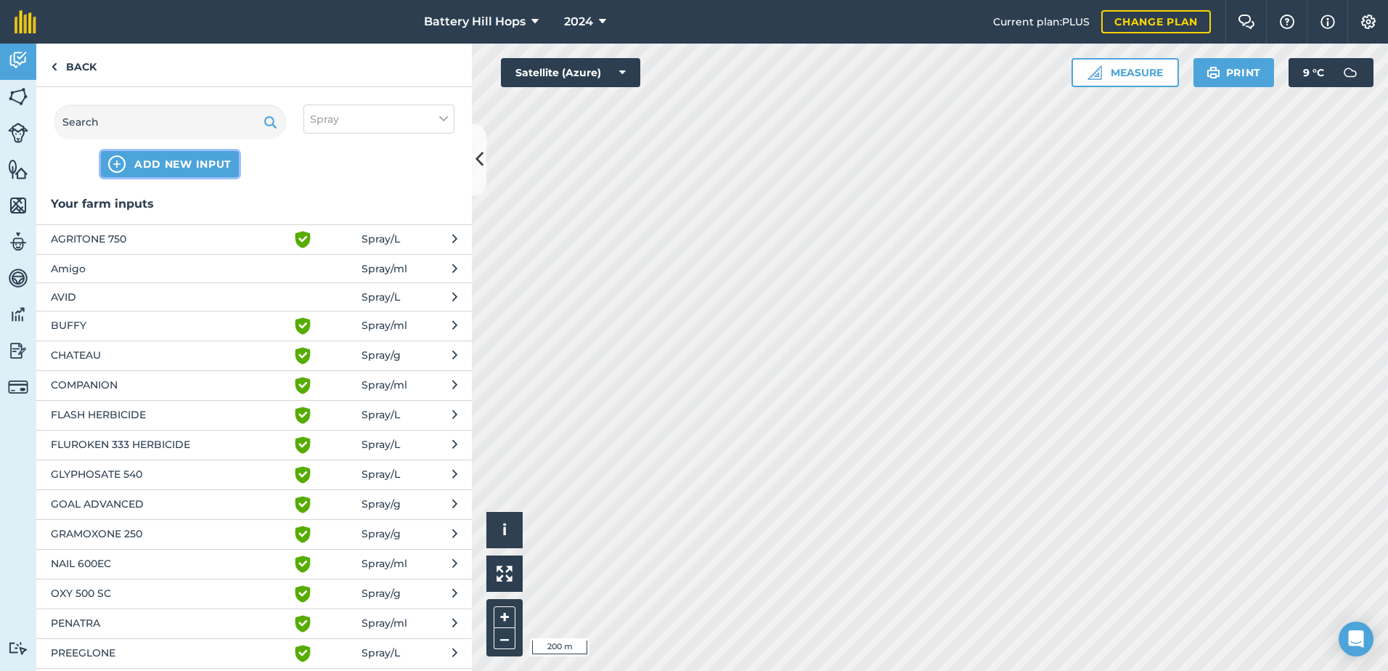
click at [143, 160] on span "ADD NEW INPUT" at bounding box center [182, 164] width 97 height 15
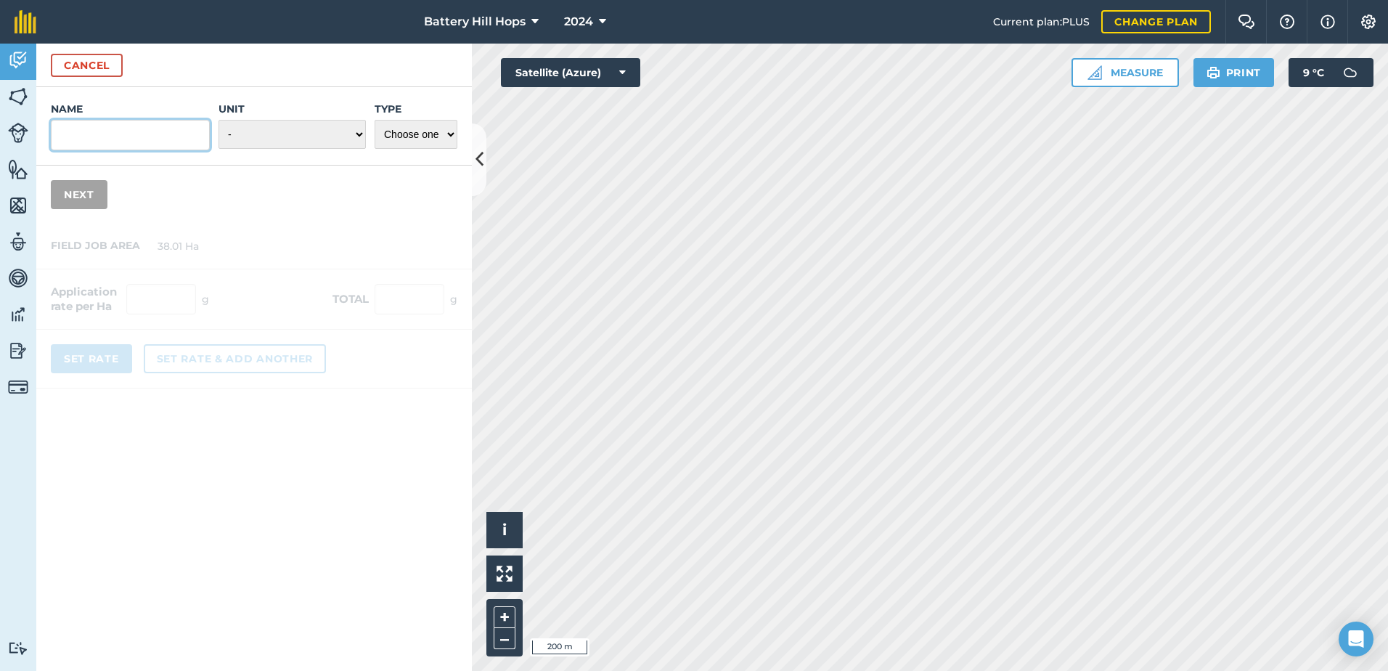
click at [99, 134] on input "Name" at bounding box center [130, 135] width 159 height 30
type input "Goal"
click at [349, 134] on select "- Grams/g Kilograms/kg Metric tonnes/t Millilitres/ml Litres/L Ounces/oz Pounds…" at bounding box center [291, 134] width 147 height 29
select select "LITRES"
click at [218, 120] on select "- Grams/g Kilograms/kg Metric tonnes/t Millilitres/ml Litres/L Ounces/oz Pounds…" at bounding box center [291, 134] width 147 height 29
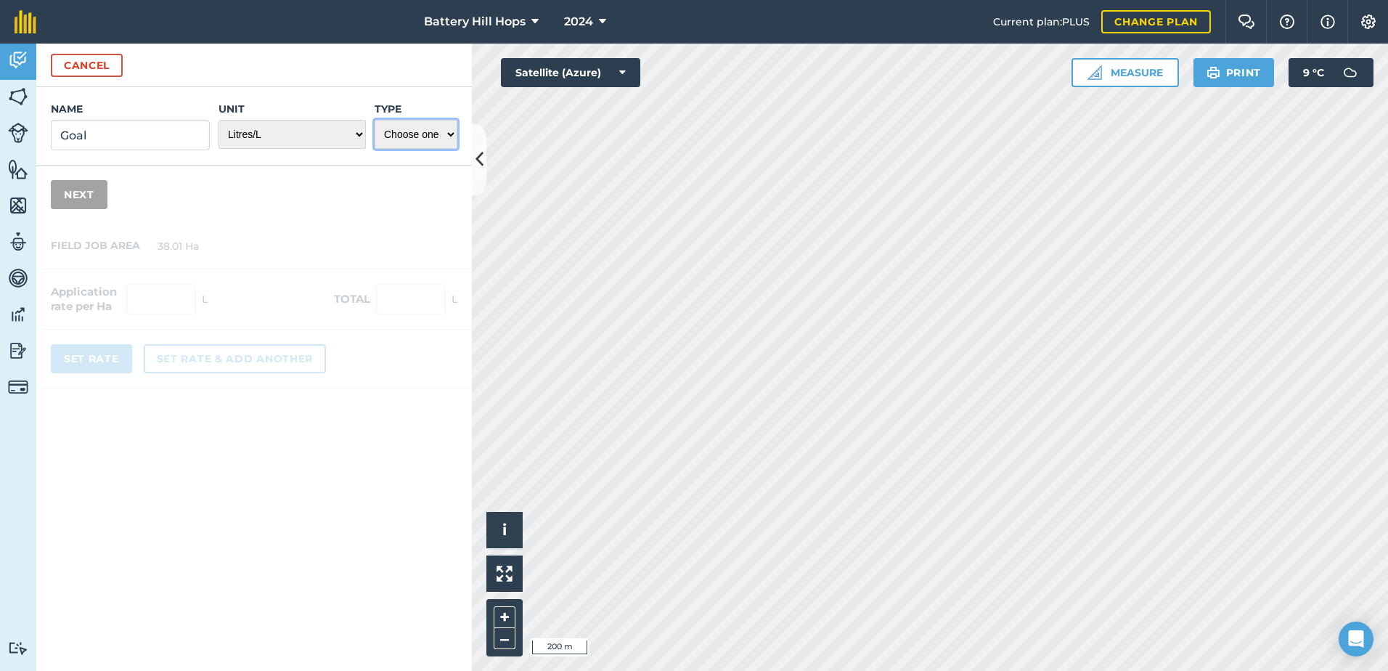
click at [437, 134] on select "Choose one Fertilizer Seed Spray Fuel Other" at bounding box center [416, 134] width 83 height 29
select select "SPRAY"
click at [375, 120] on select "Choose one Fertilizer Seed Spray Fuel Other" at bounding box center [416, 134] width 83 height 29
click at [80, 196] on button "Next" at bounding box center [79, 194] width 57 height 29
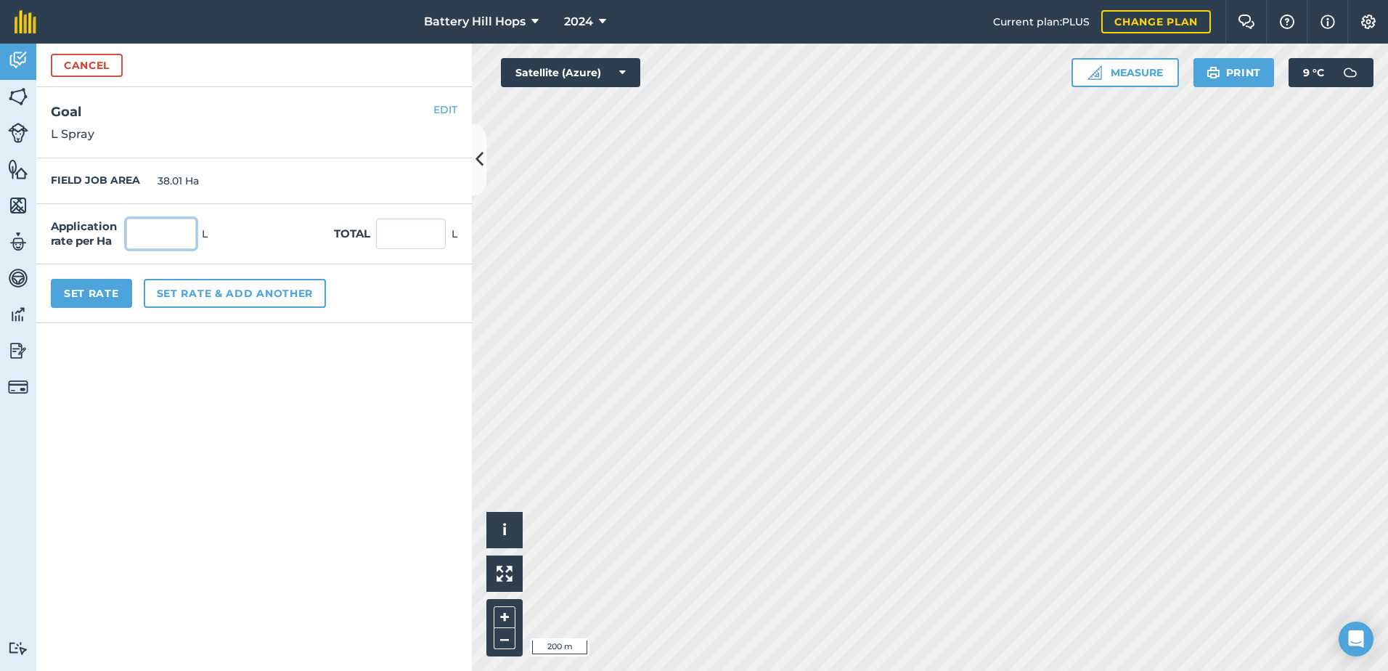
click at [169, 232] on input "text" at bounding box center [161, 233] width 70 height 30
type input "1.08"
type input "41.051"
click at [73, 295] on button "Set Rate" at bounding box center [91, 293] width 81 height 29
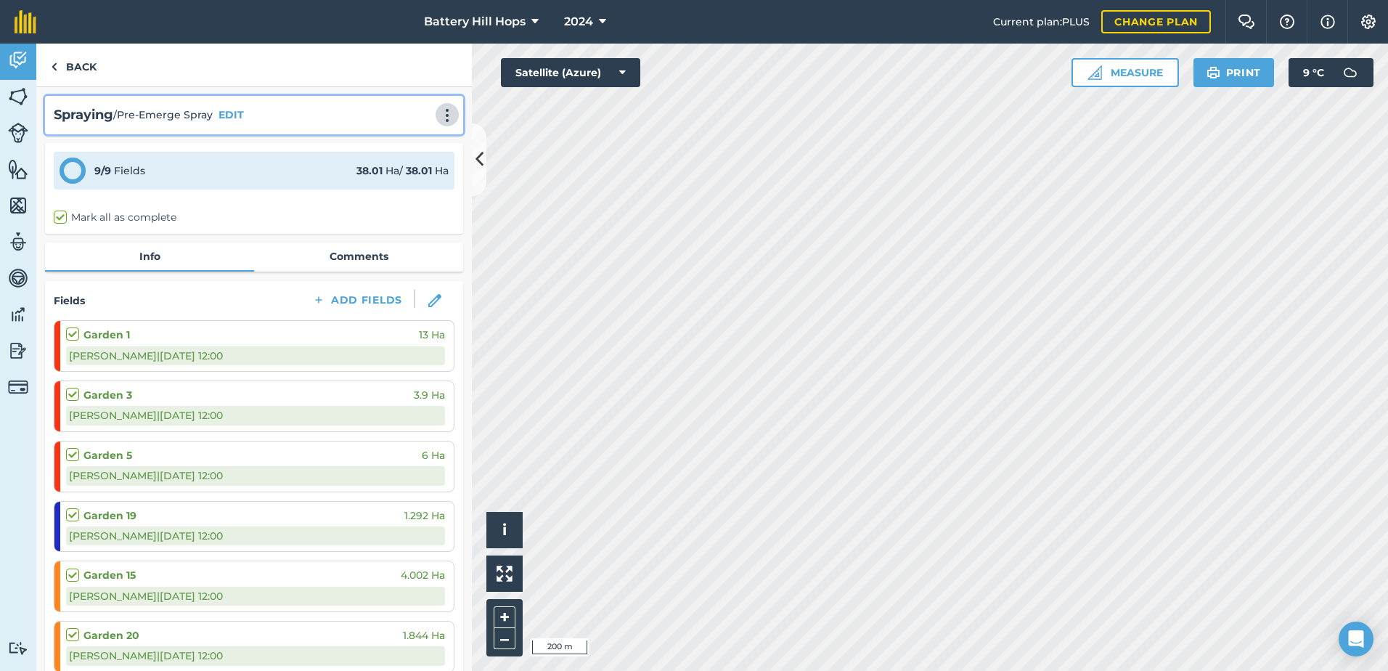
click at [439, 116] on img at bounding box center [446, 115] width 17 height 15
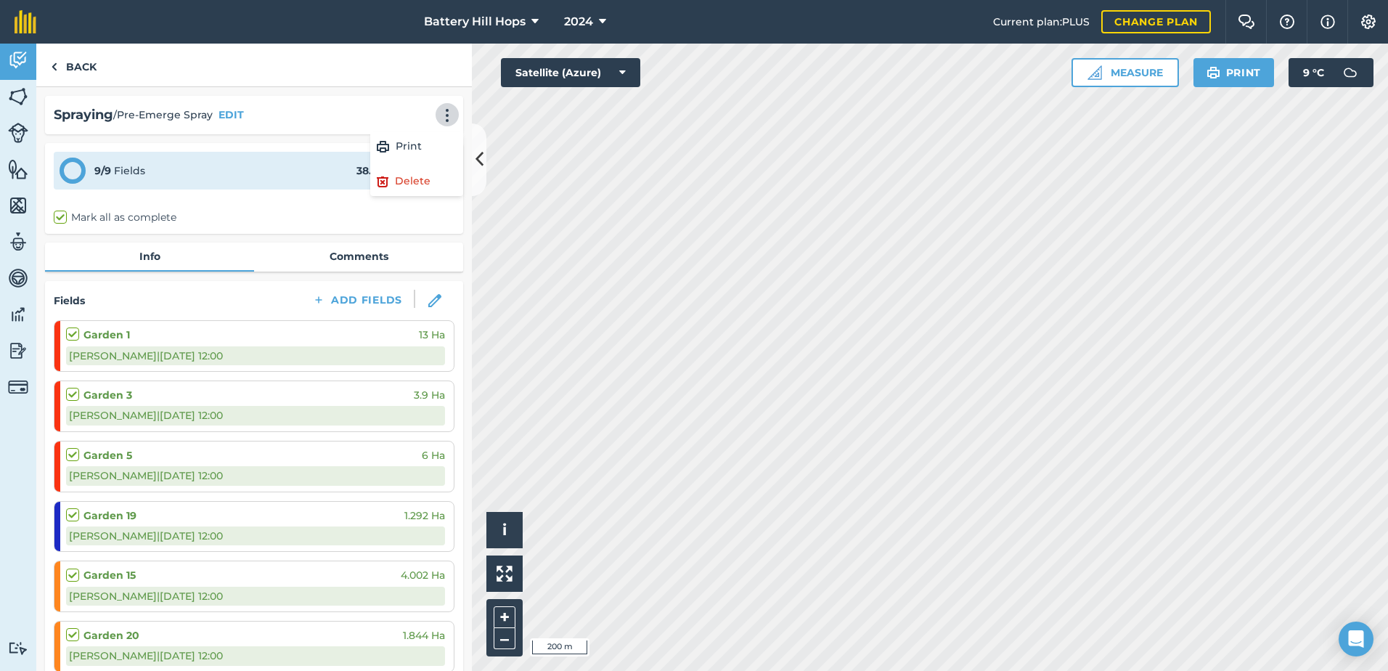
click at [341, 71] on div "Back" at bounding box center [253, 66] width 435 height 44
click at [65, 69] on link "Back" at bounding box center [73, 65] width 75 height 43
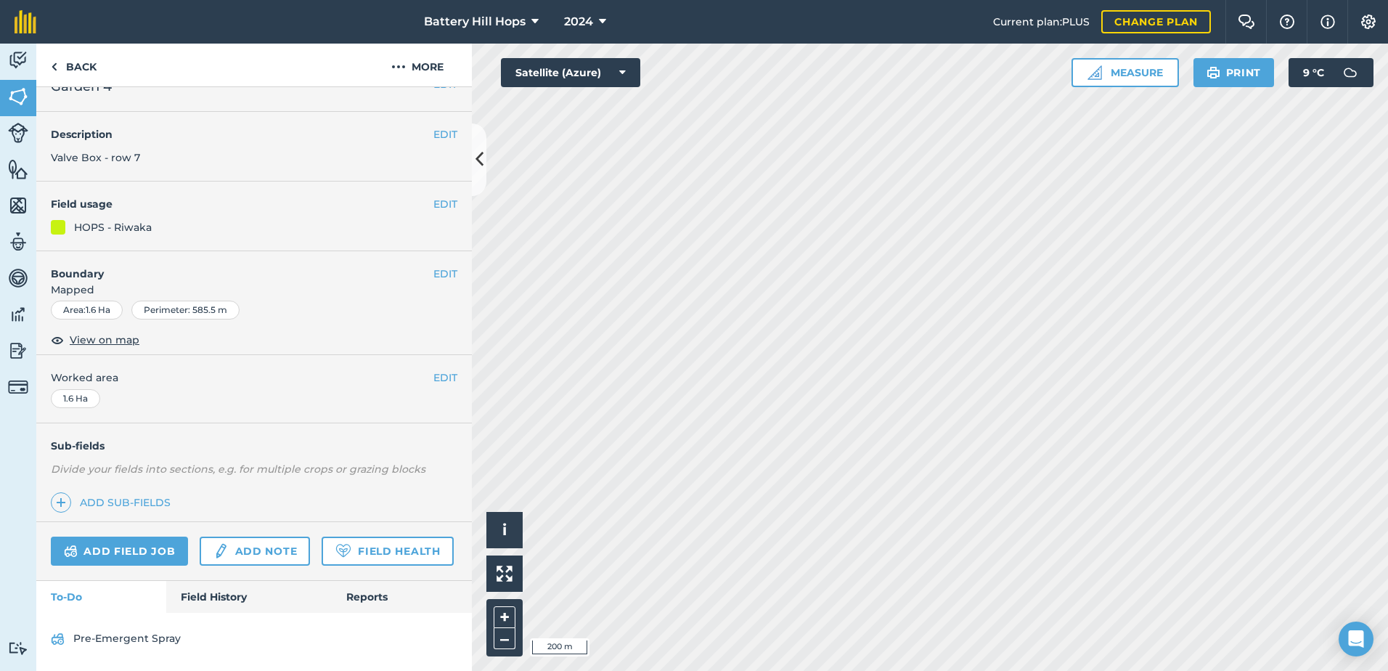
scroll to position [66, 0]
click at [140, 633] on link "Pre-Emergent Spray" at bounding box center [254, 638] width 406 height 23
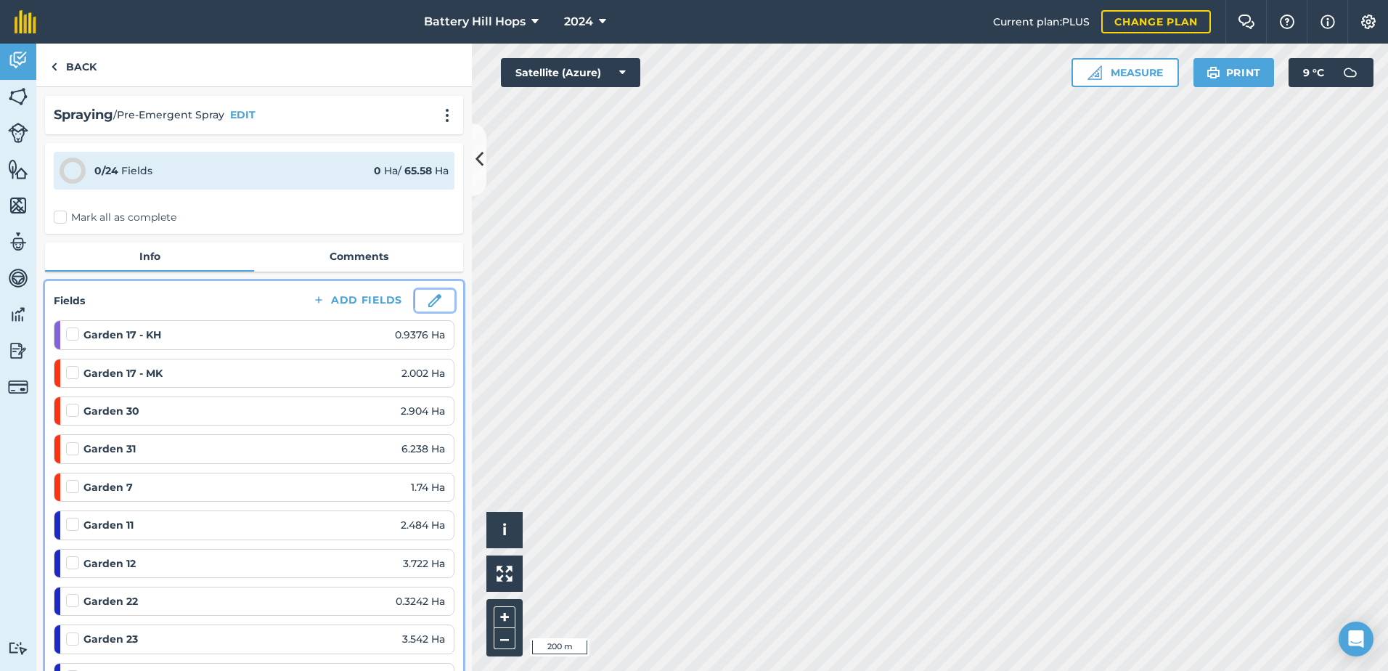
click at [428, 298] on img at bounding box center [434, 300] width 13 height 13
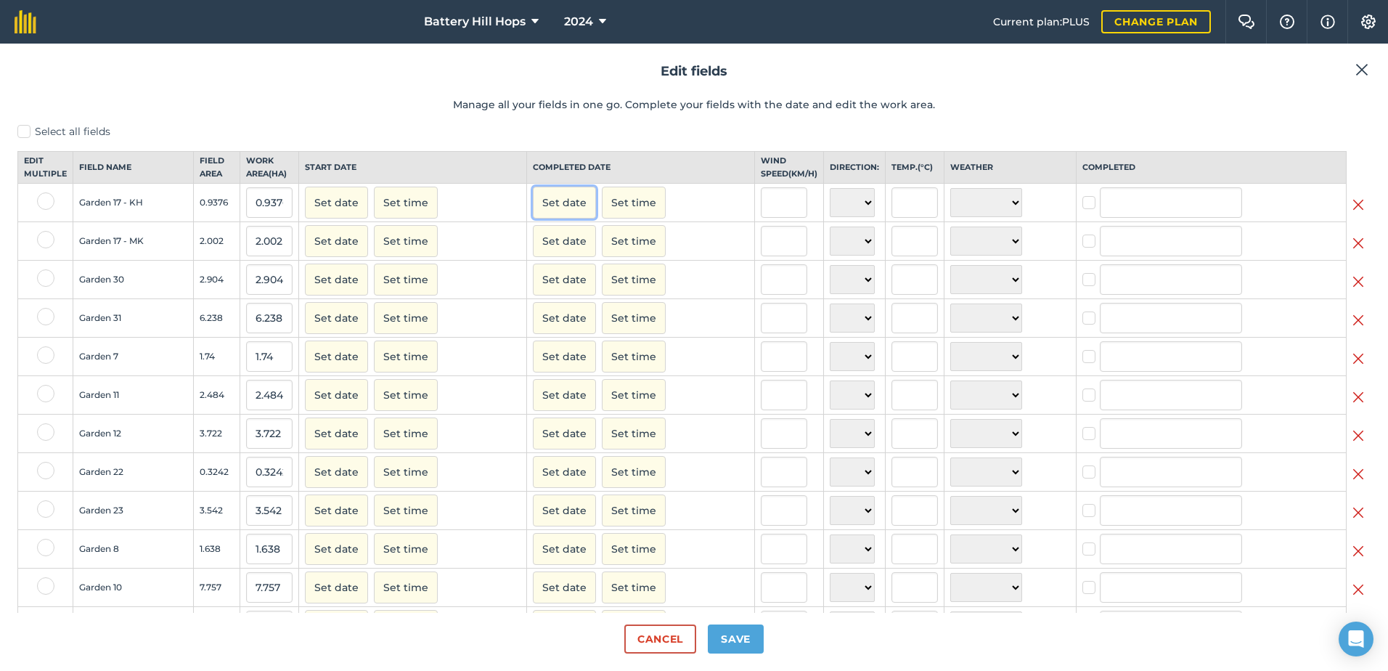
click at [562, 217] on button "Set date" at bounding box center [564, 203] width 63 height 32
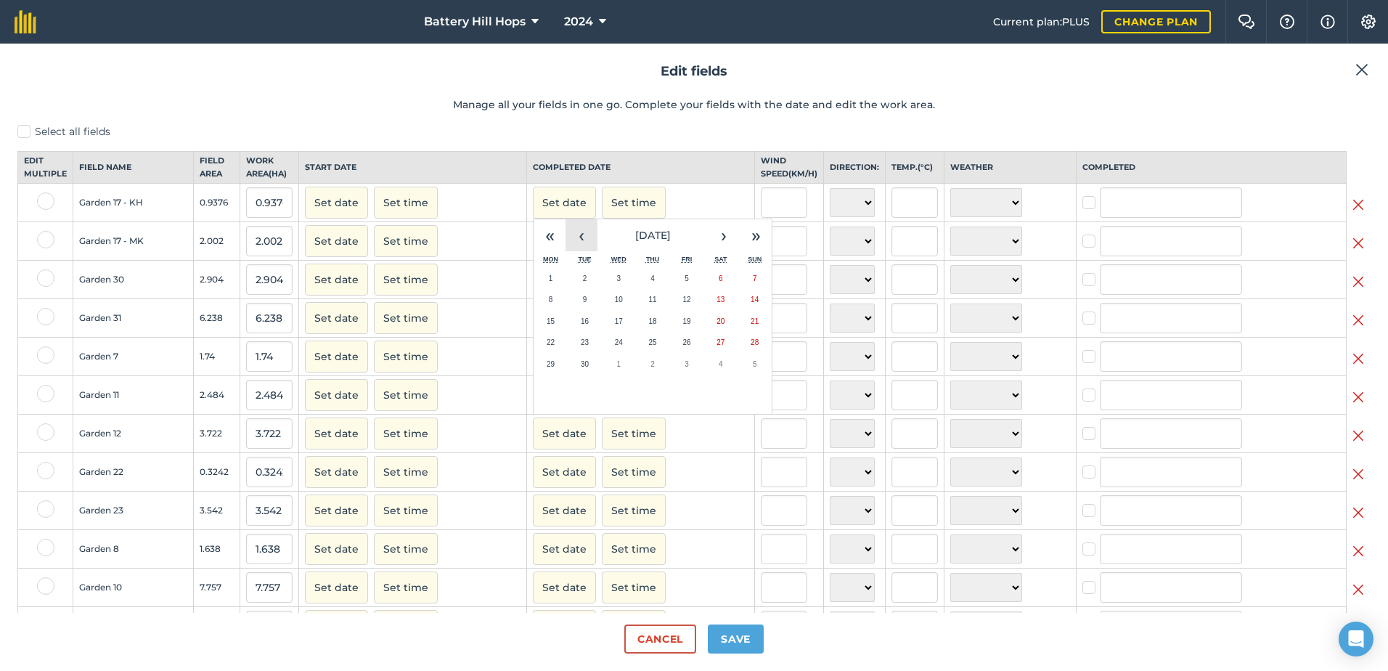
click at [583, 249] on button "‹" at bounding box center [581, 235] width 32 height 32
click at [617, 303] on abbr "6" at bounding box center [619, 299] width 4 height 8
checkbox input "true"
type input "[PERSON_NAME]"
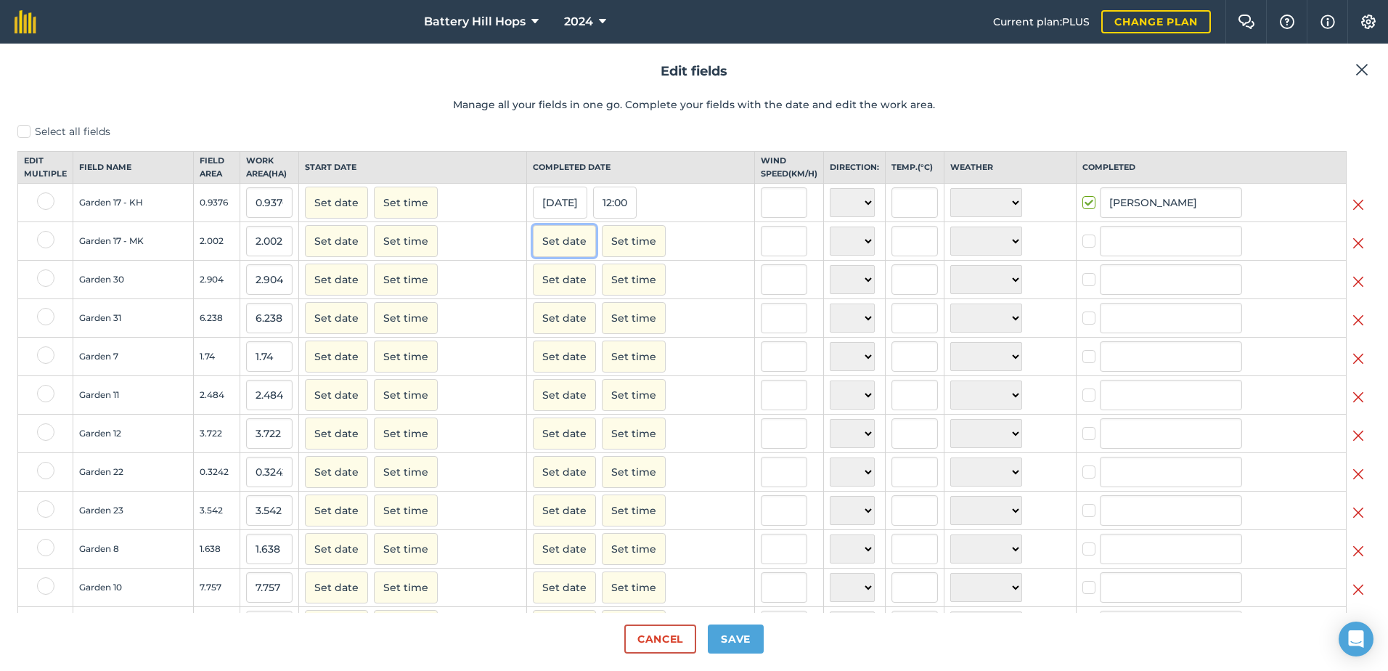
click at [569, 252] on button "Set date" at bounding box center [564, 241] width 63 height 32
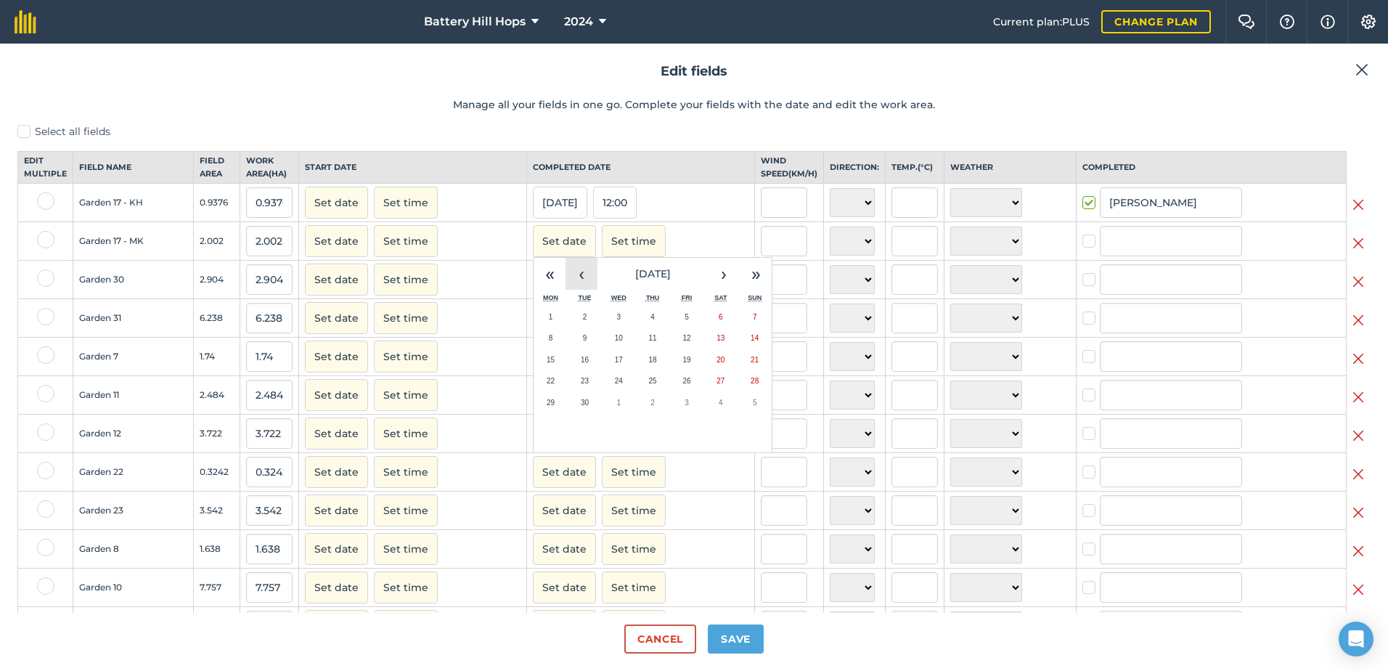
click at [570, 280] on button "‹" at bounding box center [581, 274] width 32 height 32
click at [617, 342] on abbr "6" at bounding box center [619, 338] width 4 height 8
checkbox input "true"
type input "[PERSON_NAME]"
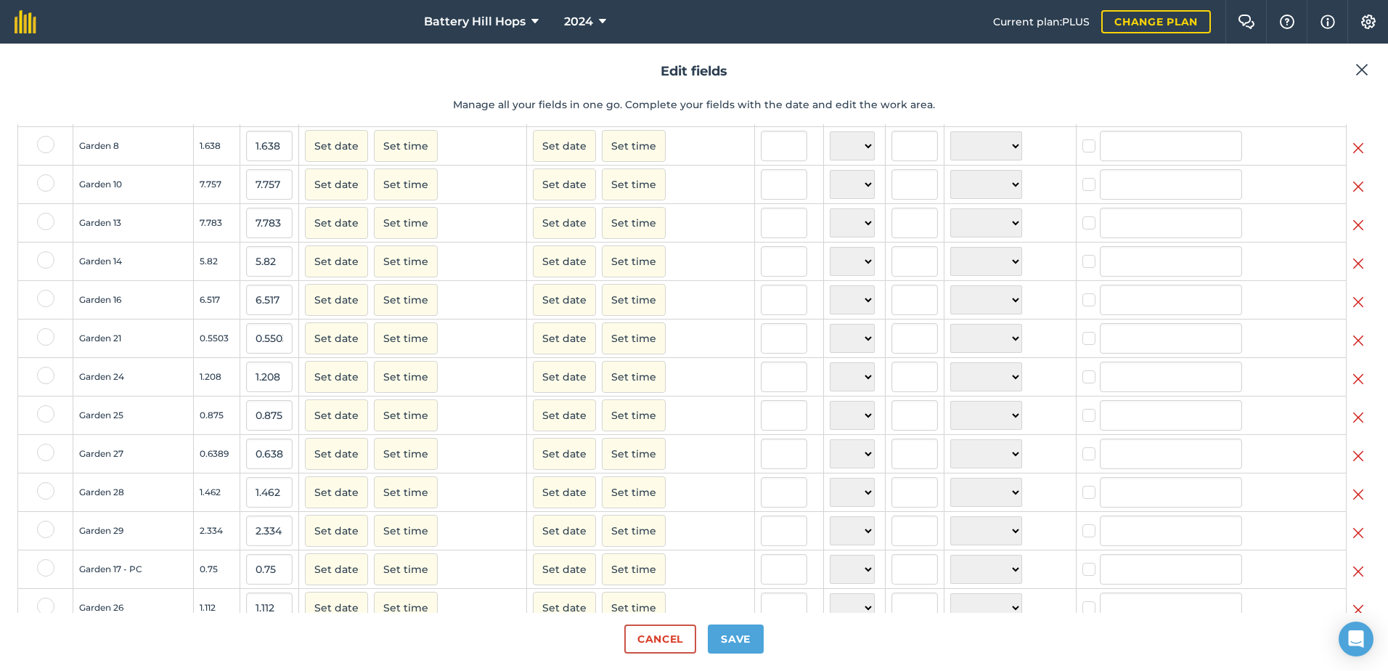
scroll to position [508, 0]
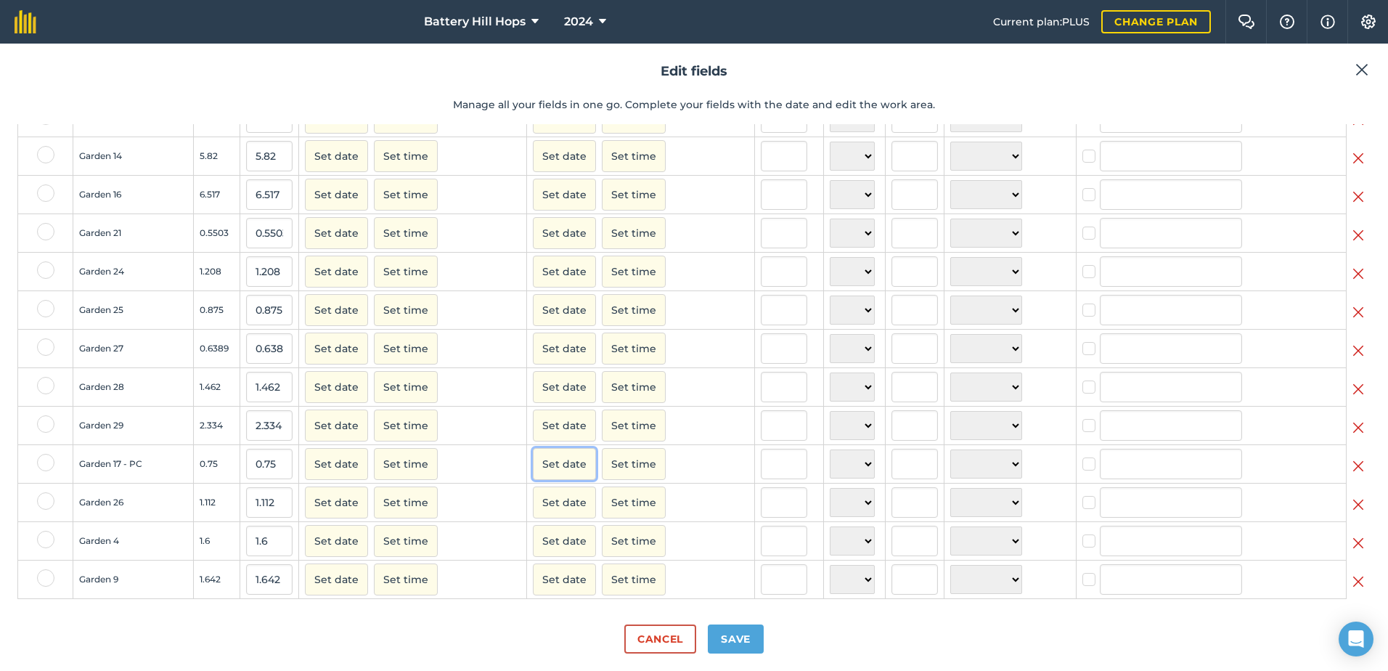
click at [564, 477] on button "Set date" at bounding box center [564, 464] width 63 height 32
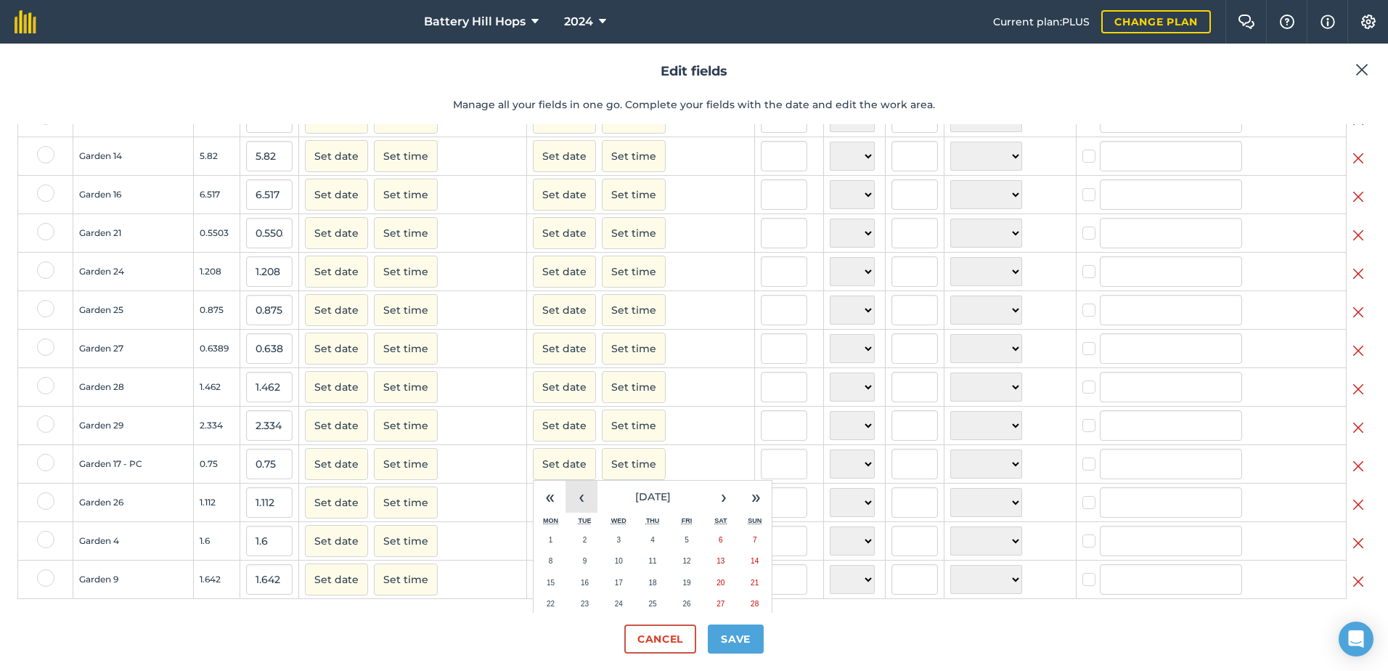
click at [577, 510] on button "‹" at bounding box center [581, 496] width 32 height 32
click at [617, 565] on abbr "6" at bounding box center [619, 561] width 4 height 8
checkbox input "true"
type input "[PERSON_NAME]"
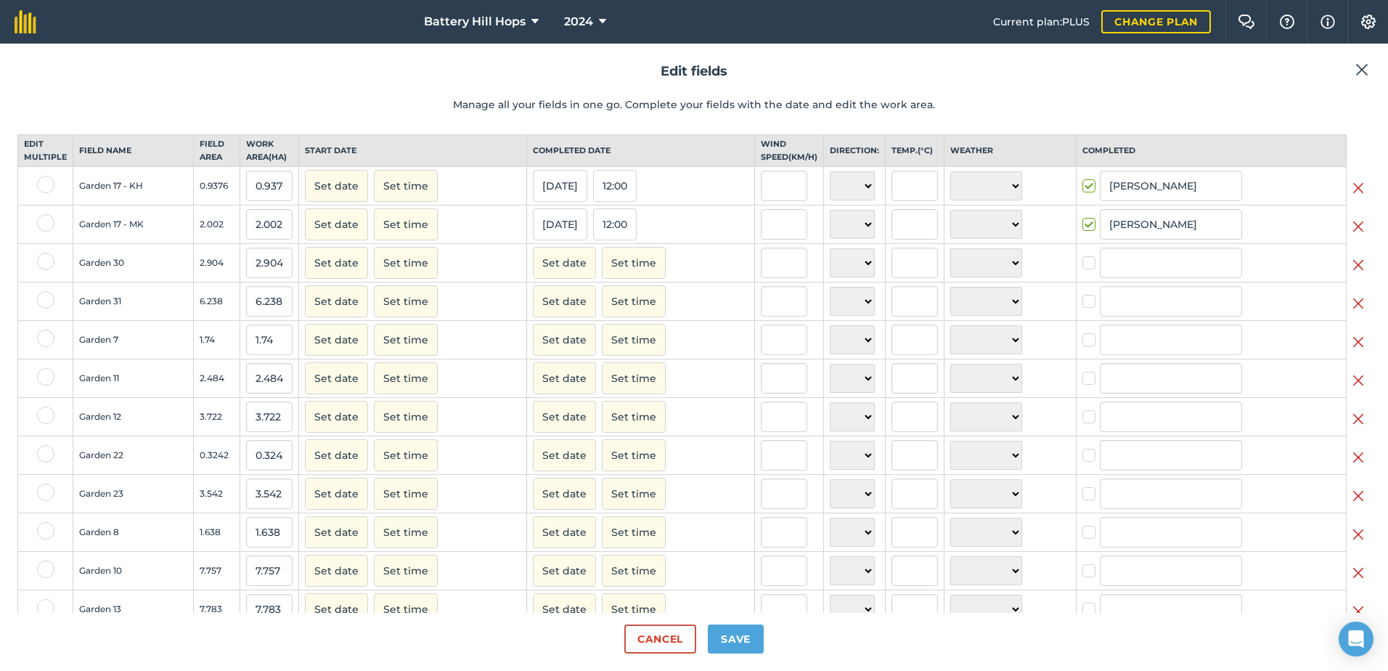
scroll to position [0, 0]
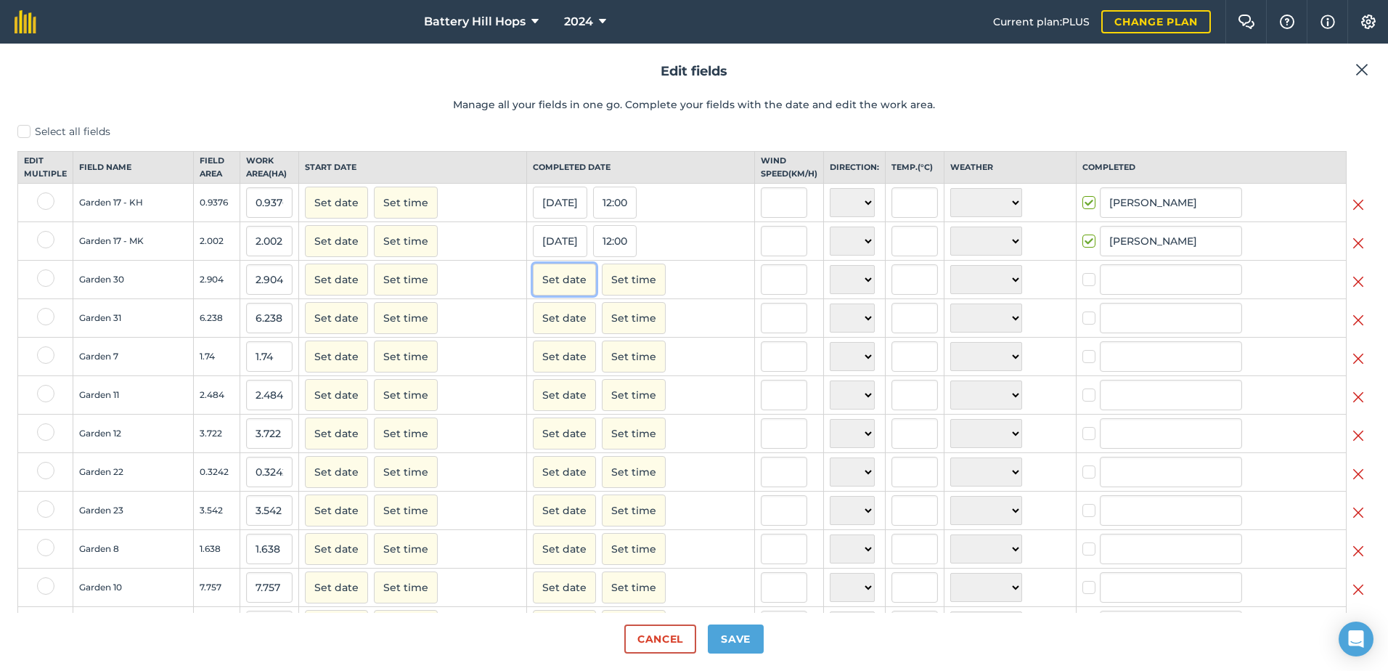
click at [554, 294] on button "Set date" at bounding box center [564, 279] width 63 height 32
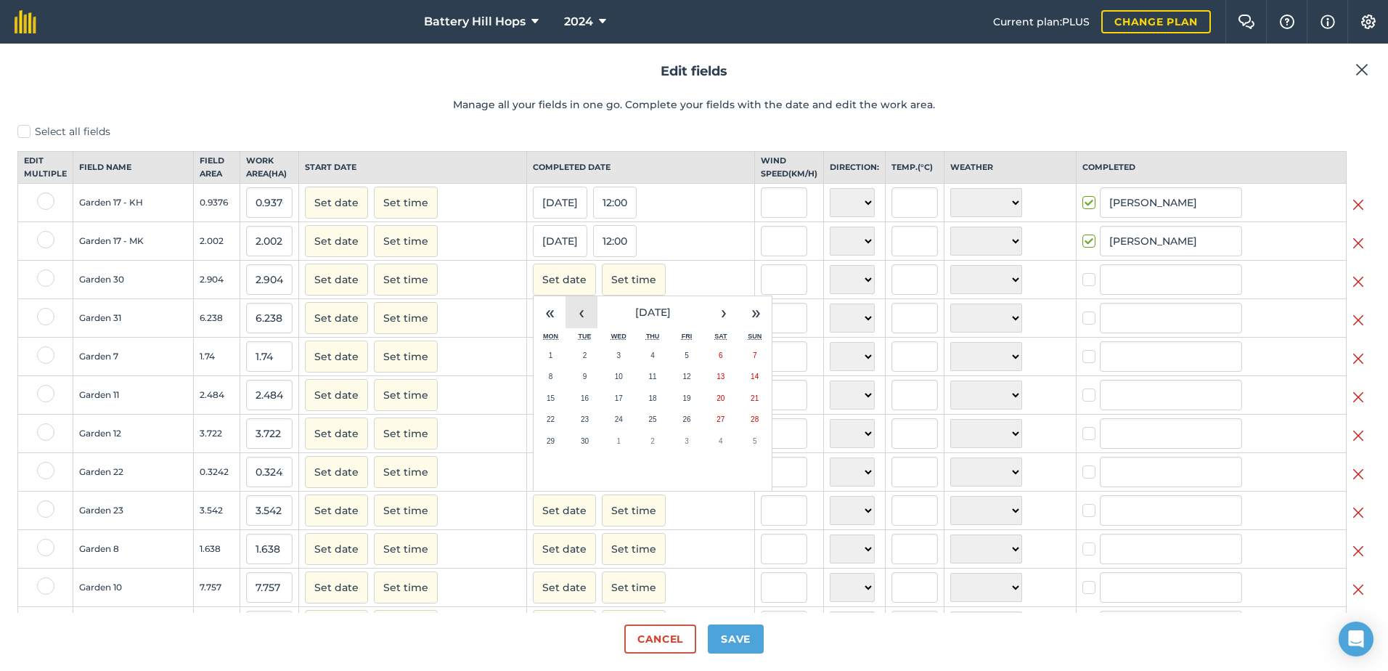
click at [575, 328] on button "‹" at bounding box center [581, 312] width 32 height 32
click at [670, 406] on button "15" at bounding box center [687, 399] width 34 height 22
checkbox input "true"
type input "[PERSON_NAME]"
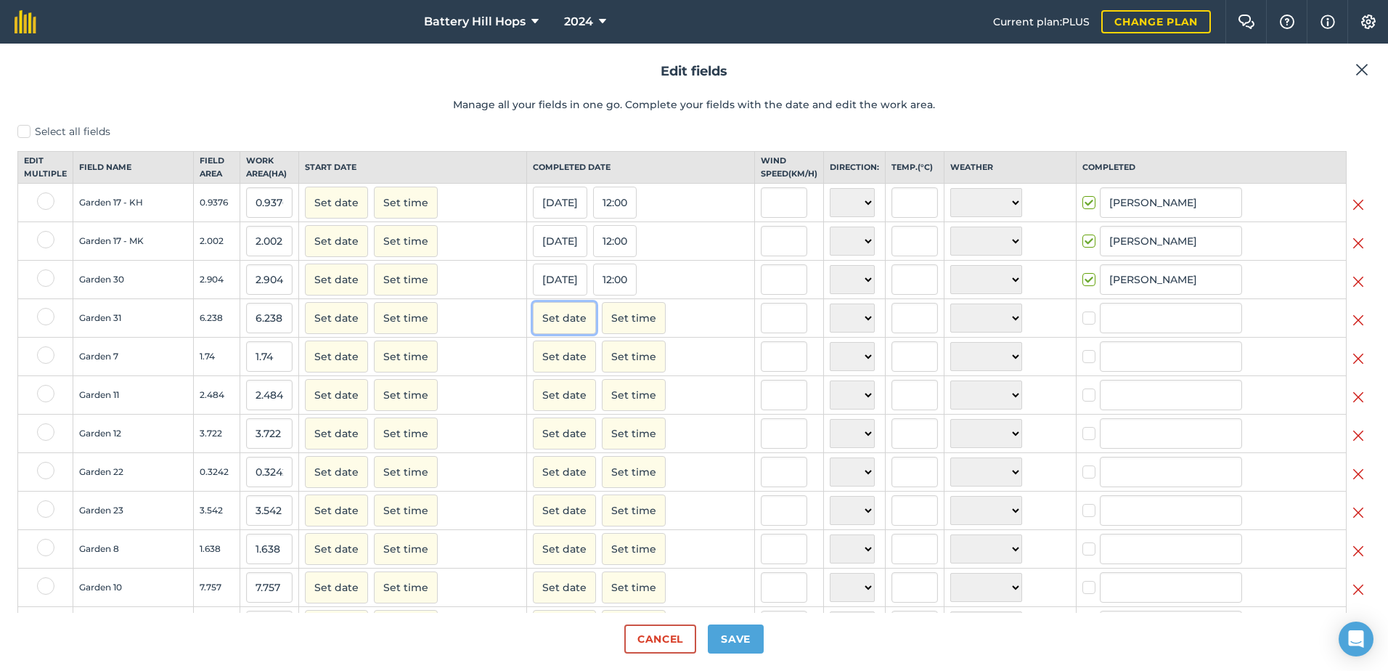
click at [557, 328] on button "Set date" at bounding box center [564, 318] width 63 height 32
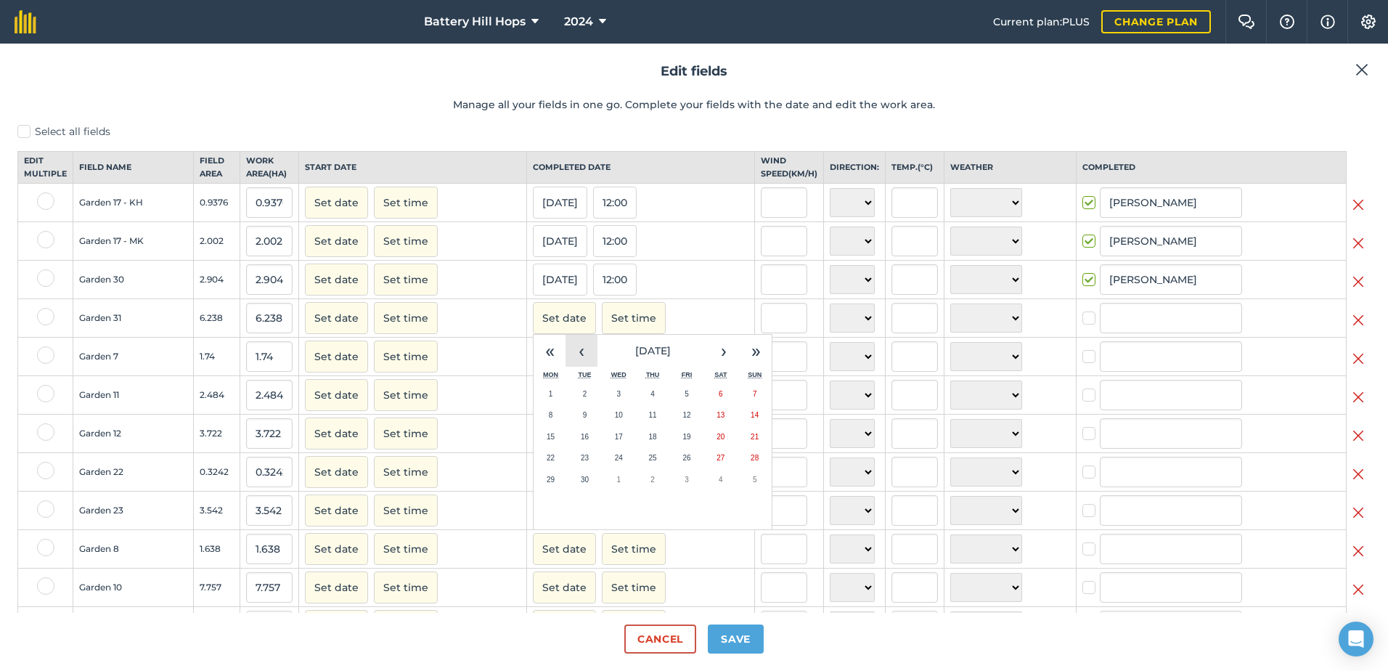
click at [576, 359] on button "‹" at bounding box center [581, 351] width 32 height 32
click at [581, 462] on abbr "19" at bounding box center [585, 458] width 8 height 8
checkbox input "true"
type input "[PERSON_NAME]"
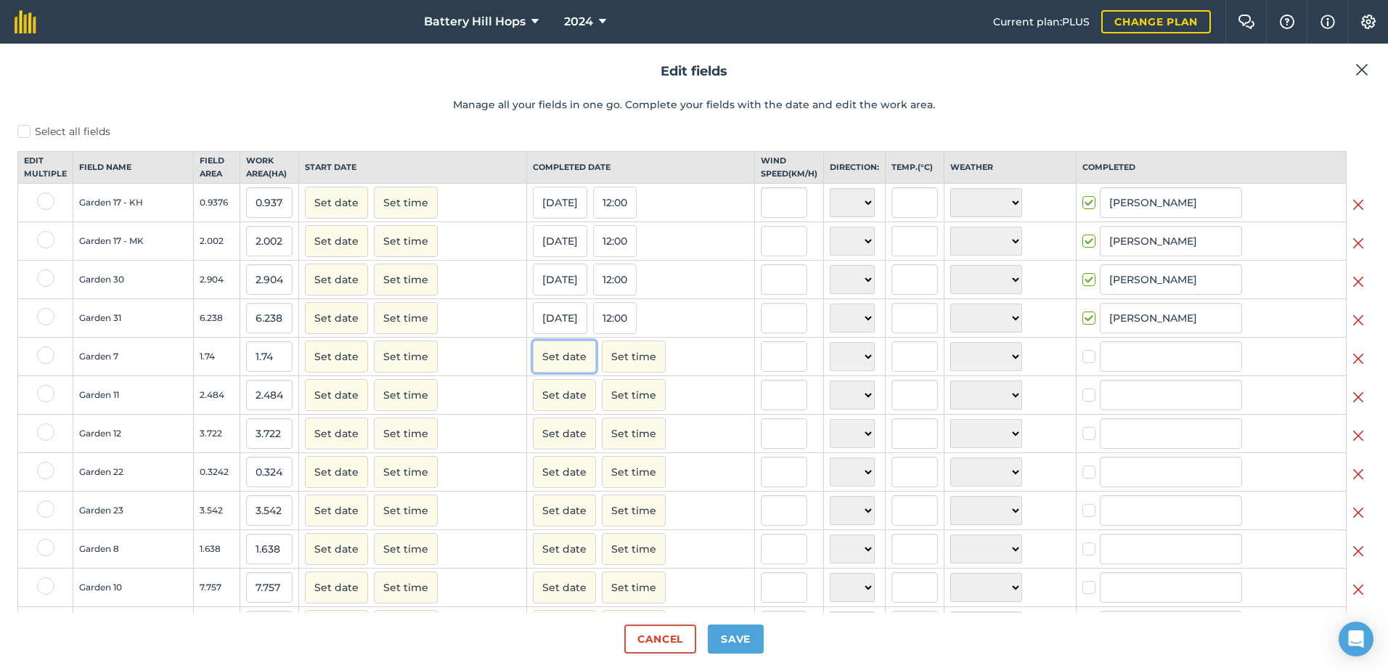
click at [557, 367] on button "Set date" at bounding box center [564, 356] width 63 height 32
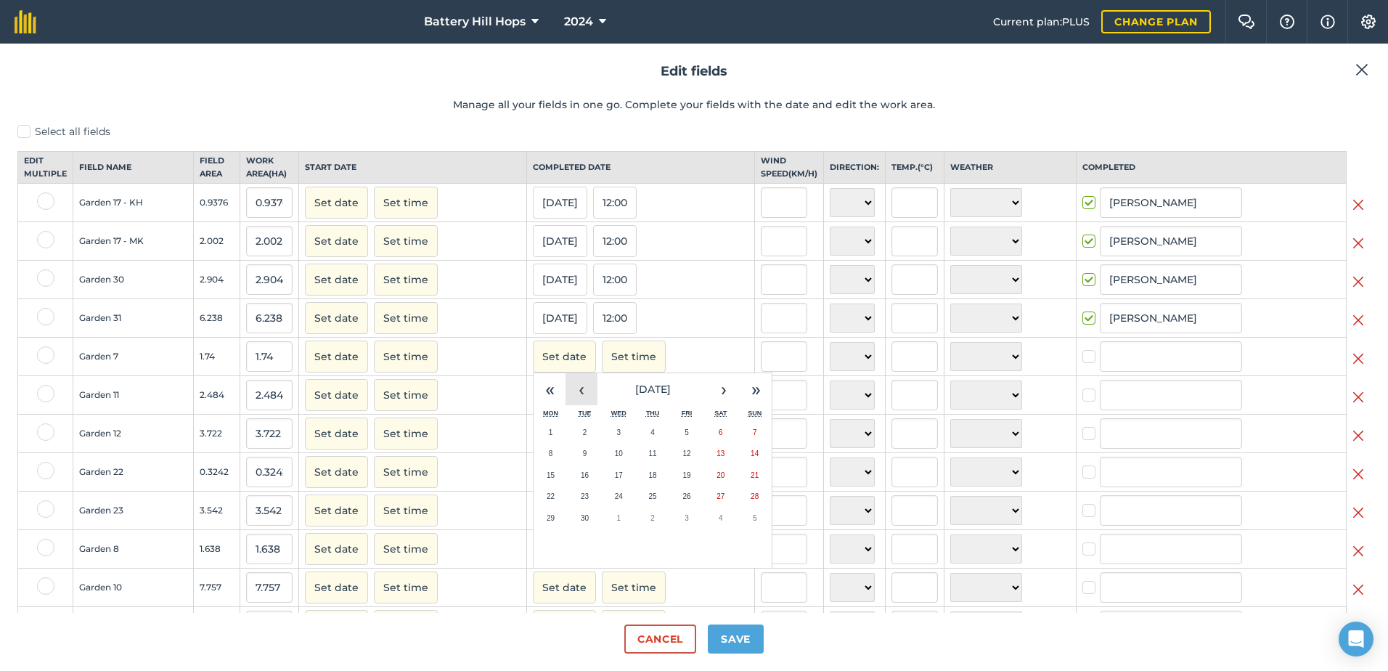
click at [576, 398] on button "‹" at bounding box center [581, 389] width 32 height 32
click at [613, 465] on button "6" at bounding box center [619, 454] width 34 height 22
checkbox input "true"
type input "[PERSON_NAME]"
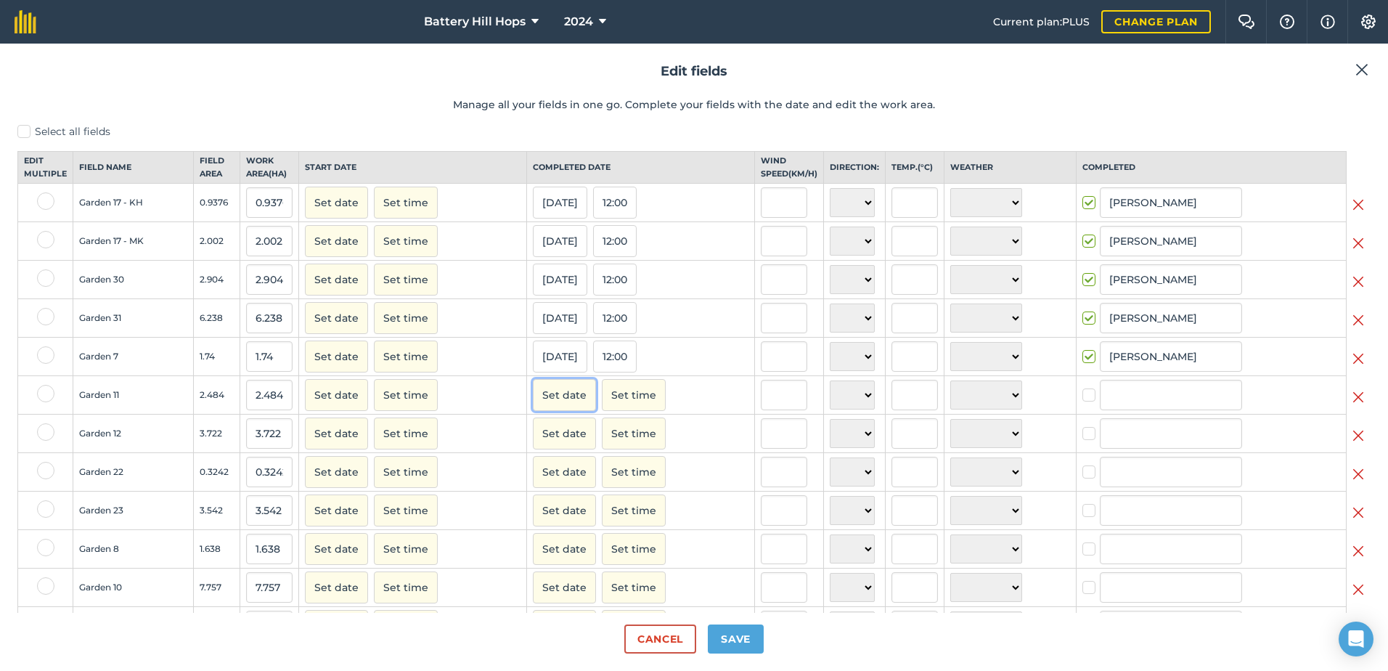
click at [557, 407] on button "Set date" at bounding box center [564, 395] width 63 height 32
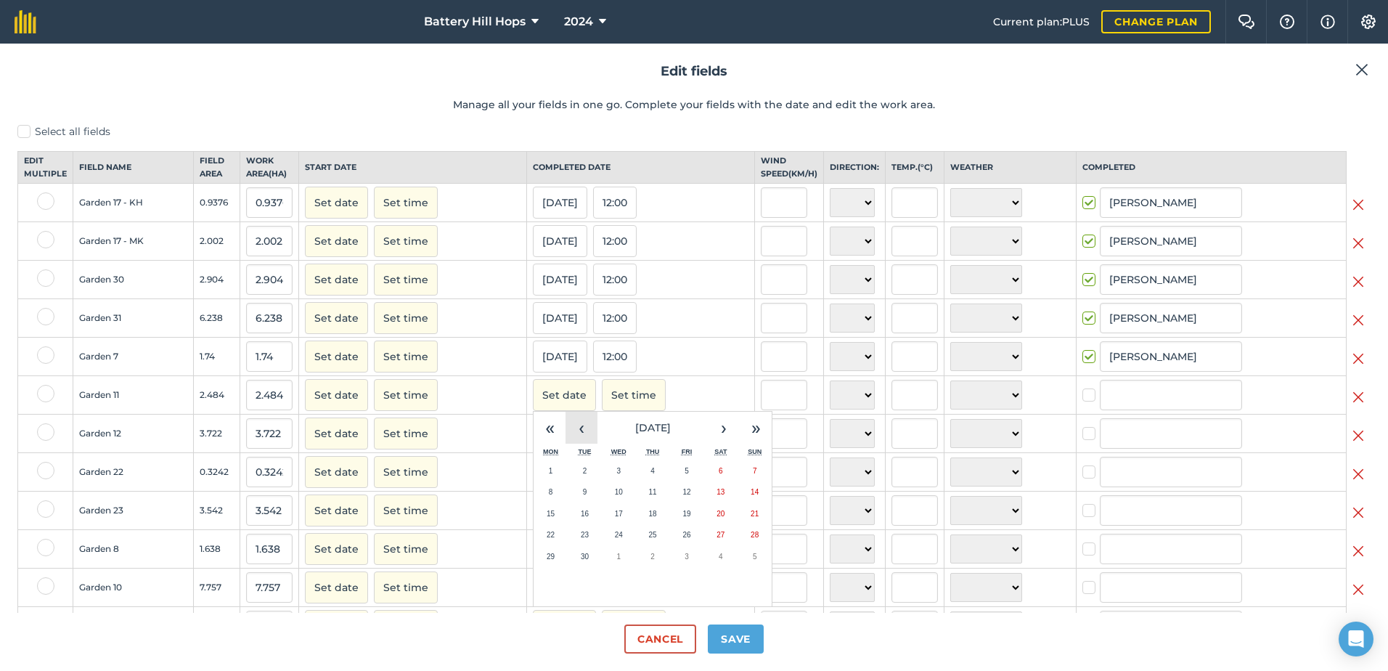
click at [581, 441] on button "‹" at bounding box center [581, 428] width 32 height 32
click at [607, 540] on button "20" at bounding box center [619, 535] width 34 height 22
checkbox input "true"
type input "[PERSON_NAME]"
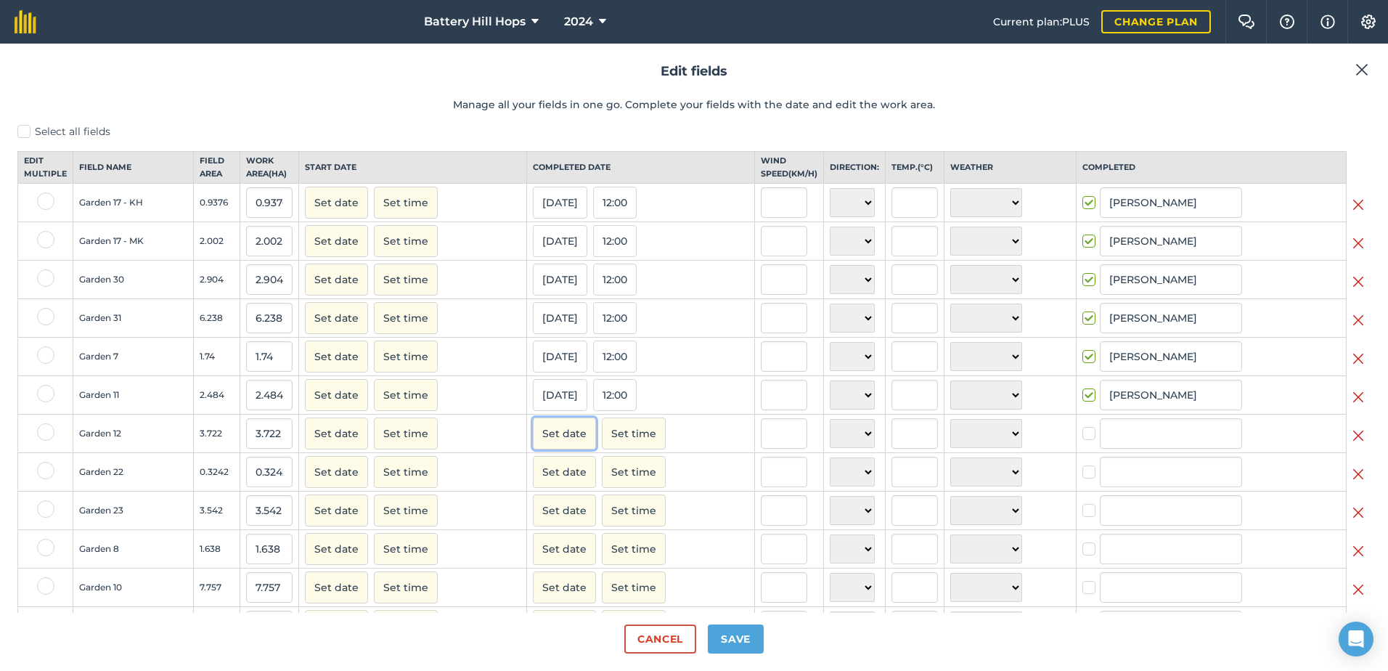
click at [559, 442] on button "Set date" at bounding box center [564, 433] width 63 height 32
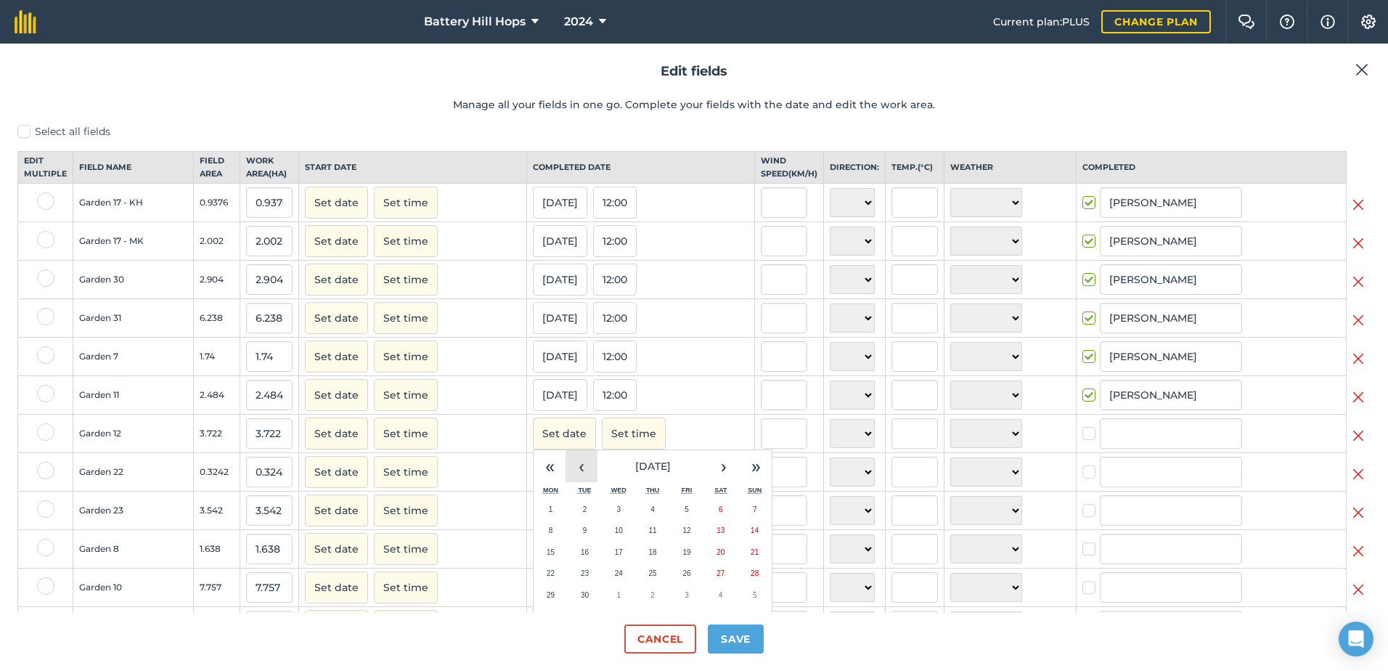
click at [565, 472] on button "‹" at bounding box center [581, 466] width 32 height 32
click at [682, 556] on abbr "15" at bounding box center [686, 552] width 8 height 8
checkbox input "true"
type input "[PERSON_NAME]"
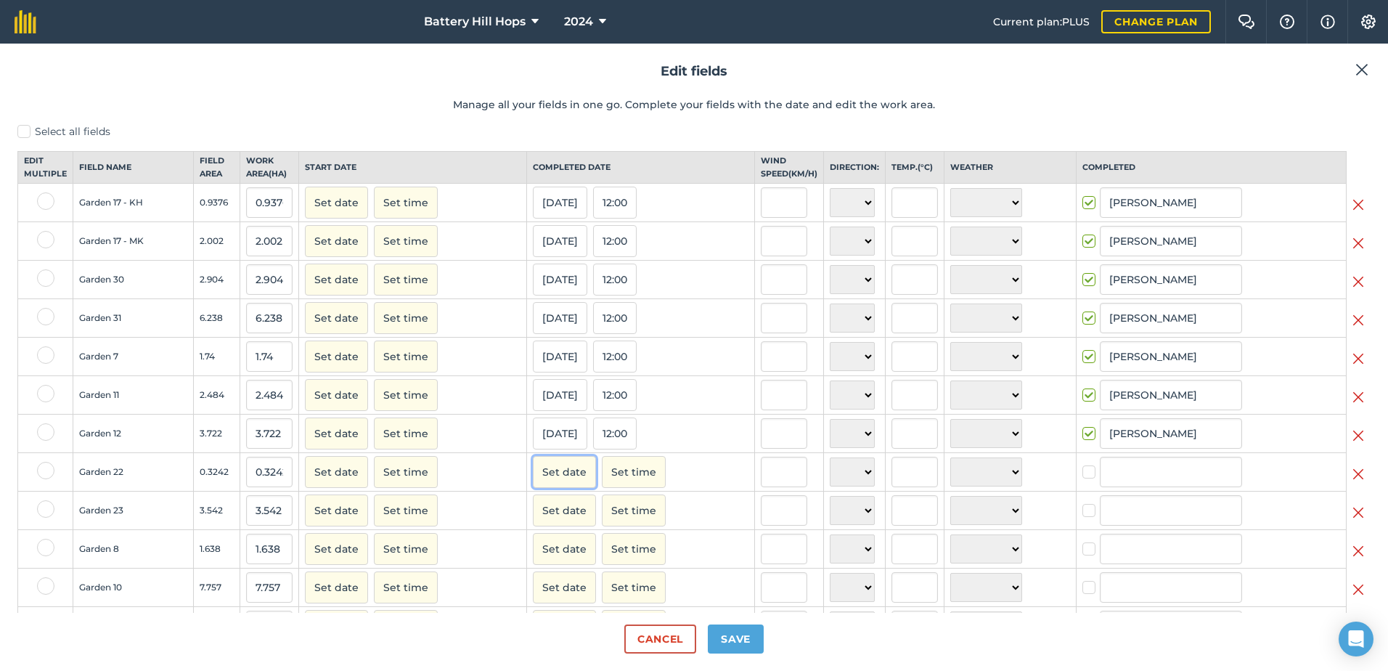
click at [557, 484] on button "Set date" at bounding box center [564, 472] width 63 height 32
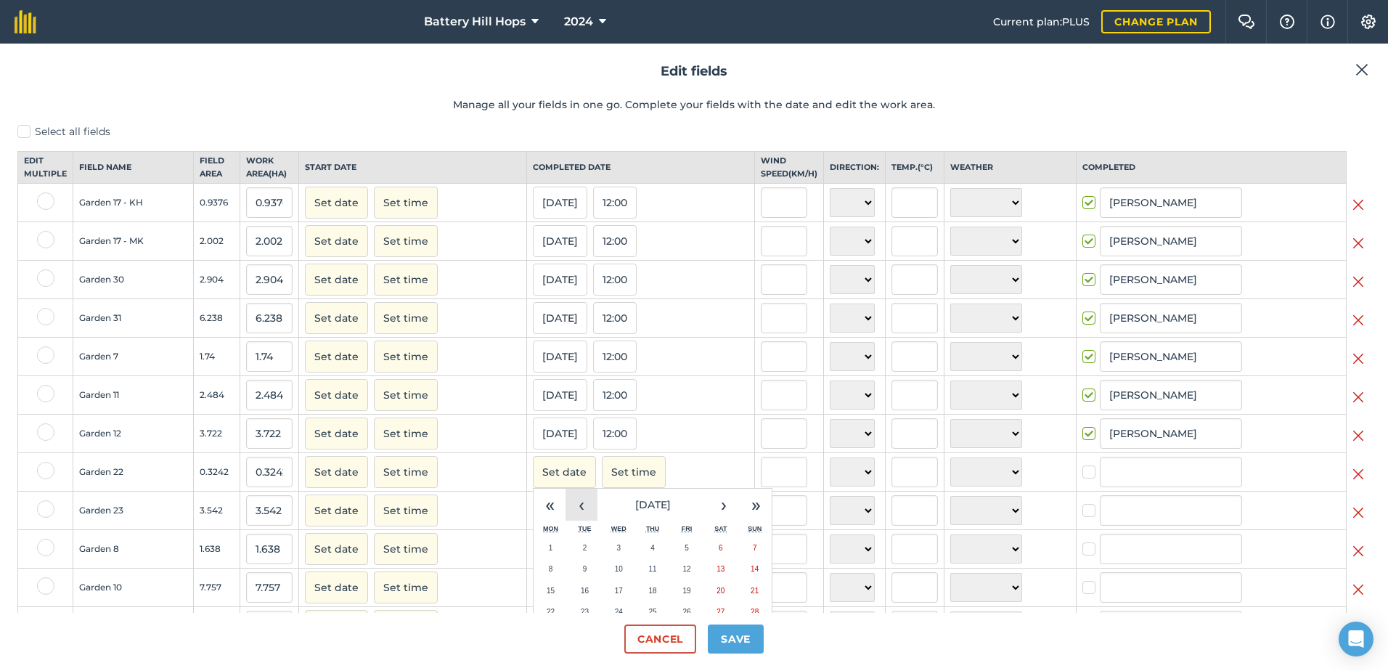
click at [568, 514] on button "‹" at bounding box center [581, 504] width 32 height 32
click at [590, 580] on button "5" at bounding box center [585, 569] width 34 height 22
checkbox input "true"
type input "[PERSON_NAME]"
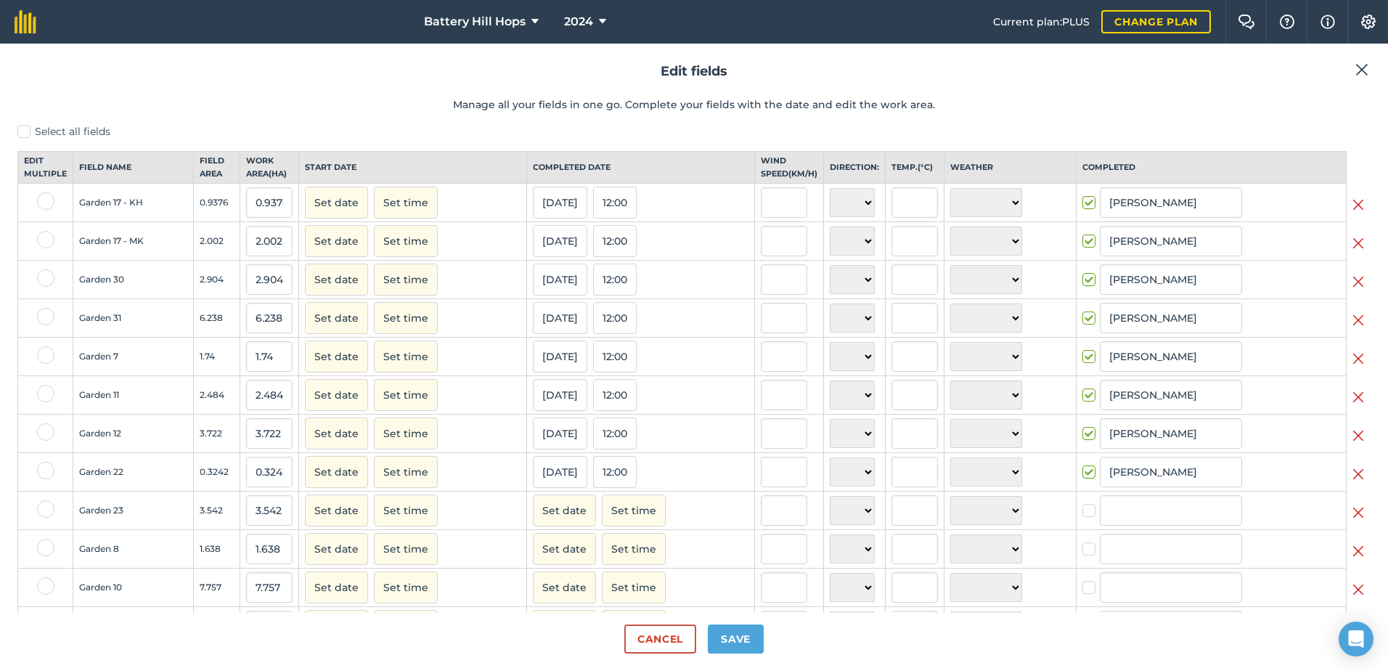
scroll to position [218, 0]
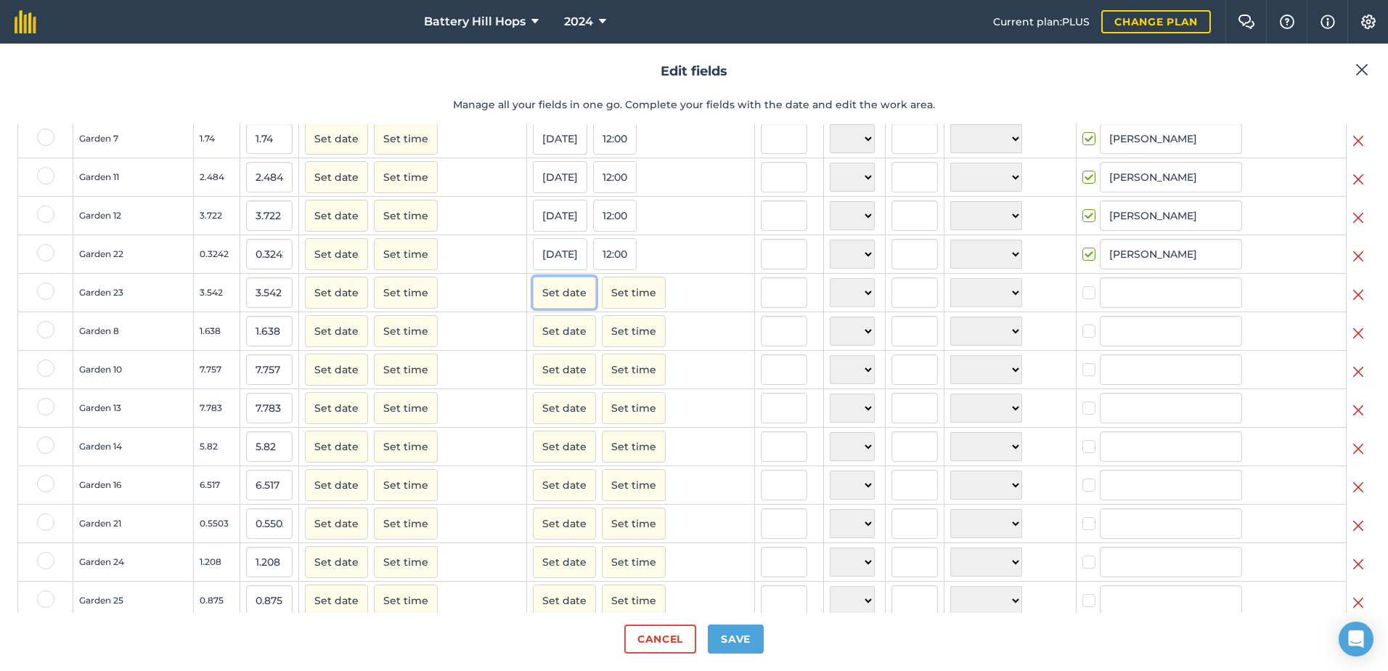
click at [559, 306] on button "Set date" at bounding box center [564, 293] width 63 height 32
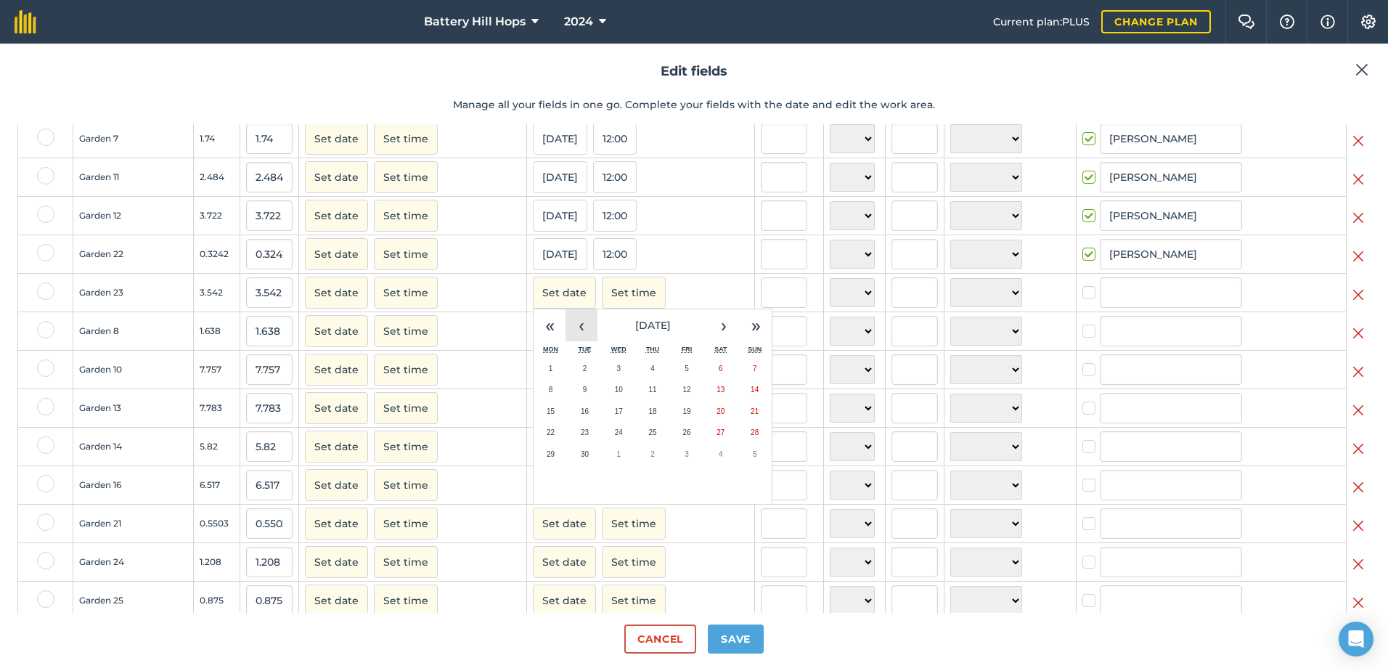
click at [581, 338] on button "‹" at bounding box center [581, 325] width 32 height 32
click at [569, 401] on button "5" at bounding box center [585, 390] width 34 height 22
checkbox input "true"
type input "[PERSON_NAME]"
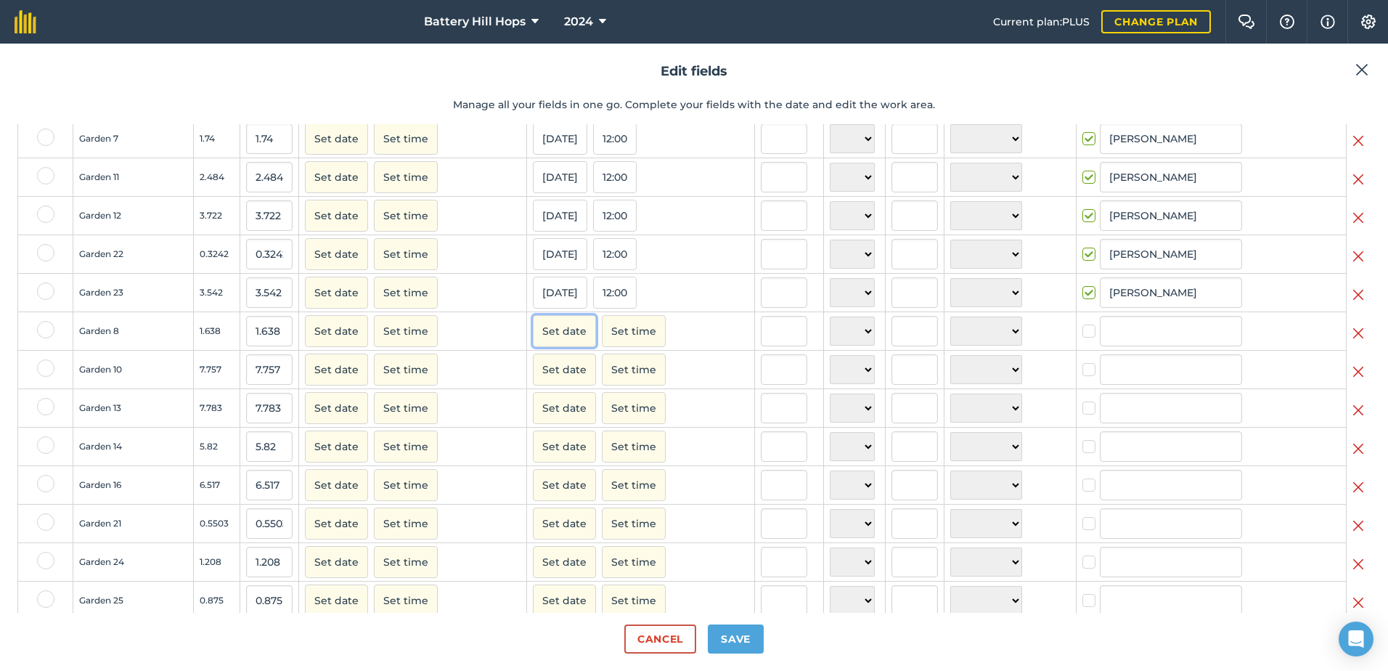
click at [552, 342] on button "Set date" at bounding box center [564, 331] width 63 height 32
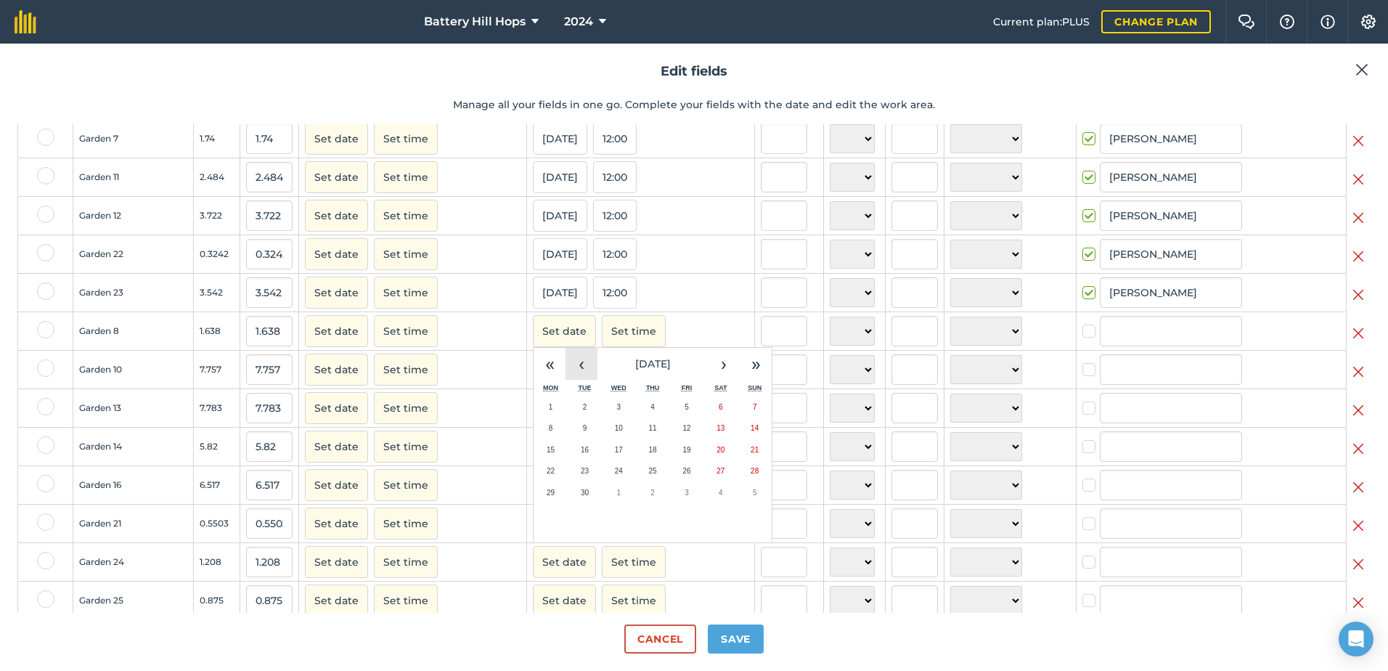
click at [583, 377] on button "‹" at bounding box center [581, 364] width 32 height 32
click at [583, 482] on button "19" at bounding box center [585, 471] width 34 height 22
checkbox input "true"
type input "[PERSON_NAME]"
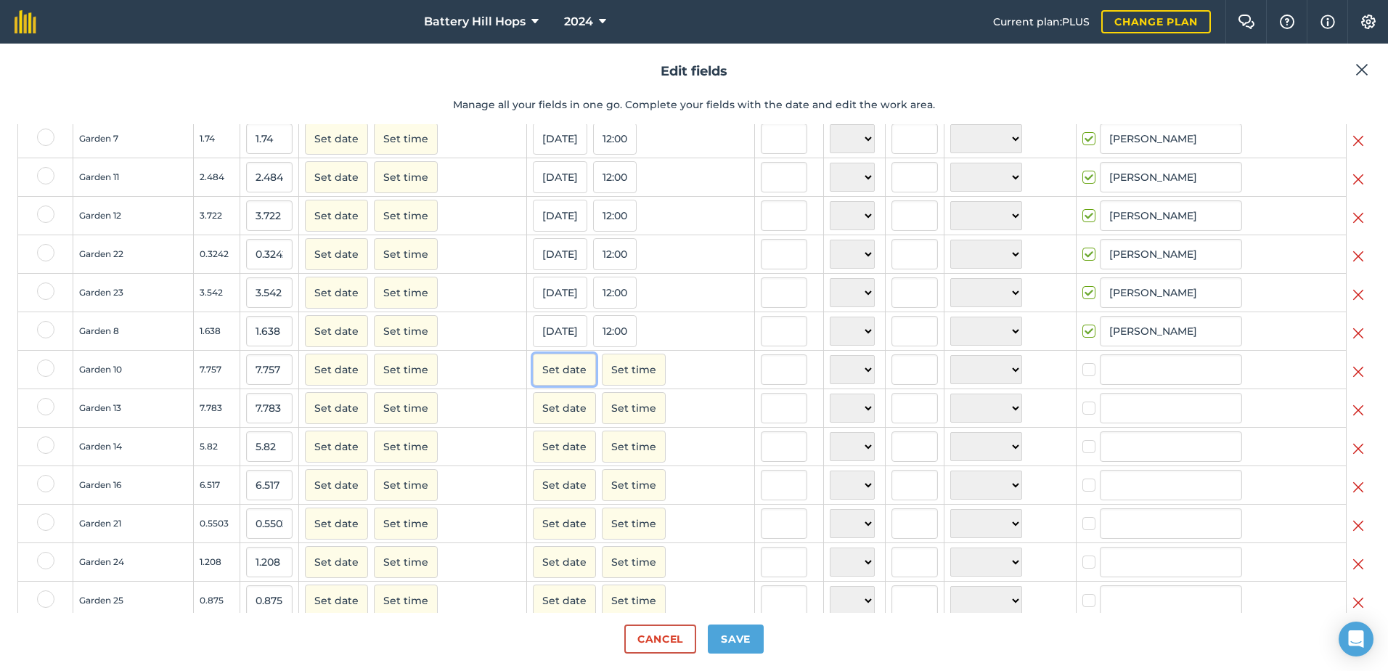
click at [553, 379] on button "Set date" at bounding box center [564, 369] width 63 height 32
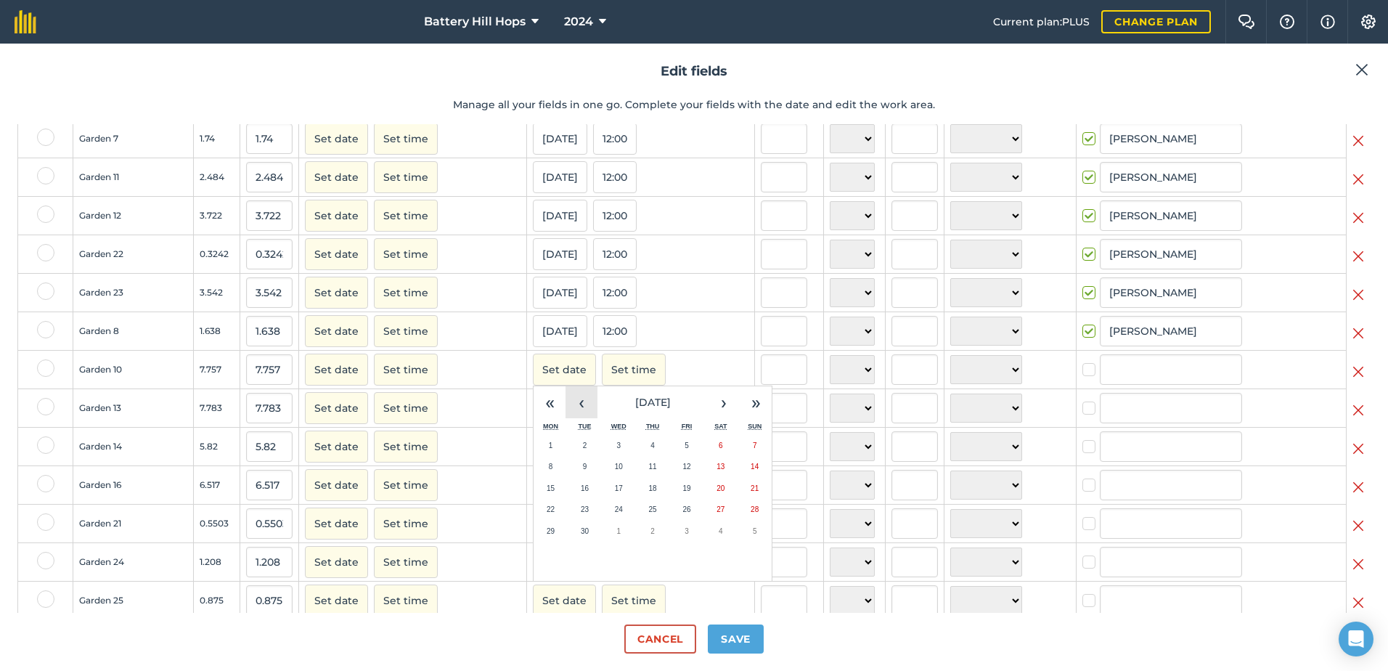
click at [569, 412] on button "‹" at bounding box center [581, 402] width 32 height 32
click at [615, 513] on abbr "20" at bounding box center [619, 509] width 8 height 8
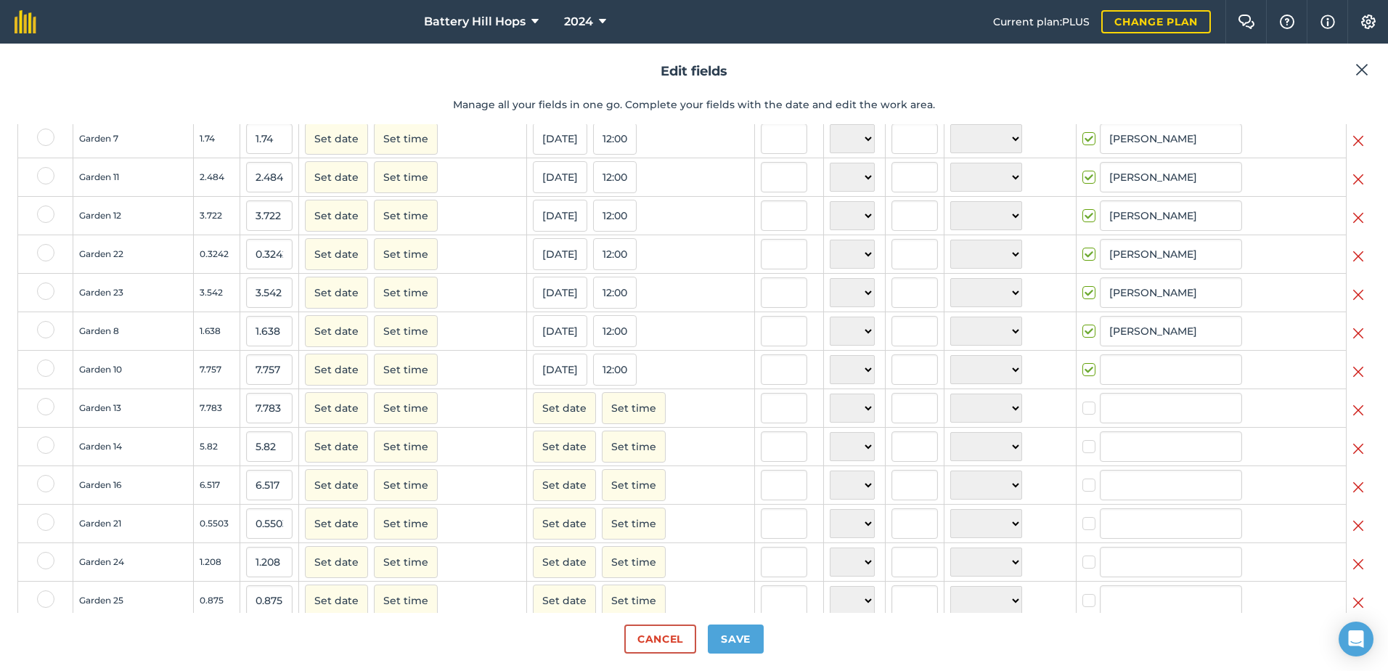
checkbox input "true"
type input "[PERSON_NAME]"
click at [548, 416] on button "Set date" at bounding box center [564, 408] width 63 height 32
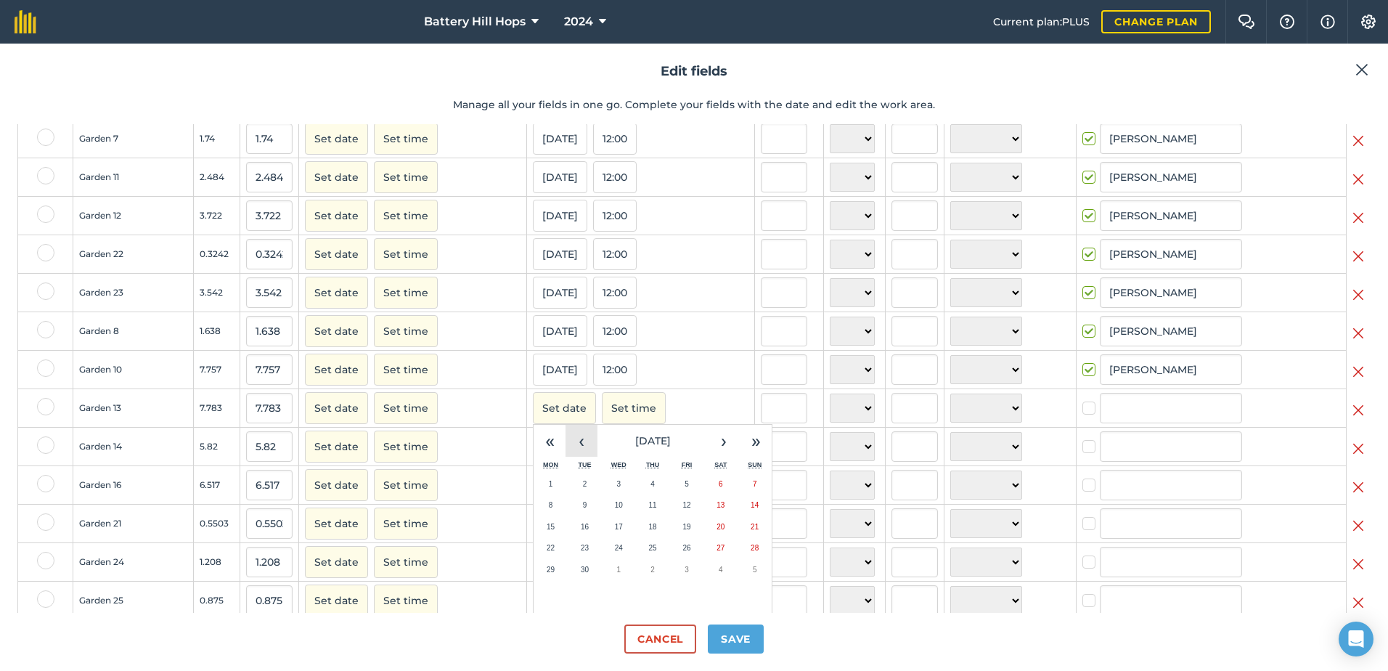
click at [573, 456] on button "‹" at bounding box center [581, 441] width 32 height 32
click at [582, 554] on button "19" at bounding box center [585, 548] width 34 height 22
checkbox input "true"
type input "[PERSON_NAME]"
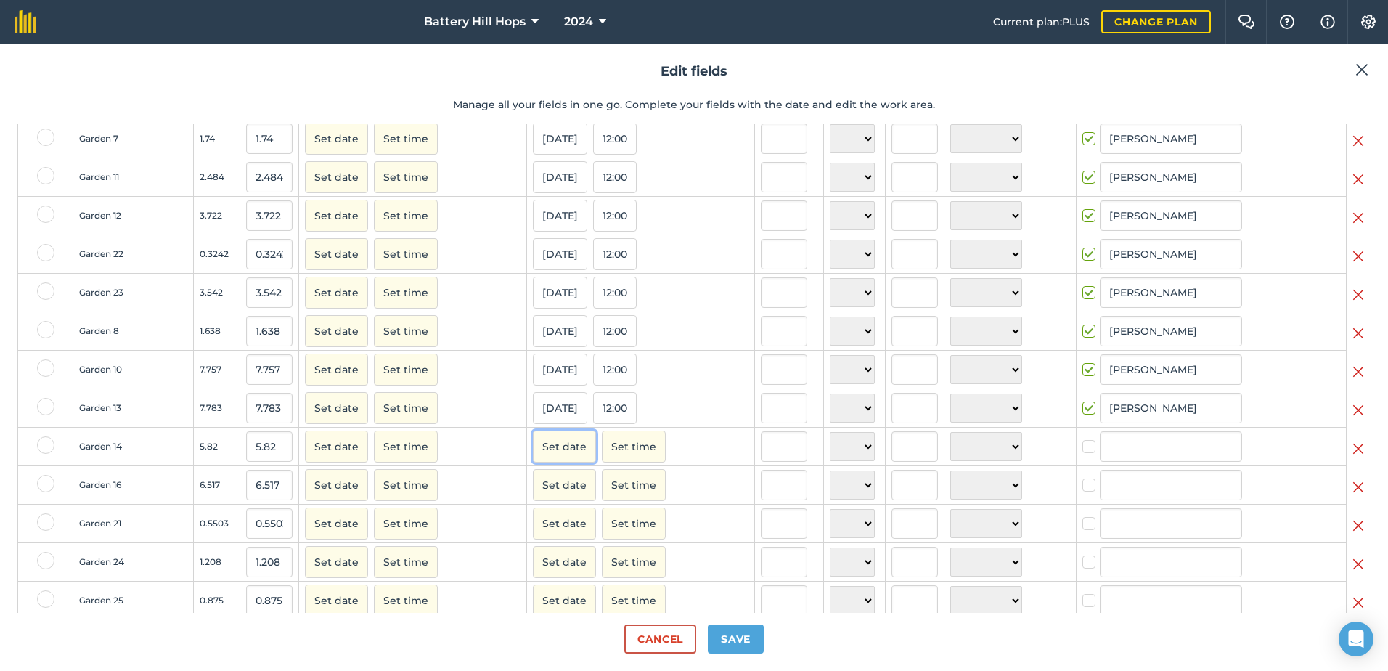
click at [552, 457] on button "Set date" at bounding box center [564, 446] width 63 height 32
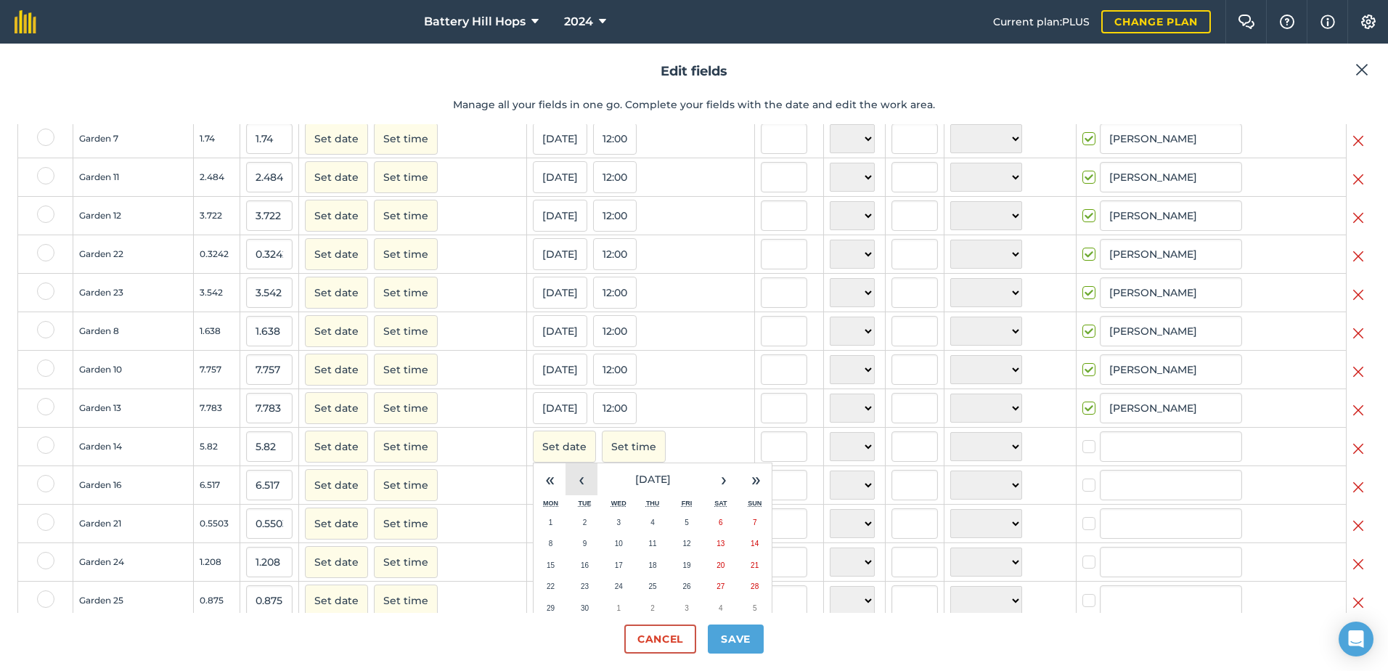
click at [570, 485] on button "‹" at bounding box center [581, 479] width 32 height 32
click at [614, 554] on button "6" at bounding box center [619, 544] width 34 height 22
checkbox input "true"
type input "[PERSON_NAME]"
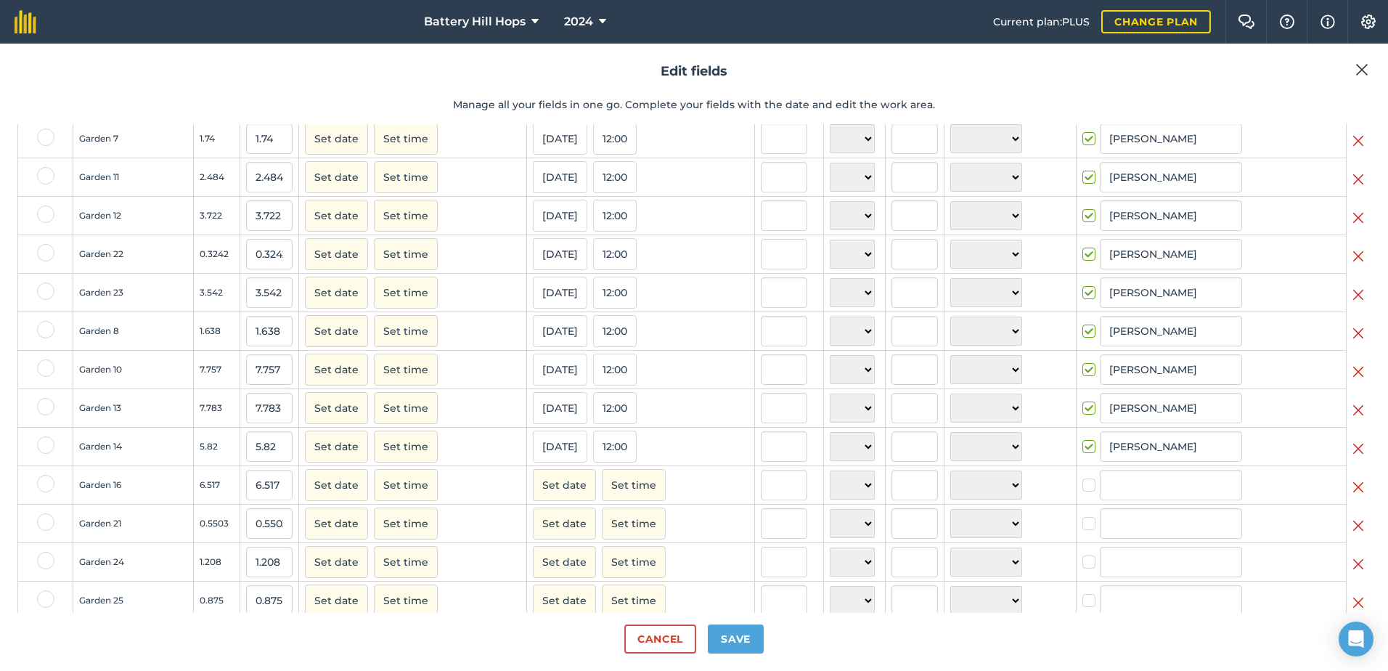
scroll to position [508, 0]
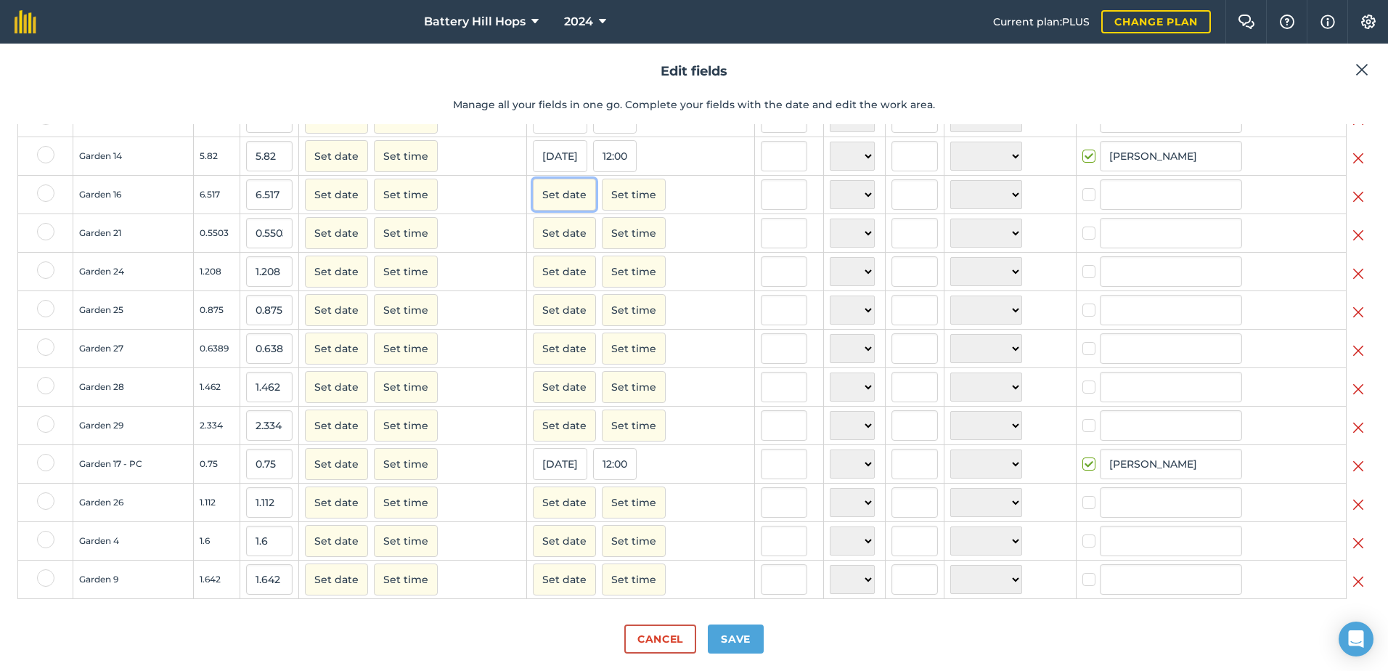
click at [559, 208] on button "Set date" at bounding box center [564, 195] width 63 height 32
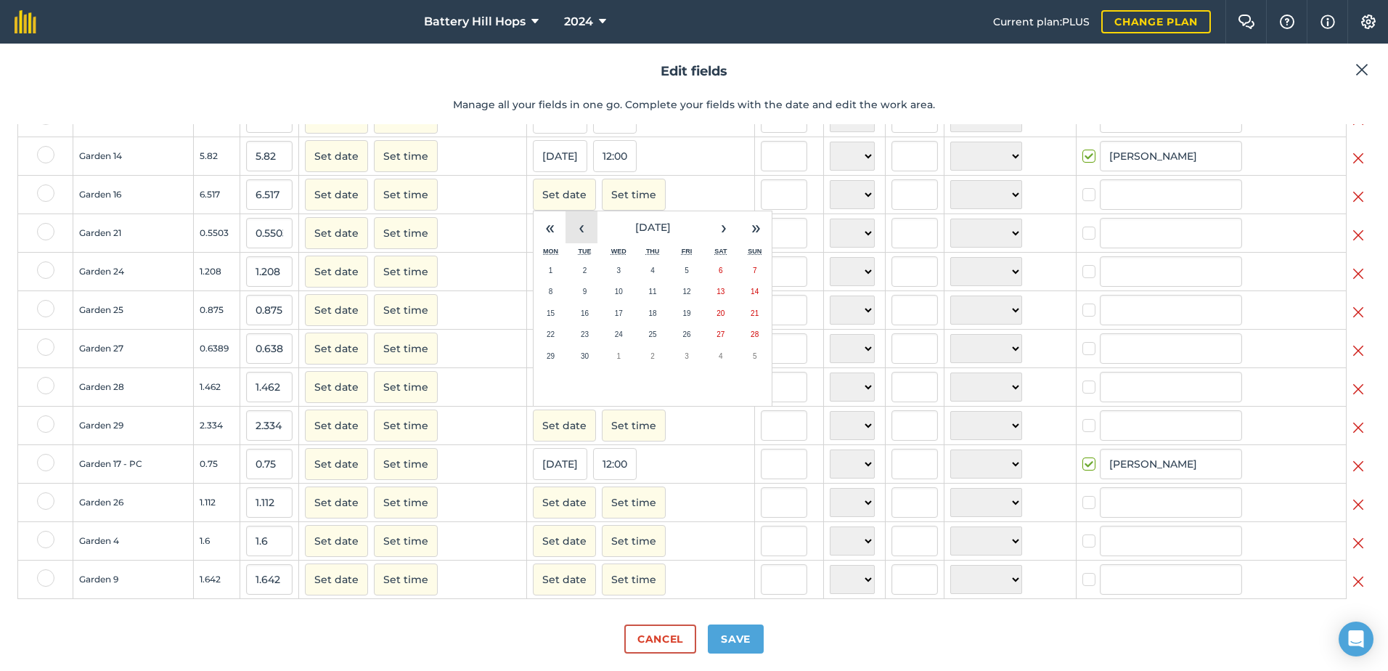
click at [580, 237] on button "‹" at bounding box center [581, 227] width 32 height 32
click at [578, 340] on button "19" at bounding box center [585, 335] width 34 height 22
checkbox input "true"
type input "[PERSON_NAME]"
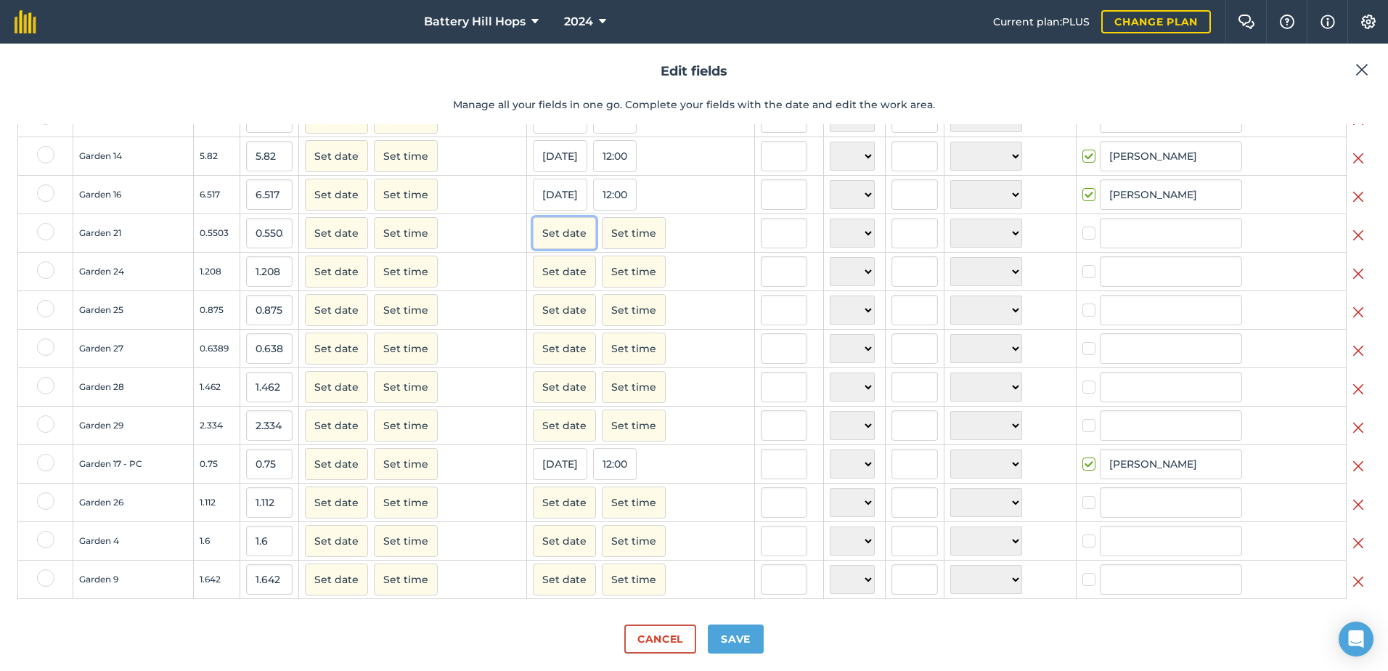
click at [554, 243] on button "Set date" at bounding box center [564, 233] width 63 height 32
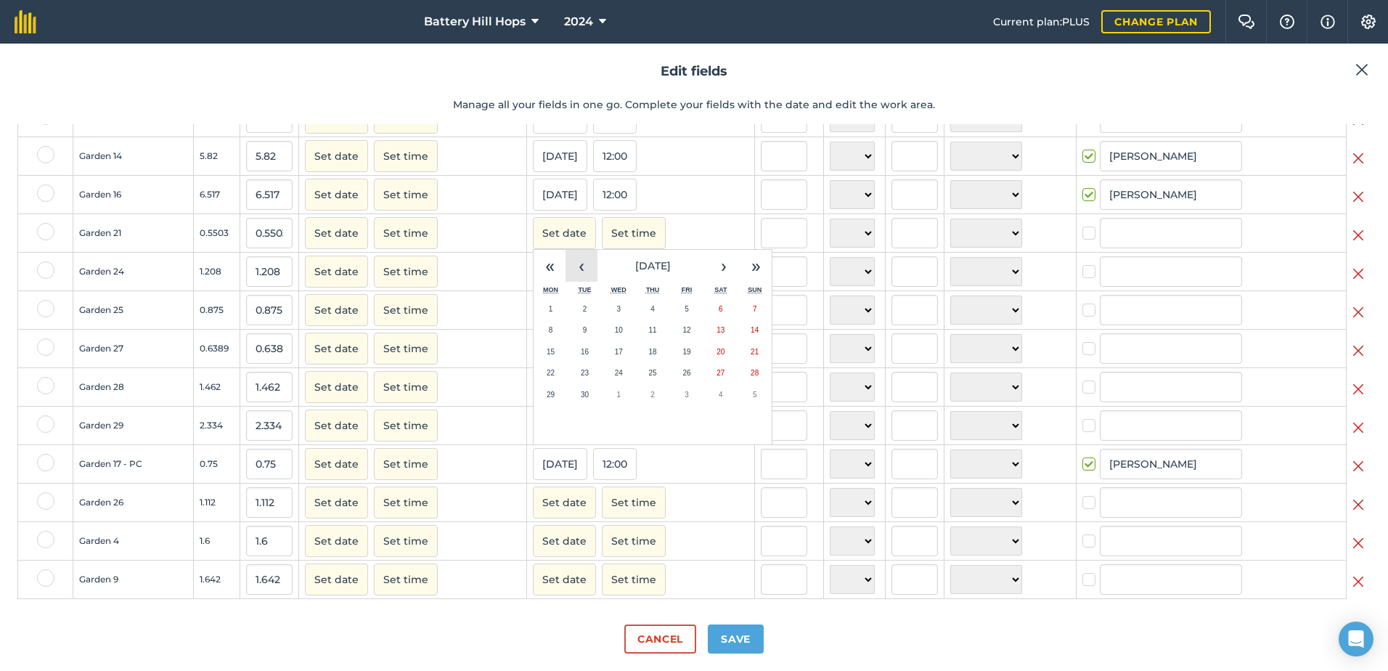
click at [568, 272] on button "‹" at bounding box center [581, 266] width 32 height 32
click at [581, 337] on button "5" at bounding box center [585, 330] width 34 height 22
checkbox input "true"
type input "[PERSON_NAME]"
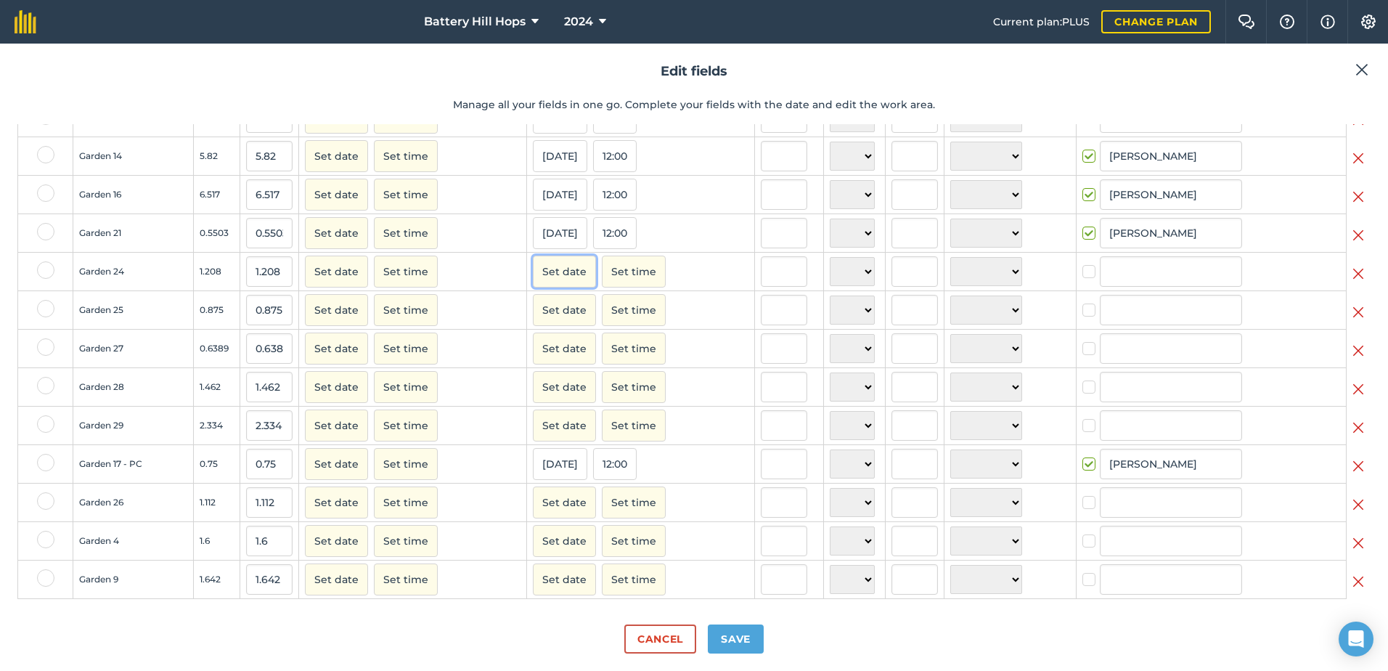
click at [560, 285] on button "Set date" at bounding box center [564, 271] width 63 height 32
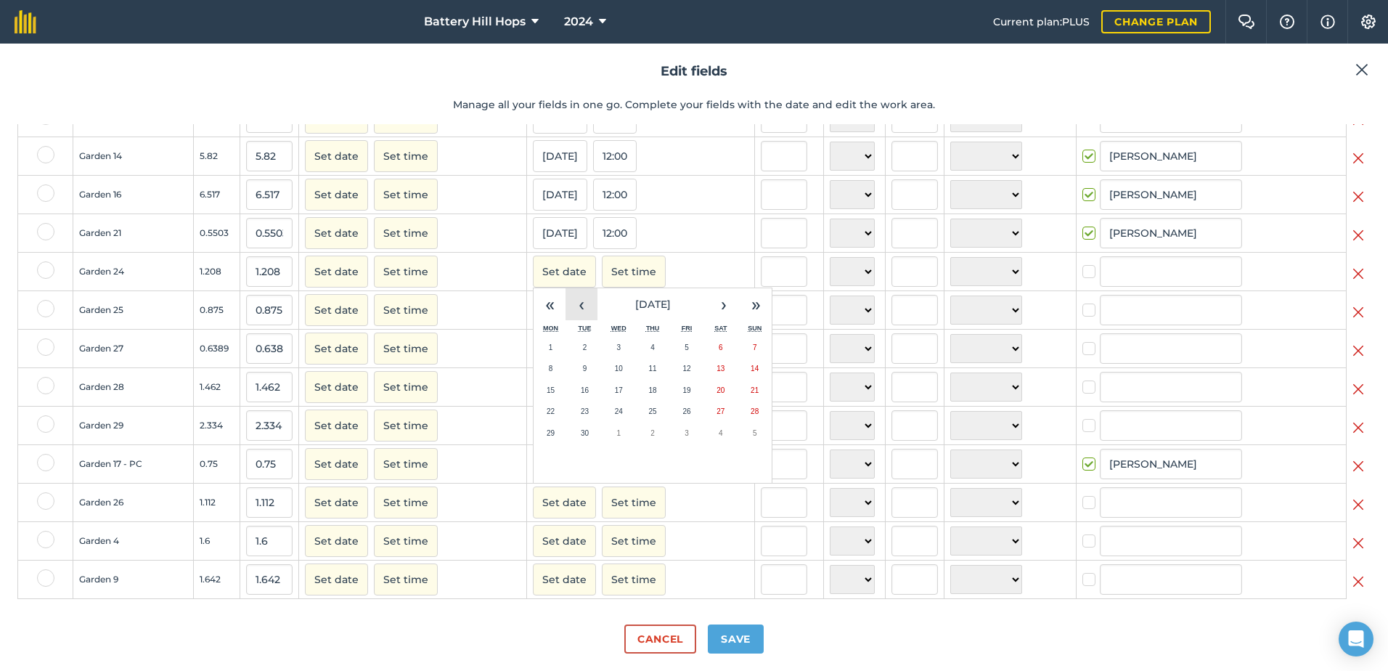
click at [565, 306] on button "‹" at bounding box center [581, 304] width 32 height 32
click at [649, 394] on abbr "14" at bounding box center [653, 390] width 8 height 8
checkbox input "true"
type input "[PERSON_NAME]"
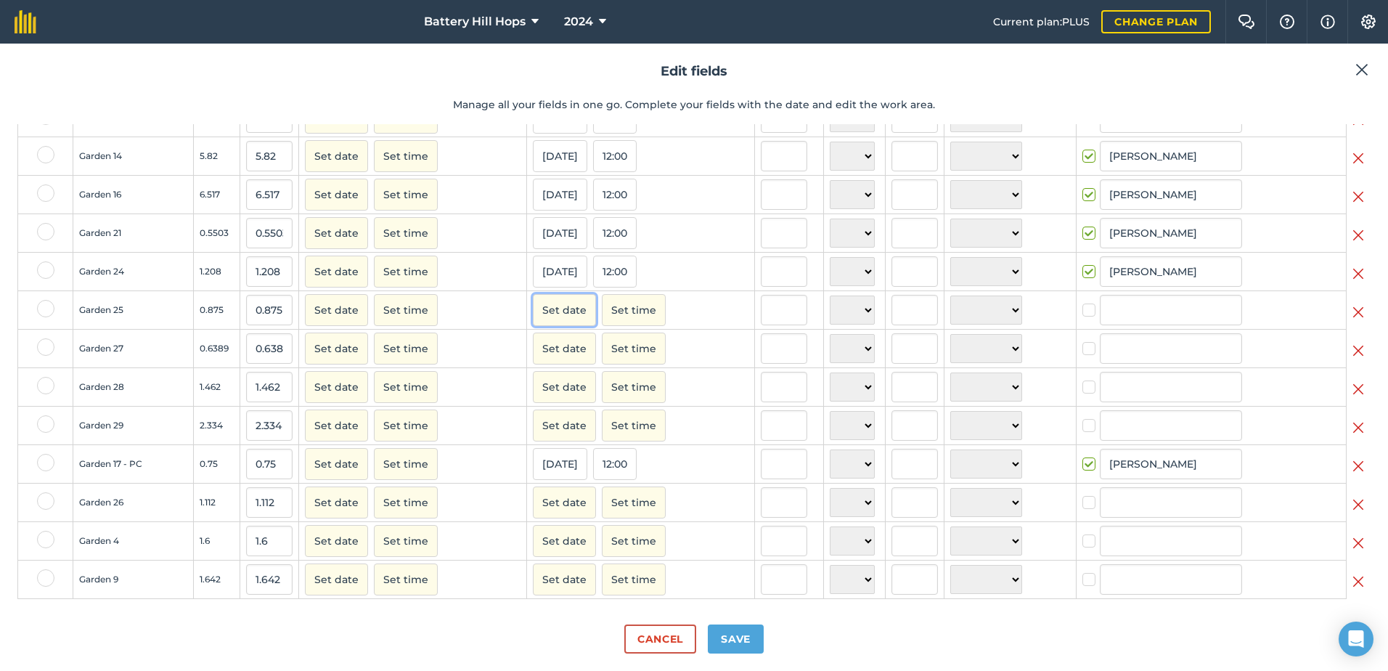
click at [554, 320] on button "Set date" at bounding box center [564, 310] width 63 height 32
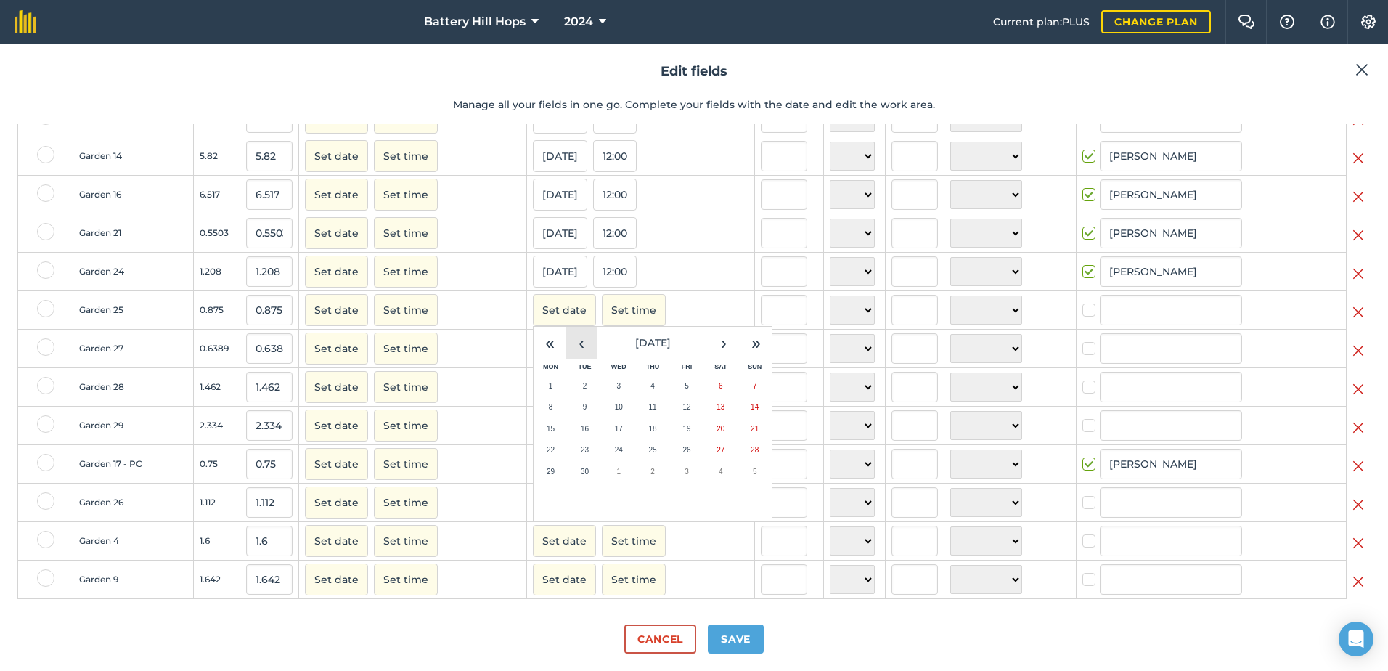
click at [568, 348] on button "‹" at bounding box center [581, 343] width 32 height 32
click at [583, 417] on button "5" at bounding box center [585, 407] width 34 height 22
checkbox input "true"
type input "[PERSON_NAME]"
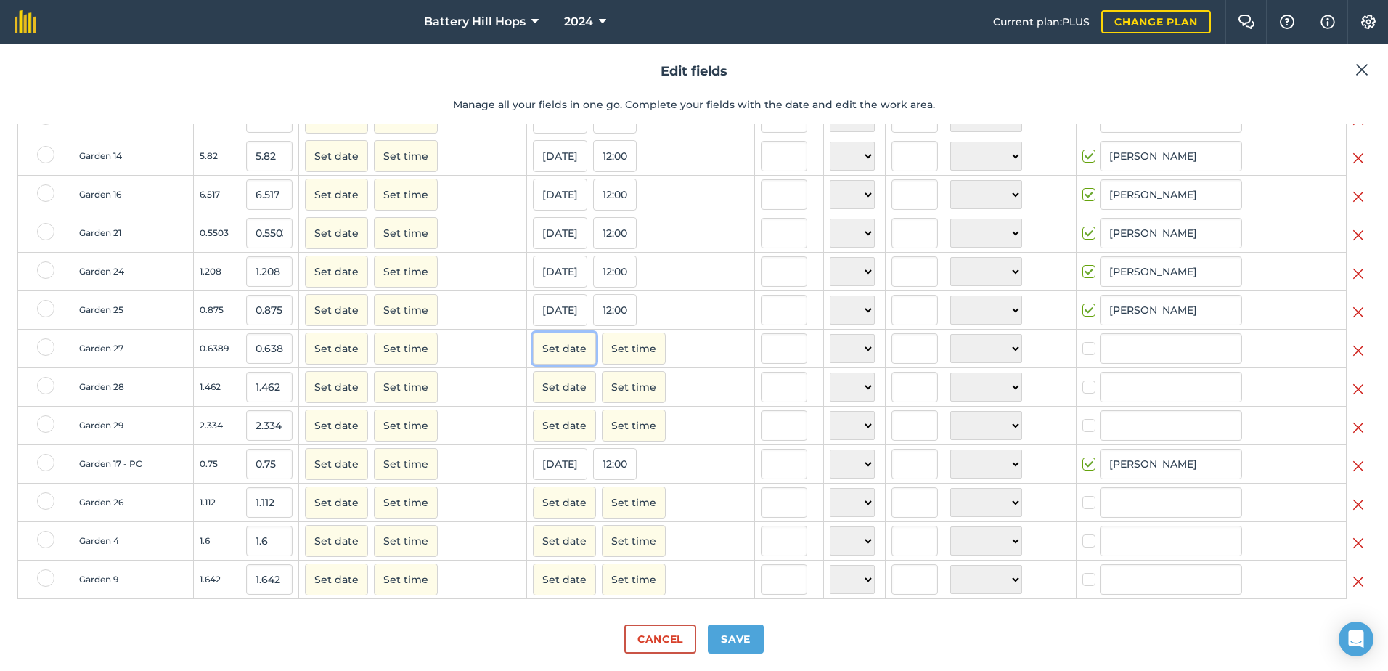
click at [552, 358] on button "Set date" at bounding box center [564, 348] width 63 height 32
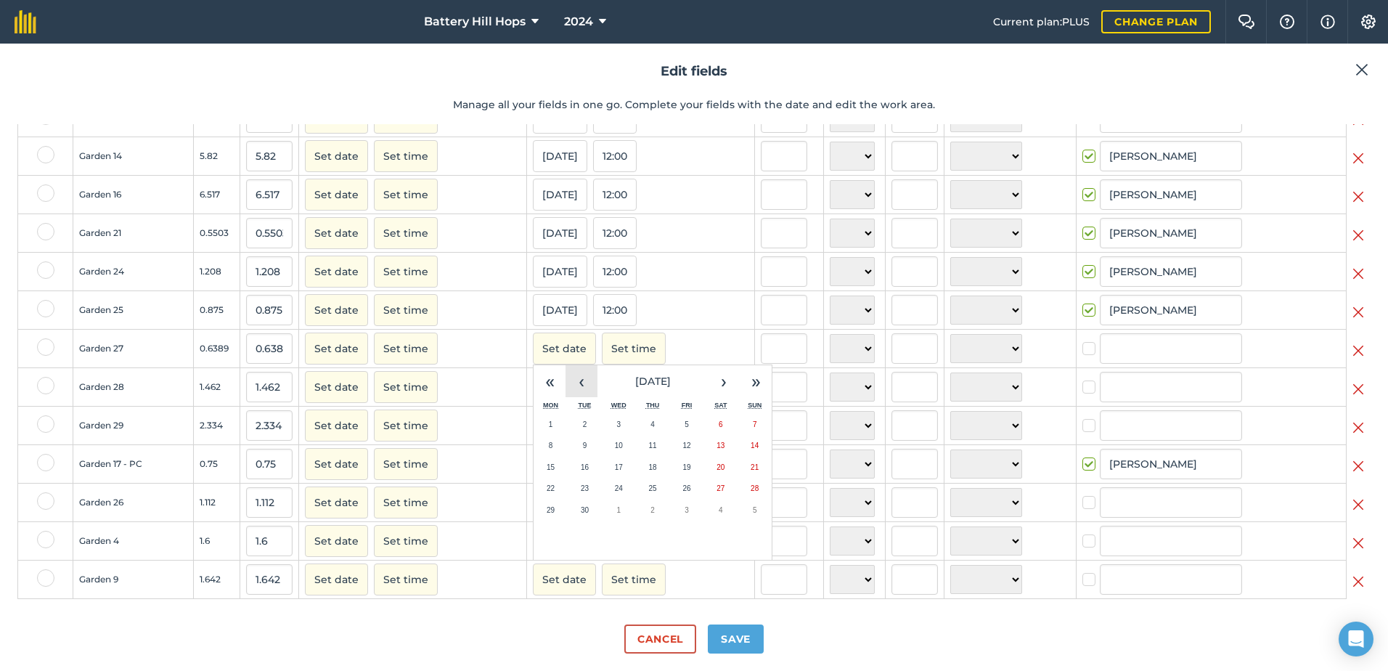
click at [576, 394] on button "‹" at bounding box center [581, 381] width 32 height 32
click at [587, 499] on button "19" at bounding box center [585, 489] width 34 height 22
checkbox input "true"
type input "[PERSON_NAME]"
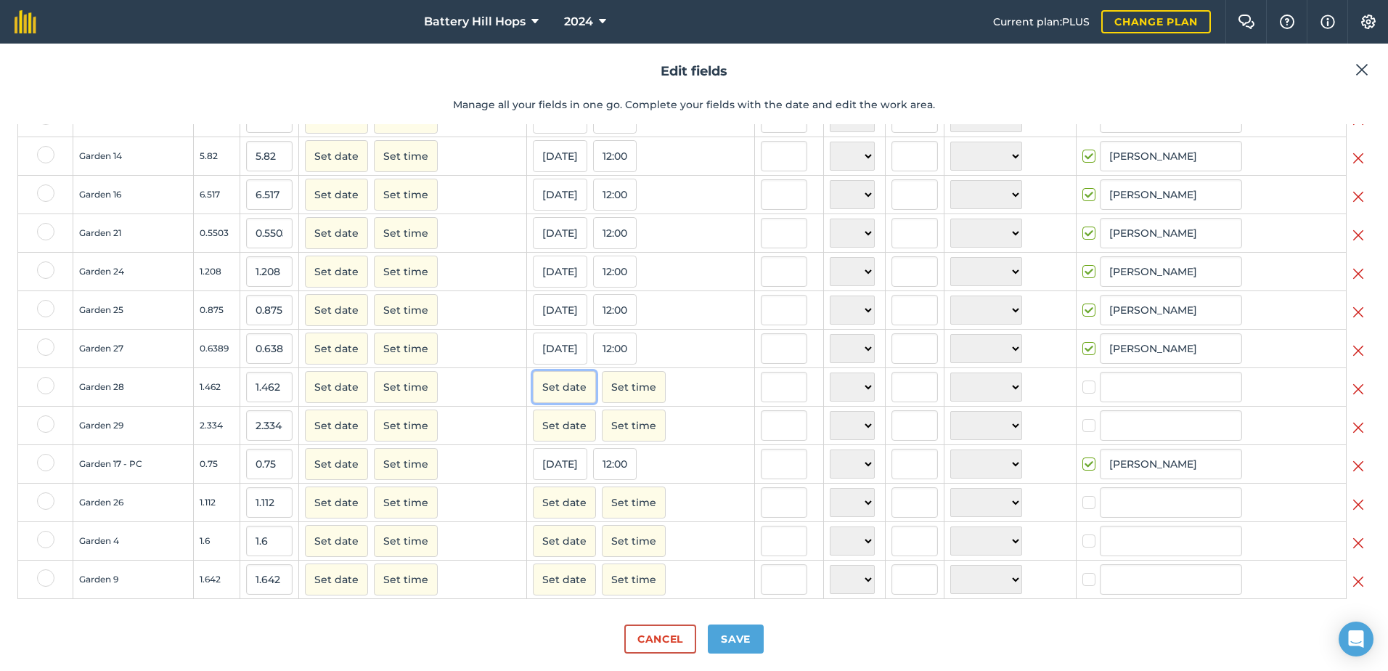
click at [563, 399] on button "Set date" at bounding box center [564, 387] width 63 height 32
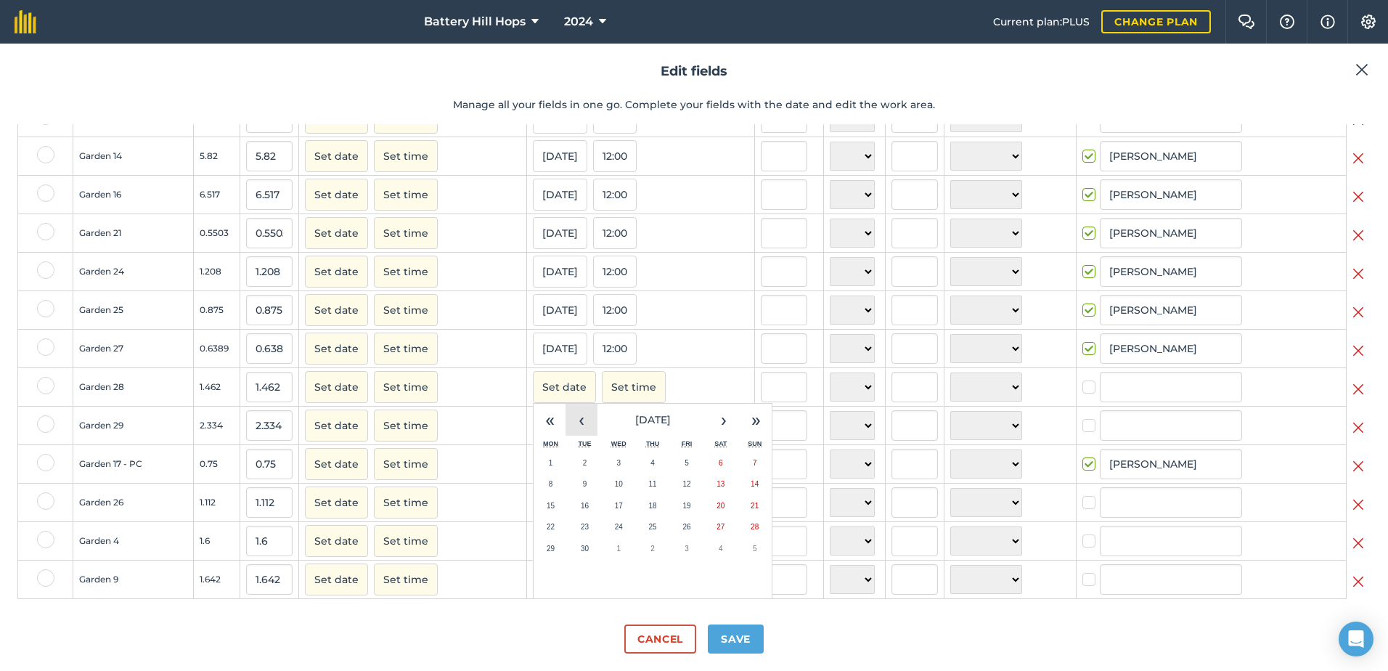
click at [573, 424] on button "‹" at bounding box center [581, 420] width 32 height 32
click at [610, 531] on button "20" at bounding box center [619, 527] width 34 height 22
checkbox input "true"
type input "[PERSON_NAME]"
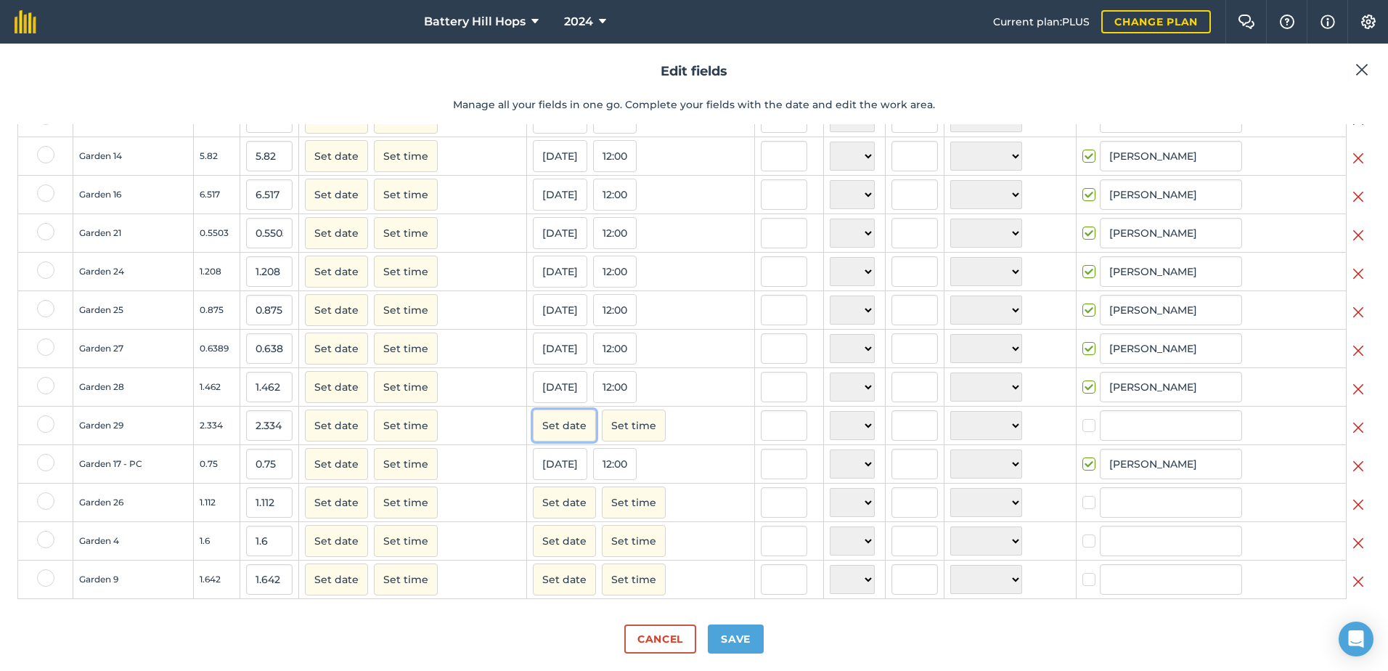
click at [552, 434] on button "Set date" at bounding box center [564, 425] width 63 height 32
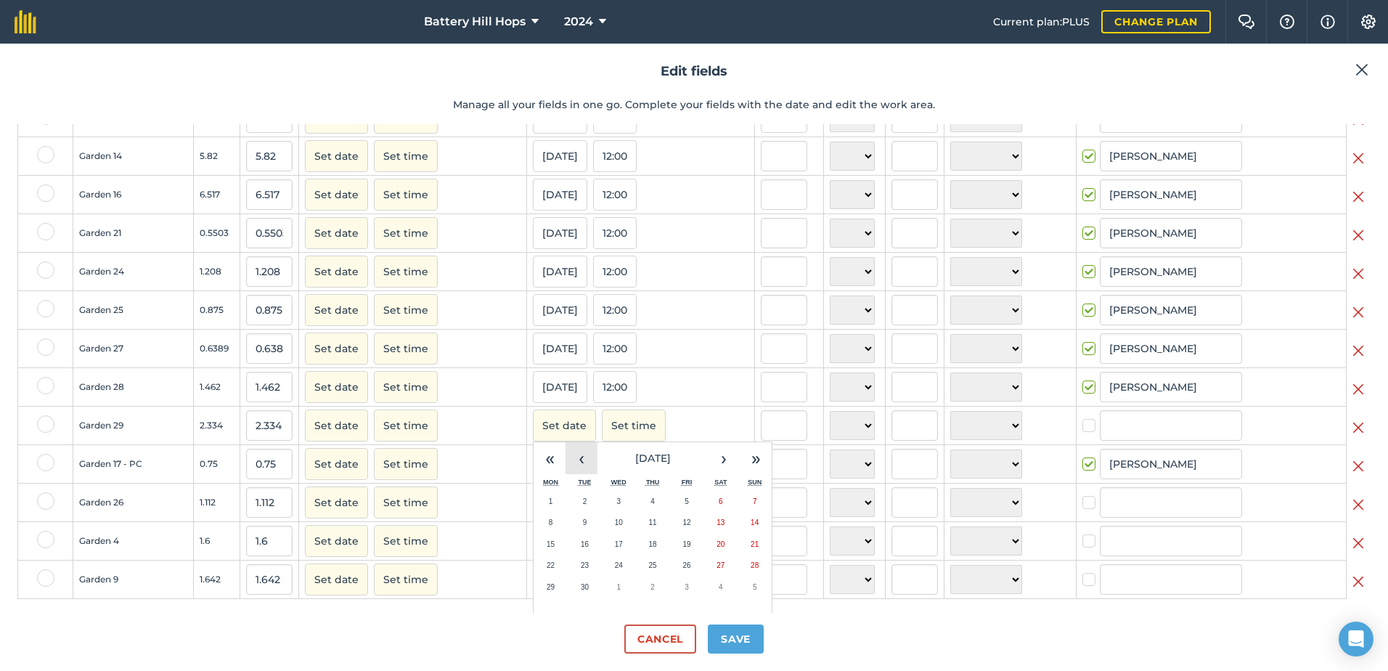
click at [583, 474] on button "‹" at bounding box center [581, 458] width 32 height 32
click at [621, 574] on button "20" at bounding box center [619, 565] width 34 height 22
checkbox input "true"
type input "[PERSON_NAME]"
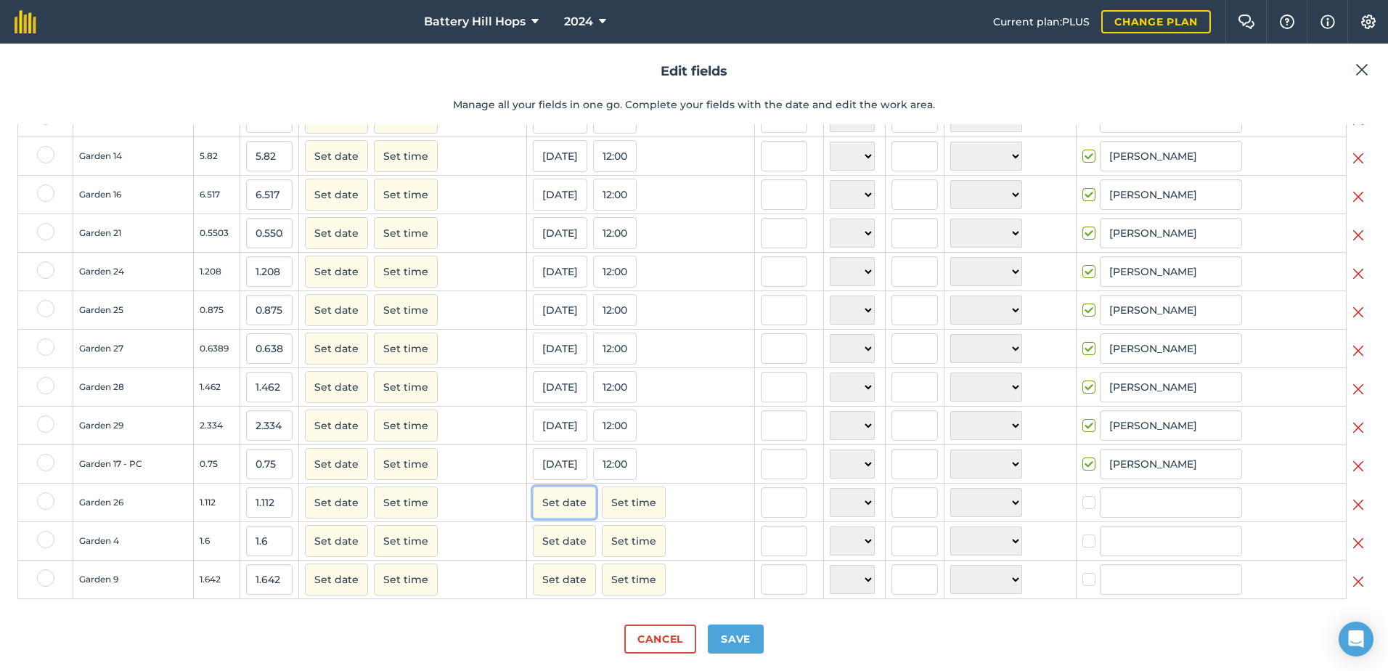
click at [562, 512] on button "Set date" at bounding box center [564, 502] width 63 height 32
click at [571, 542] on button "‹" at bounding box center [581, 535] width 32 height 32
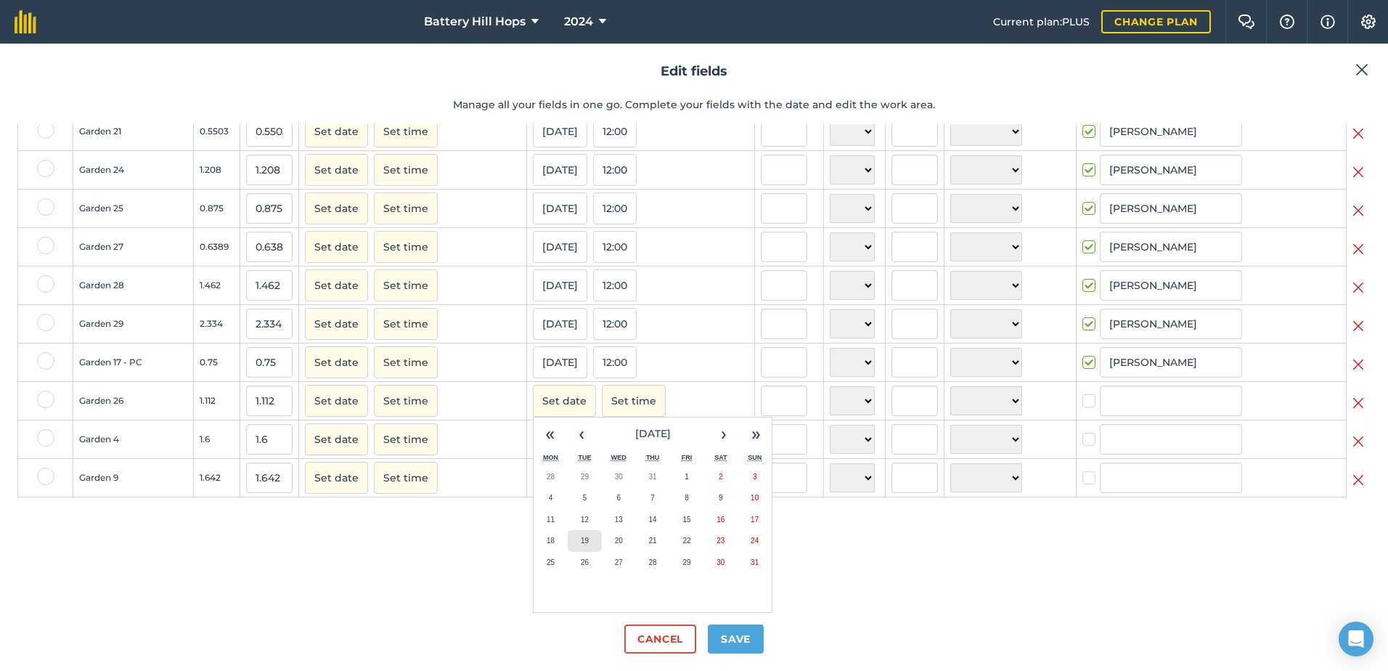
click at [581, 539] on abbr "19" at bounding box center [585, 540] width 8 height 8
checkbox input "true"
type input "[PERSON_NAME]"
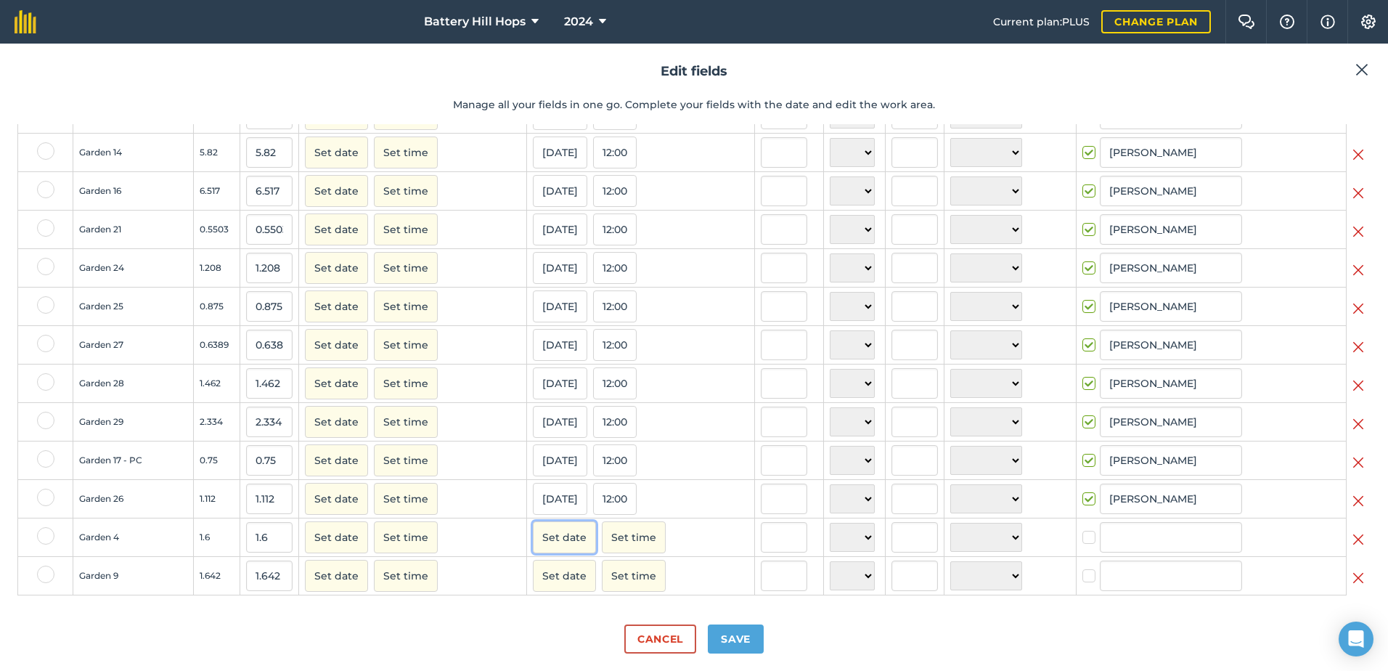
click at [549, 537] on button "Set date" at bounding box center [564, 537] width 63 height 32
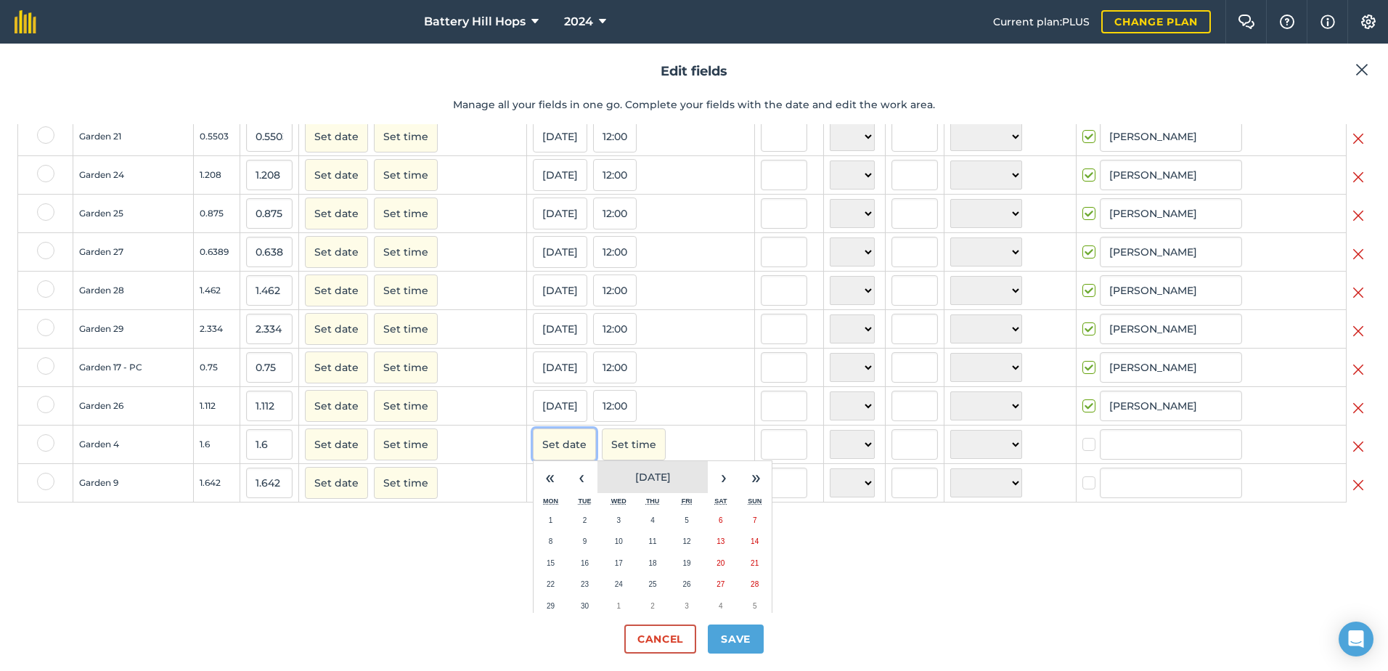
scroll to position [661, 0]
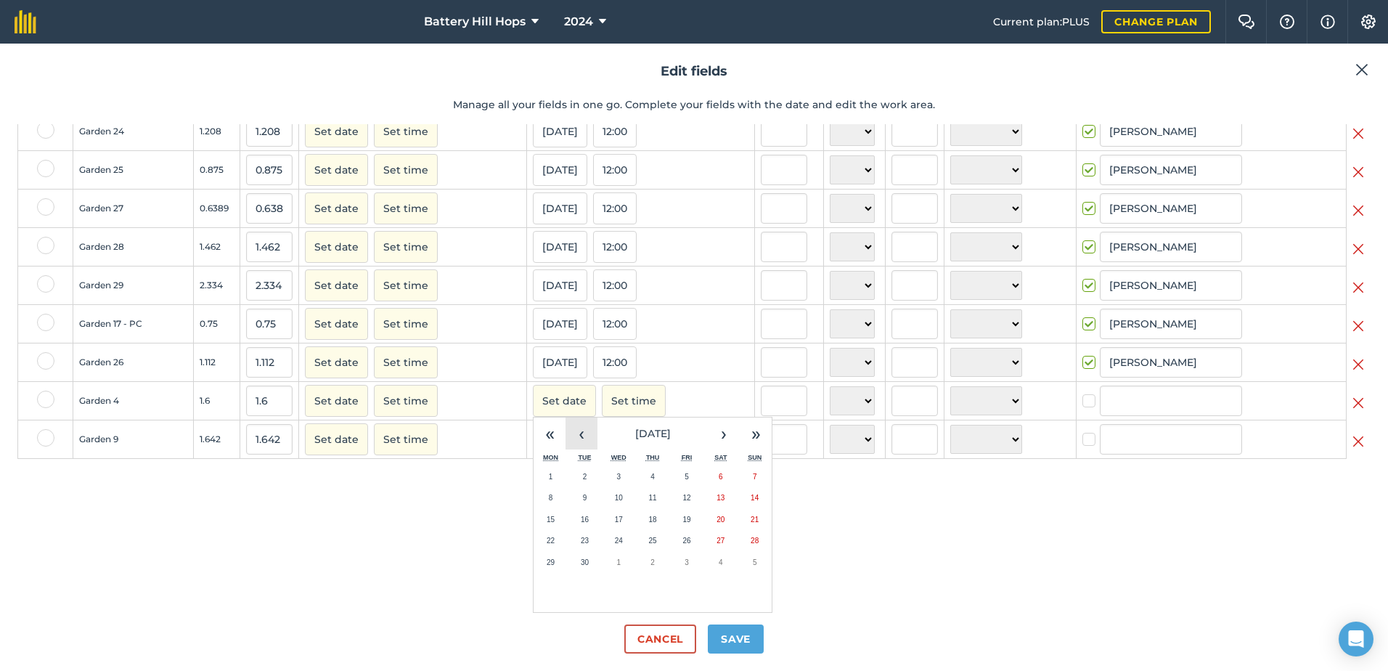
click at [578, 428] on button "‹" at bounding box center [581, 433] width 32 height 32
click at [586, 533] on button "19" at bounding box center [585, 541] width 34 height 22
checkbox input "true"
type input "[PERSON_NAME]"
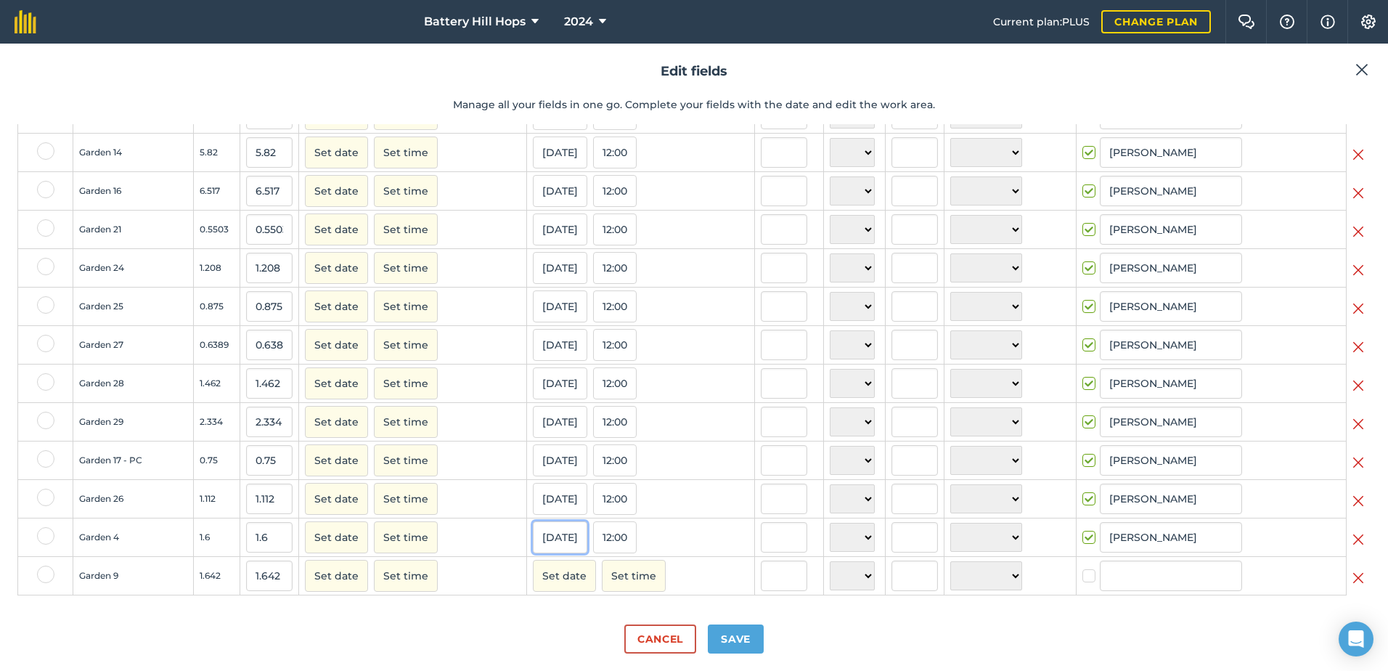
click at [552, 535] on button "[DATE]" at bounding box center [560, 537] width 54 height 32
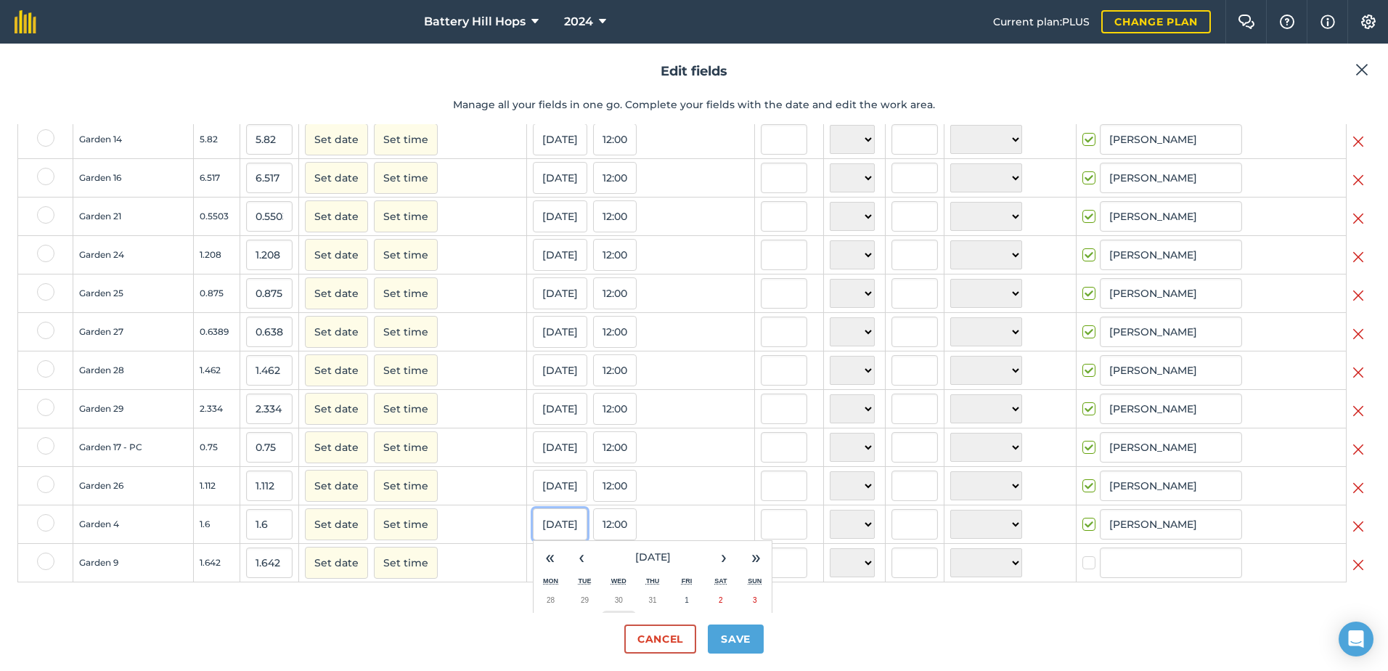
scroll to position [661, 0]
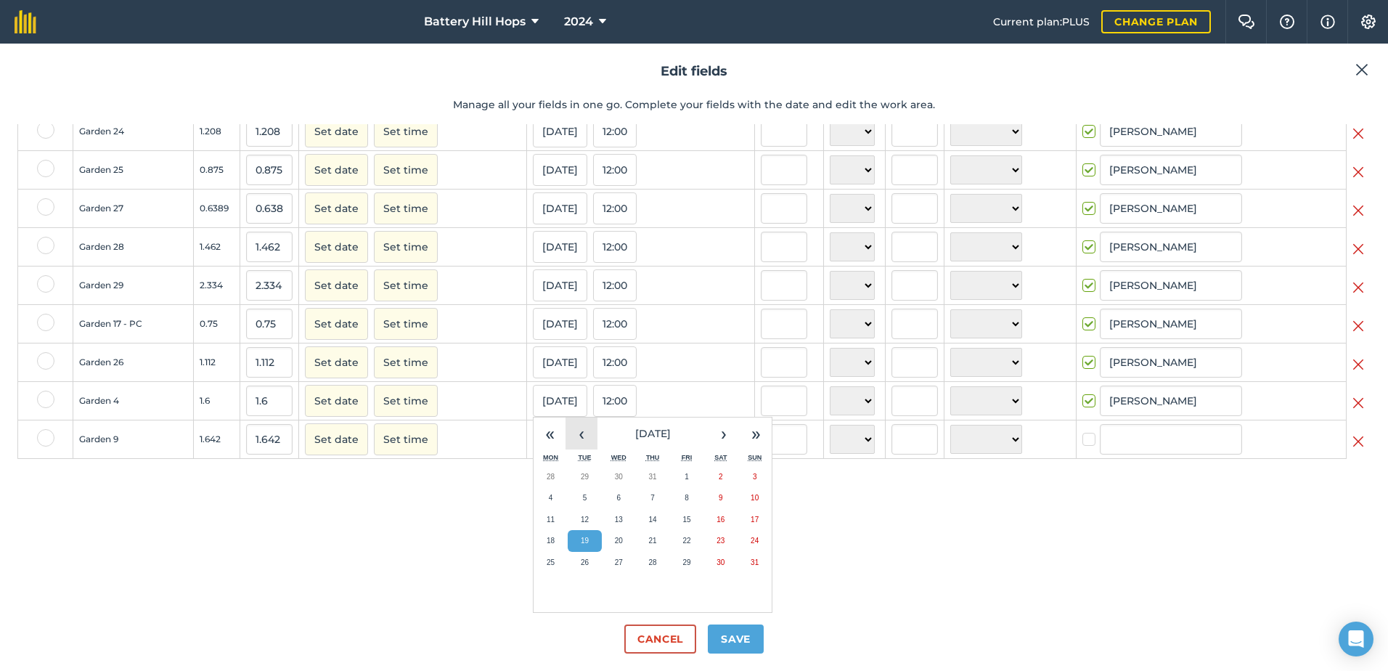
click at [569, 436] on button "‹" at bounding box center [581, 433] width 32 height 32
click at [711, 433] on button "›" at bounding box center [724, 433] width 32 height 32
click at [619, 499] on button "6" at bounding box center [619, 498] width 34 height 22
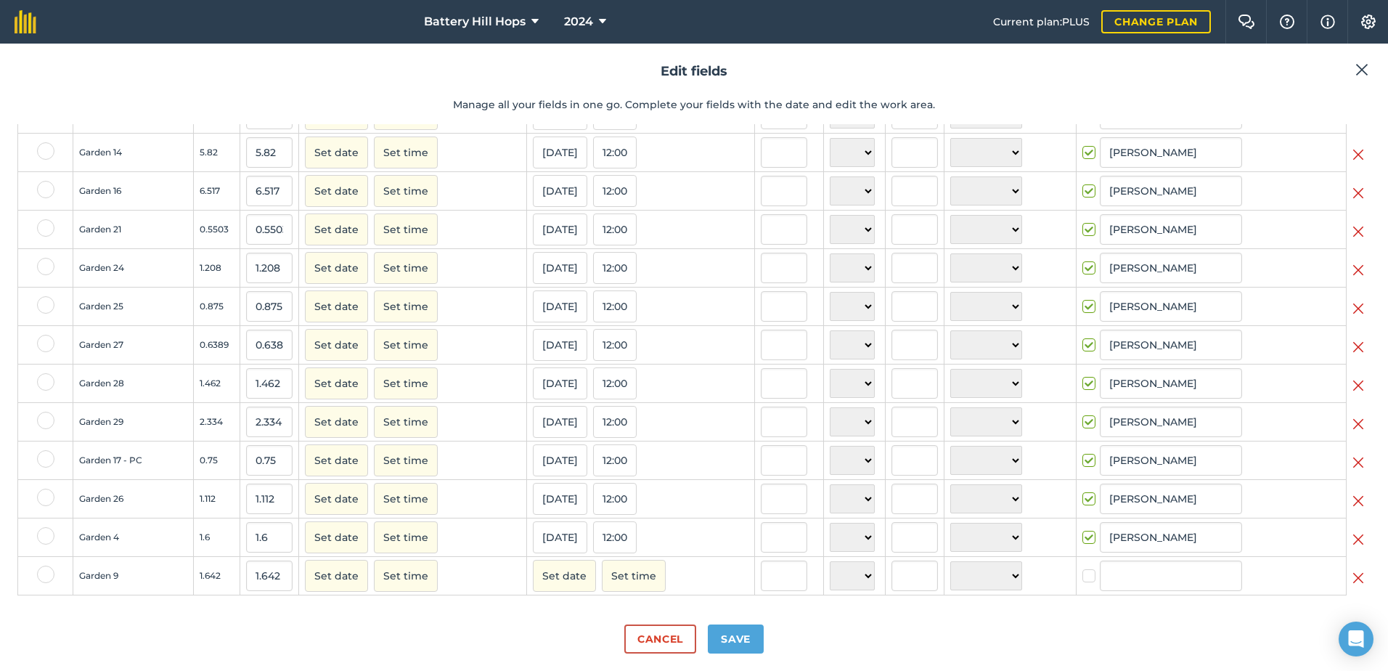
scroll to position [525, 0]
click at [565, 568] on button "Set date" at bounding box center [564, 576] width 63 height 32
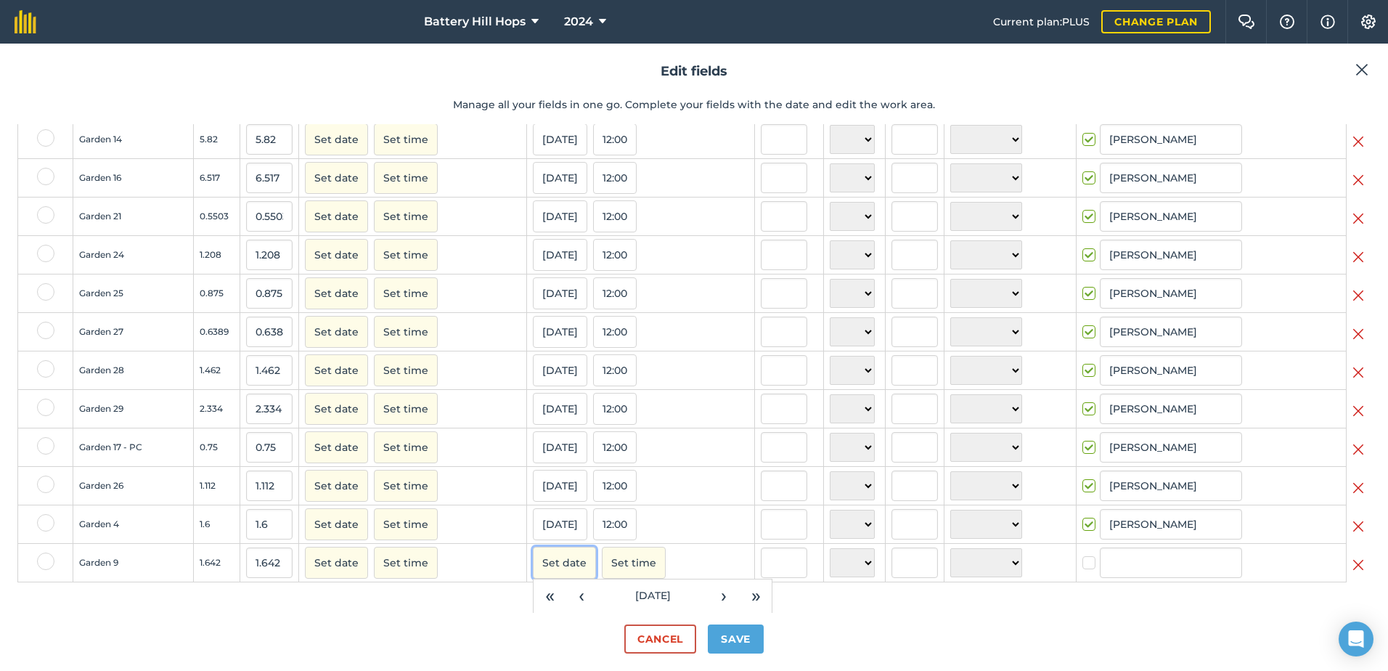
scroll to position [700, 0]
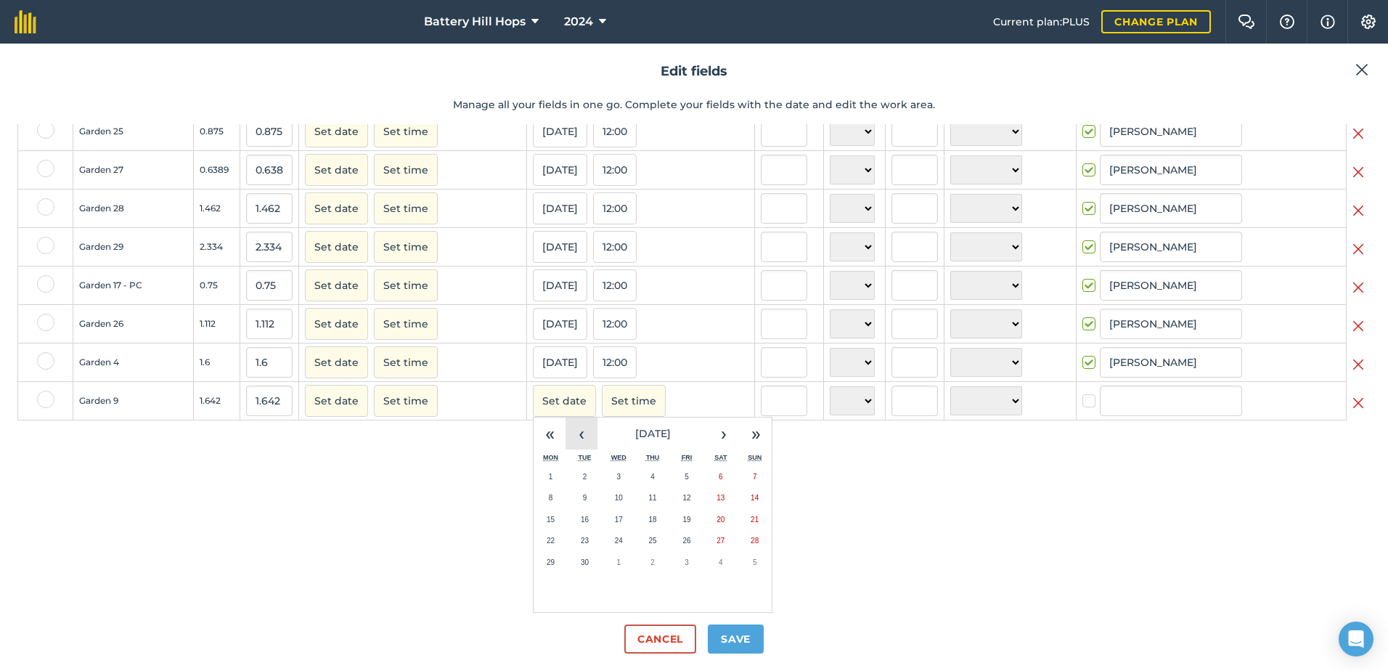
click at [576, 441] on button "‹" at bounding box center [581, 433] width 32 height 32
click at [616, 542] on button "20" at bounding box center [619, 541] width 34 height 22
checkbox input "true"
type input "[PERSON_NAME]"
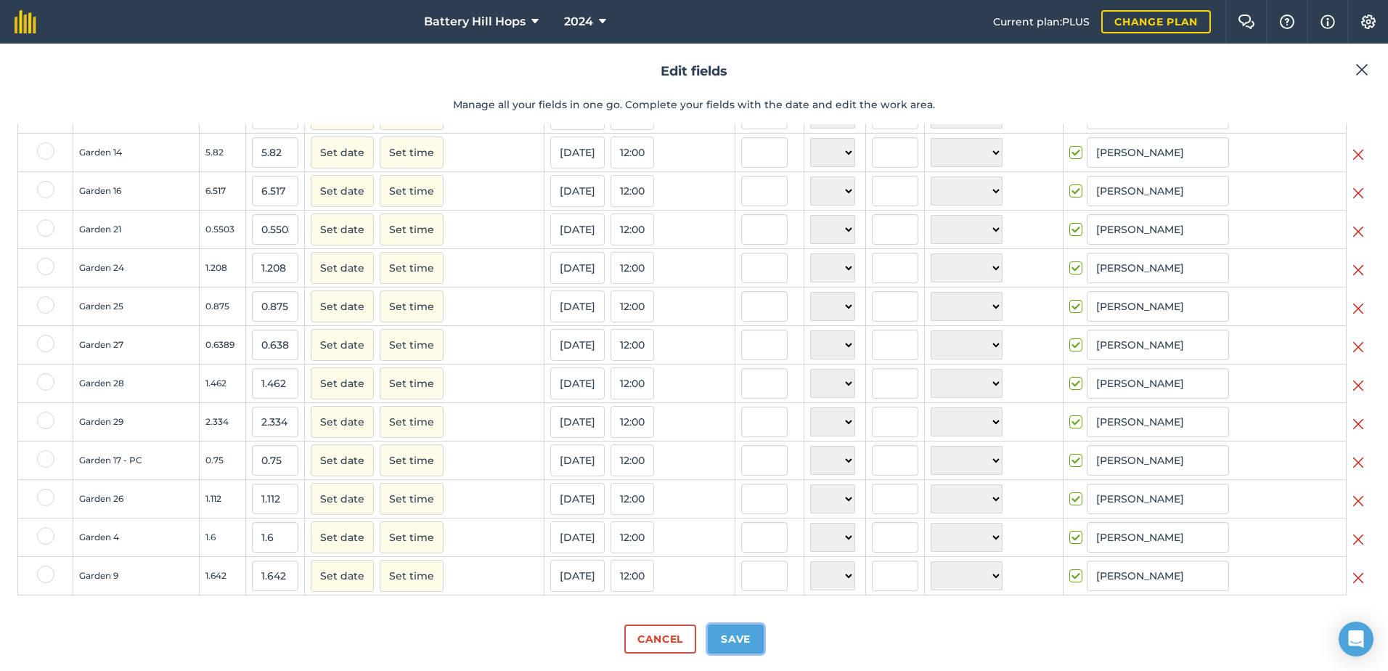
click at [732, 637] on button "Save" at bounding box center [736, 638] width 56 height 29
checkbox input "true"
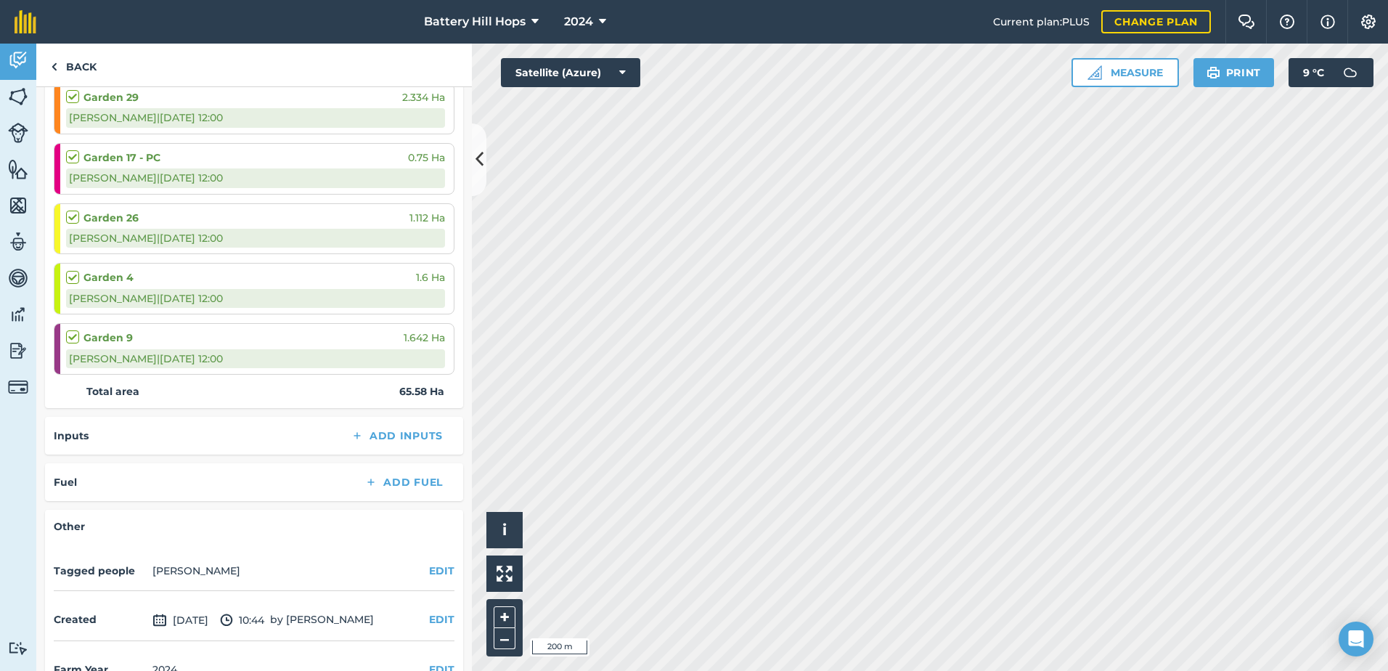
scroll to position [1415, 0]
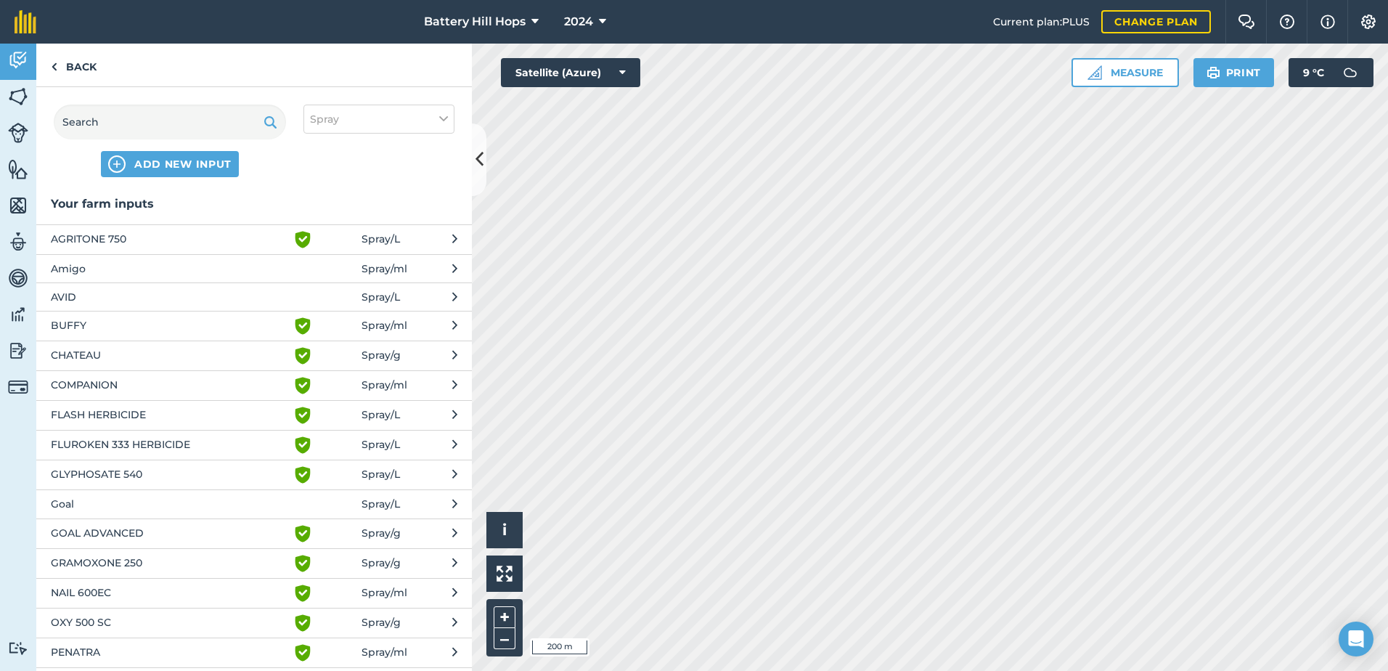
click at [107, 351] on span "CHATEAU" at bounding box center [169, 355] width 237 height 17
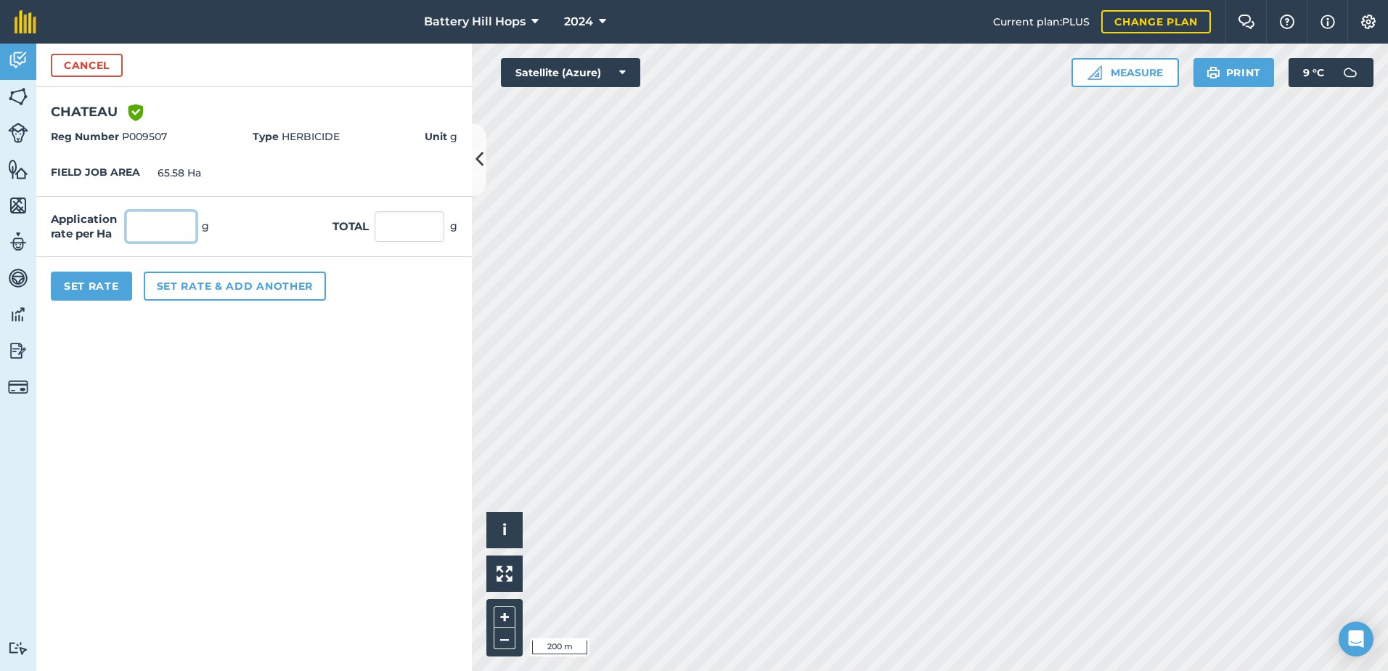
click at [152, 232] on input "text" at bounding box center [161, 226] width 70 height 30
type input "302"
type input "19,805.16"
click at [248, 284] on button "Set rate & add another" at bounding box center [235, 285] width 182 height 29
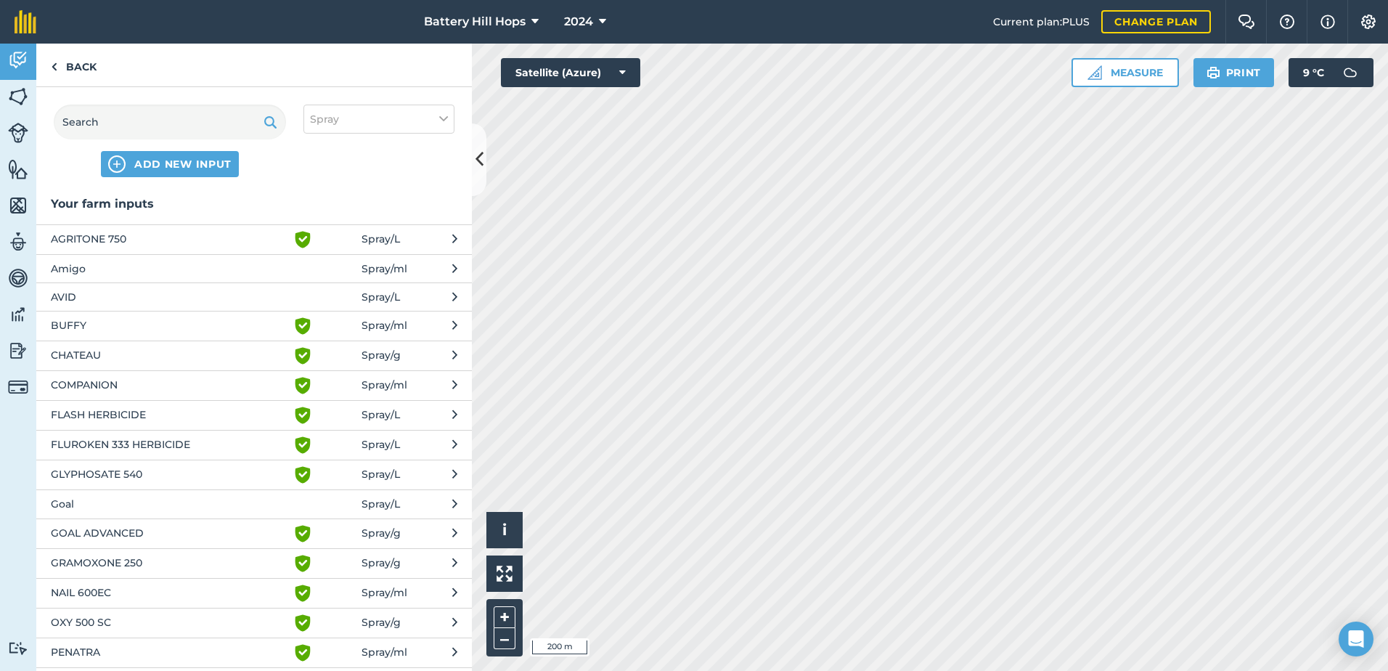
click at [111, 265] on span "Amigo" at bounding box center [169, 269] width 237 height 16
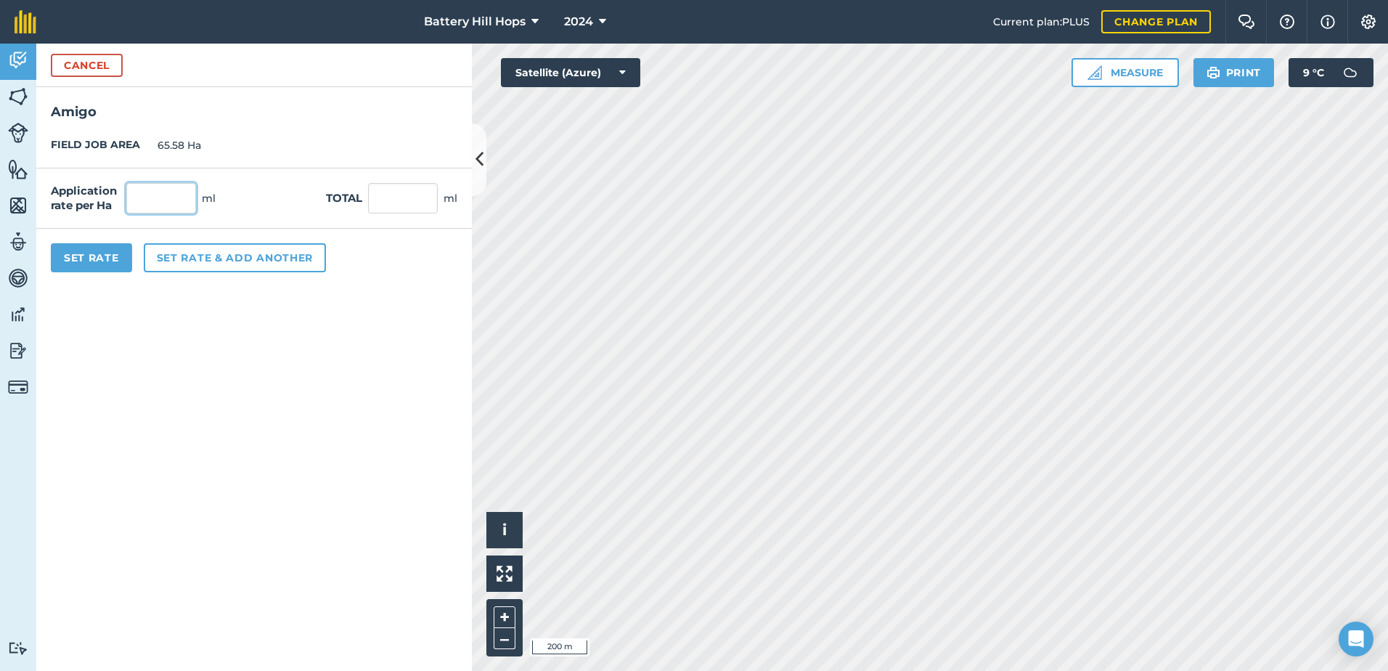
click at [169, 200] on input "text" at bounding box center [161, 198] width 70 height 30
type input "162"
type input "10,623.96"
click at [257, 254] on button "Set rate & add another" at bounding box center [235, 257] width 182 height 29
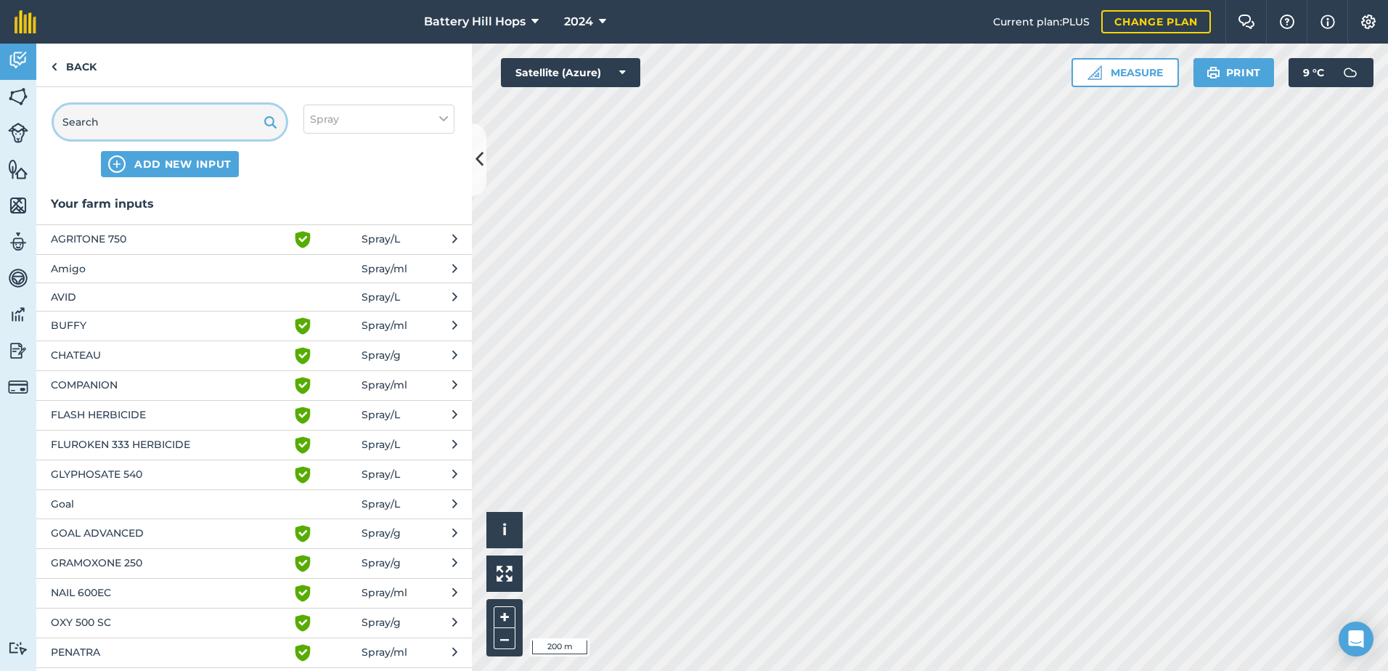
click at [143, 125] on input "text" at bounding box center [170, 122] width 232 height 35
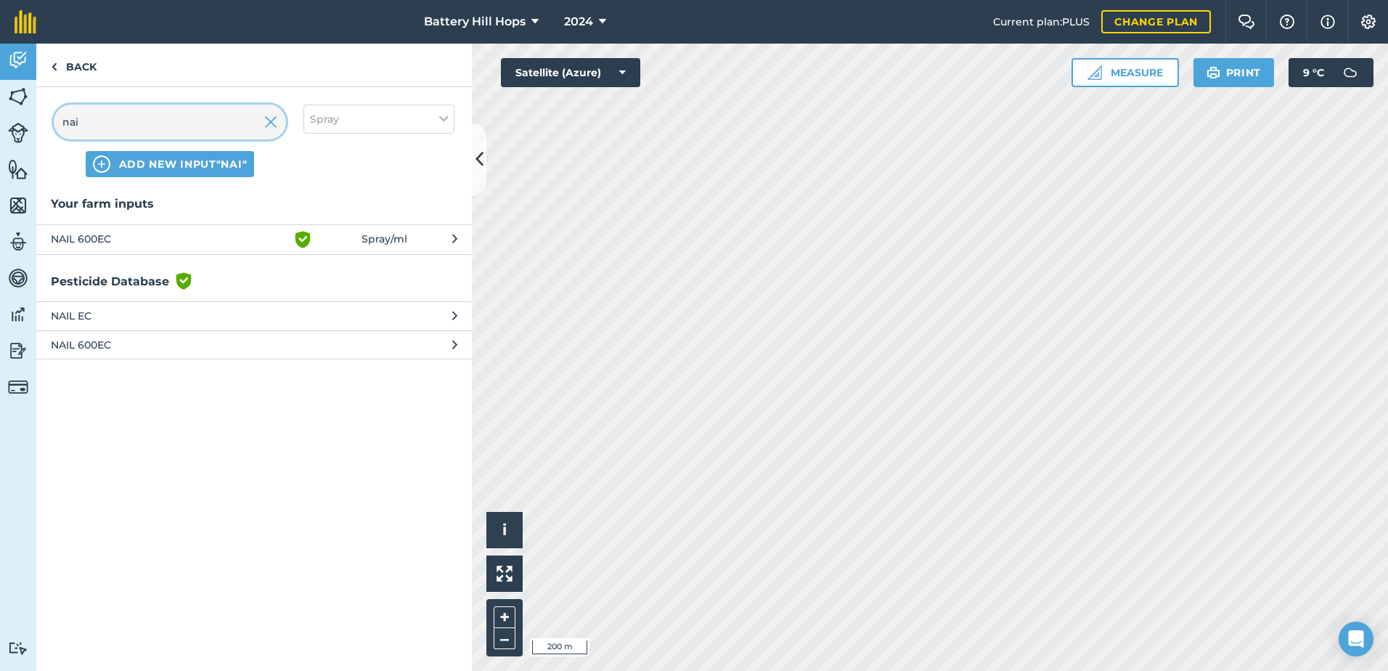
type input "nai"
click at [94, 237] on span "NAIL 600EC" at bounding box center [169, 239] width 237 height 17
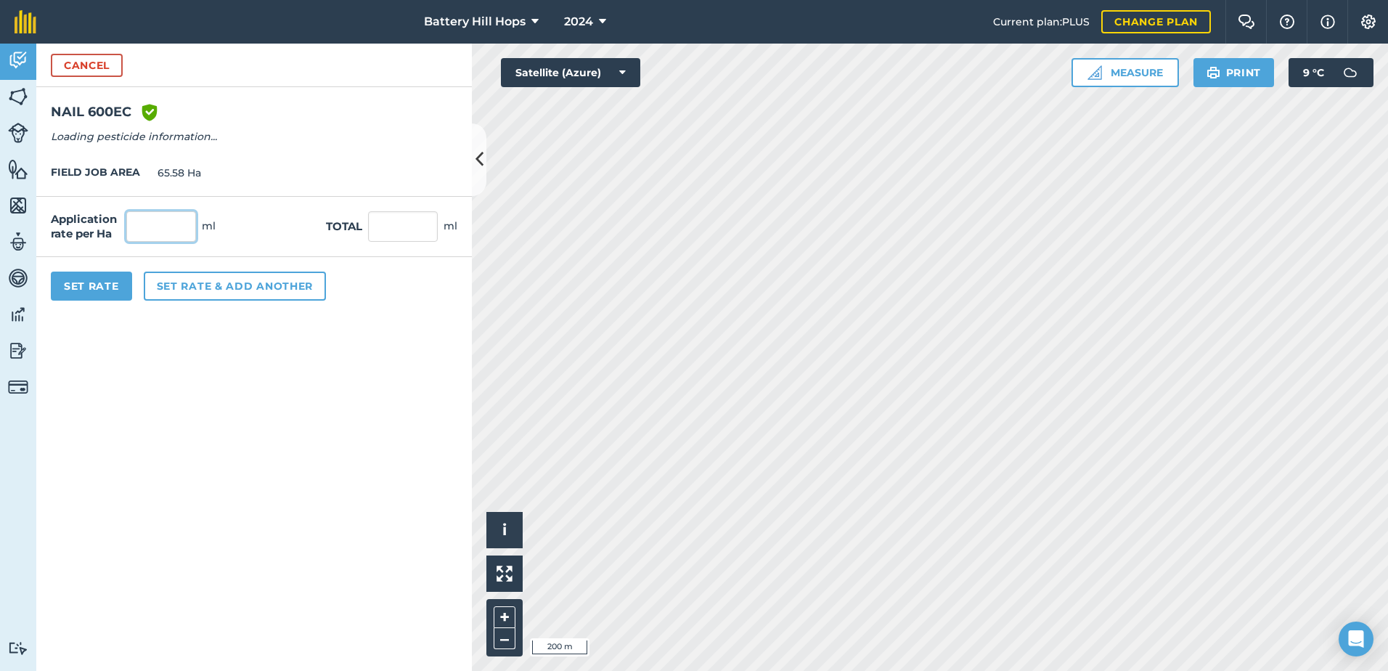
click at [169, 226] on input "text" at bounding box center [161, 226] width 70 height 30
type input "18"
type input "1,180.44"
click at [292, 447] on form "Cancel NAIL 600EC Green shield with white tick Reg Number P009630 Type HERBICID…" at bounding box center [253, 357] width 435 height 627
click at [102, 284] on button "Set Rate" at bounding box center [91, 285] width 81 height 29
